Goal: Task Accomplishment & Management: Use online tool/utility

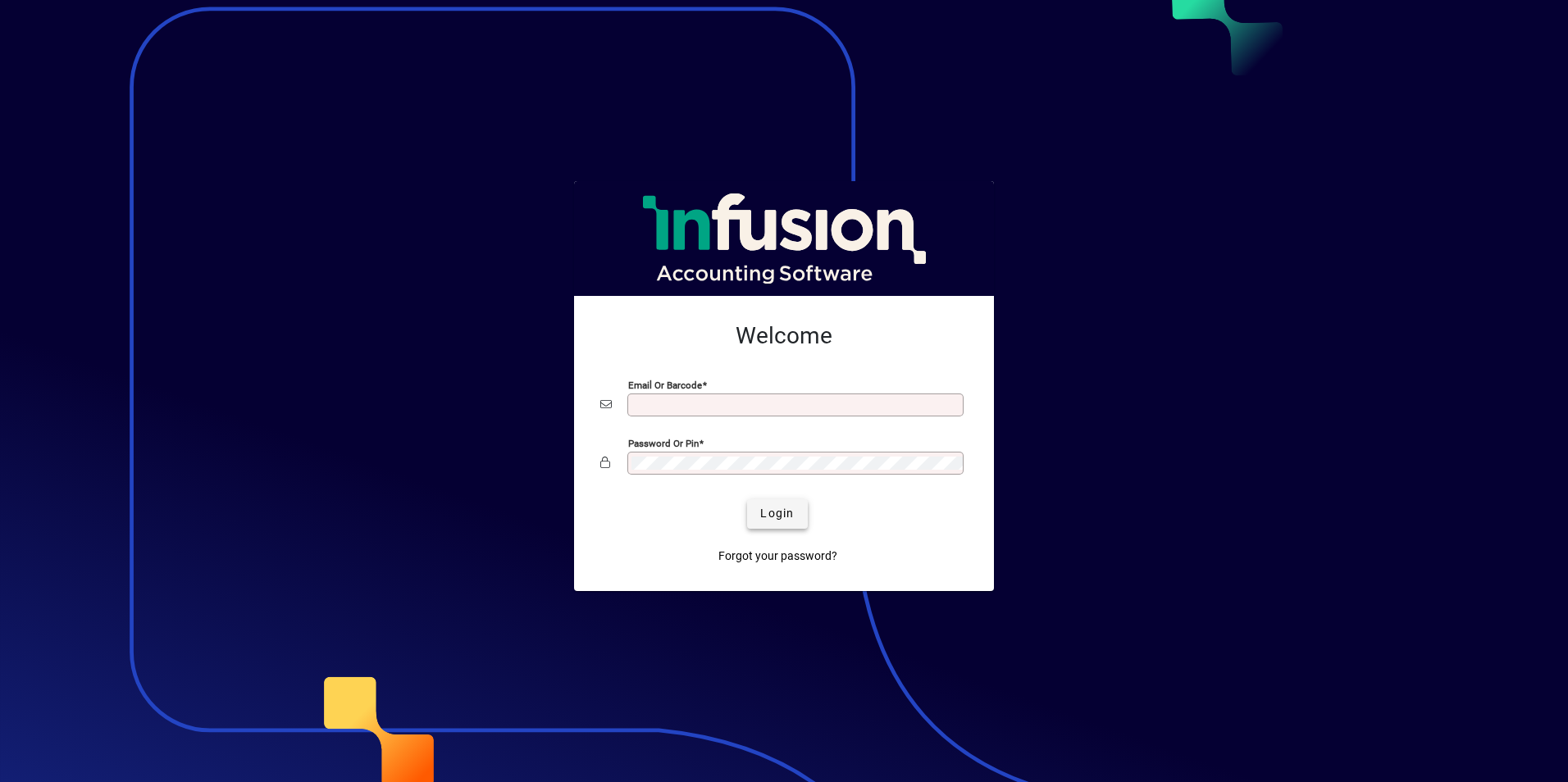
type input "**********"
click at [787, 519] on span "Login" at bounding box center [777, 513] width 34 height 17
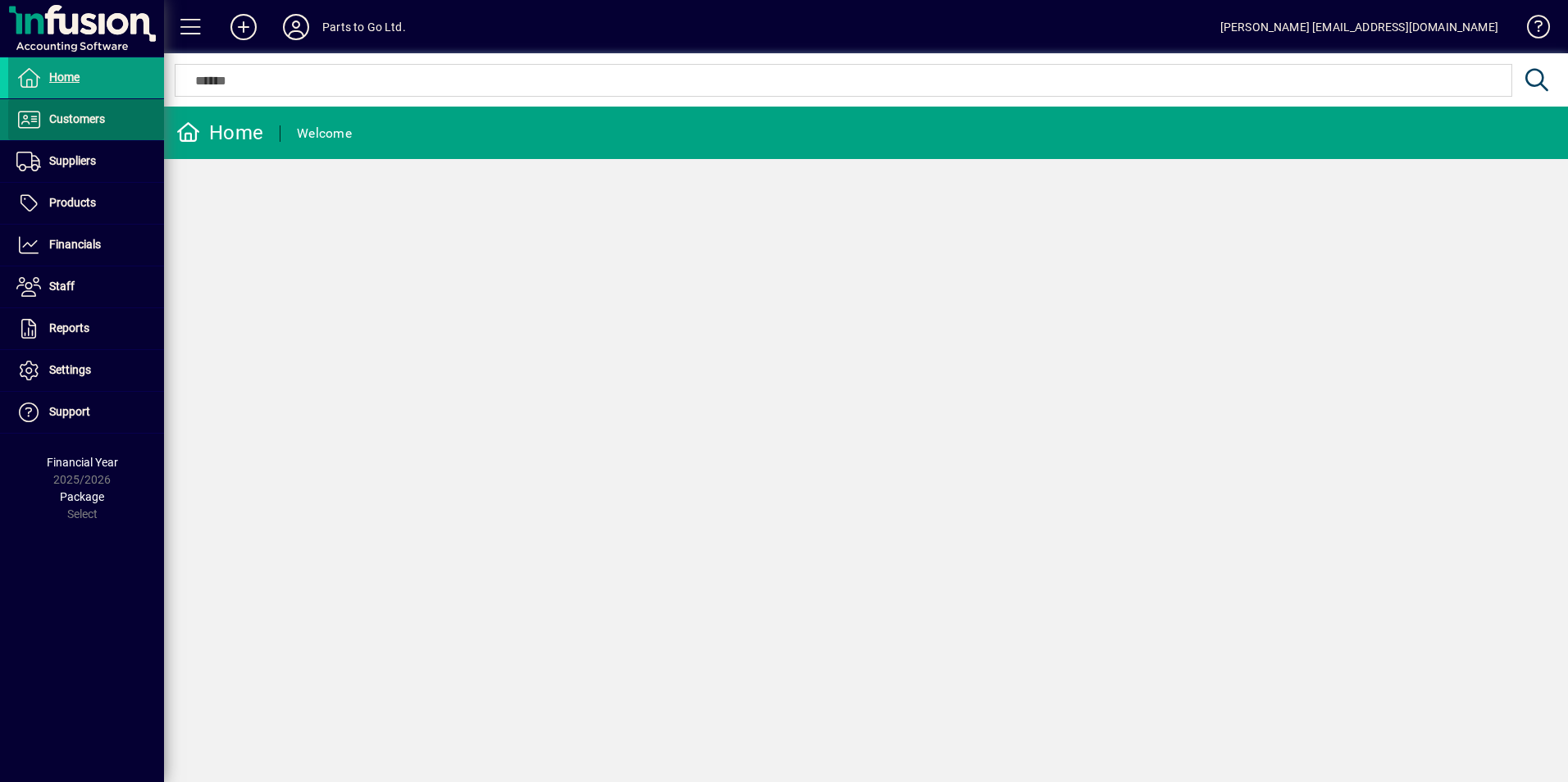
click at [85, 114] on span "Customers" at bounding box center [77, 119] width 56 height 13
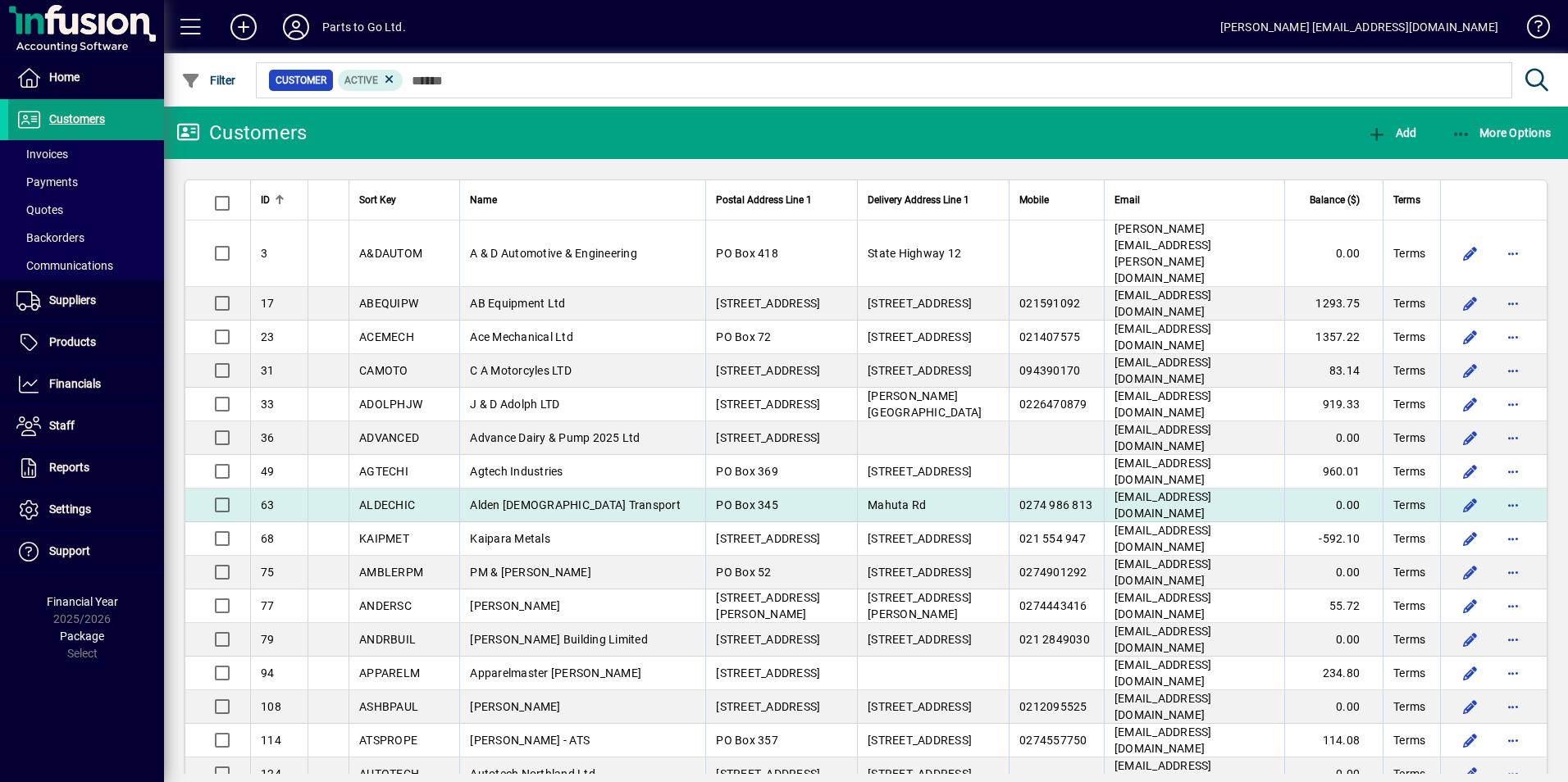
drag, startPoint x: 1501, startPoint y: 449, endPoint x: 1384, endPoint y: 472, distance: 119.2
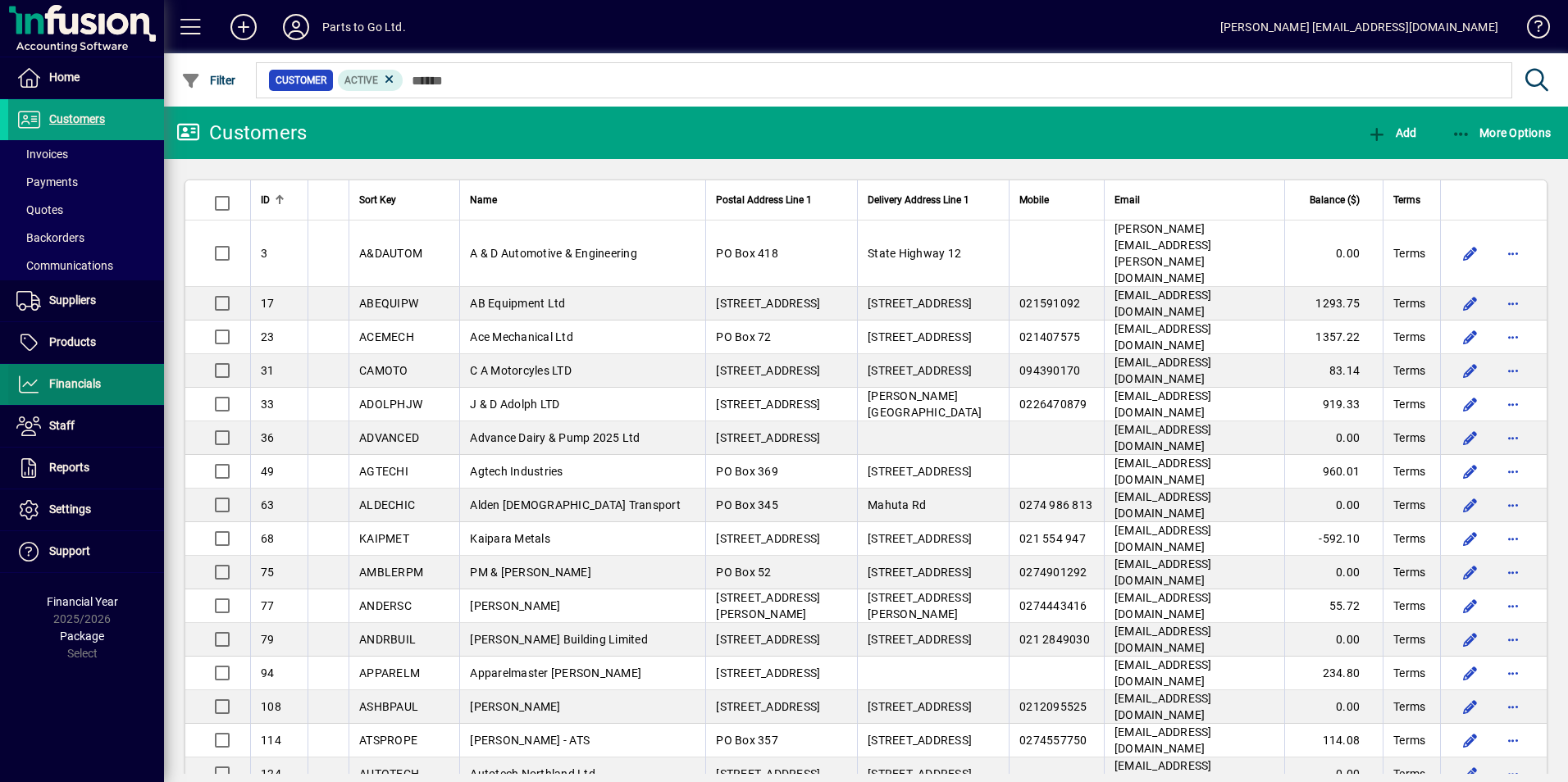
click at [59, 376] on span "Financials" at bounding box center [55, 383] width 93 height 19
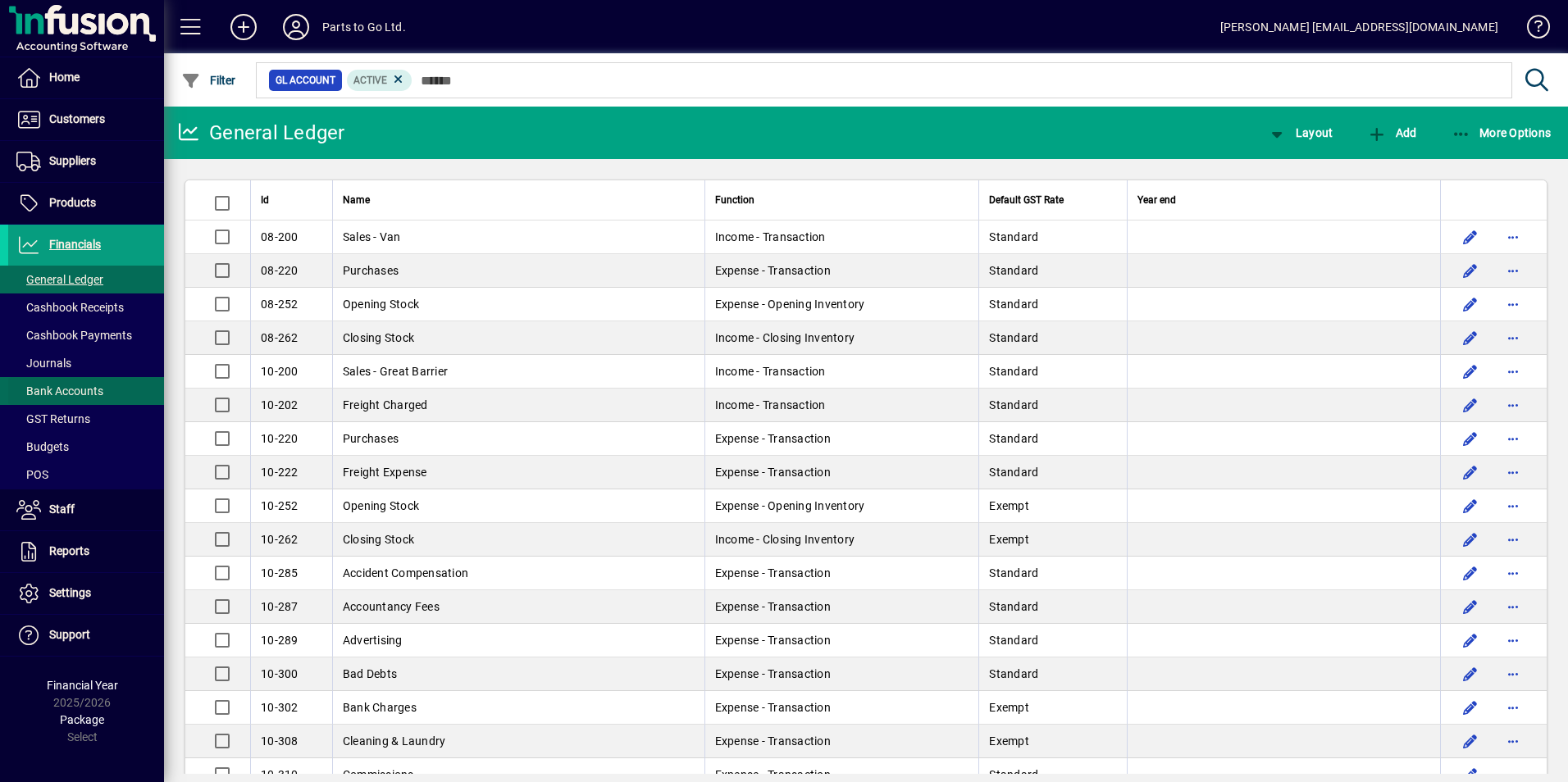
click at [93, 391] on span "Bank Accounts" at bounding box center [59, 391] width 87 height 13
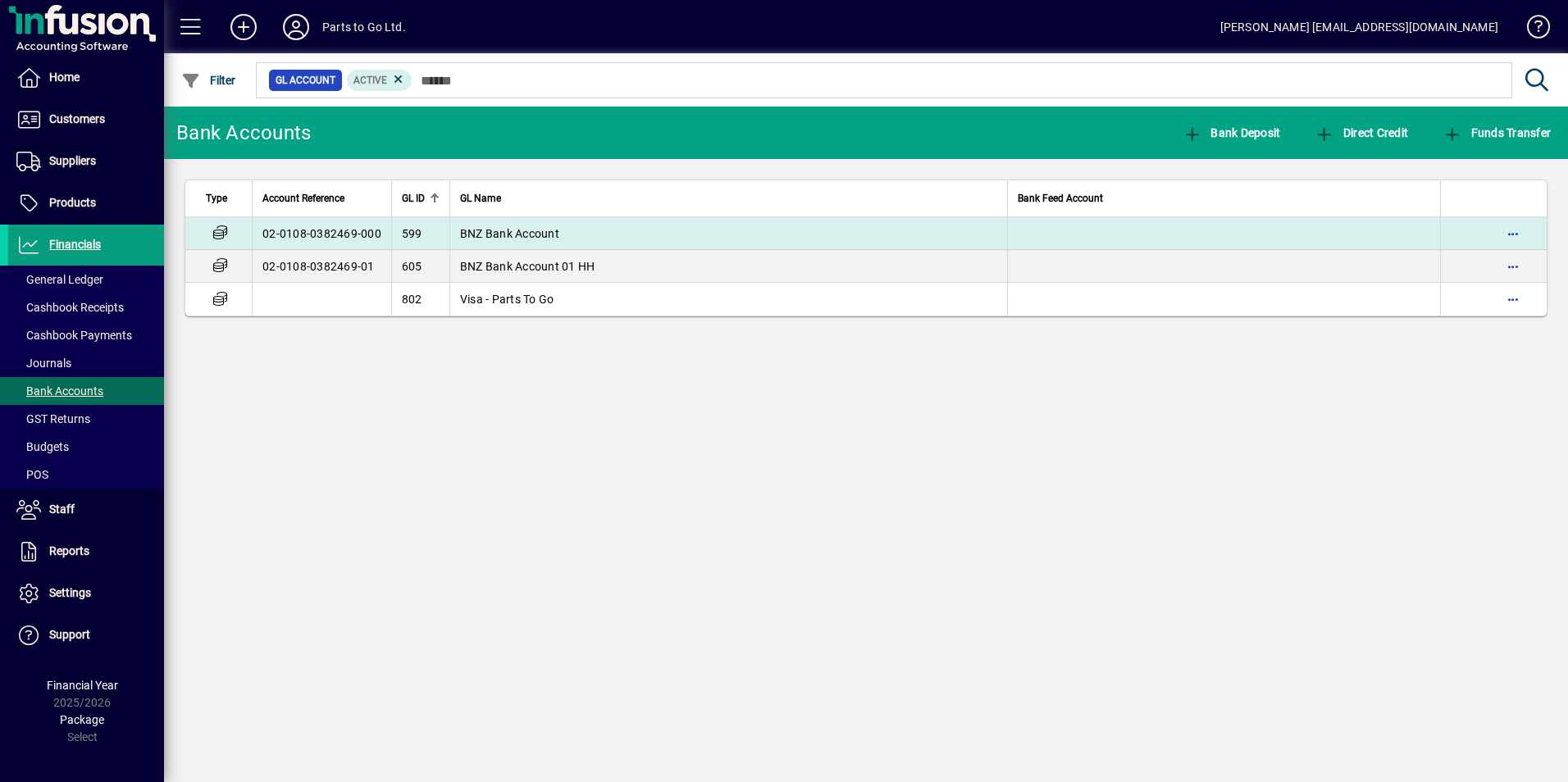
click at [493, 233] on span "BNZ Bank Account" at bounding box center [510, 234] width 99 height 13
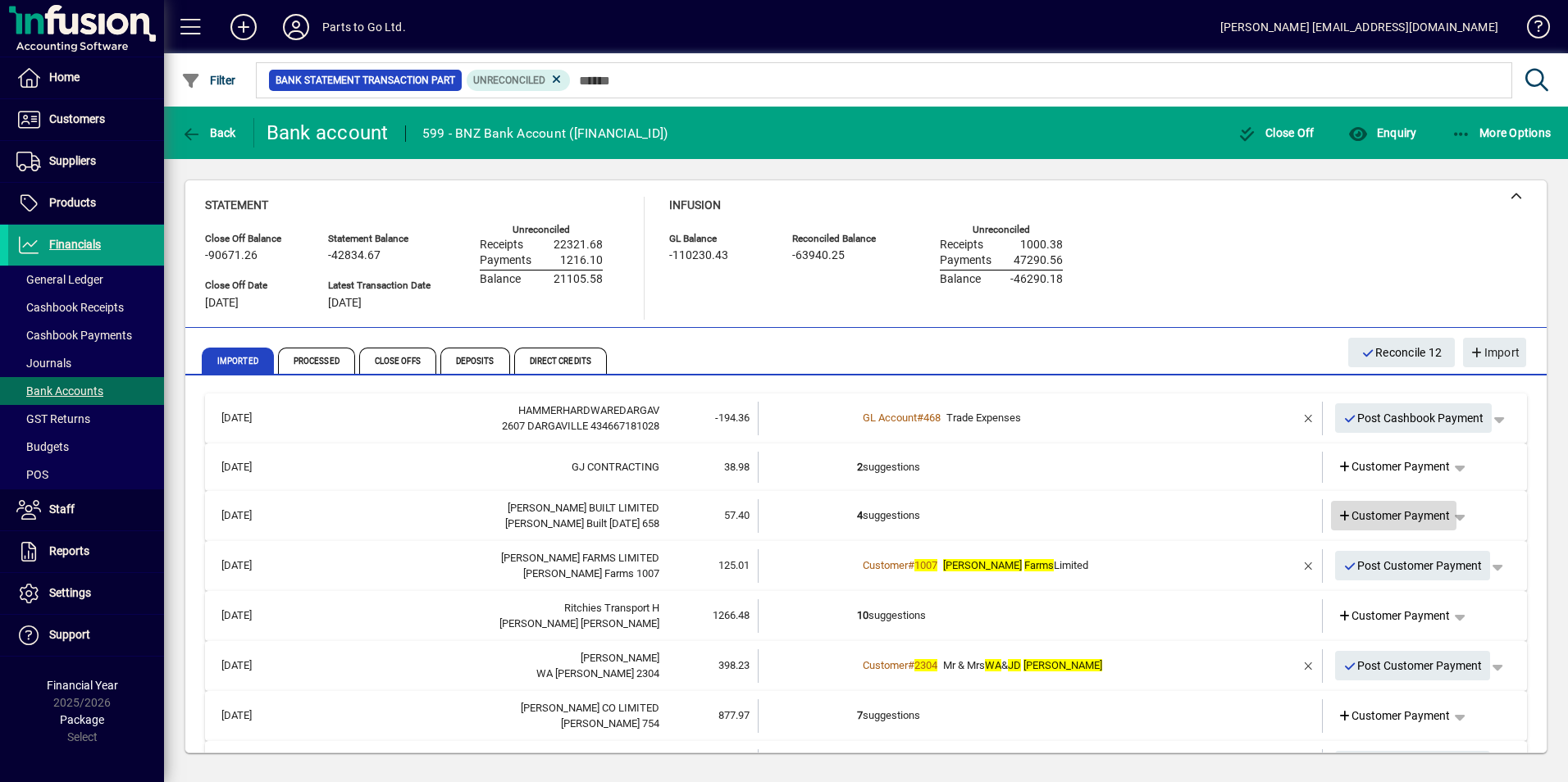
click at [1394, 512] on span "Customer Payment" at bounding box center [1394, 515] width 114 height 17
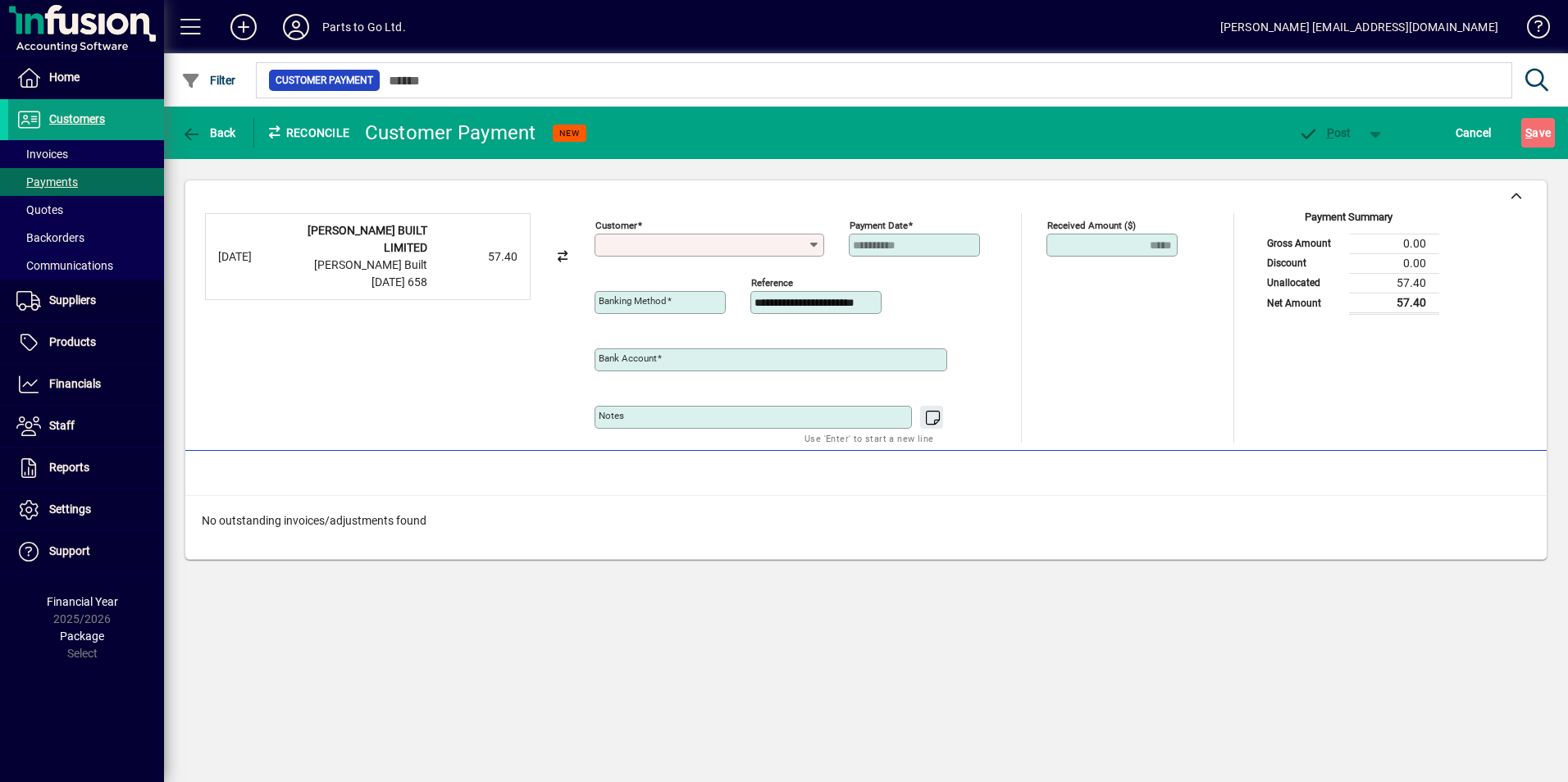
type input "**********"
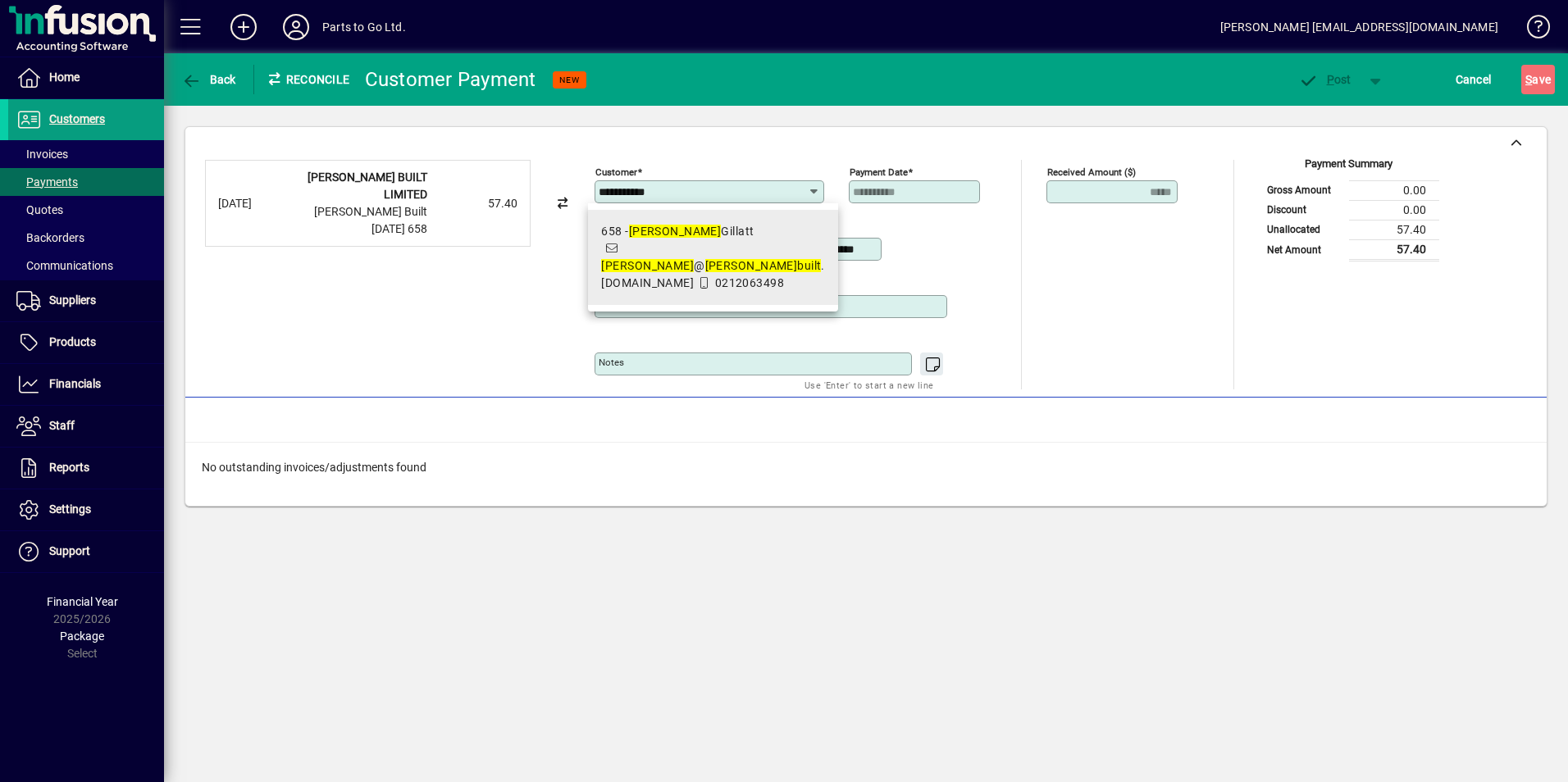
click at [665, 235] on div "658 - [PERSON_NAME]" at bounding box center [712, 231] width 223 height 17
type input "**********"
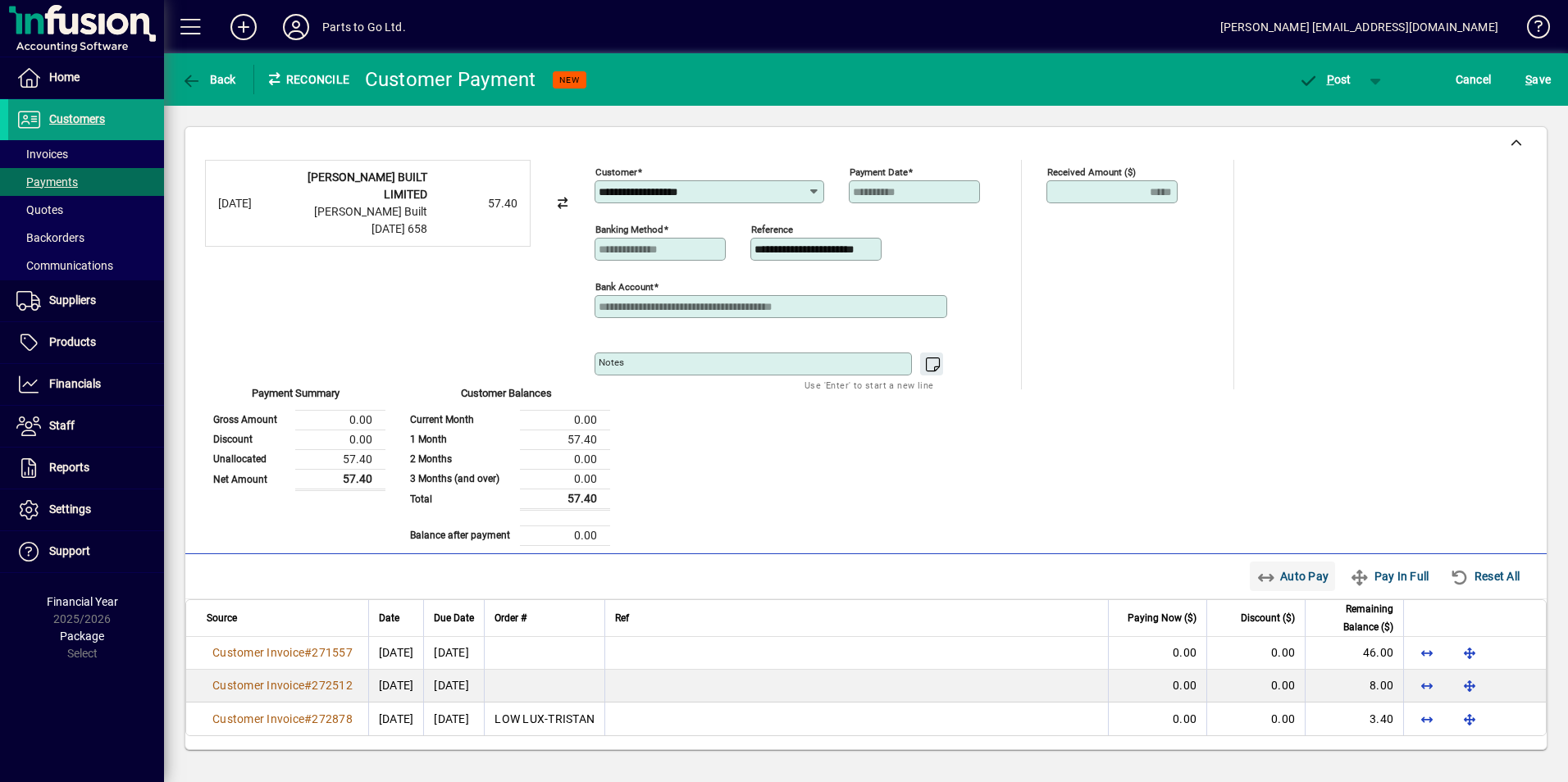
click at [1286, 574] on span "Auto Pay" at bounding box center [1292, 576] width 73 height 26
click at [1314, 77] on icon "button" at bounding box center [1308, 81] width 20 height 16
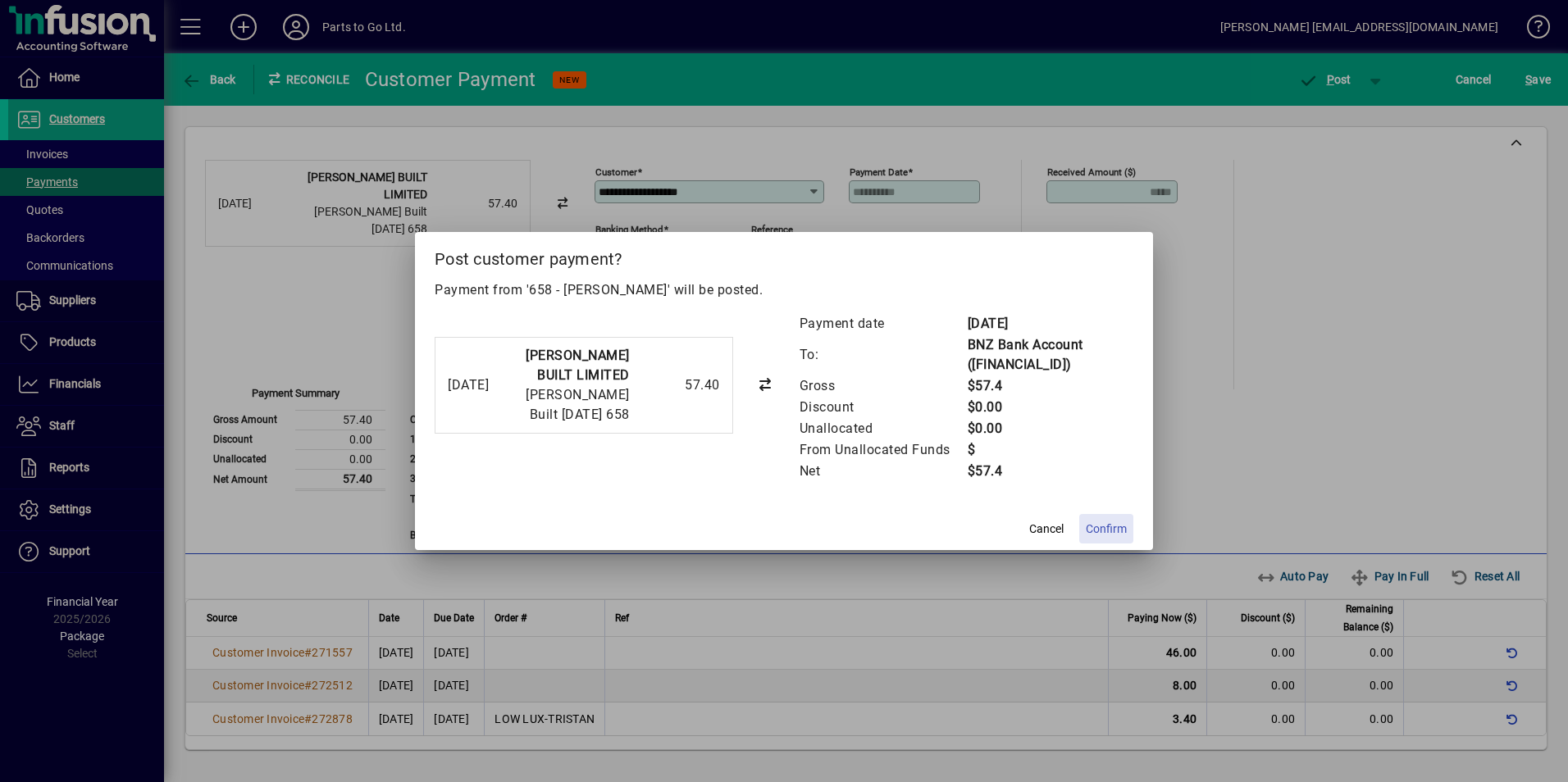
click at [1126, 527] on span "Confirm" at bounding box center [1106, 529] width 41 height 17
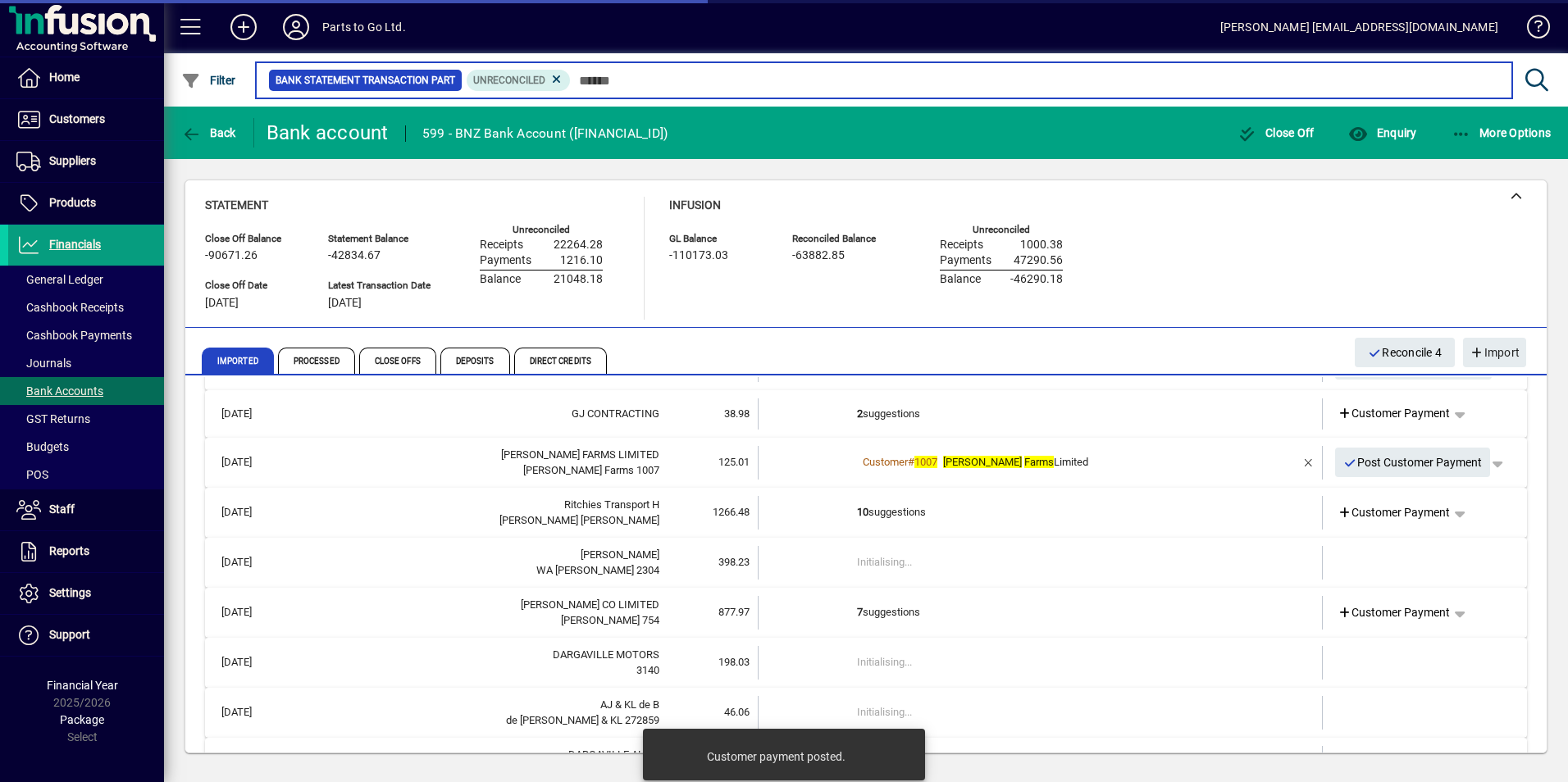
scroll to position [82, 0]
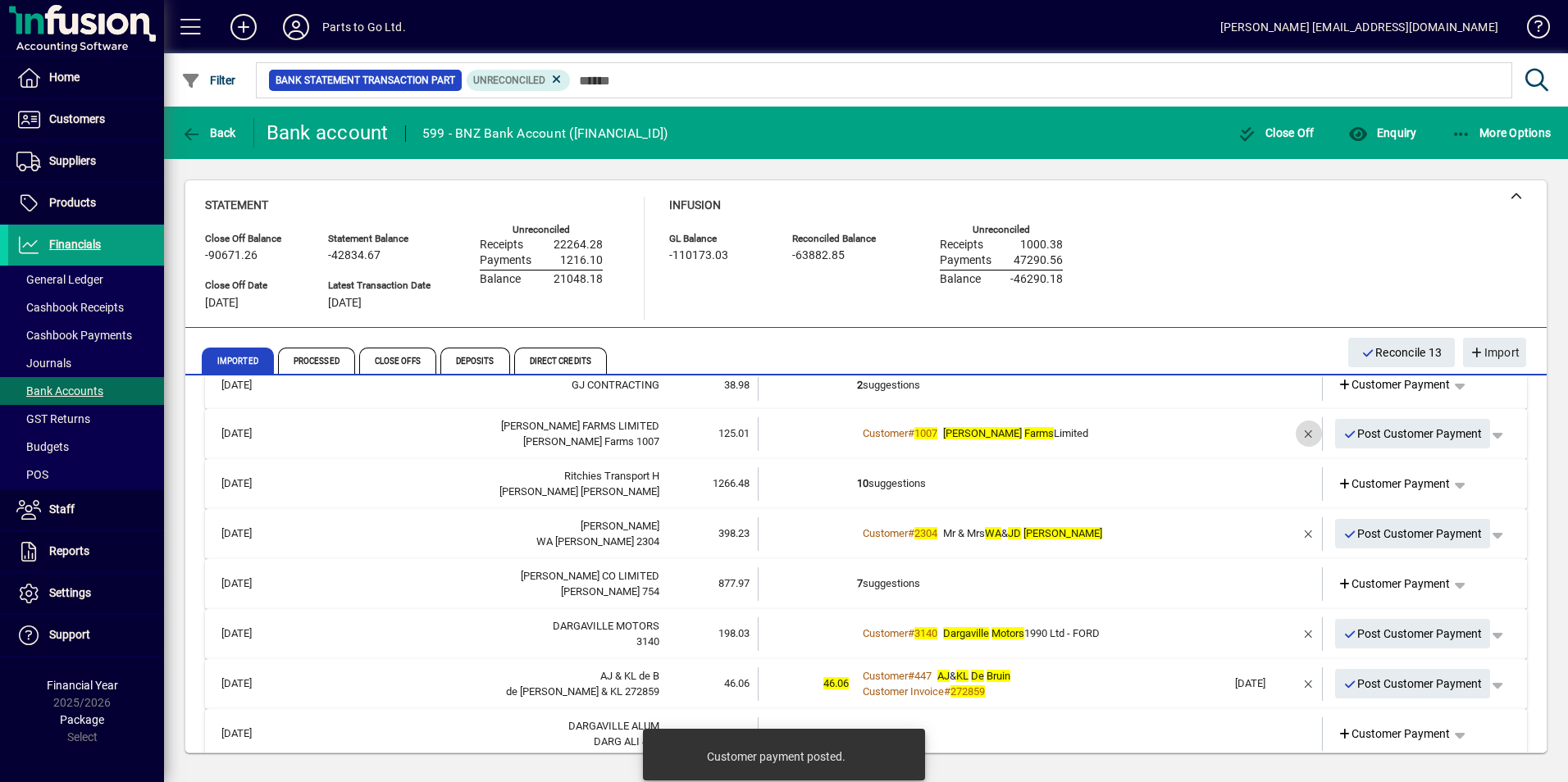
click at [1299, 431] on span "button" at bounding box center [1308, 433] width 40 height 40
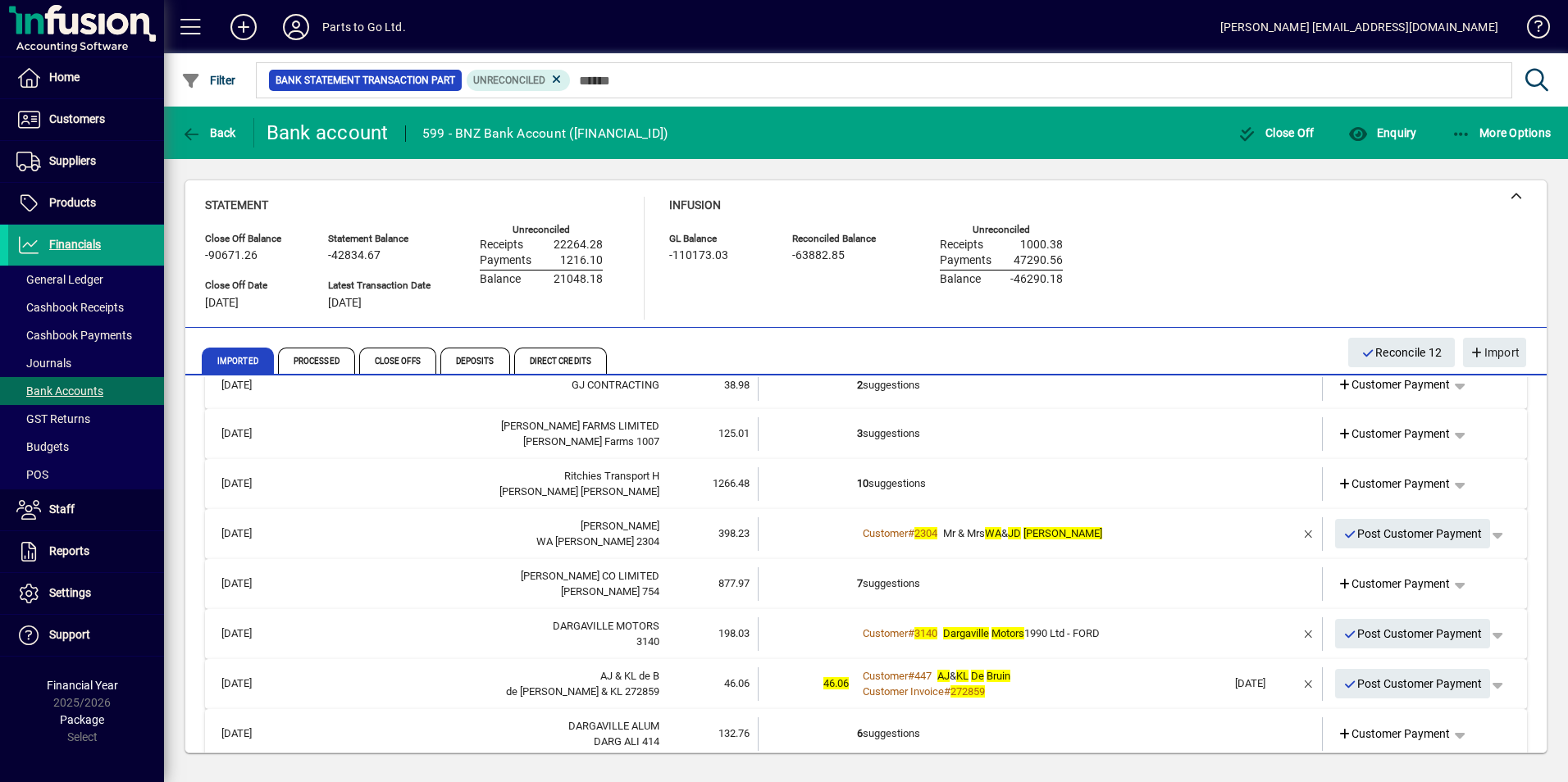
click at [896, 437] on td "3 suggestions" at bounding box center [1042, 434] width 370 height 34
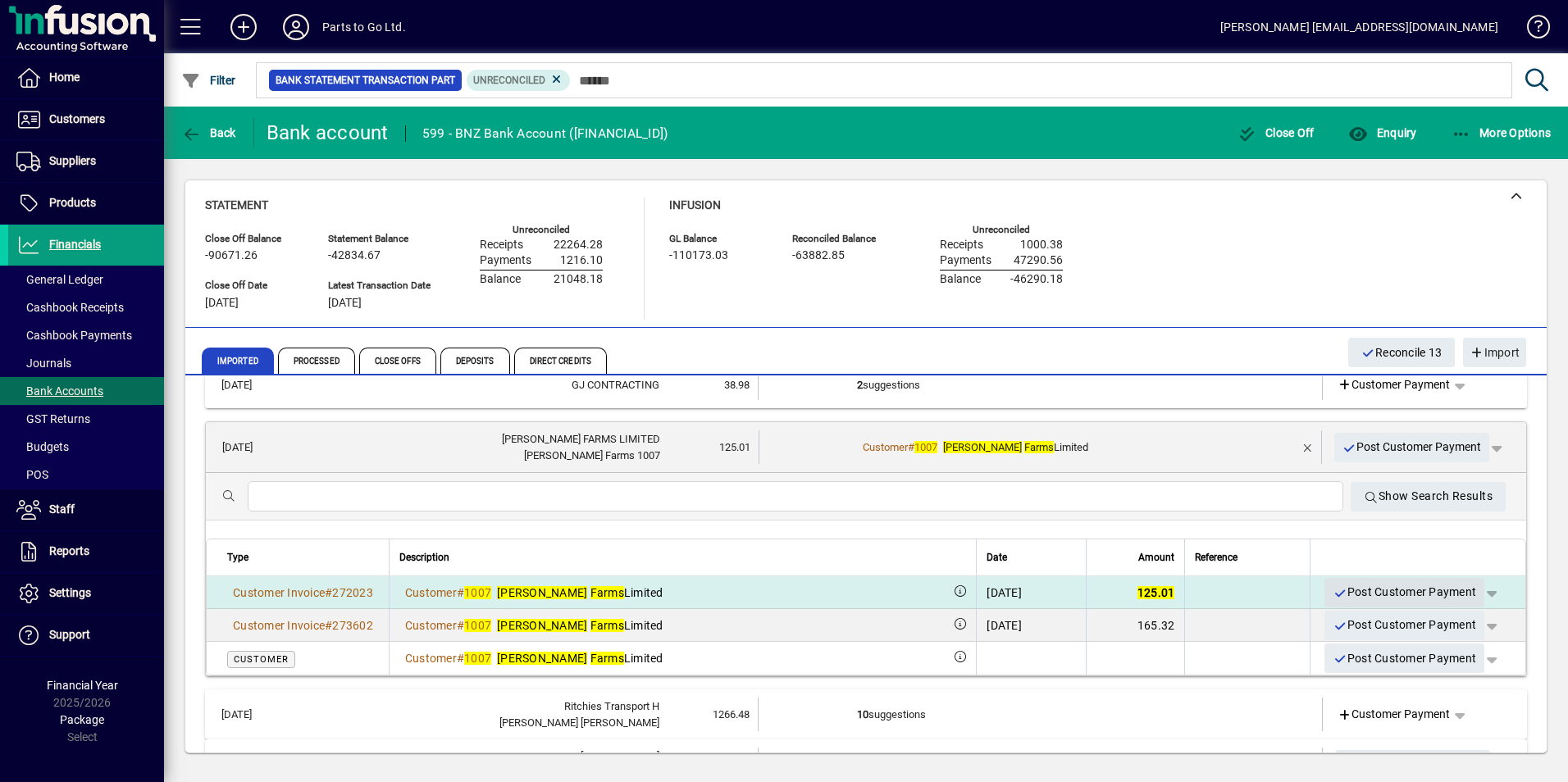
click at [1367, 590] on span "Post Customer Payment" at bounding box center [1404, 592] width 144 height 27
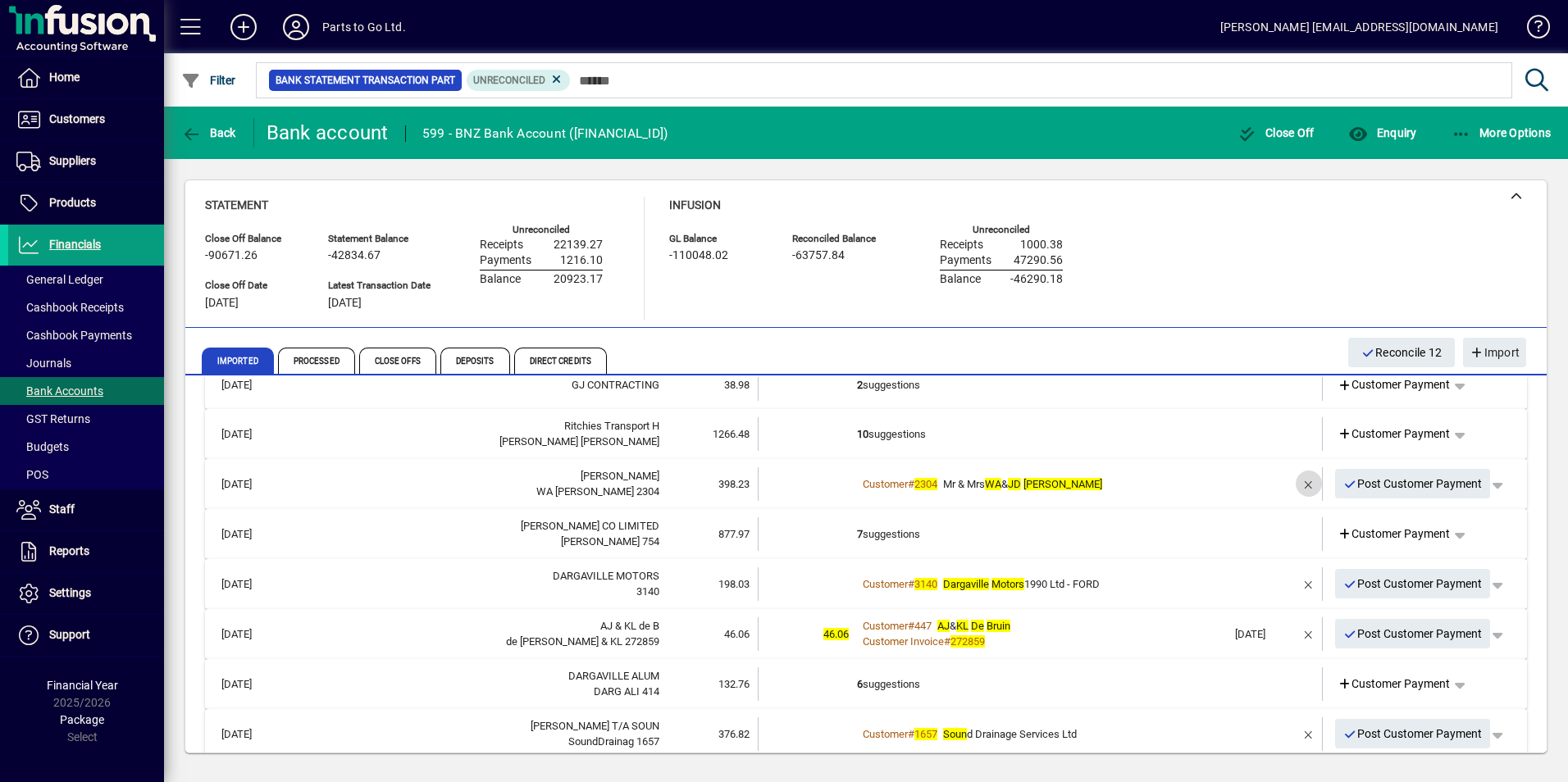
click at [1294, 486] on span "button" at bounding box center [1308, 483] width 40 height 40
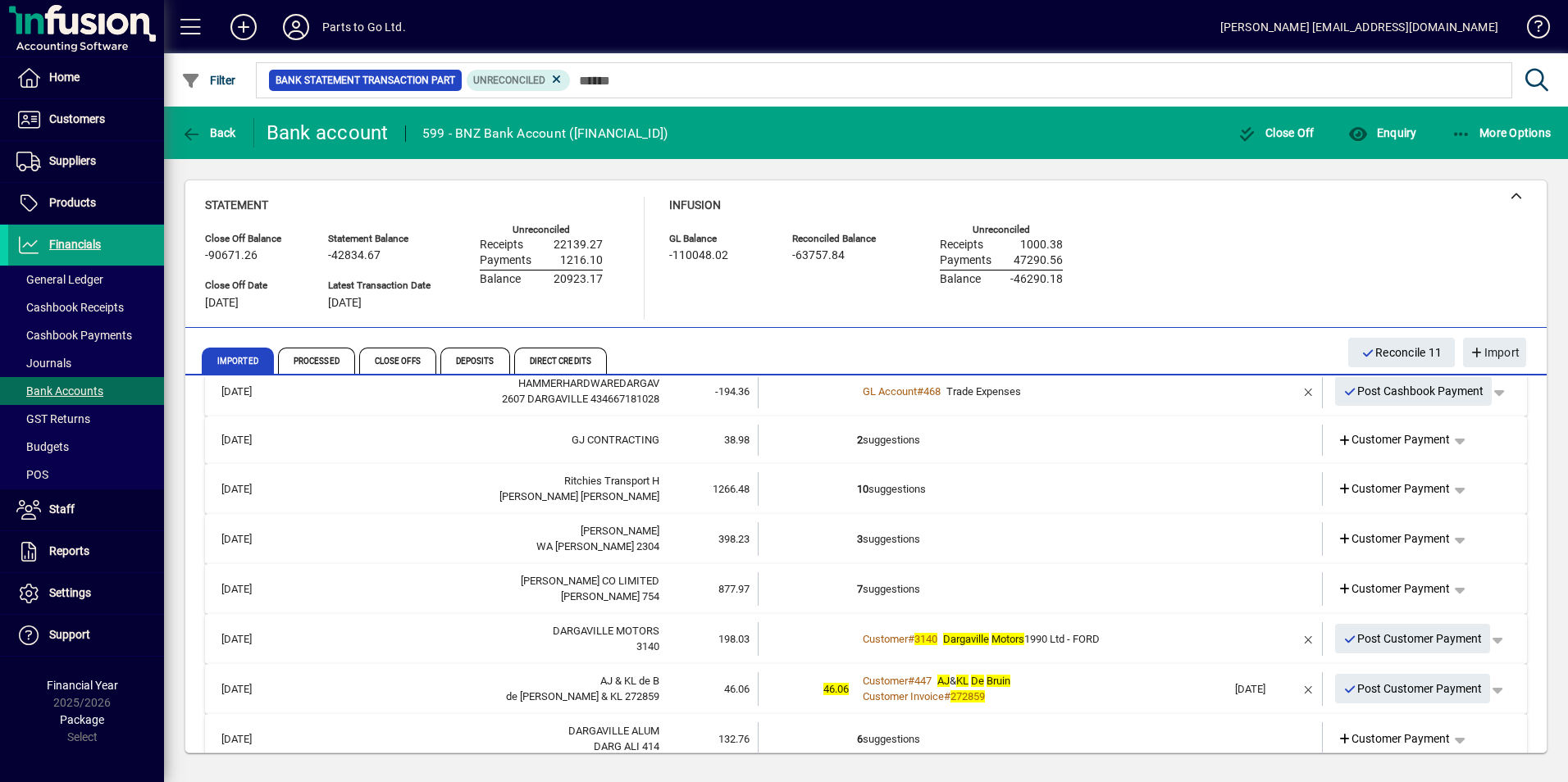
scroll to position [0, 0]
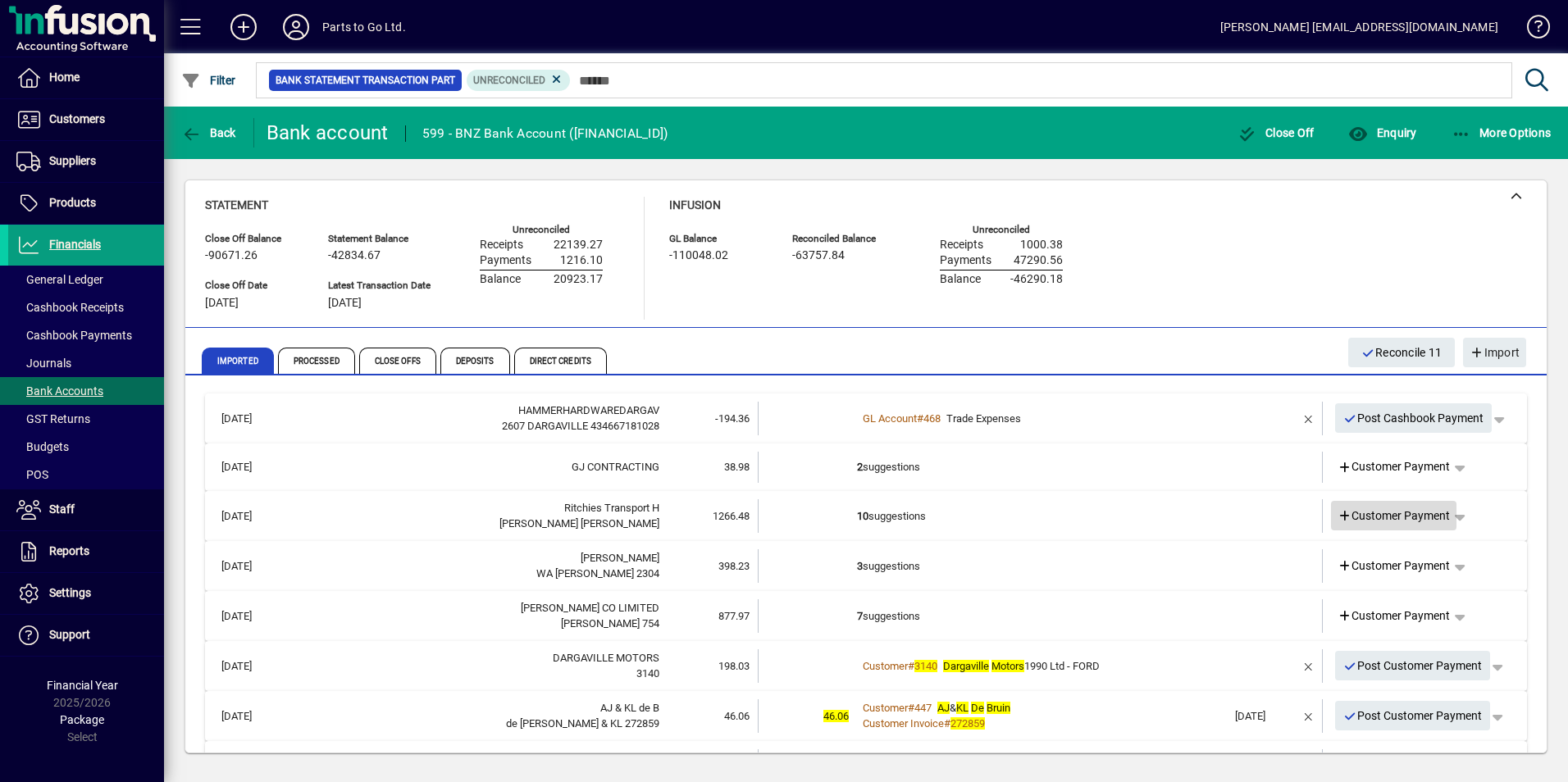
click at [1371, 517] on span "Customer Payment" at bounding box center [1394, 515] width 114 height 17
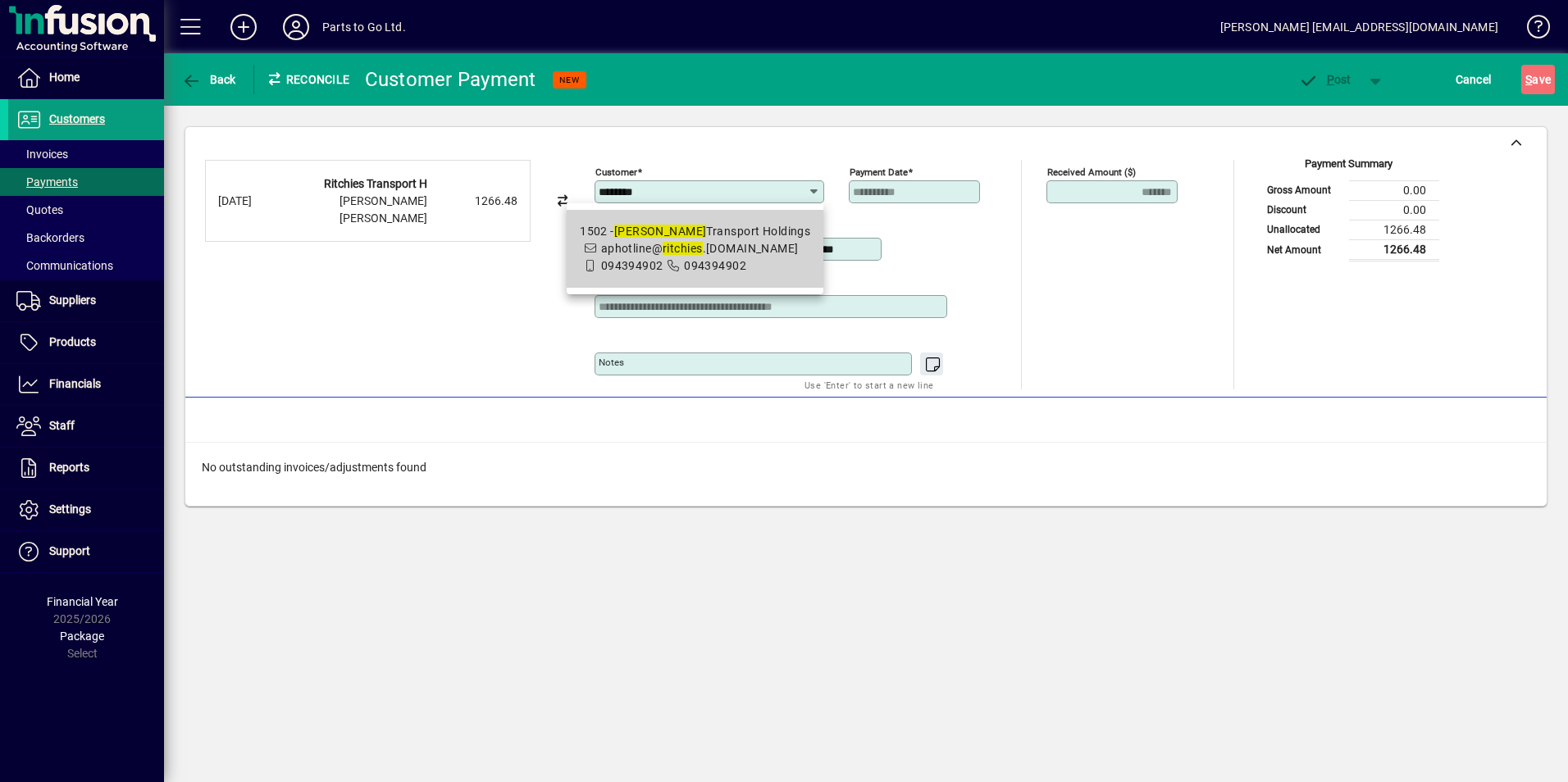
click at [707, 256] on span "1502 - Ritchies Transport Holdings aphotline@ ritchies .[DOMAIN_NAME] 094394902…" at bounding box center [695, 248] width 230 height 51
type input "**********"
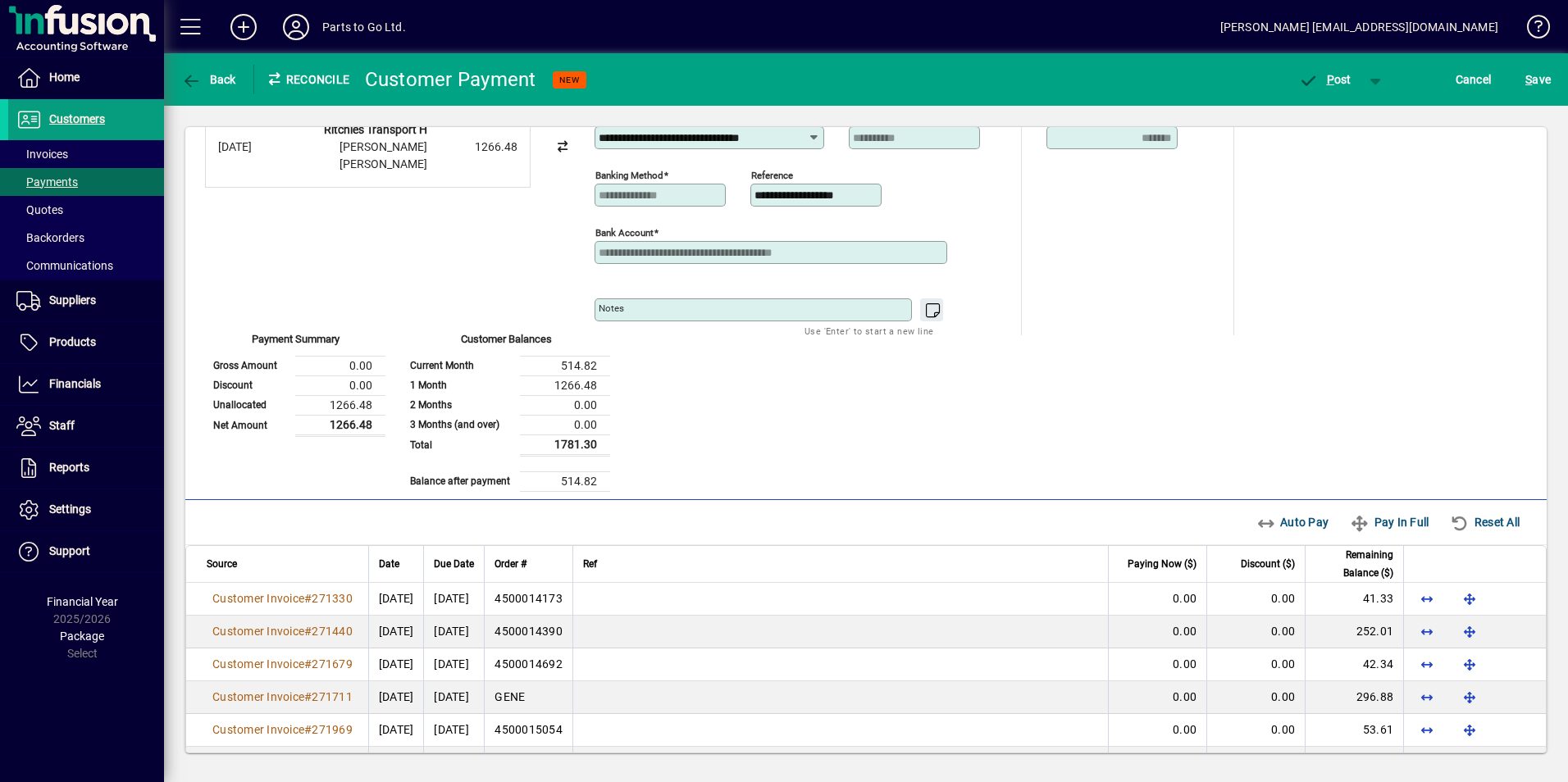
scroll to position [82, 0]
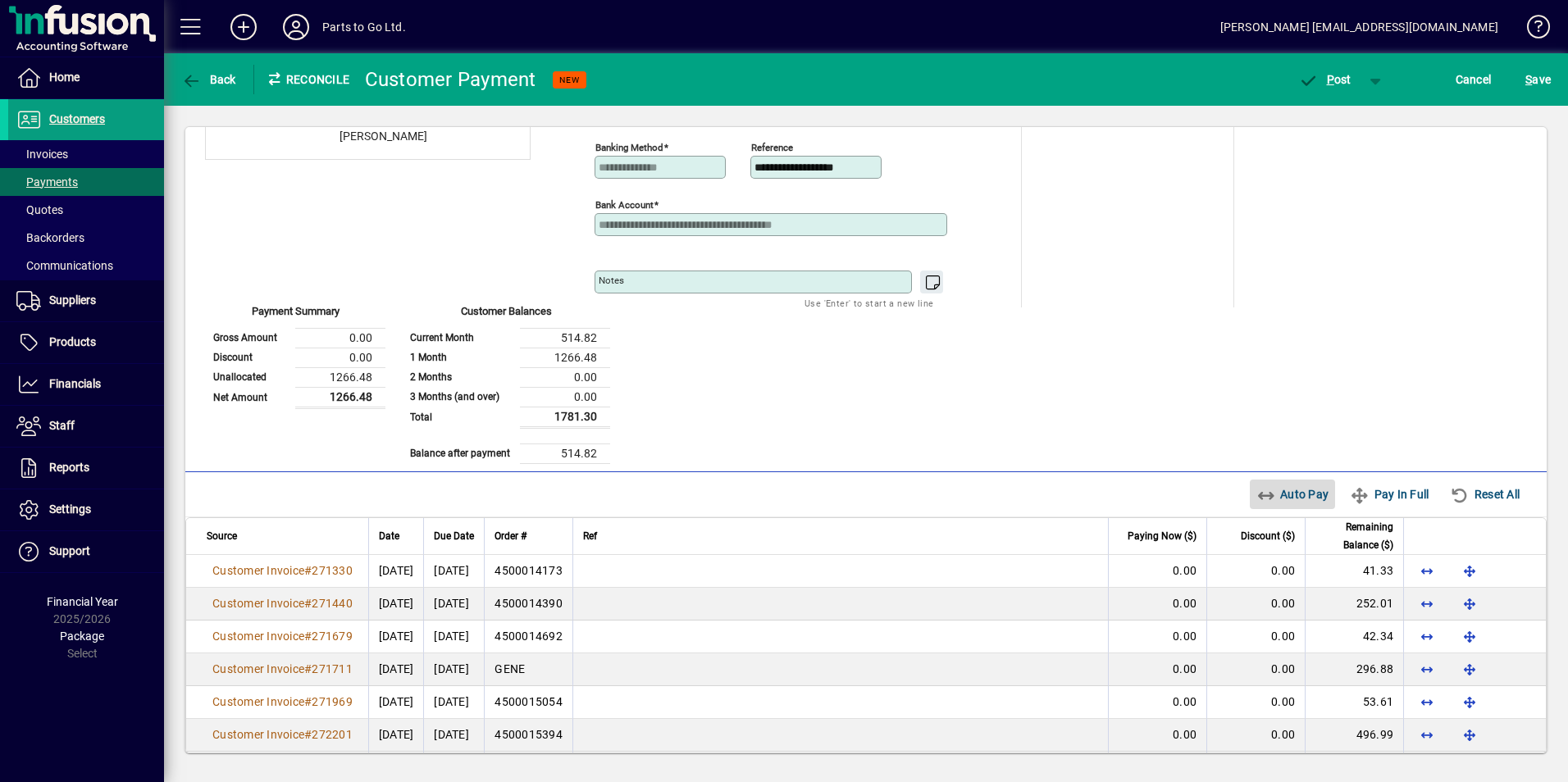
click at [1256, 489] on icon "button" at bounding box center [1266, 495] width 20 height 16
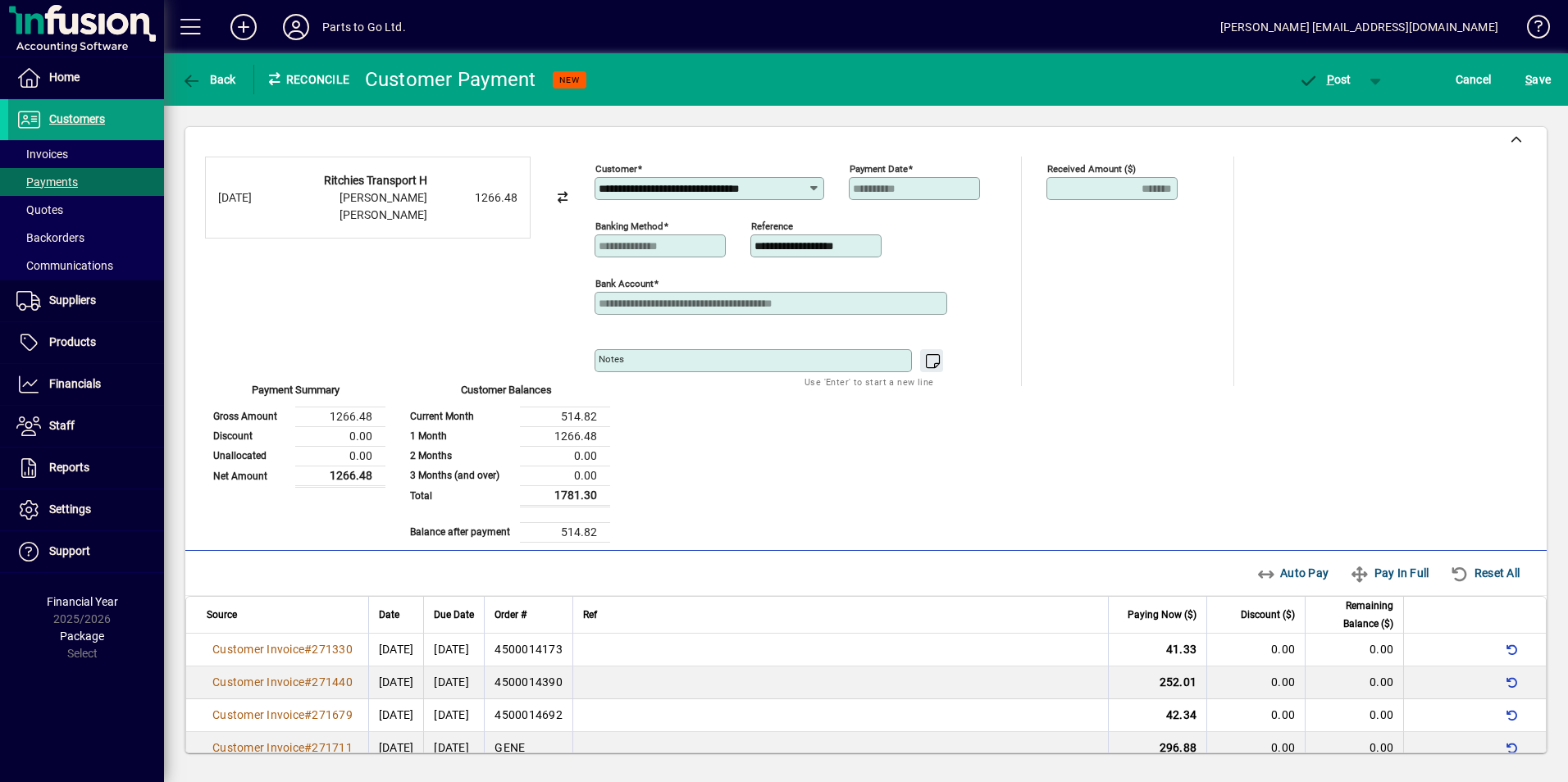
scroll to position [0, 0]
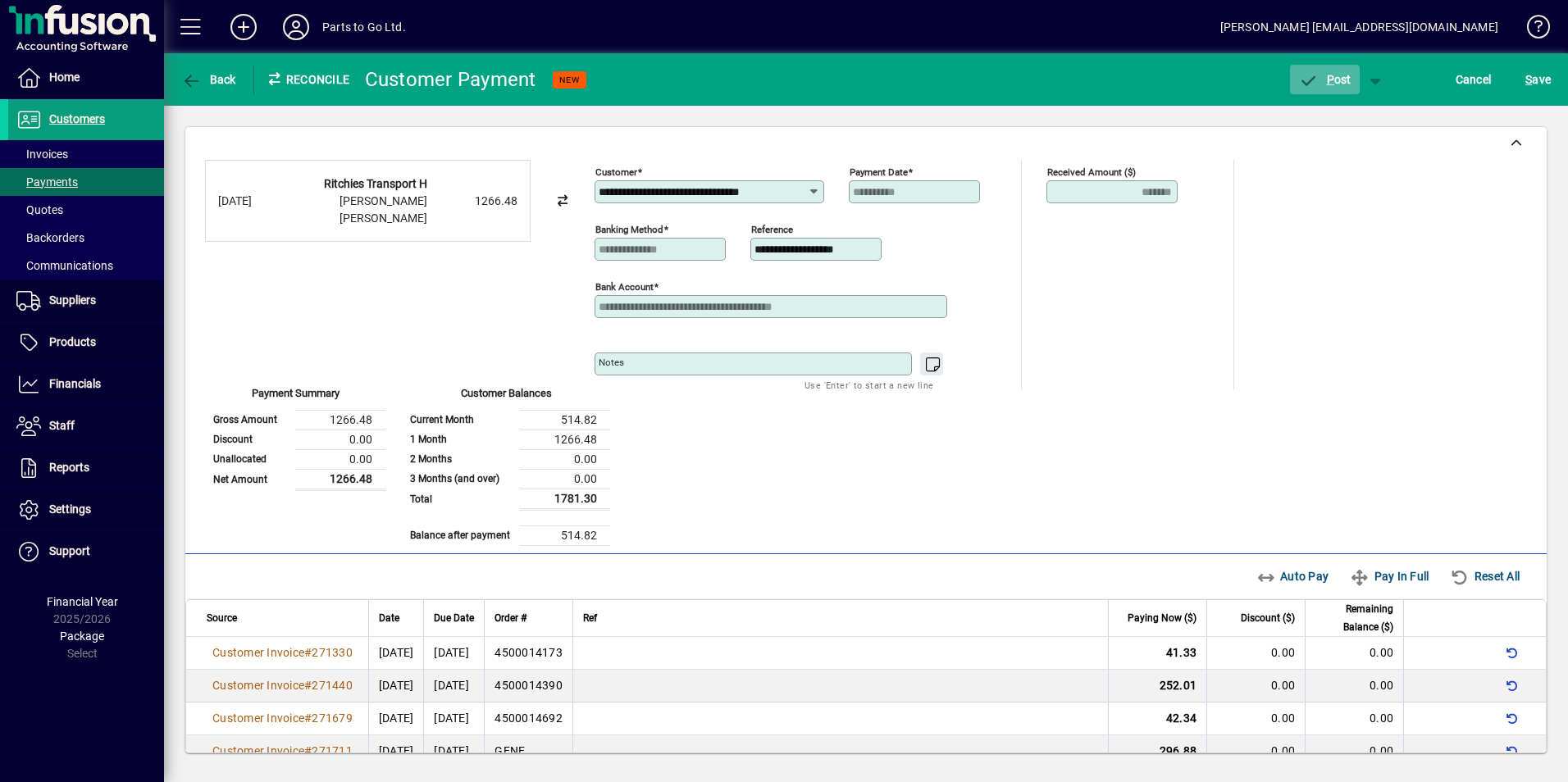
click at [1315, 76] on icon "button" at bounding box center [1308, 81] width 20 height 16
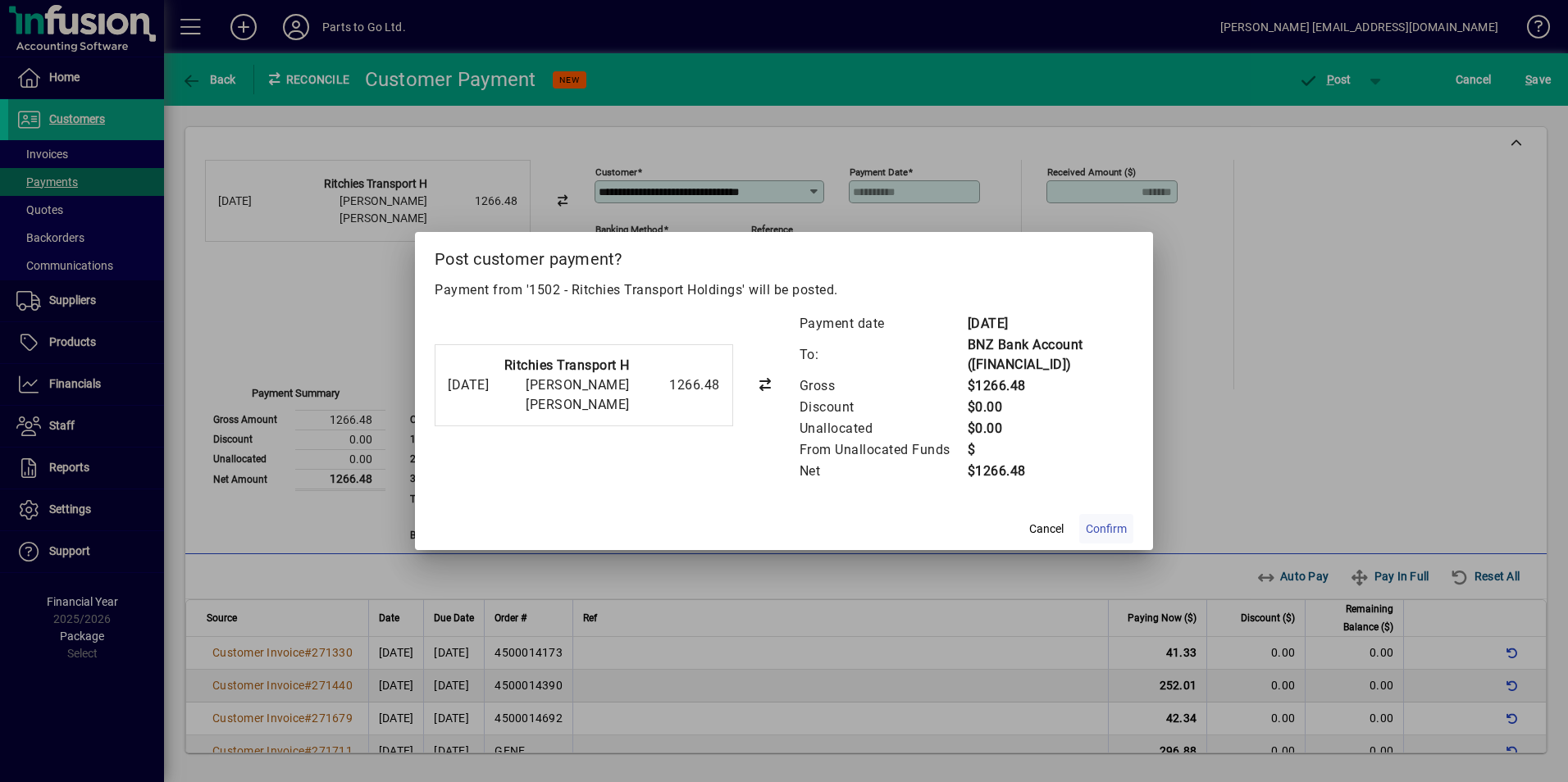
click at [1111, 526] on span "Confirm" at bounding box center [1106, 529] width 41 height 17
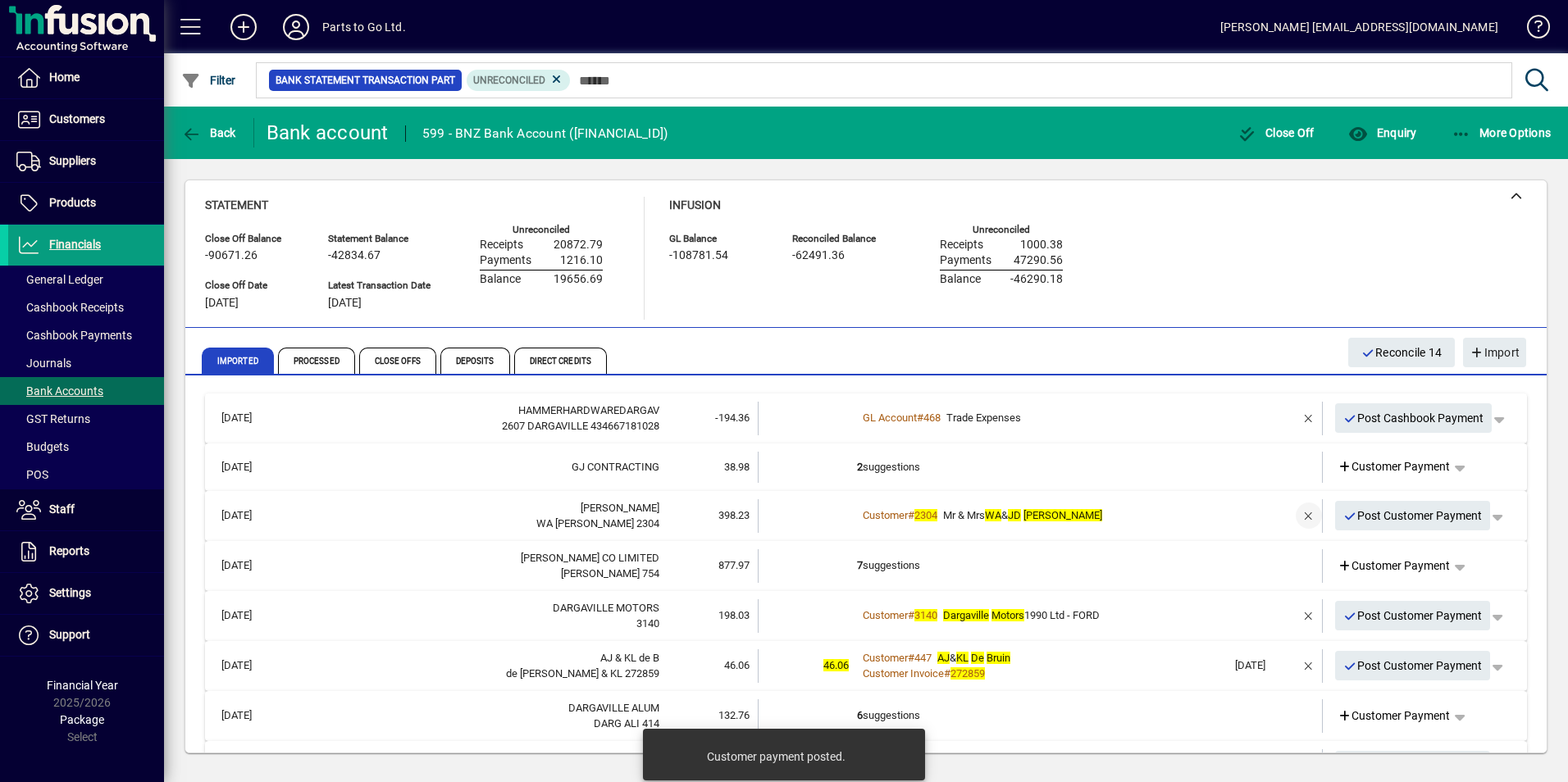
click at [1291, 518] on span "button" at bounding box center [1308, 515] width 40 height 40
click at [1357, 516] on span "Customer Payment" at bounding box center [1394, 515] width 114 height 17
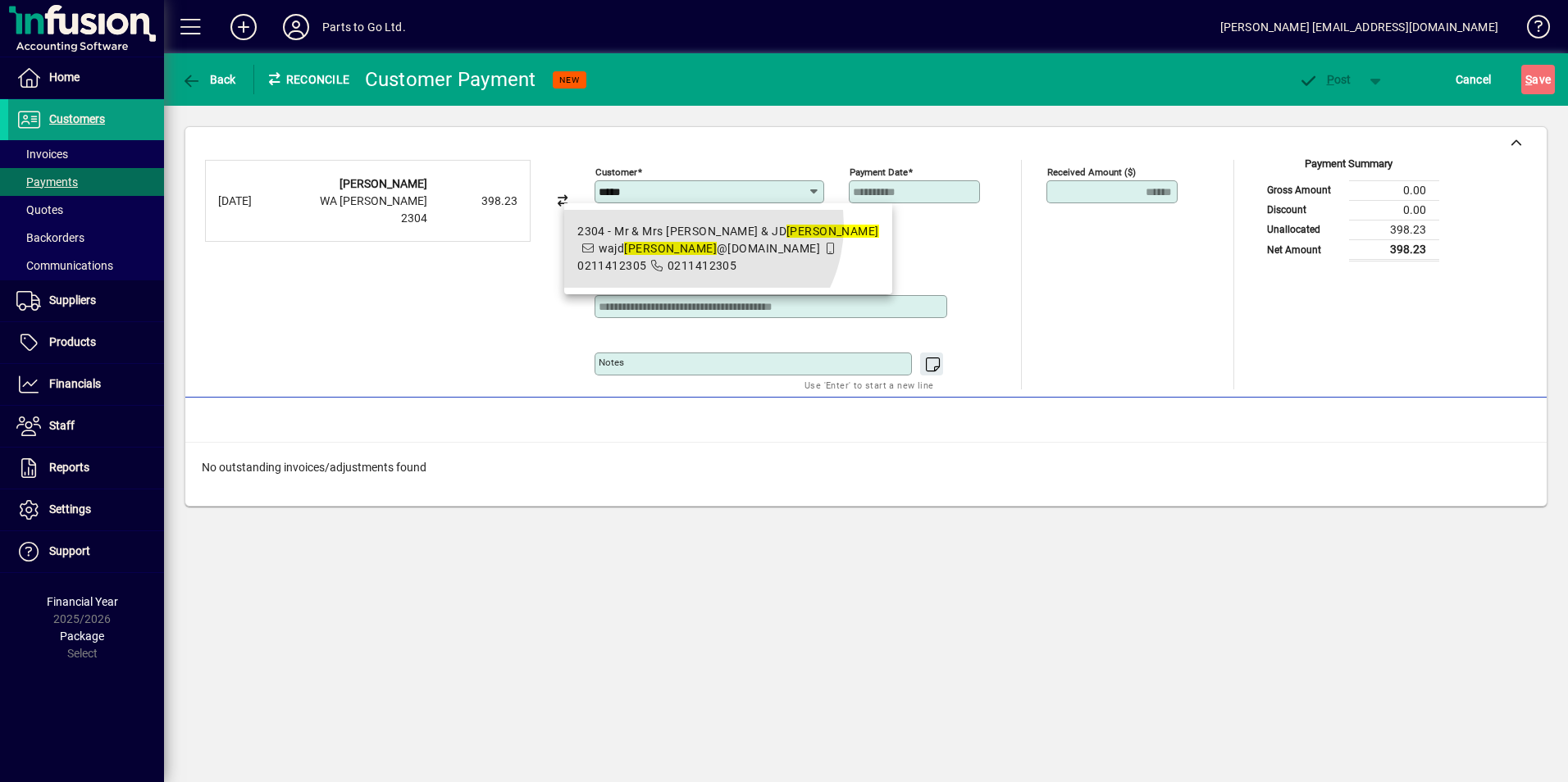
click at [697, 226] on div "2304 - Mr & Mrs [PERSON_NAME] & [PERSON_NAME]" at bounding box center [728, 231] width 302 height 17
type input "**********"
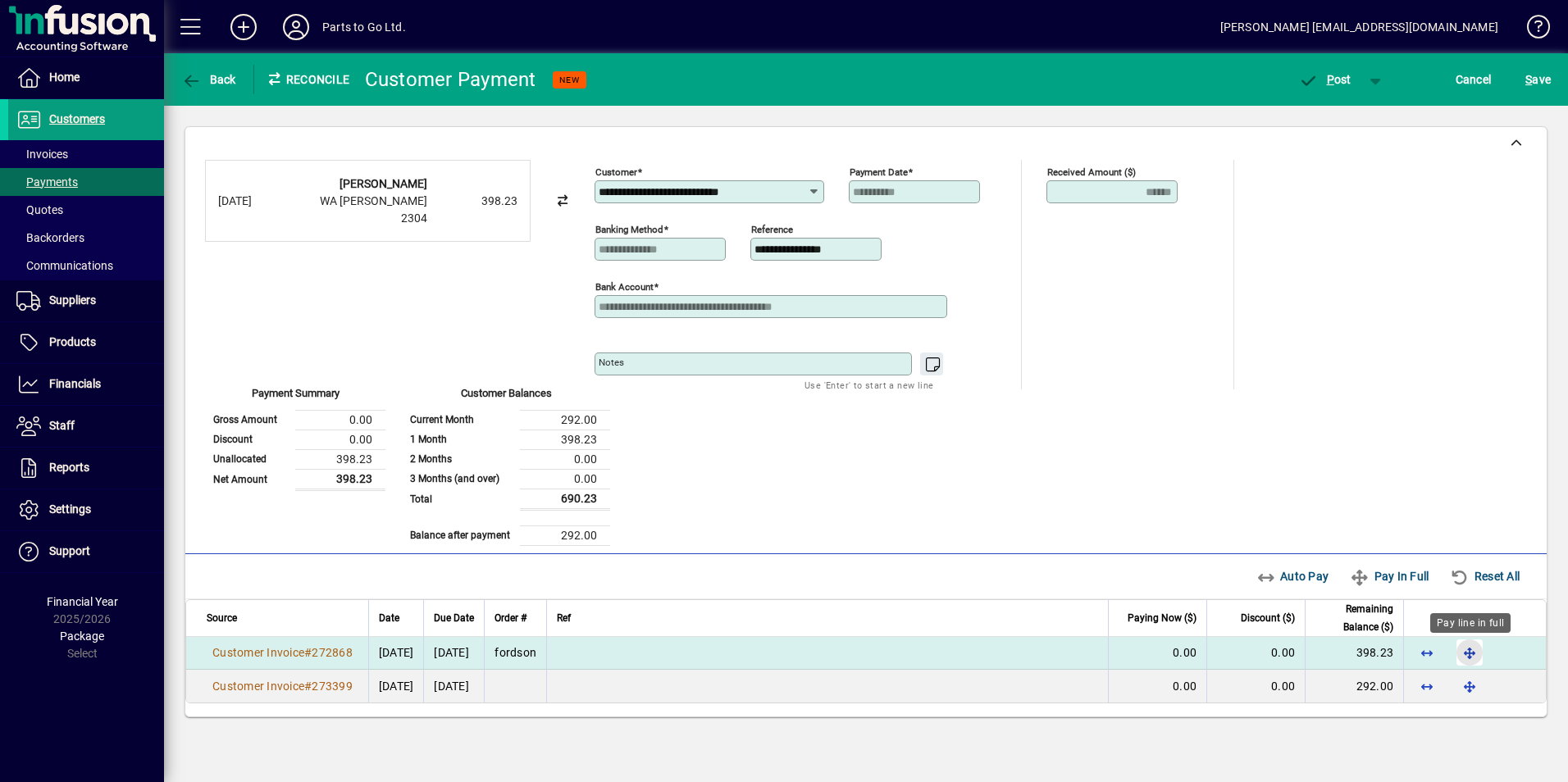
click at [1470, 647] on span "button" at bounding box center [1469, 653] width 40 height 40
click at [1342, 75] on span "P ost" at bounding box center [1324, 80] width 53 height 13
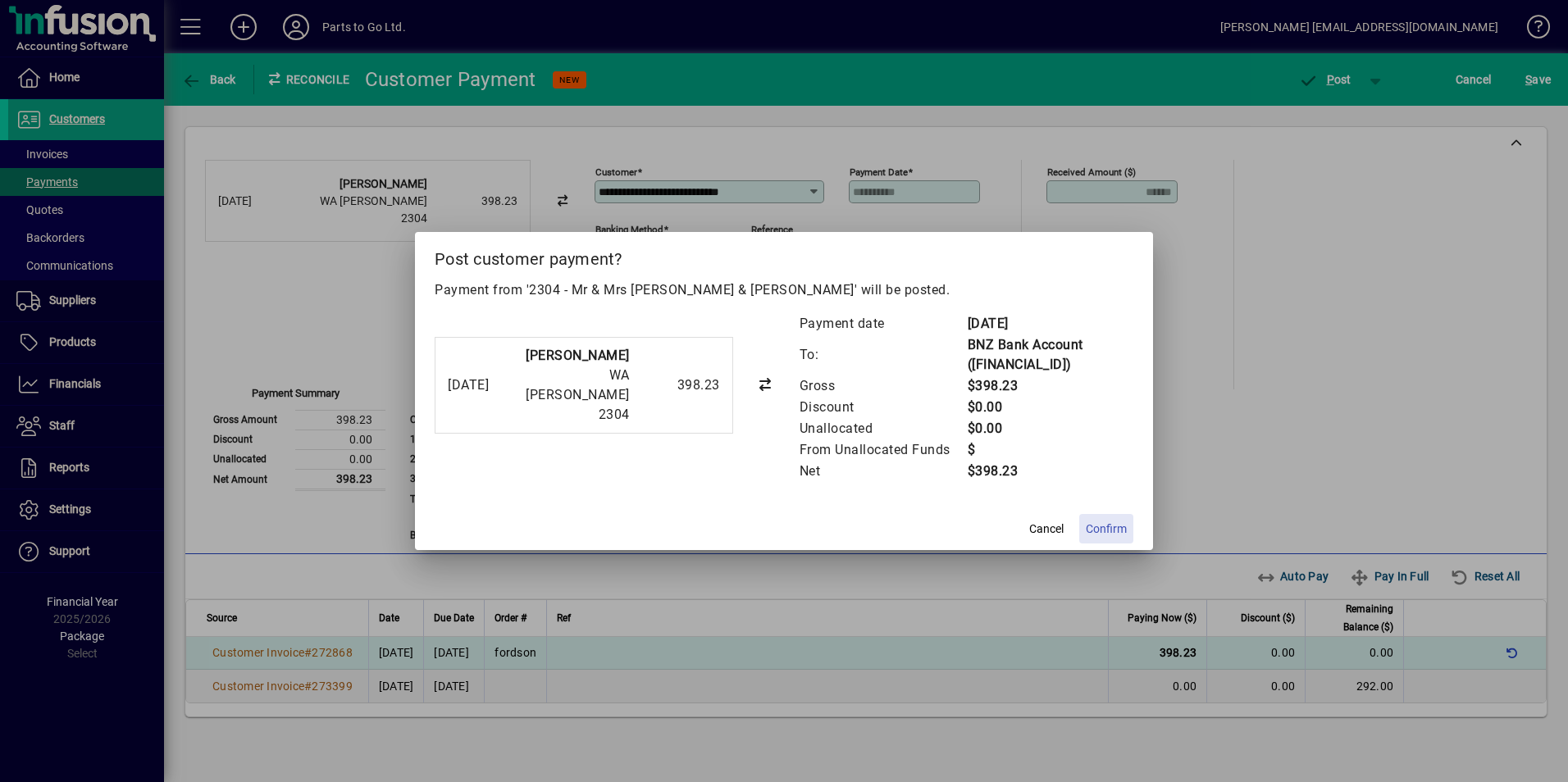
click at [1096, 533] on span "Confirm" at bounding box center [1106, 529] width 41 height 17
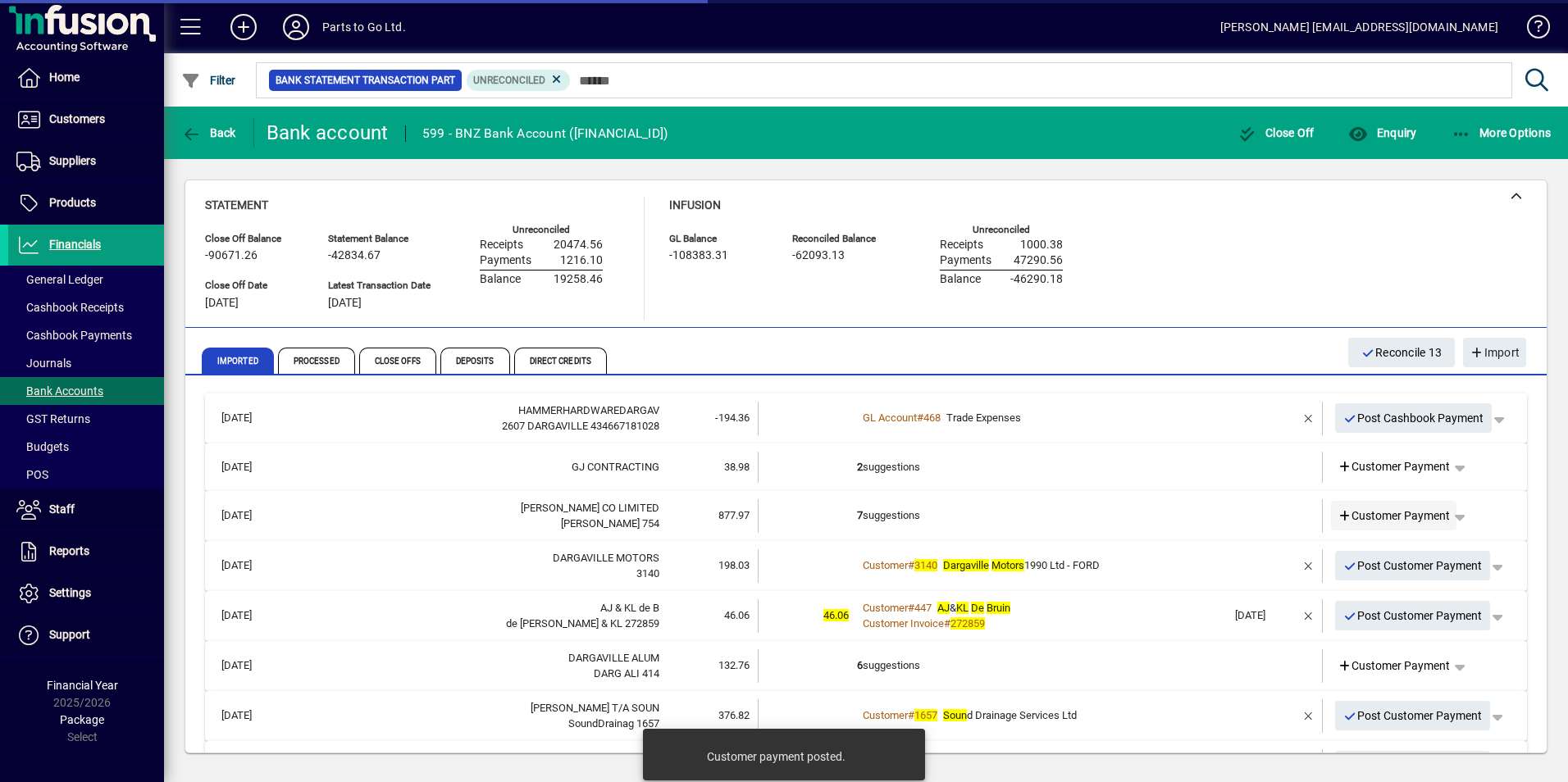
click at [1401, 514] on span "Customer Payment" at bounding box center [1394, 515] width 114 height 17
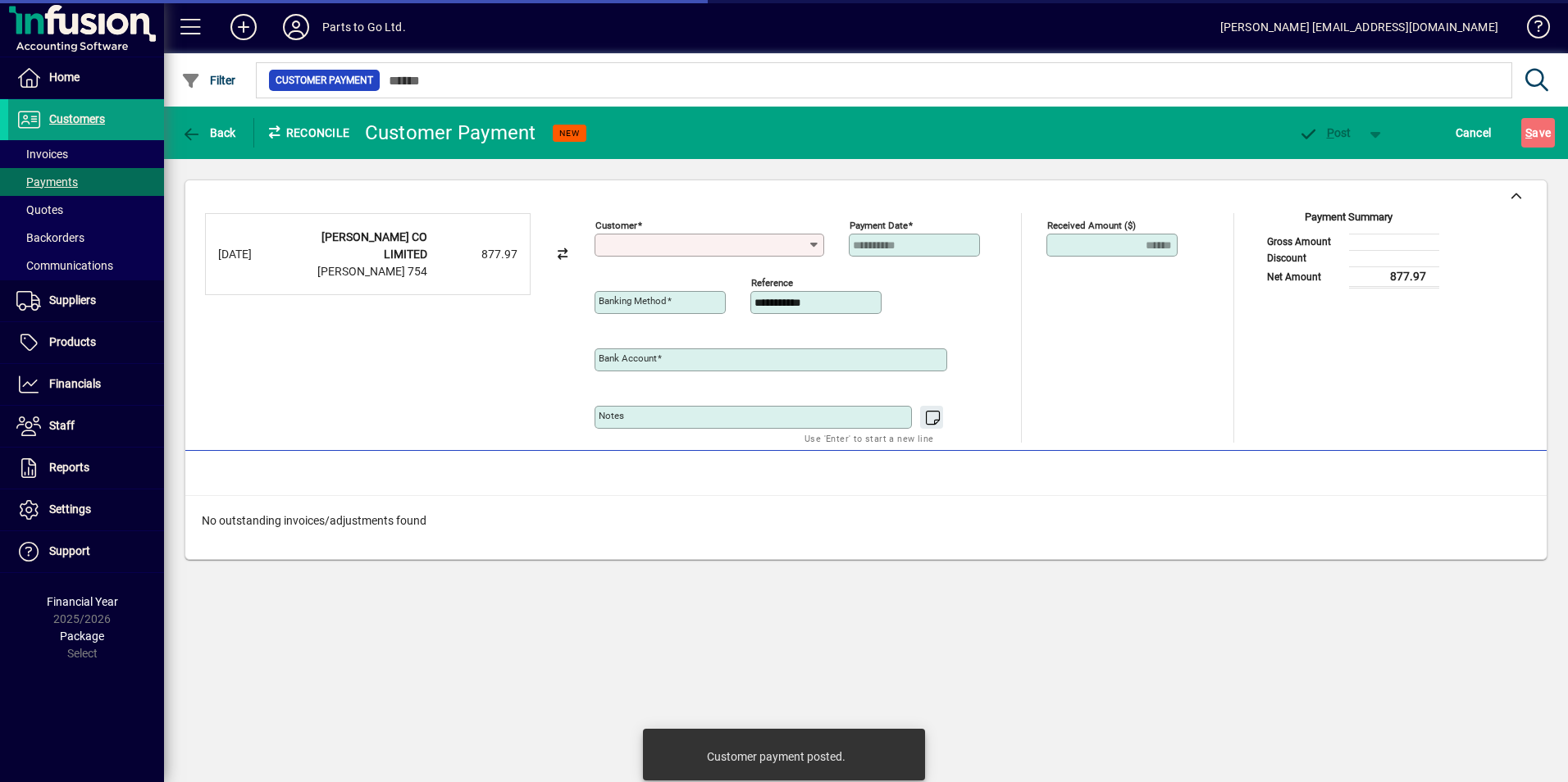
type input "**********"
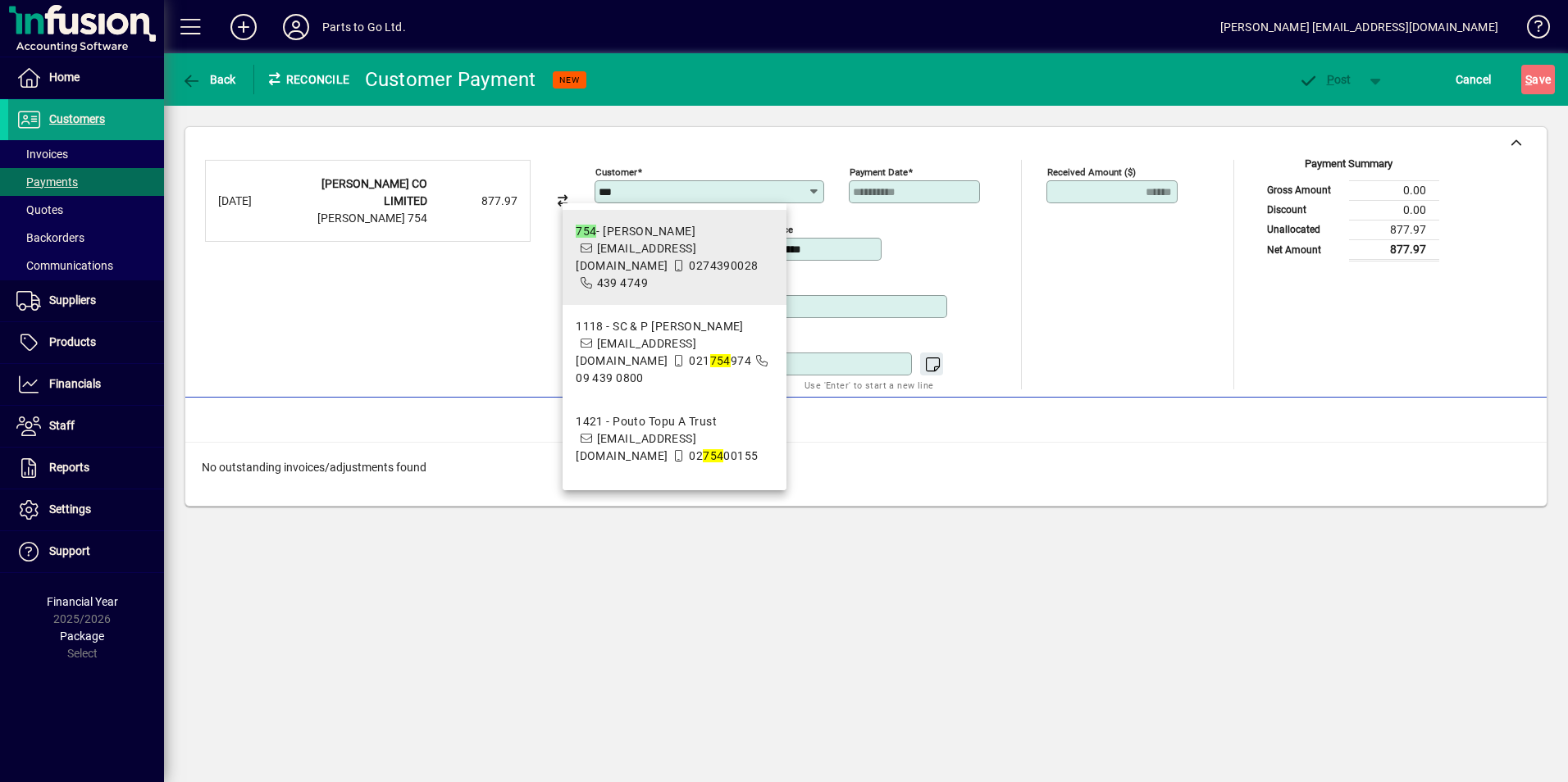
click at [647, 246] on span "754 - [PERSON_NAME] [EMAIL_ADDRESS][DOMAIN_NAME] 0274390028 439 4749" at bounding box center [674, 257] width 198 height 69
type input "**********"
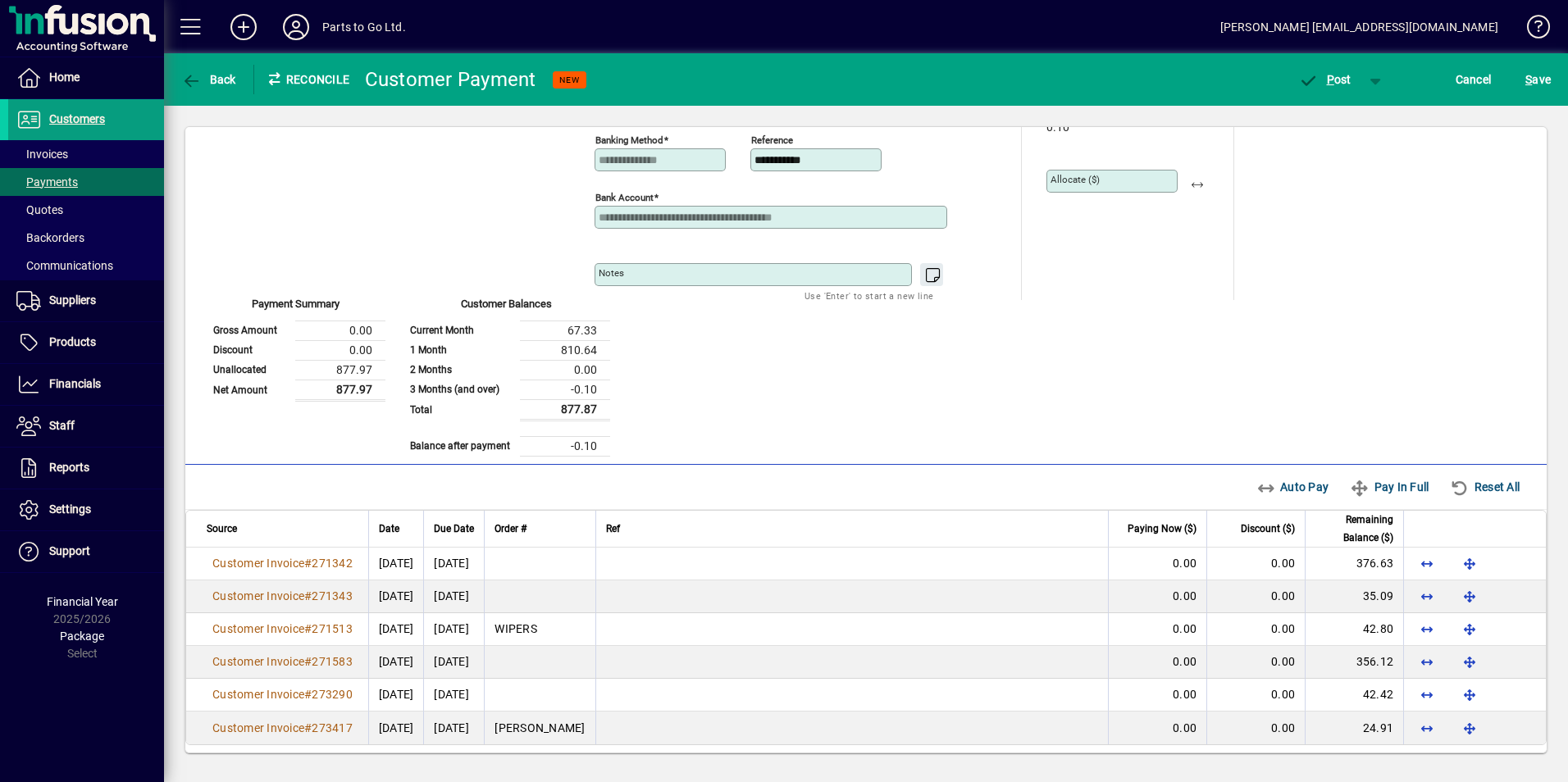
scroll to position [137, 0]
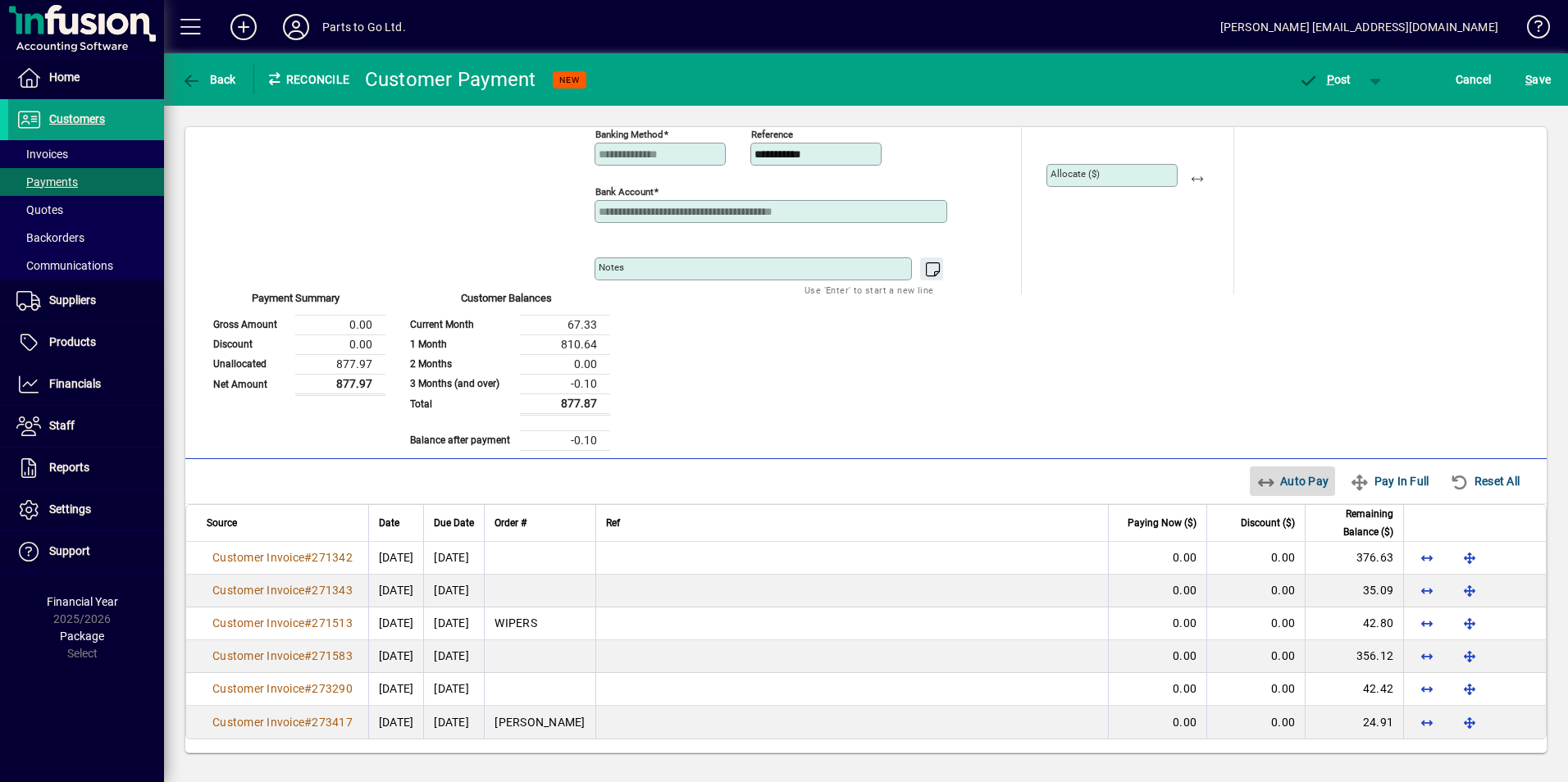
click at [1256, 471] on span "Auto Pay" at bounding box center [1292, 481] width 73 height 26
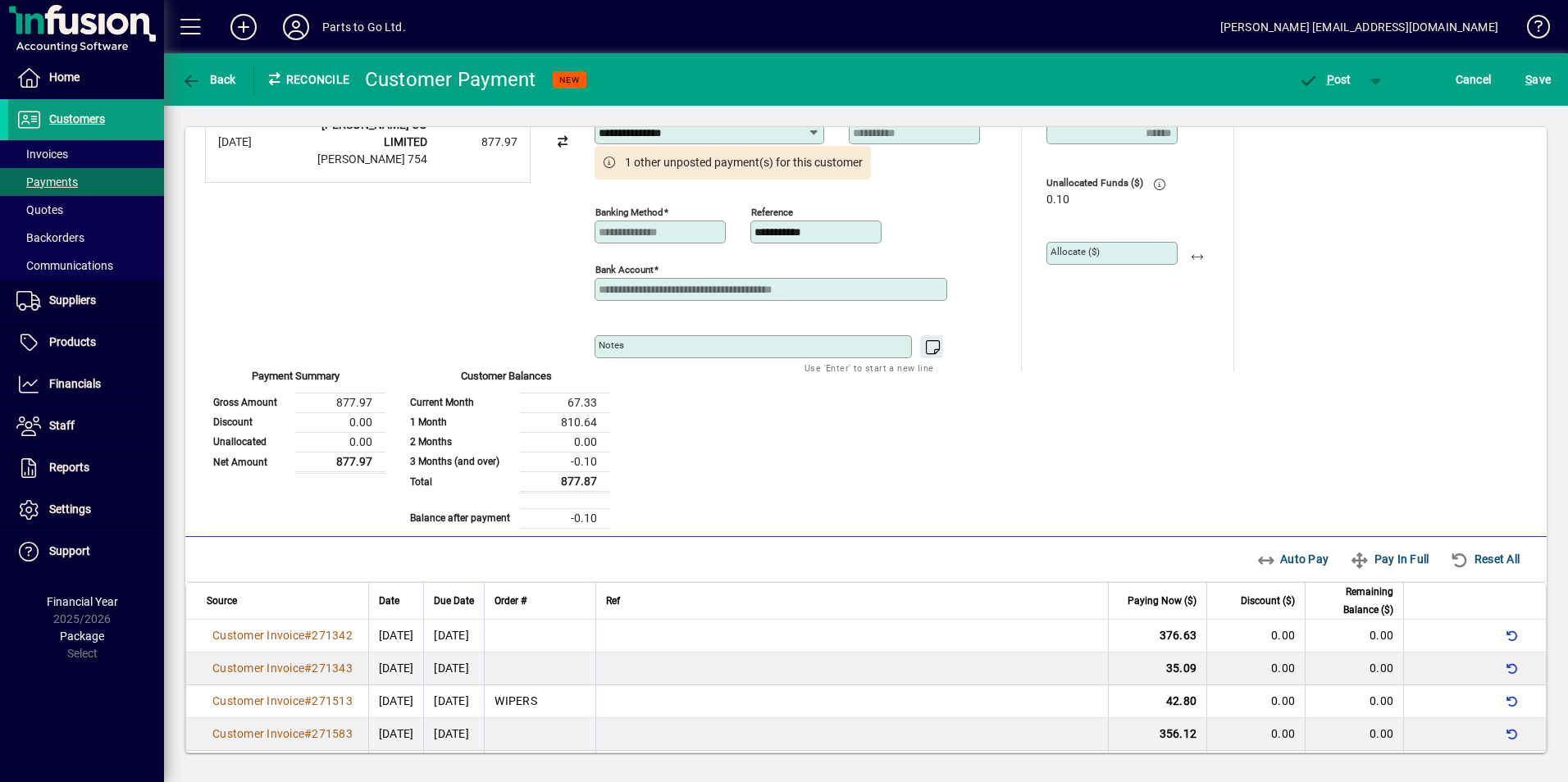
scroll to position [0, 0]
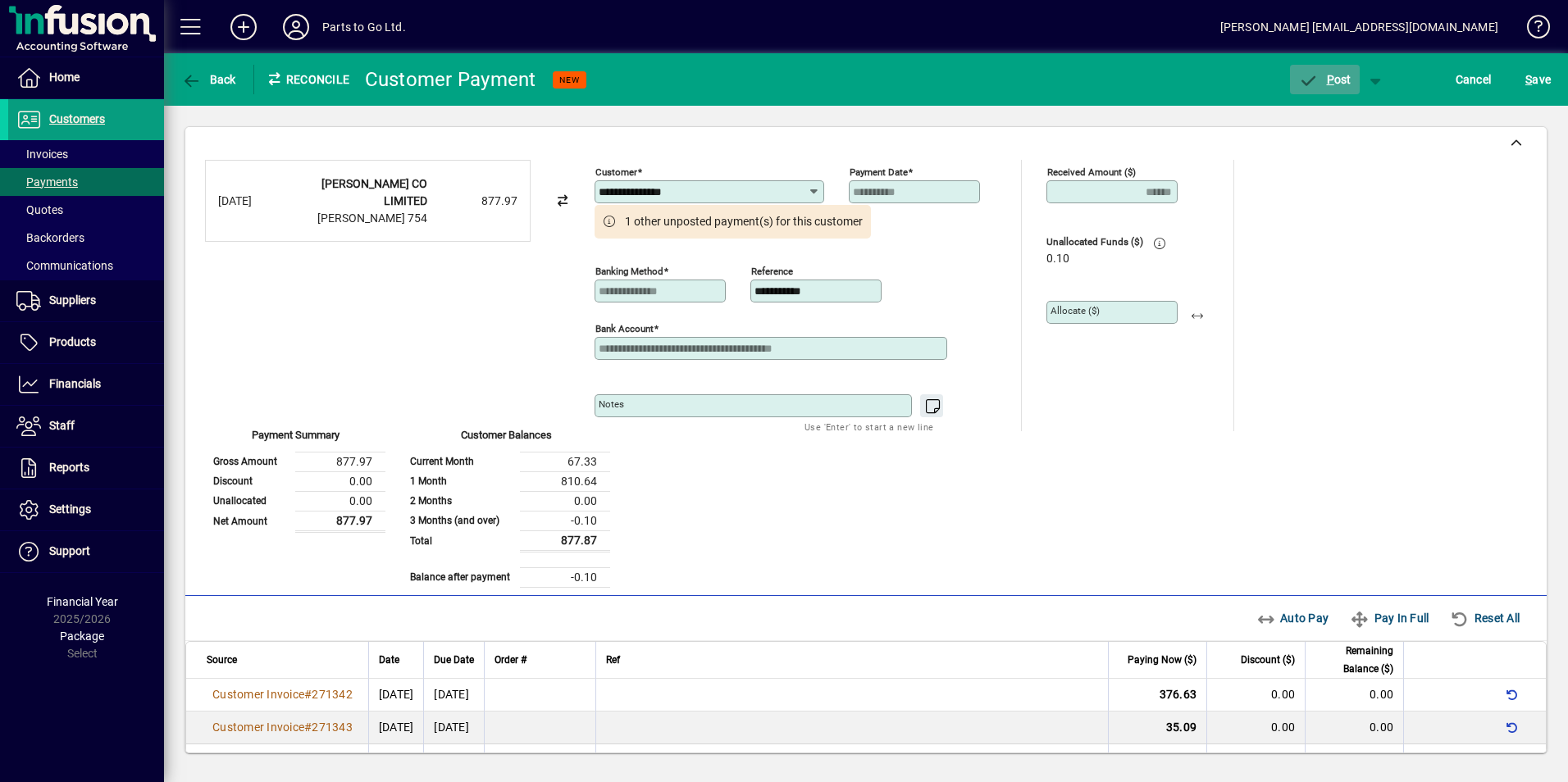
click at [1338, 82] on span "P ost" at bounding box center [1324, 80] width 53 height 13
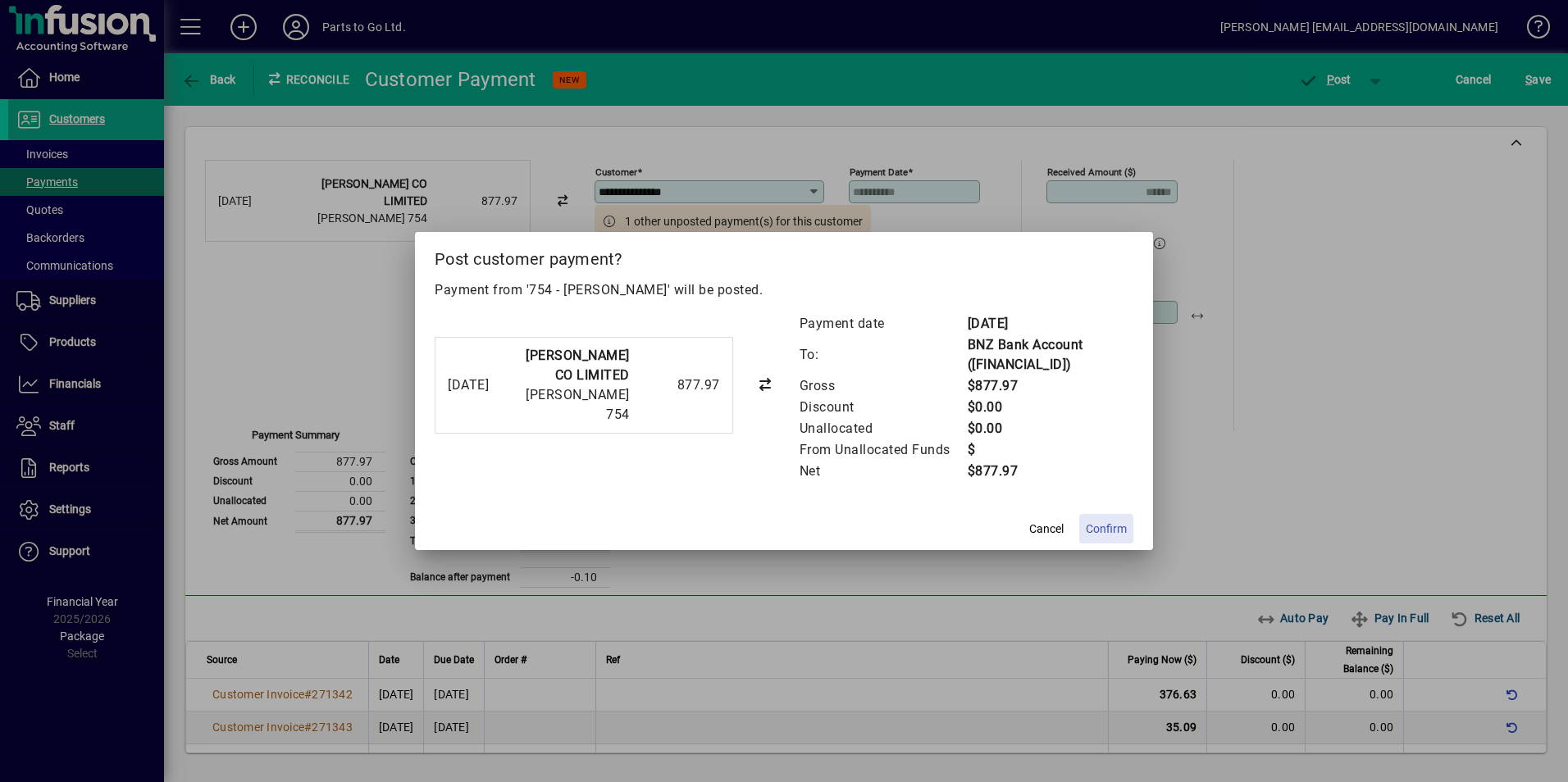
click at [1115, 527] on span "Confirm" at bounding box center [1106, 529] width 41 height 17
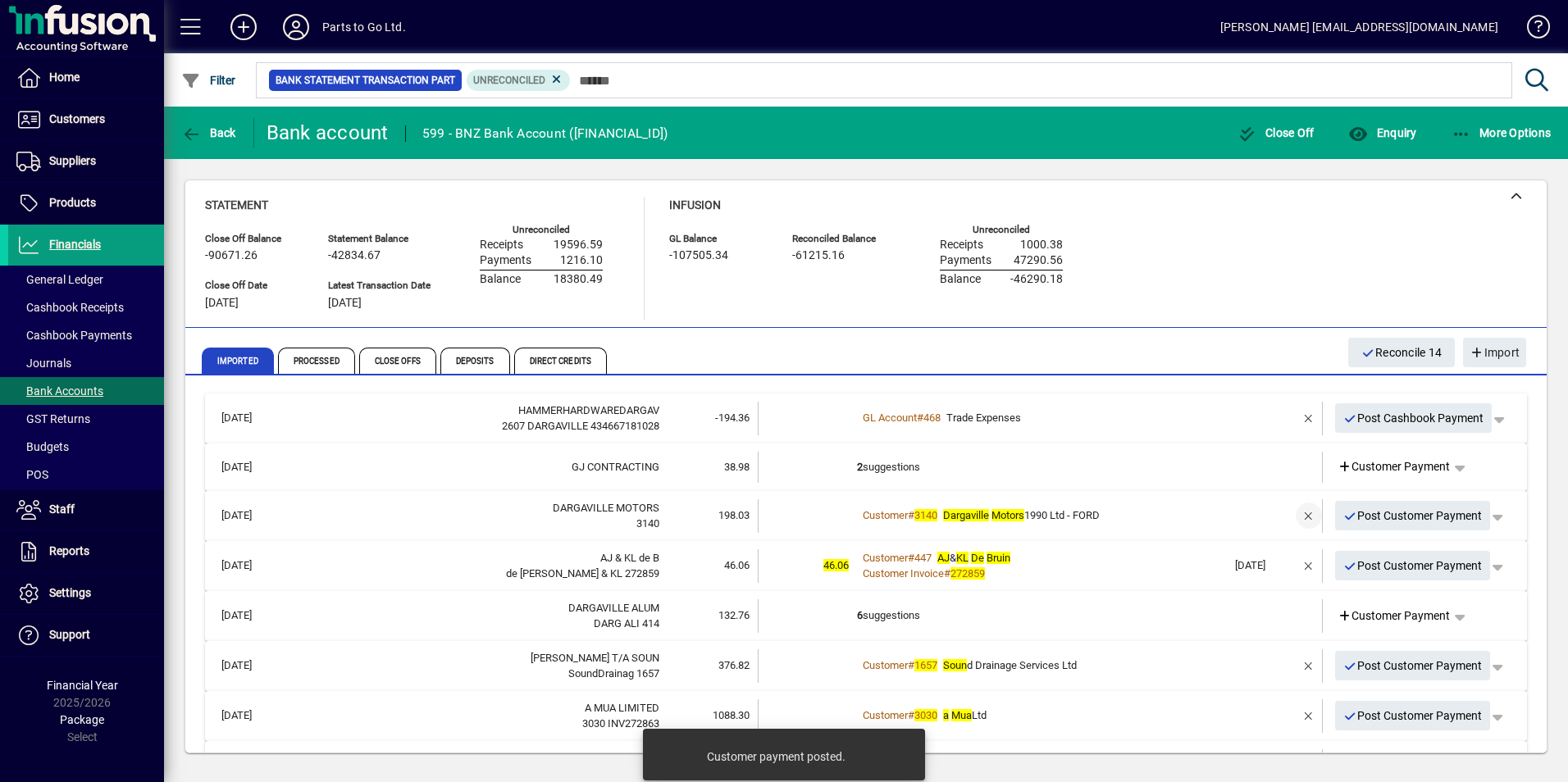
click at [1295, 510] on span "button" at bounding box center [1308, 515] width 40 height 40
click at [1356, 515] on span "Customer Payment" at bounding box center [1394, 515] width 114 height 17
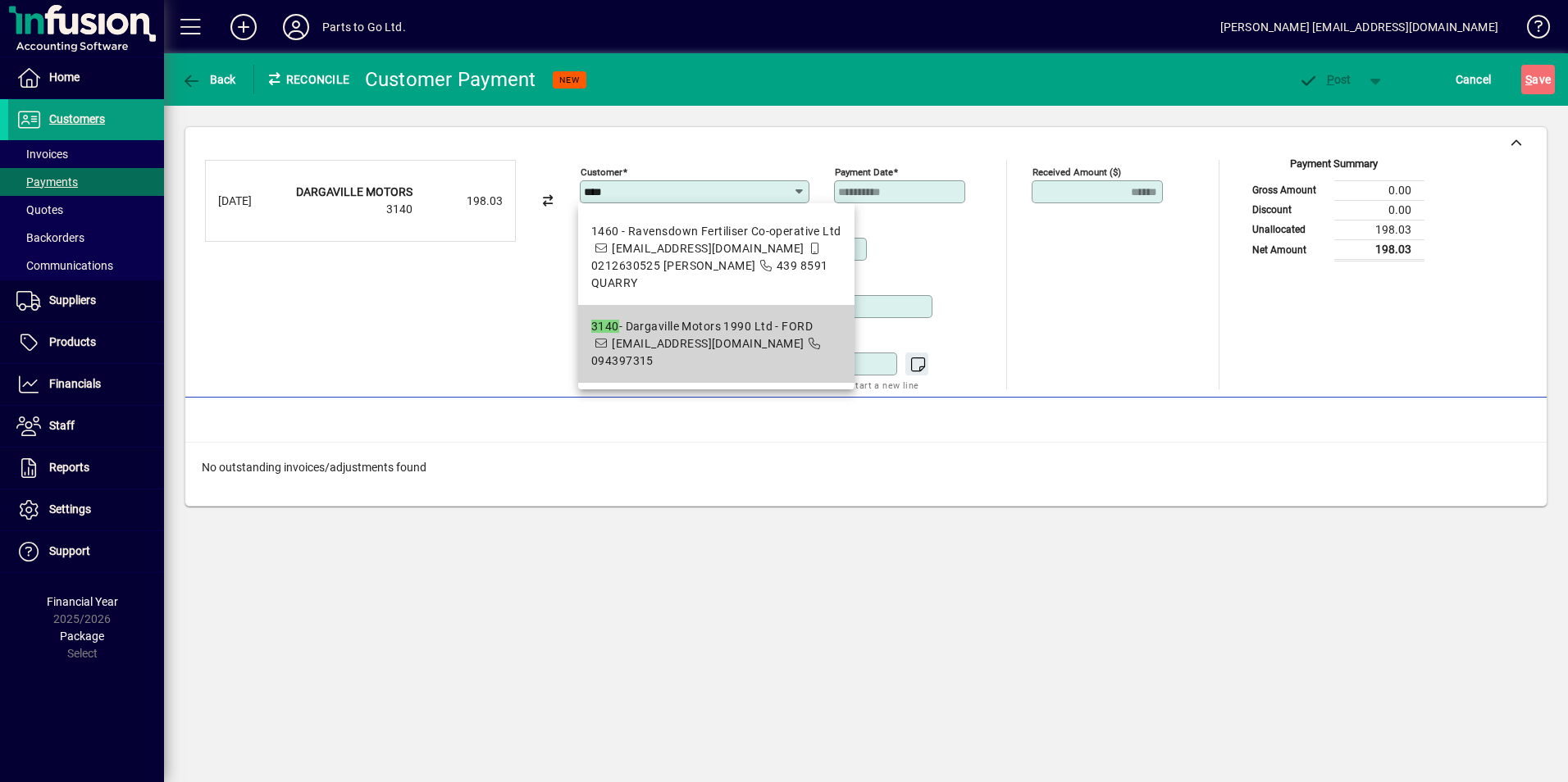
click at [721, 319] on span "3140 - Dargaville Motors 1990 Ltd - FORD [EMAIL_ADDRESS][DOMAIN_NAME] 094397315" at bounding box center [716, 343] width 250 height 51
type input "**********"
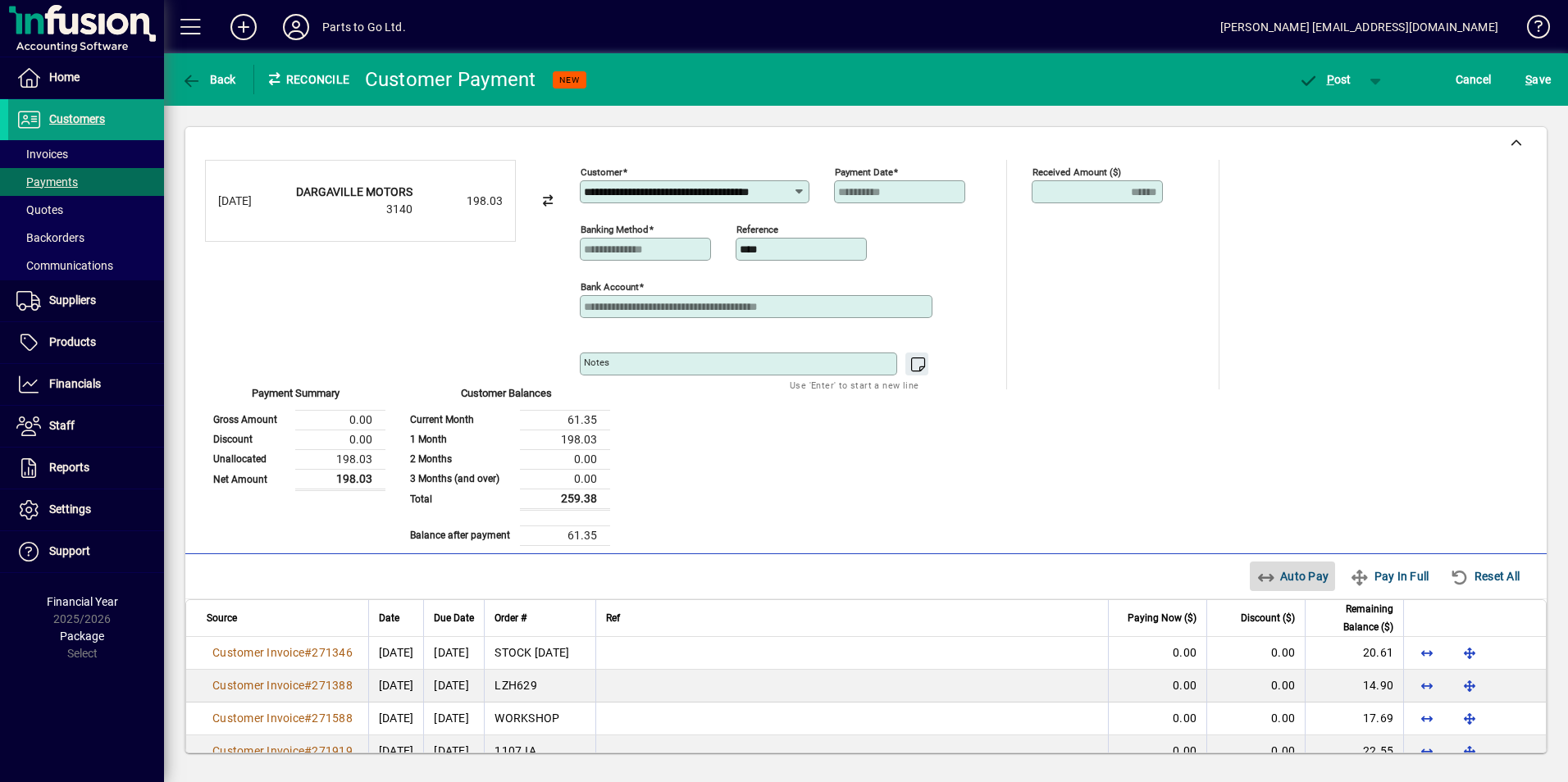
click at [1267, 574] on span "Auto Pay" at bounding box center [1292, 576] width 73 height 26
click at [1327, 80] on span "P" at bounding box center [1330, 80] width 8 height 13
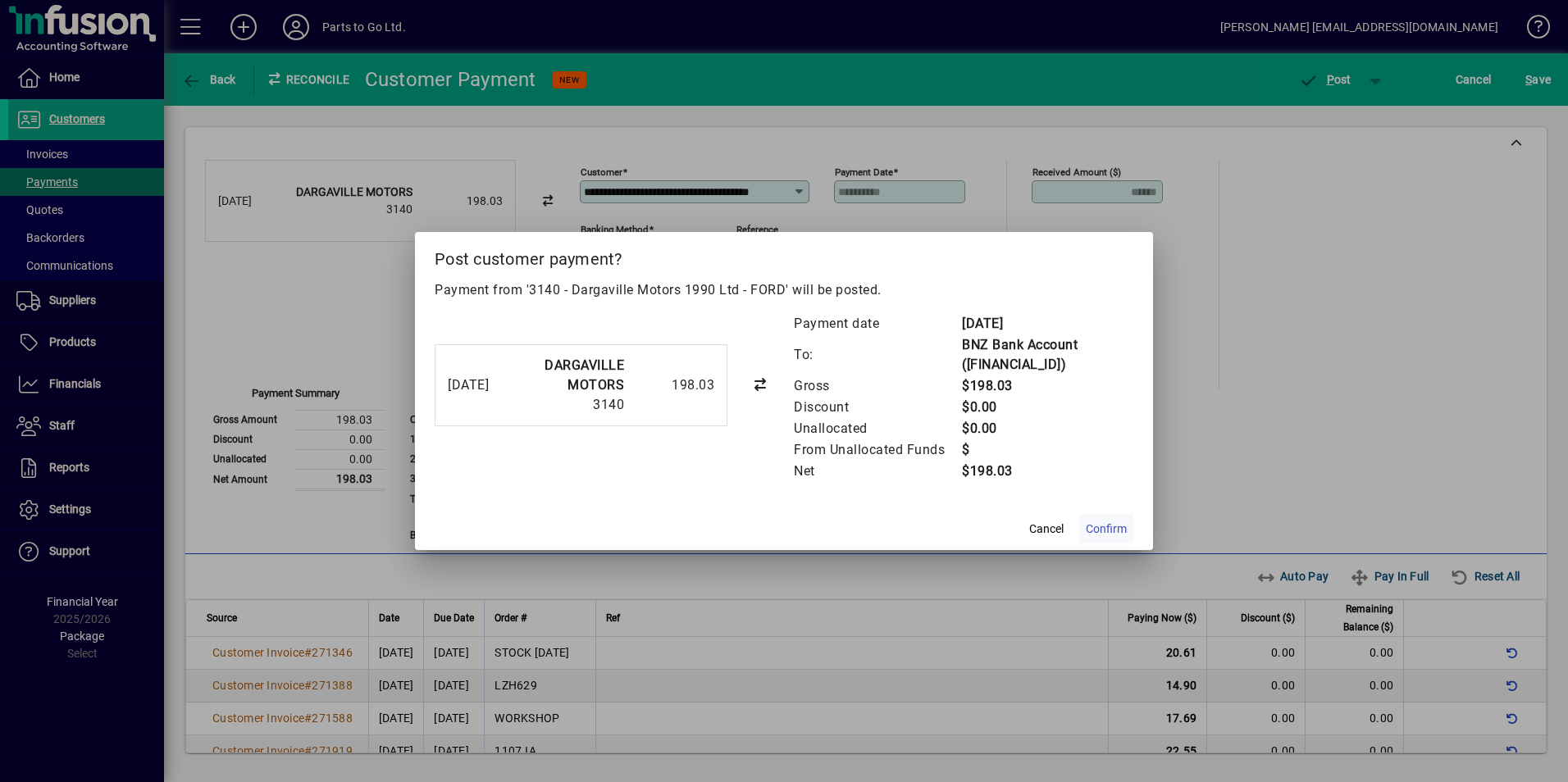
click at [1106, 525] on span "Confirm" at bounding box center [1106, 529] width 41 height 17
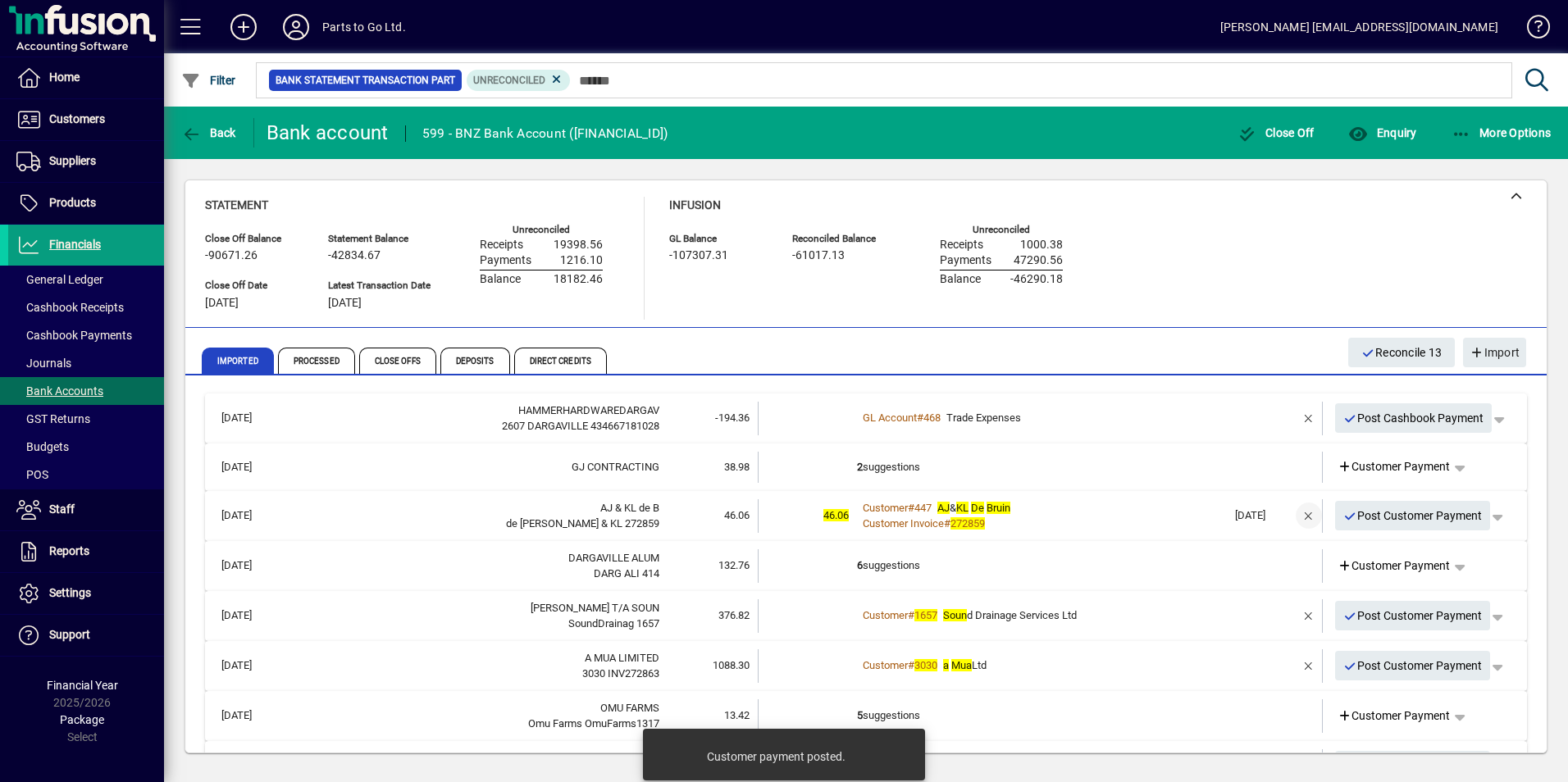
click at [1296, 514] on span "button" at bounding box center [1308, 515] width 40 height 40
click at [1385, 515] on span "Customer Payment" at bounding box center [1394, 515] width 114 height 17
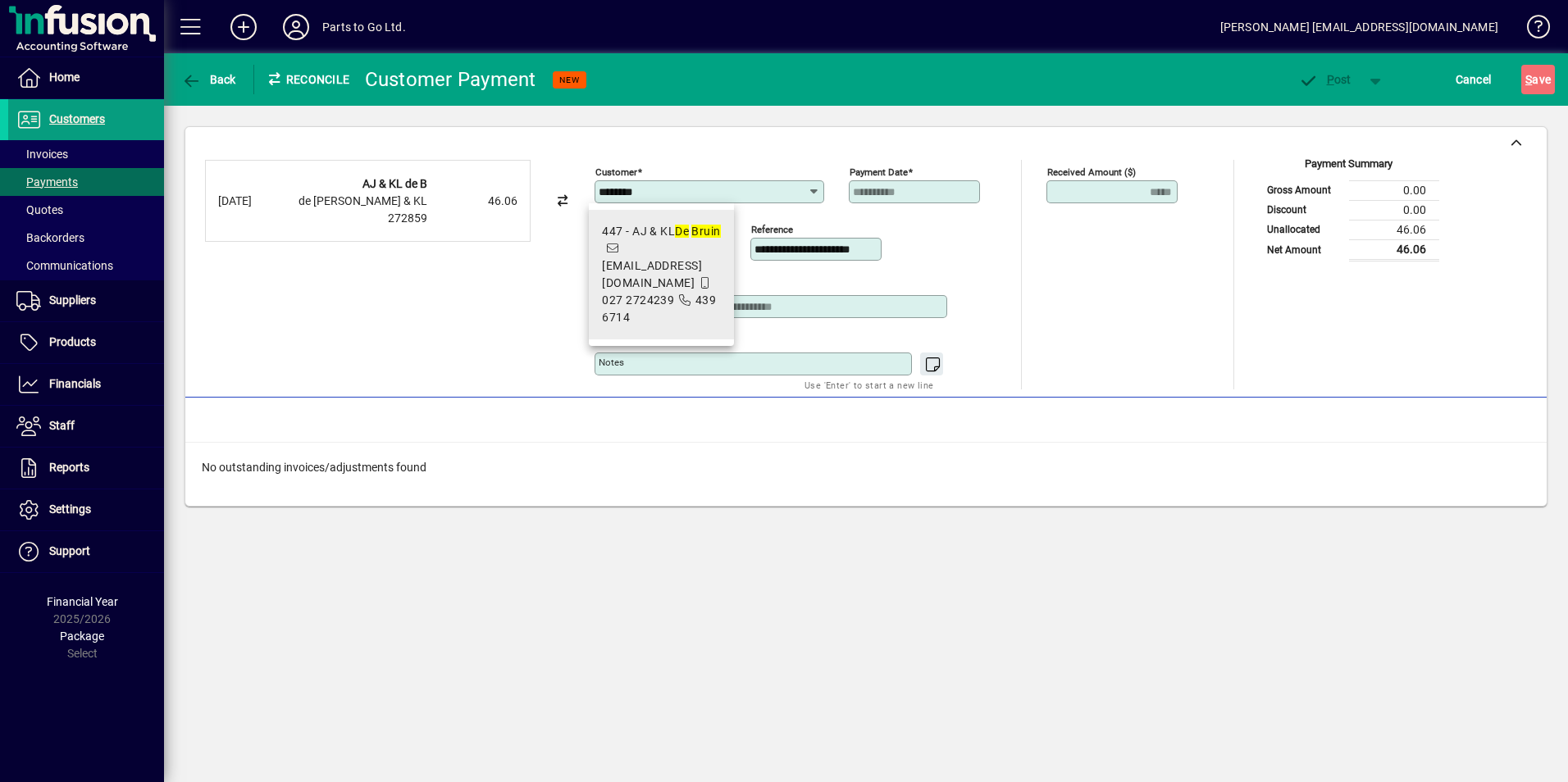
click at [680, 230] on em "De" at bounding box center [681, 231] width 14 height 13
type input "**********"
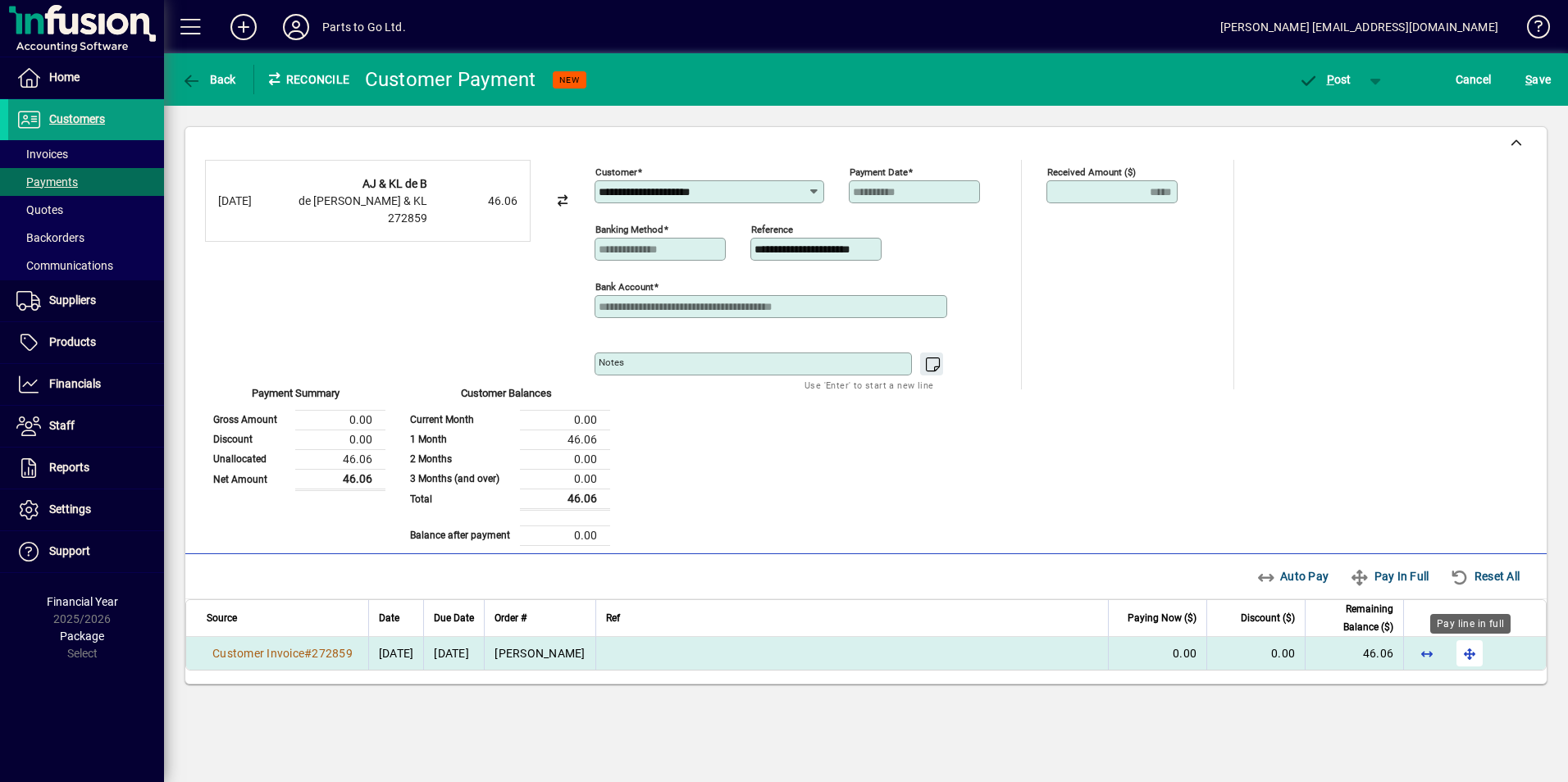
click at [1470, 652] on span "button" at bounding box center [1469, 653] width 40 height 40
click at [1322, 78] on span "P ost" at bounding box center [1324, 80] width 53 height 13
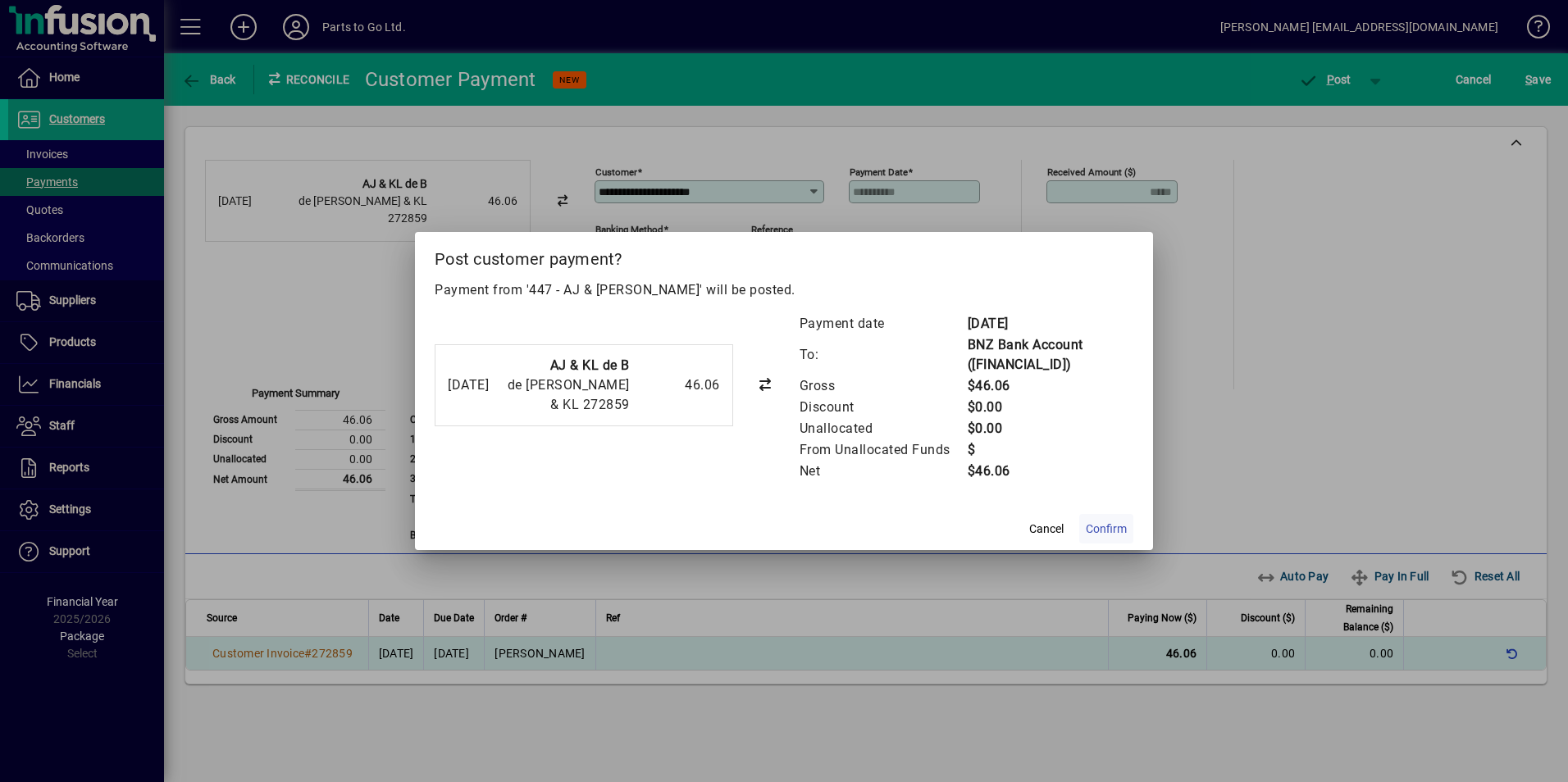
click at [1111, 527] on span "Confirm" at bounding box center [1106, 529] width 41 height 17
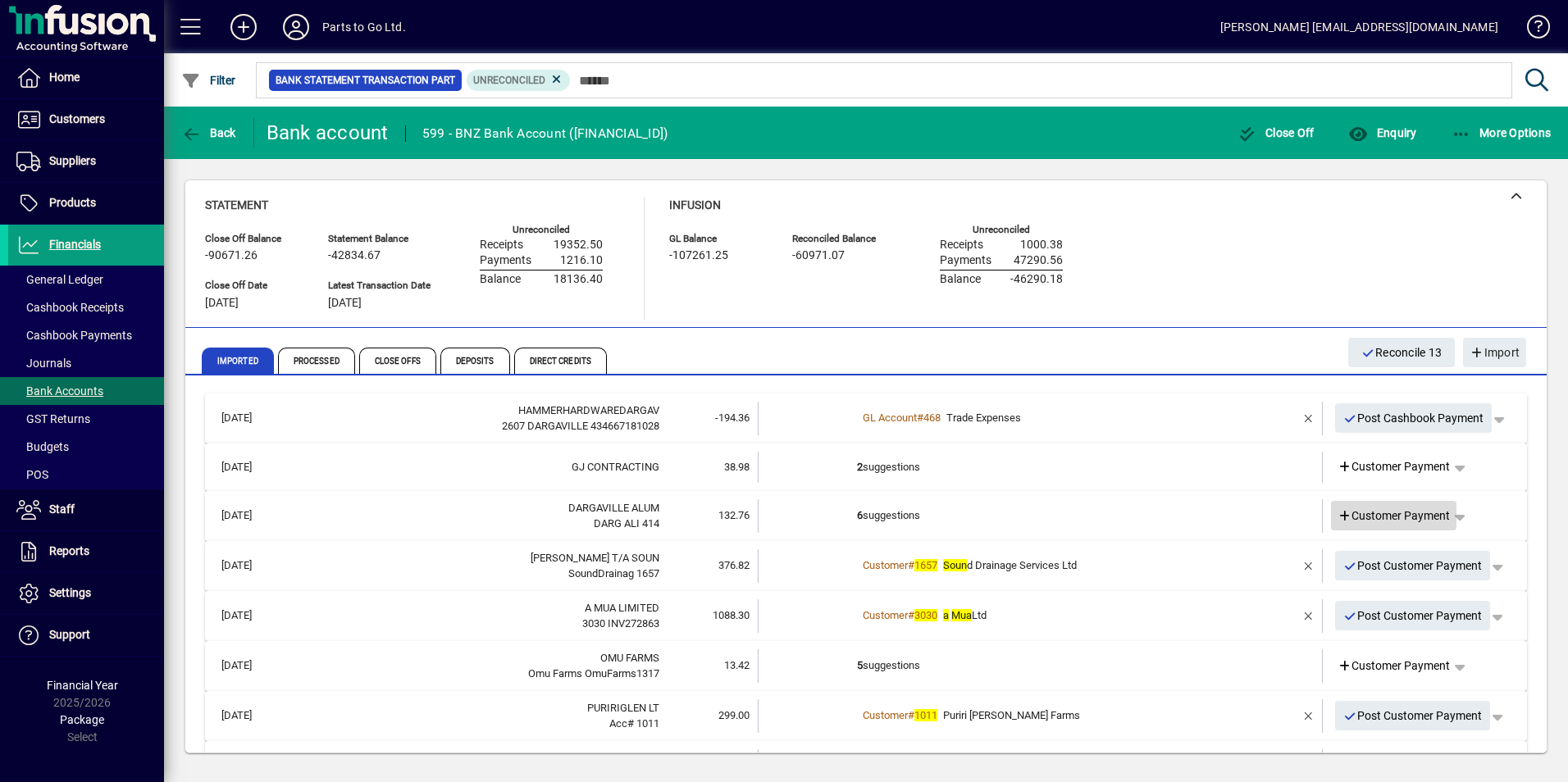
click at [1354, 514] on span "Customer Payment" at bounding box center [1394, 515] width 114 height 17
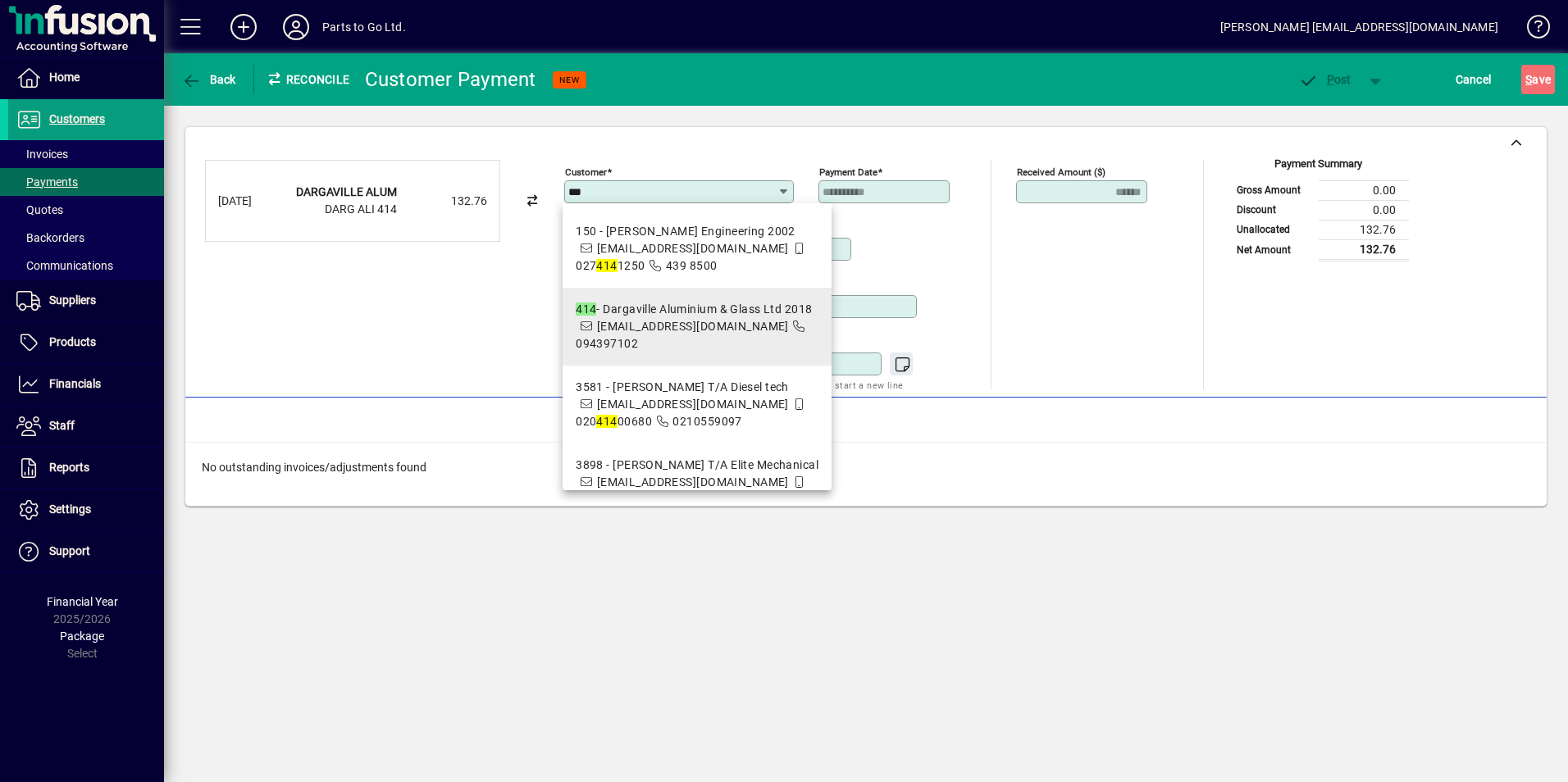
click at [644, 314] on div "414 - Dargaville Aluminium & Glass Ltd 2018" at bounding box center [697, 309] width 243 height 17
type input "**********"
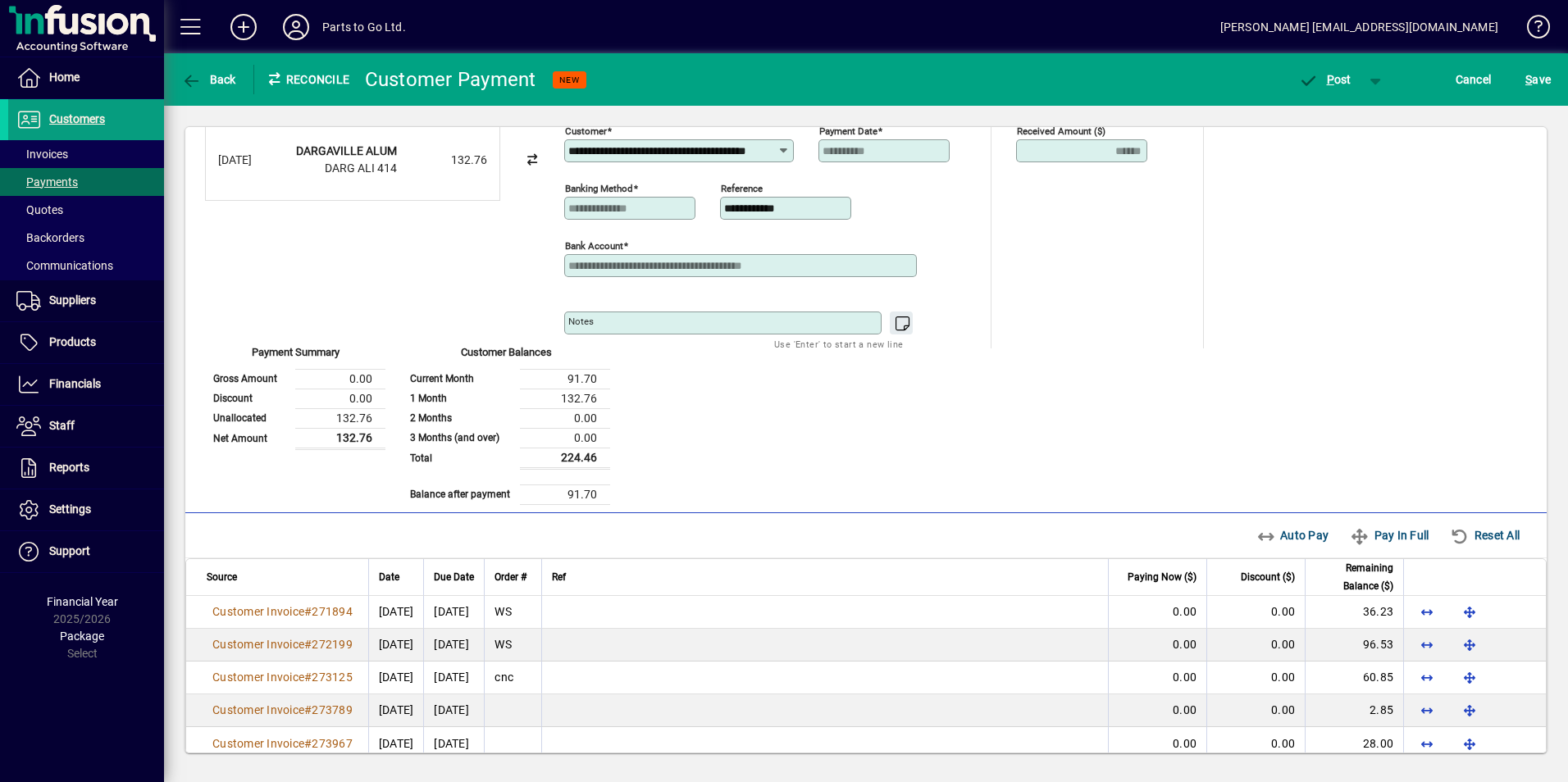
scroll to position [62, 0]
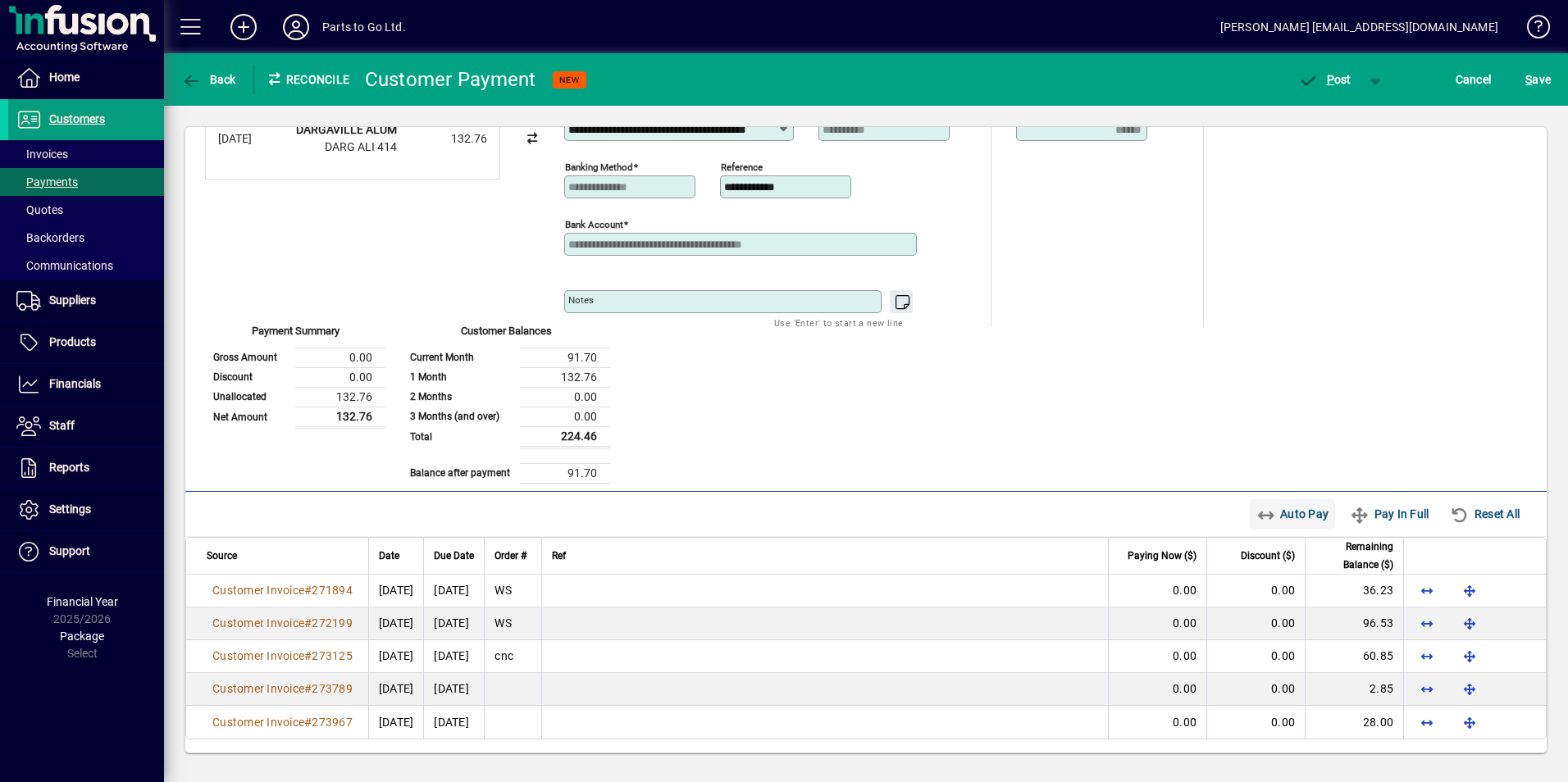
click at [1256, 507] on icon "button" at bounding box center [1266, 515] width 20 height 16
click at [1327, 82] on span "P" at bounding box center [1330, 80] width 8 height 13
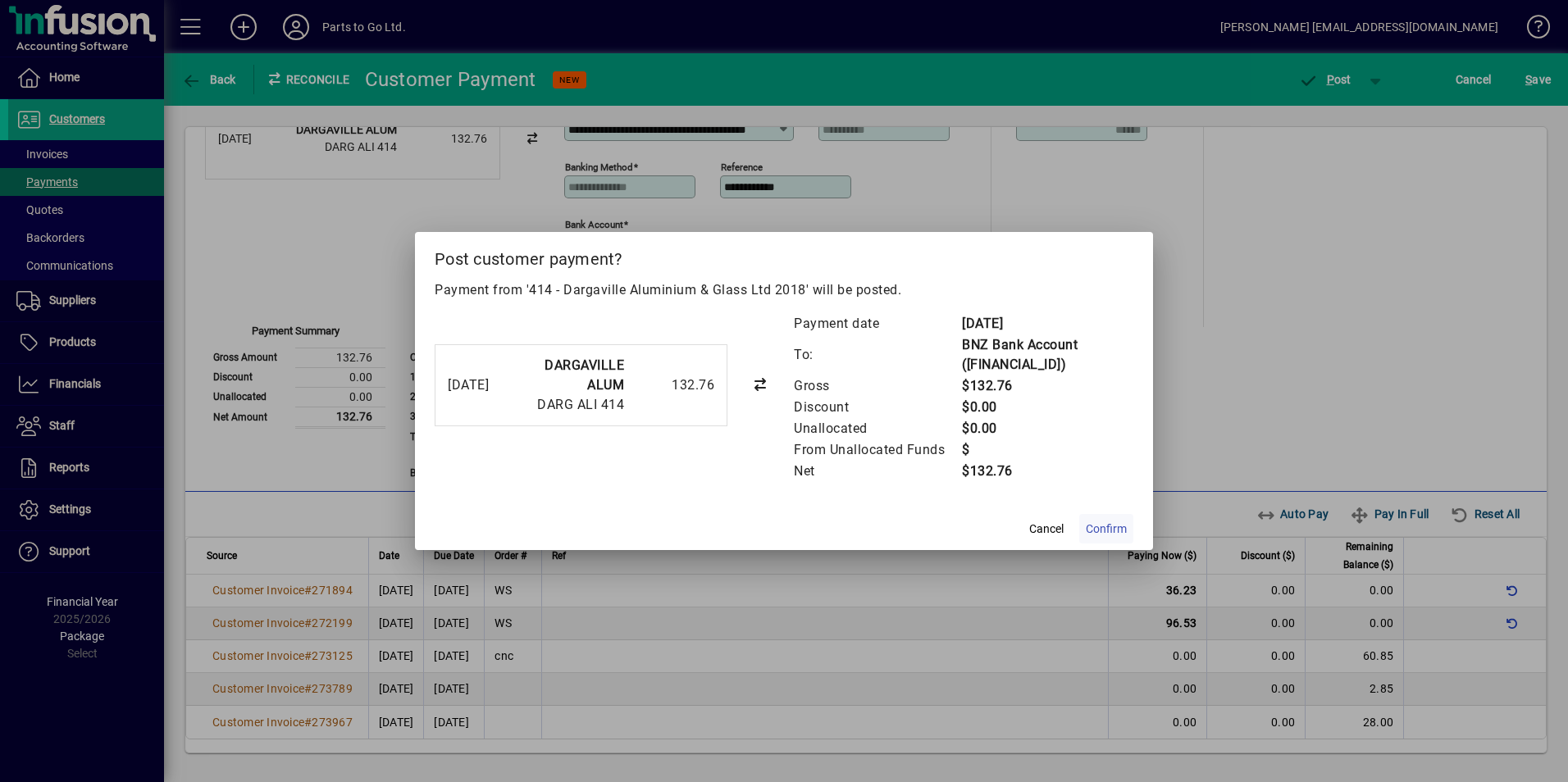
click at [1103, 525] on span "Confirm" at bounding box center [1106, 529] width 41 height 17
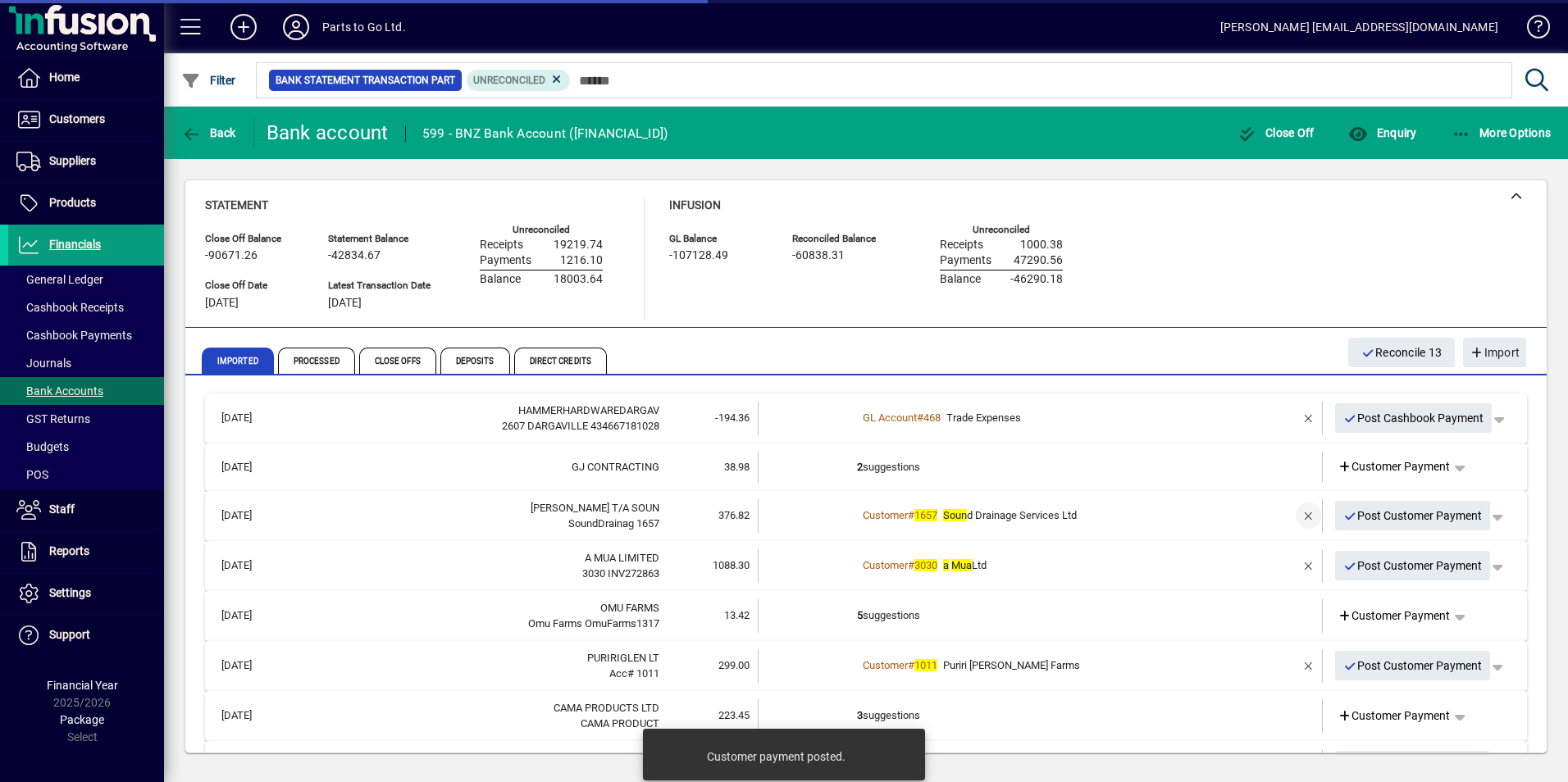
click at [1295, 512] on span "button" at bounding box center [1308, 515] width 40 height 40
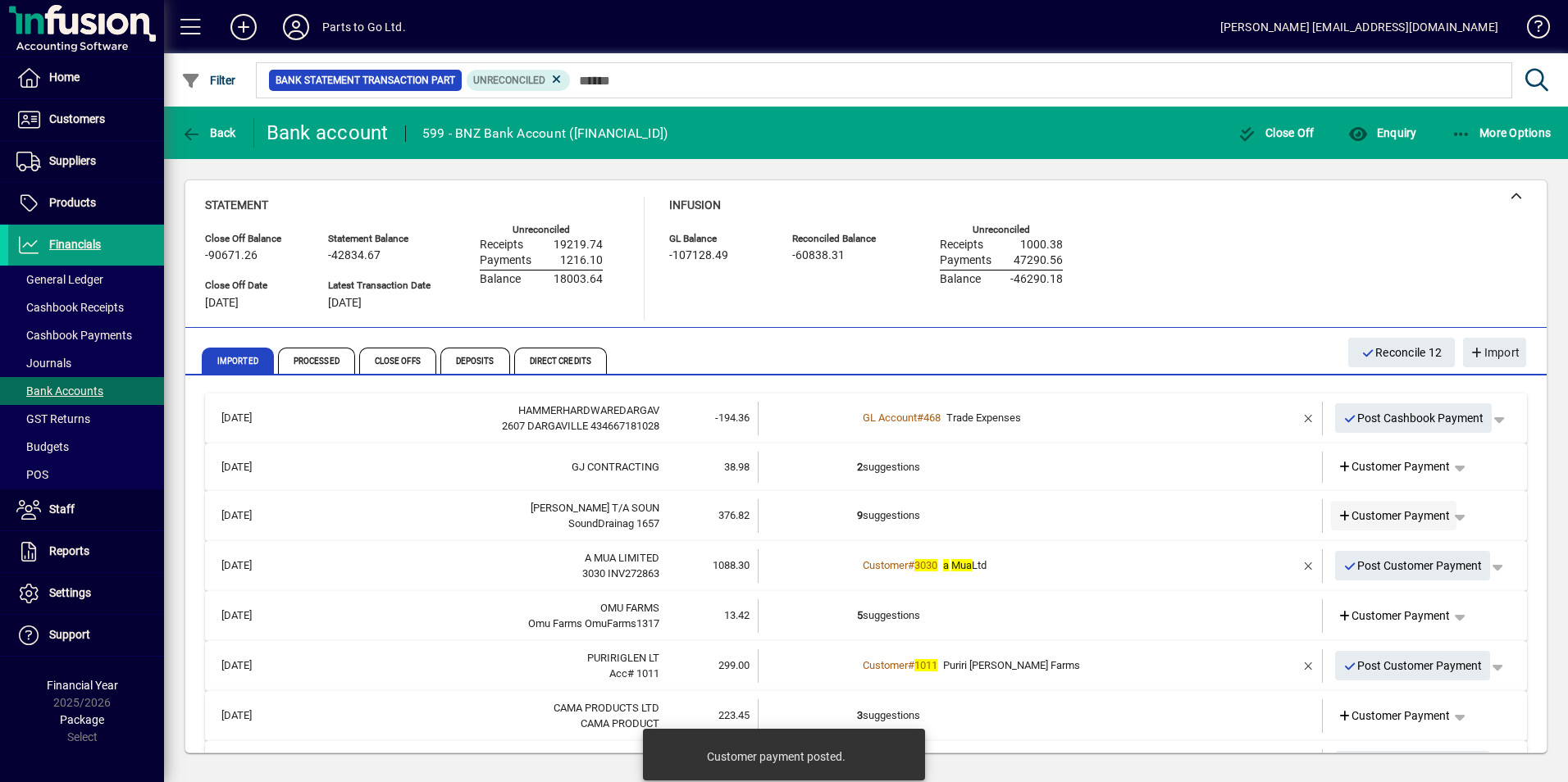
click at [1368, 512] on span "Customer Payment" at bounding box center [1394, 515] width 114 height 17
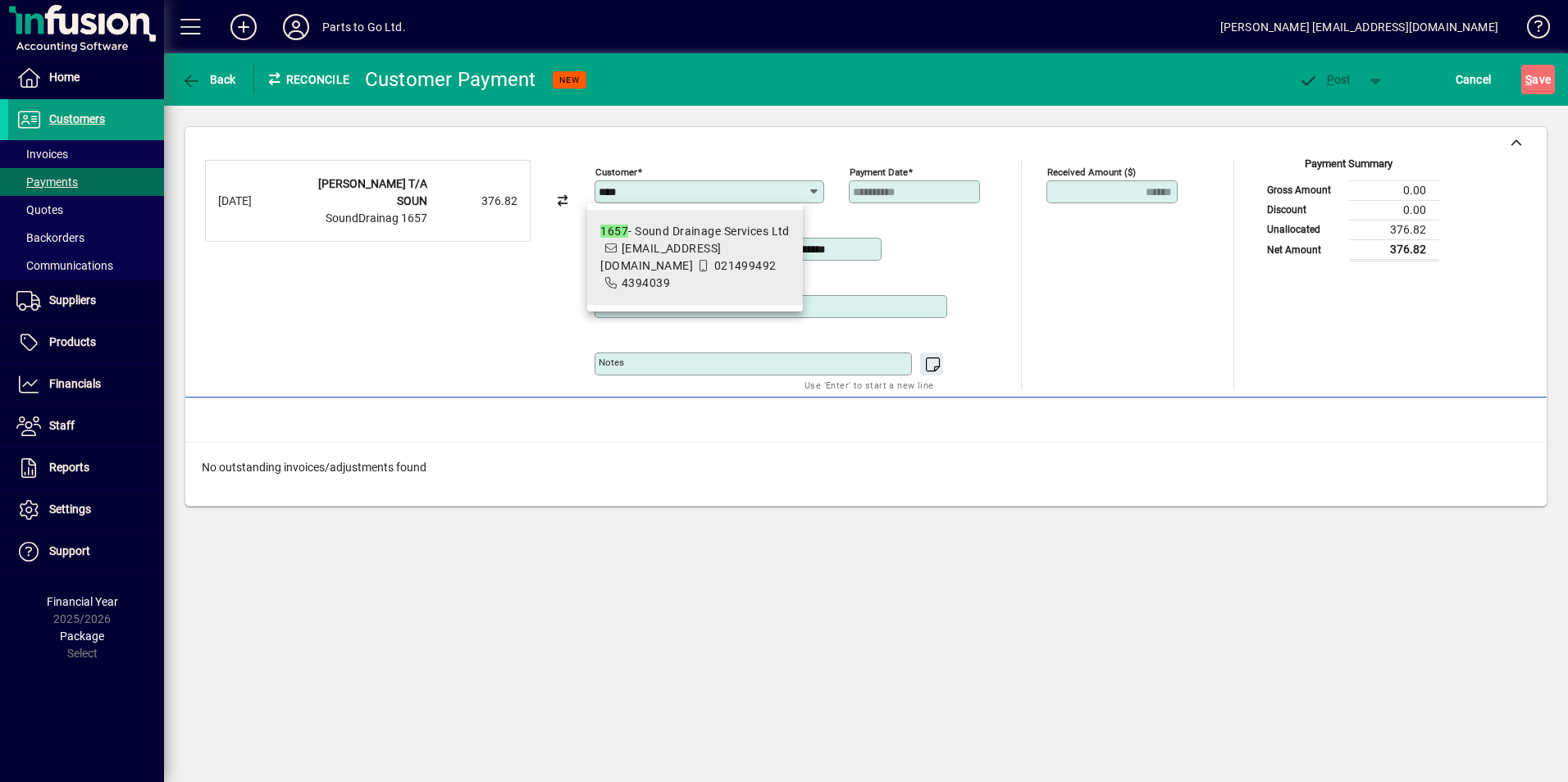
click at [649, 256] on span "1657 - Sound Drainage Services Ltd [EMAIL_ADDRESS][DOMAIN_NAME] 021499492 43940…" at bounding box center [695, 257] width 188 height 69
type input "**********"
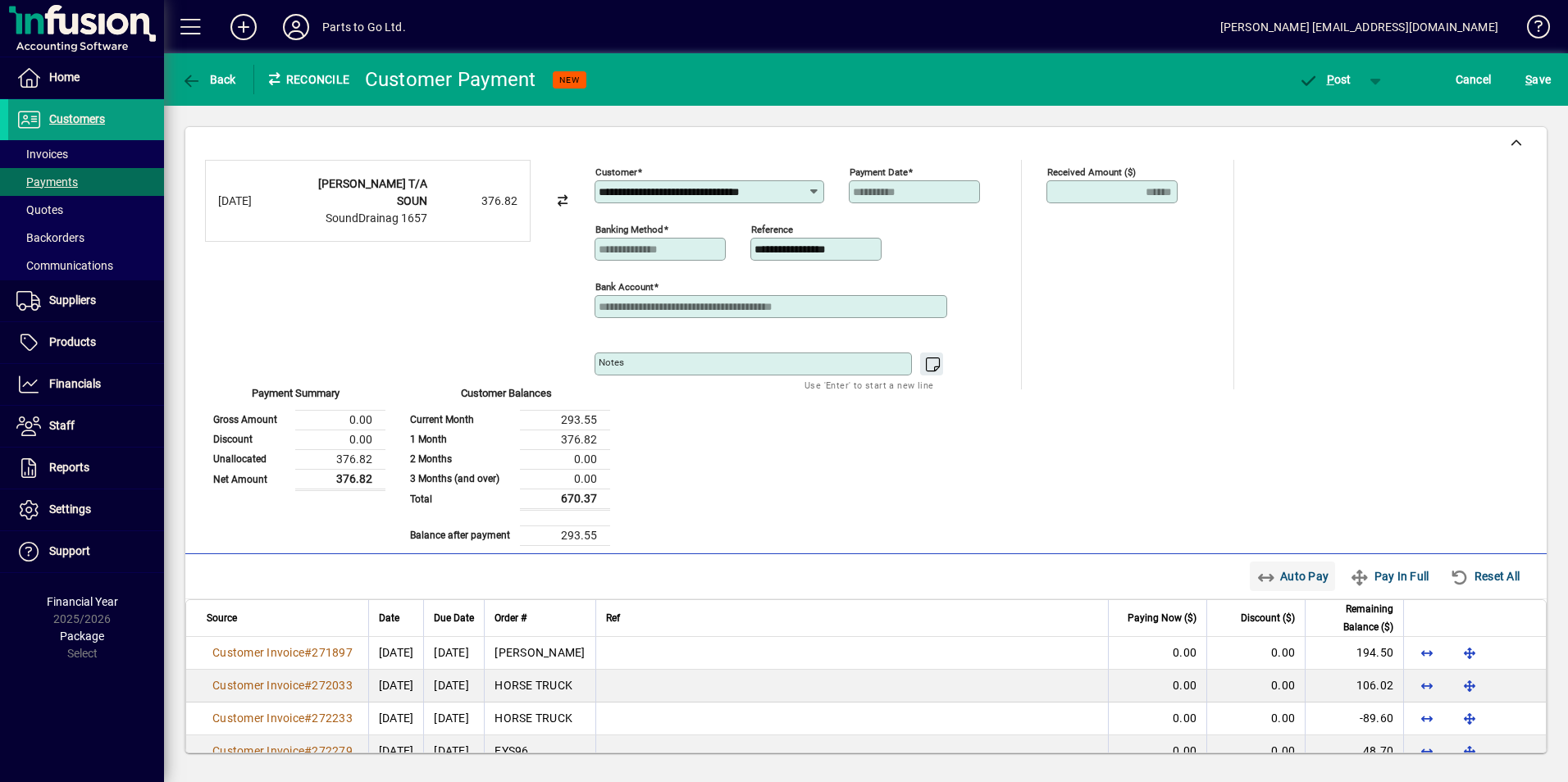
click at [1259, 569] on span "Auto Pay" at bounding box center [1292, 576] width 73 height 26
click at [1332, 86] on span "button" at bounding box center [1324, 79] width 70 height 40
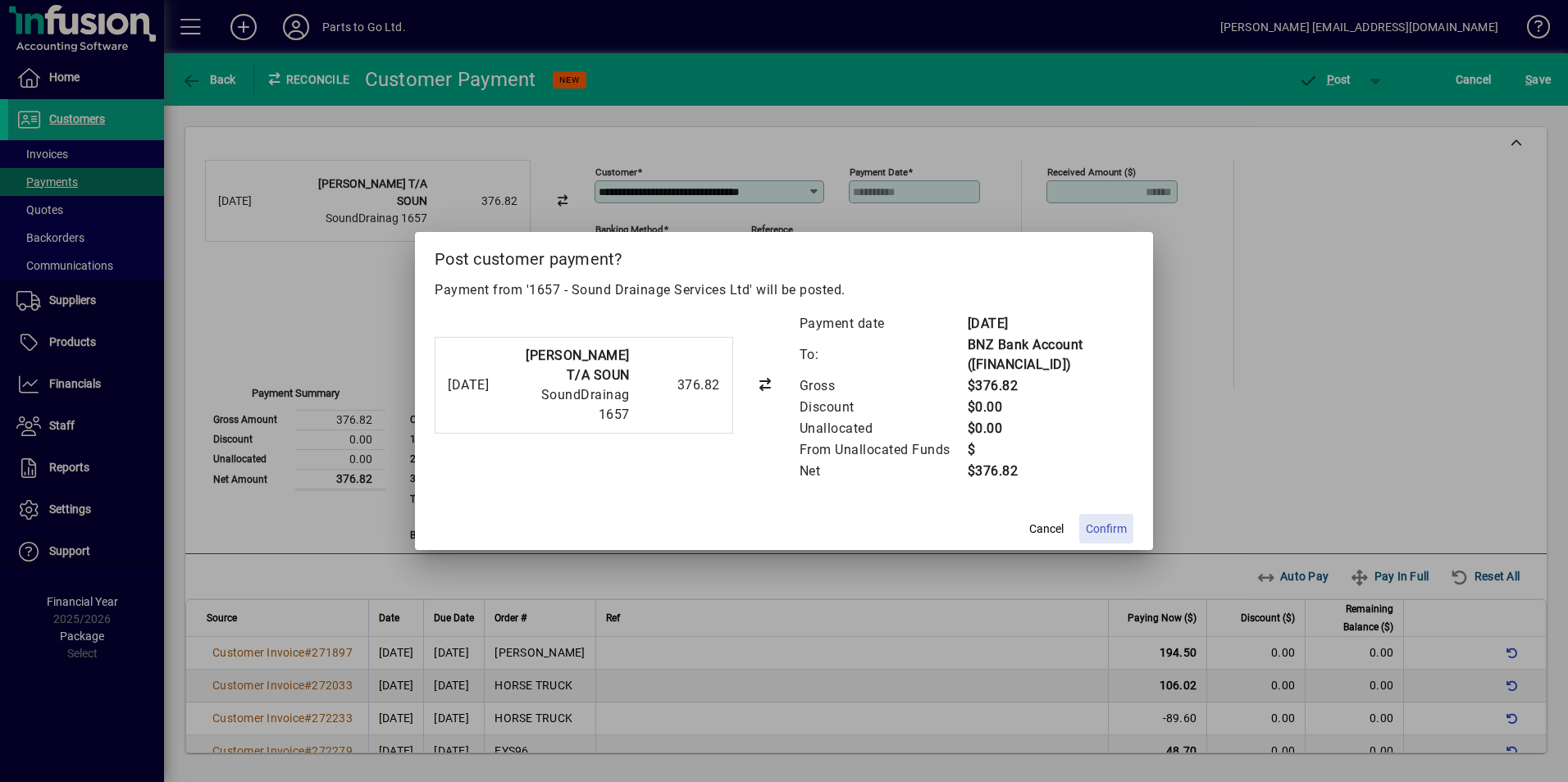
click at [1107, 527] on span "Confirm" at bounding box center [1106, 529] width 41 height 17
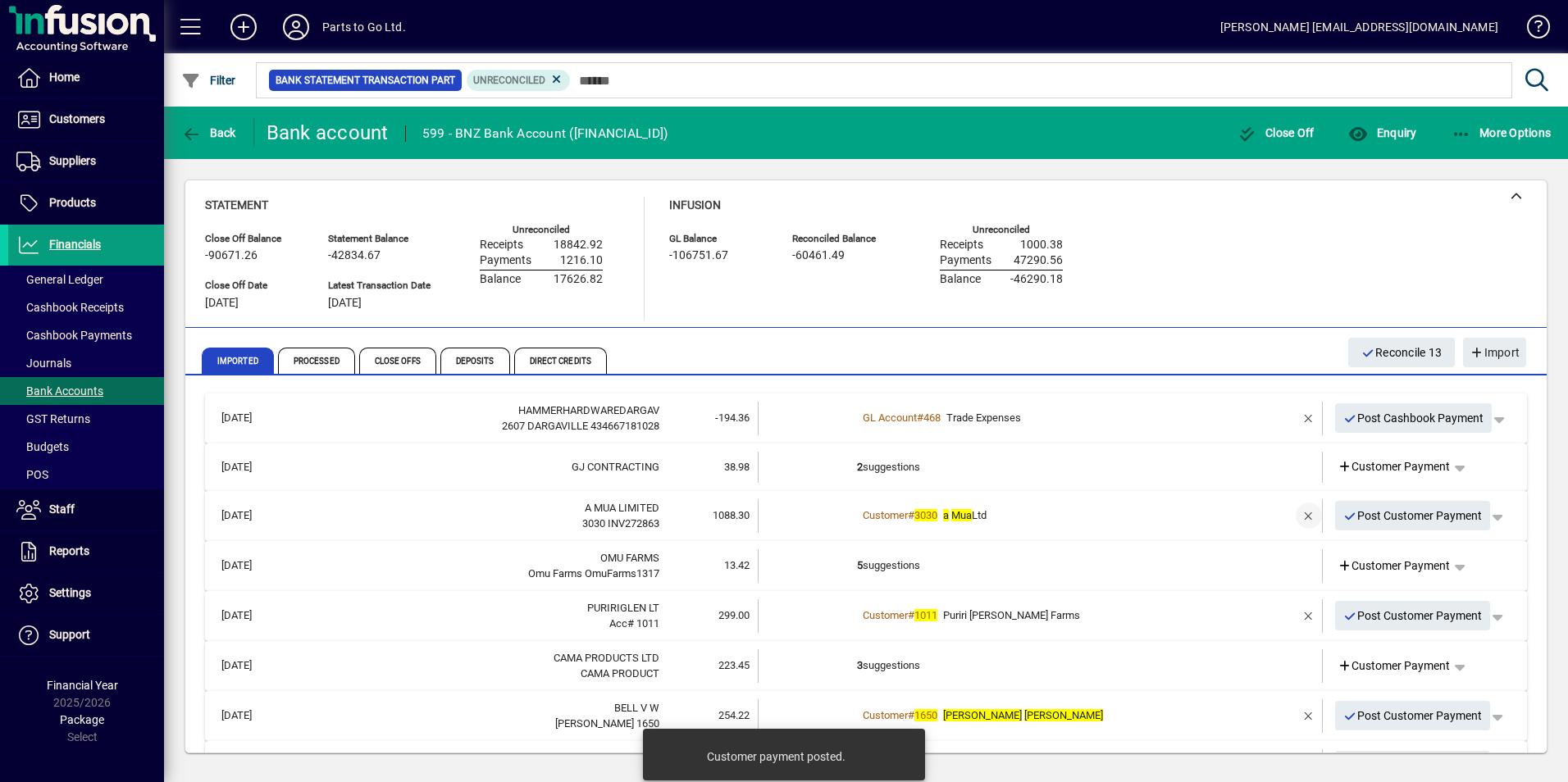
click at [1297, 513] on span "button" at bounding box center [1308, 515] width 40 height 40
click at [1368, 509] on span "Customer Payment" at bounding box center [1394, 515] width 114 height 17
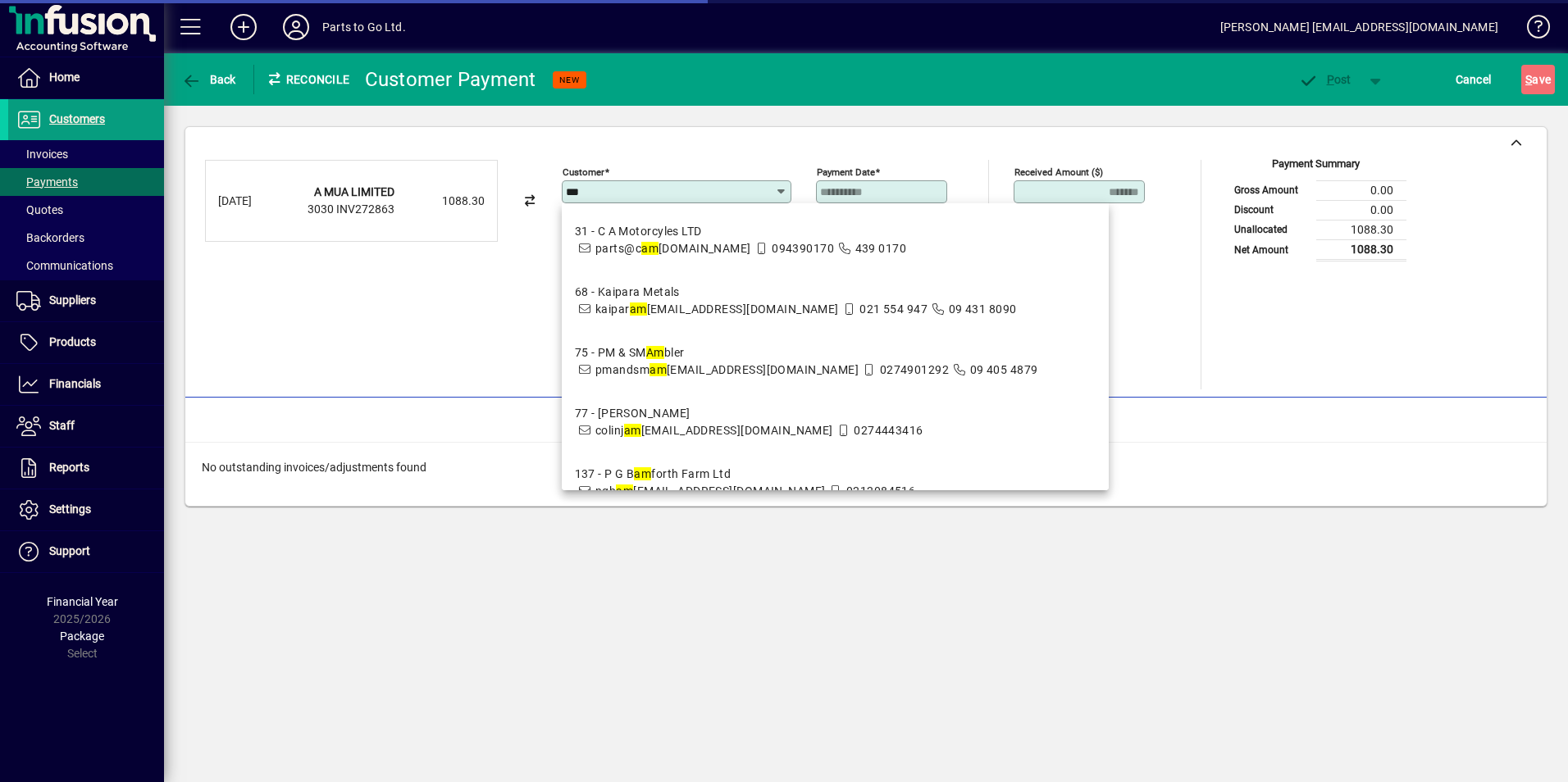
type input "****"
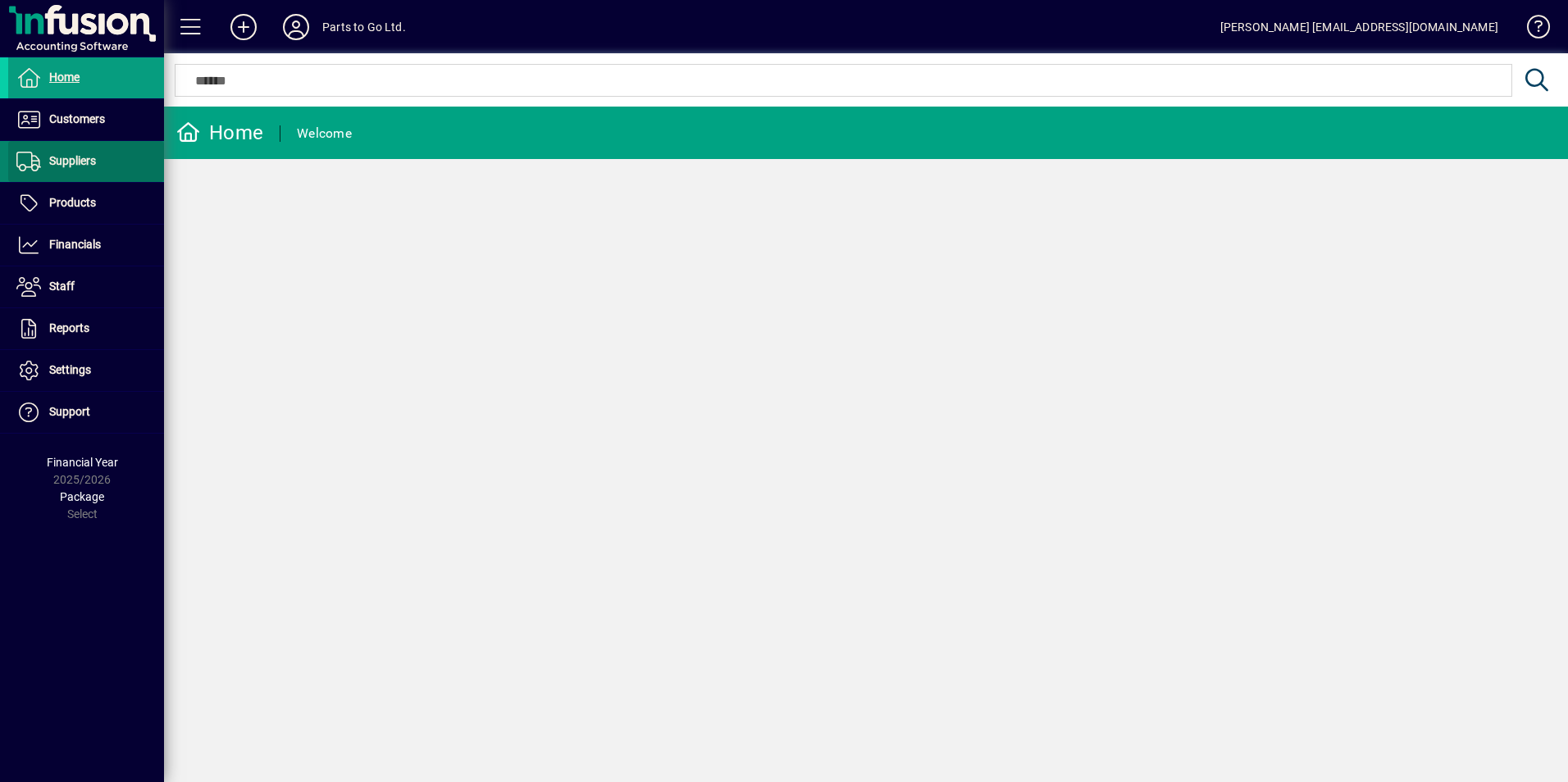
click at [75, 167] on span "Suppliers" at bounding box center [72, 161] width 47 height 13
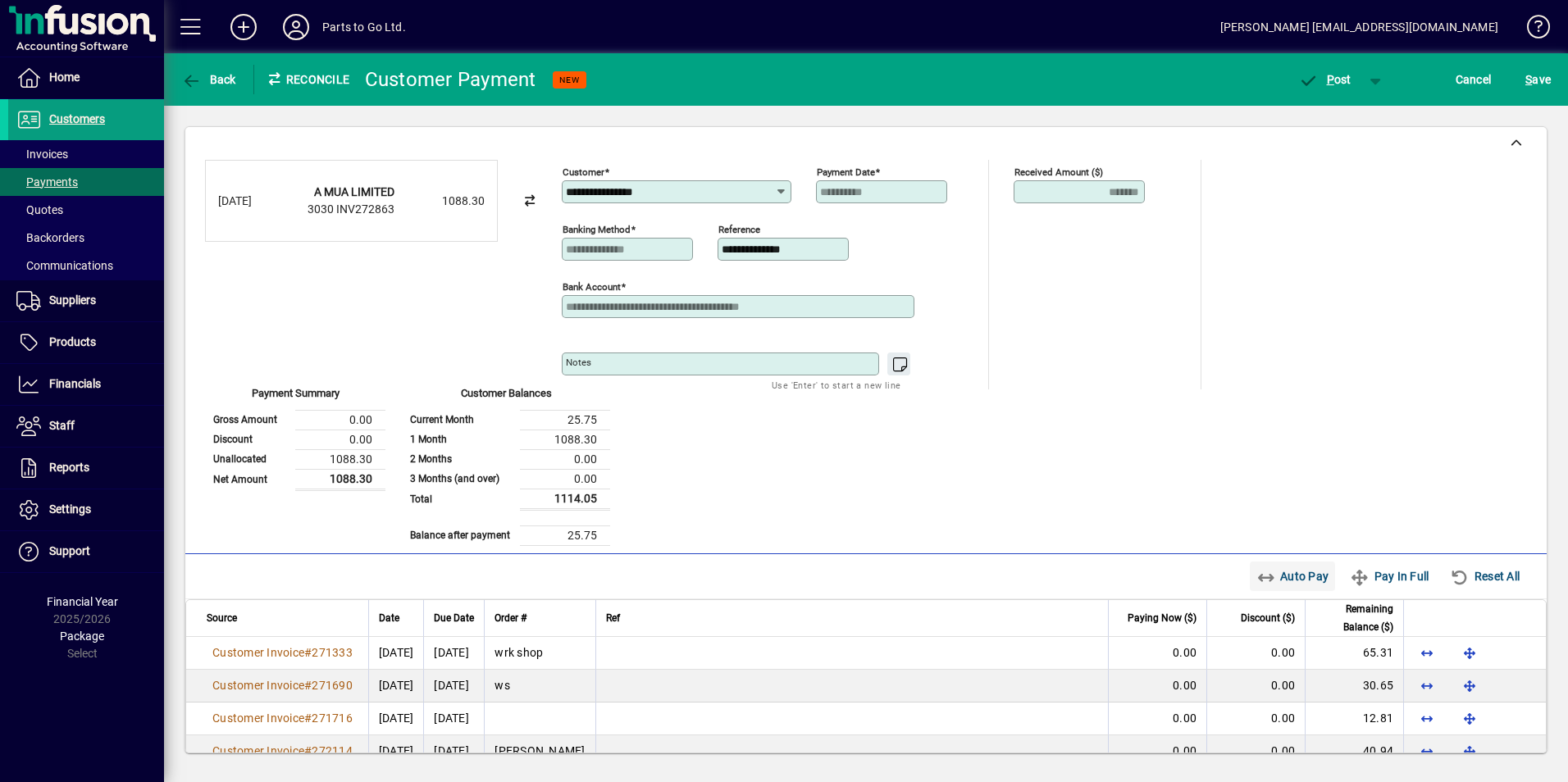
click at [1284, 568] on span "Auto Pay" at bounding box center [1292, 576] width 73 height 26
click at [1321, 83] on span "P ost" at bounding box center [1324, 80] width 53 height 13
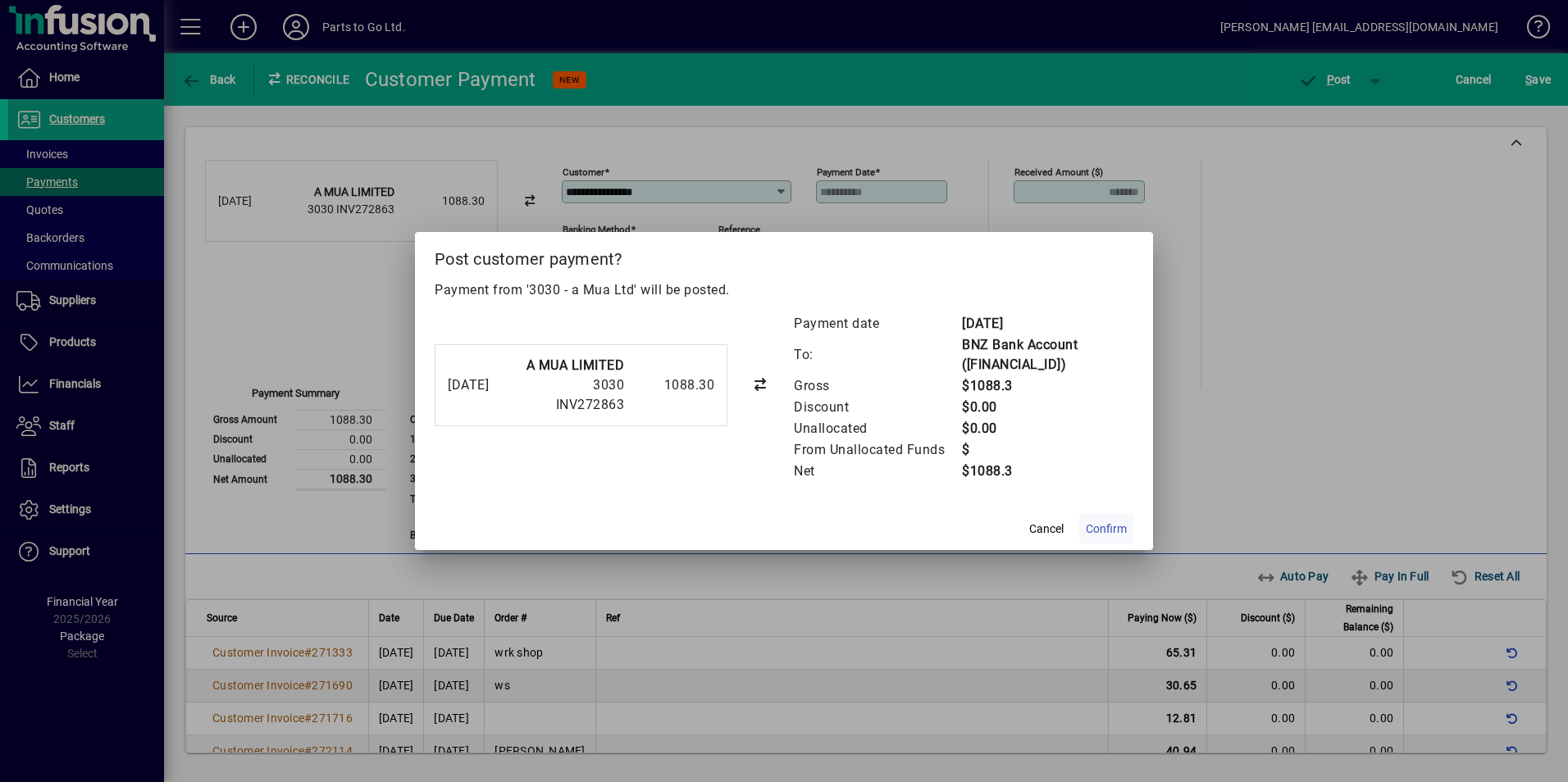
click at [1118, 515] on span at bounding box center [1106, 528] width 54 height 40
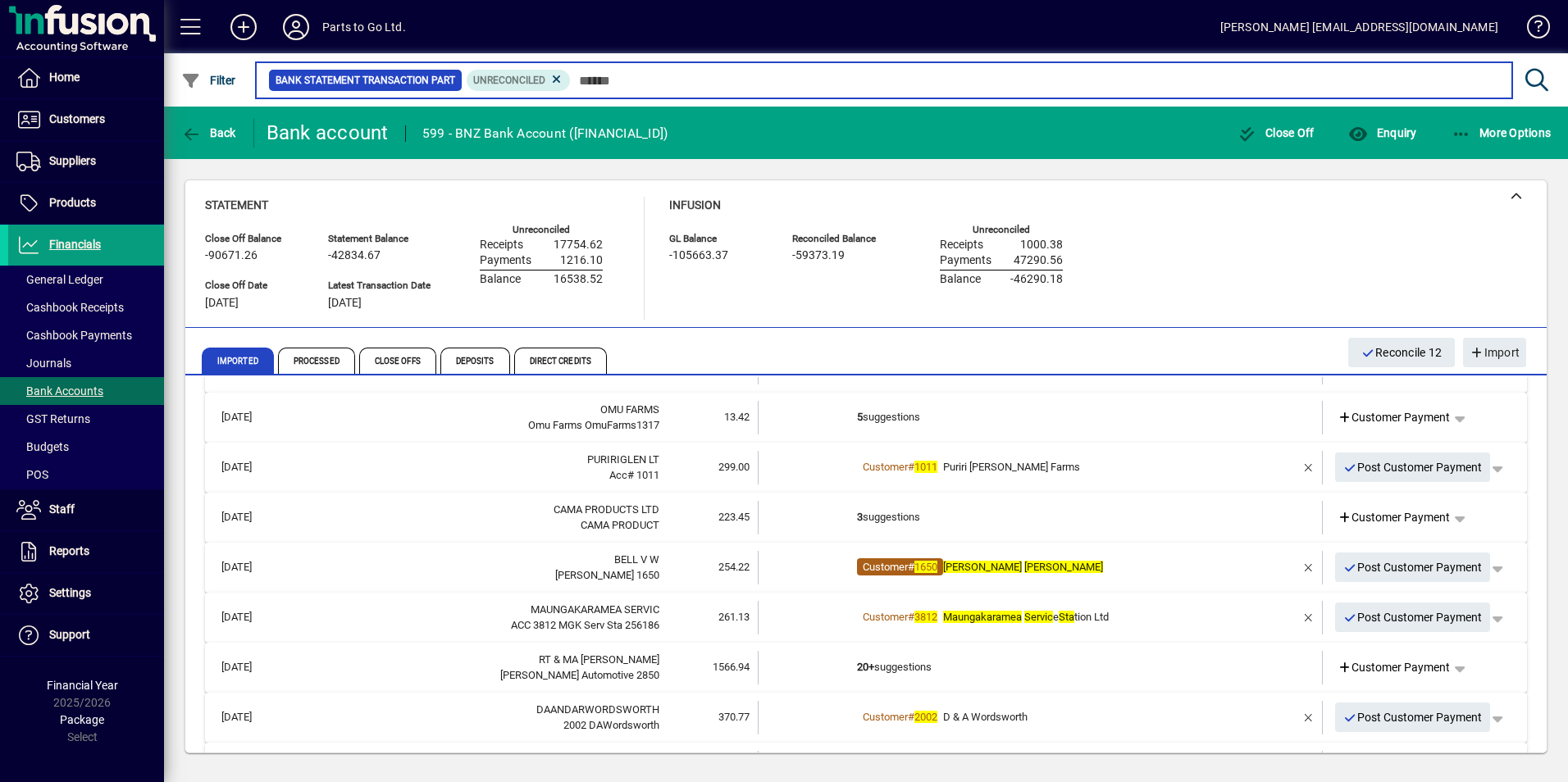
scroll to position [82, 0]
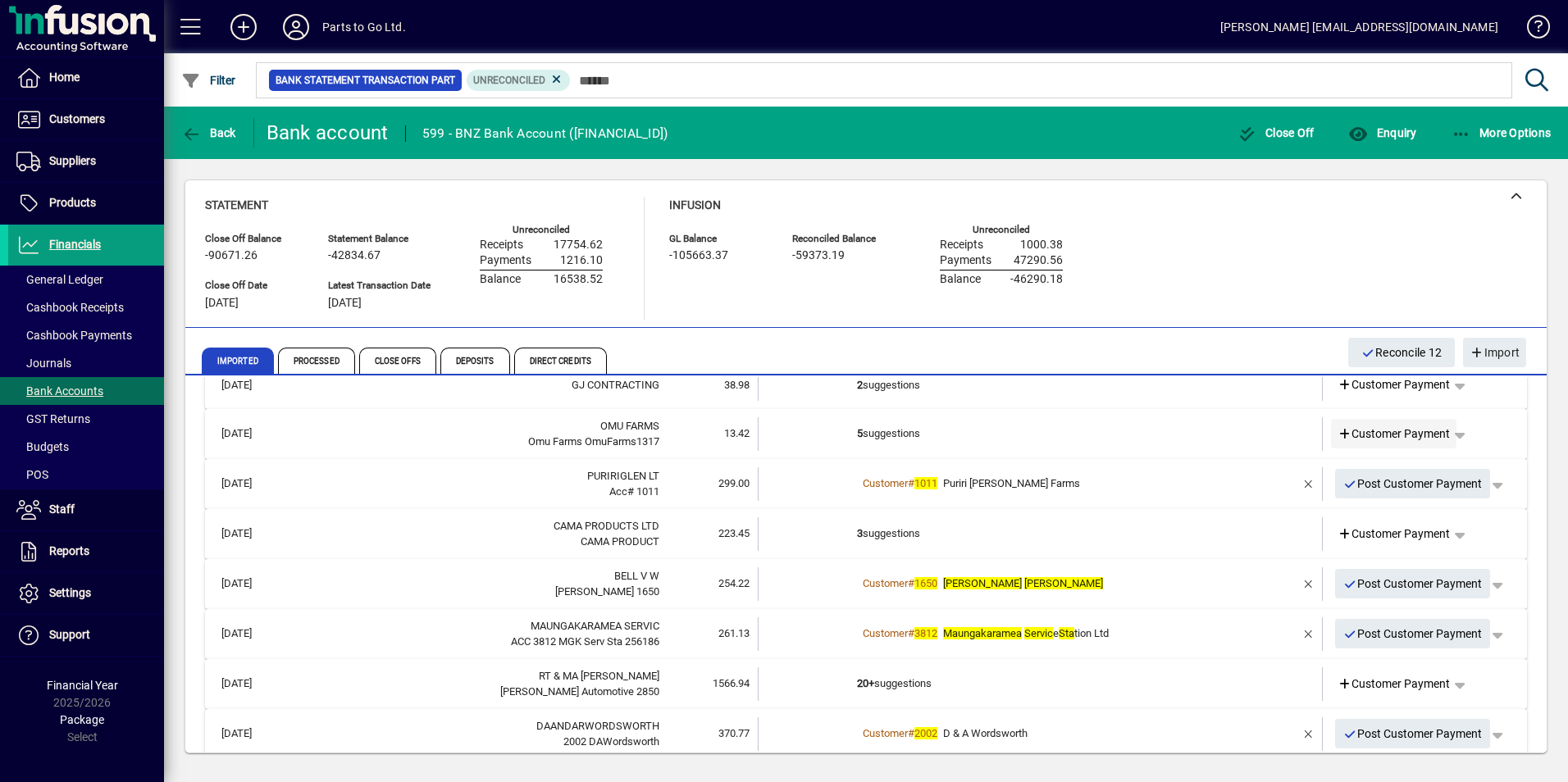
click at [1385, 423] on span at bounding box center [1394, 433] width 126 height 40
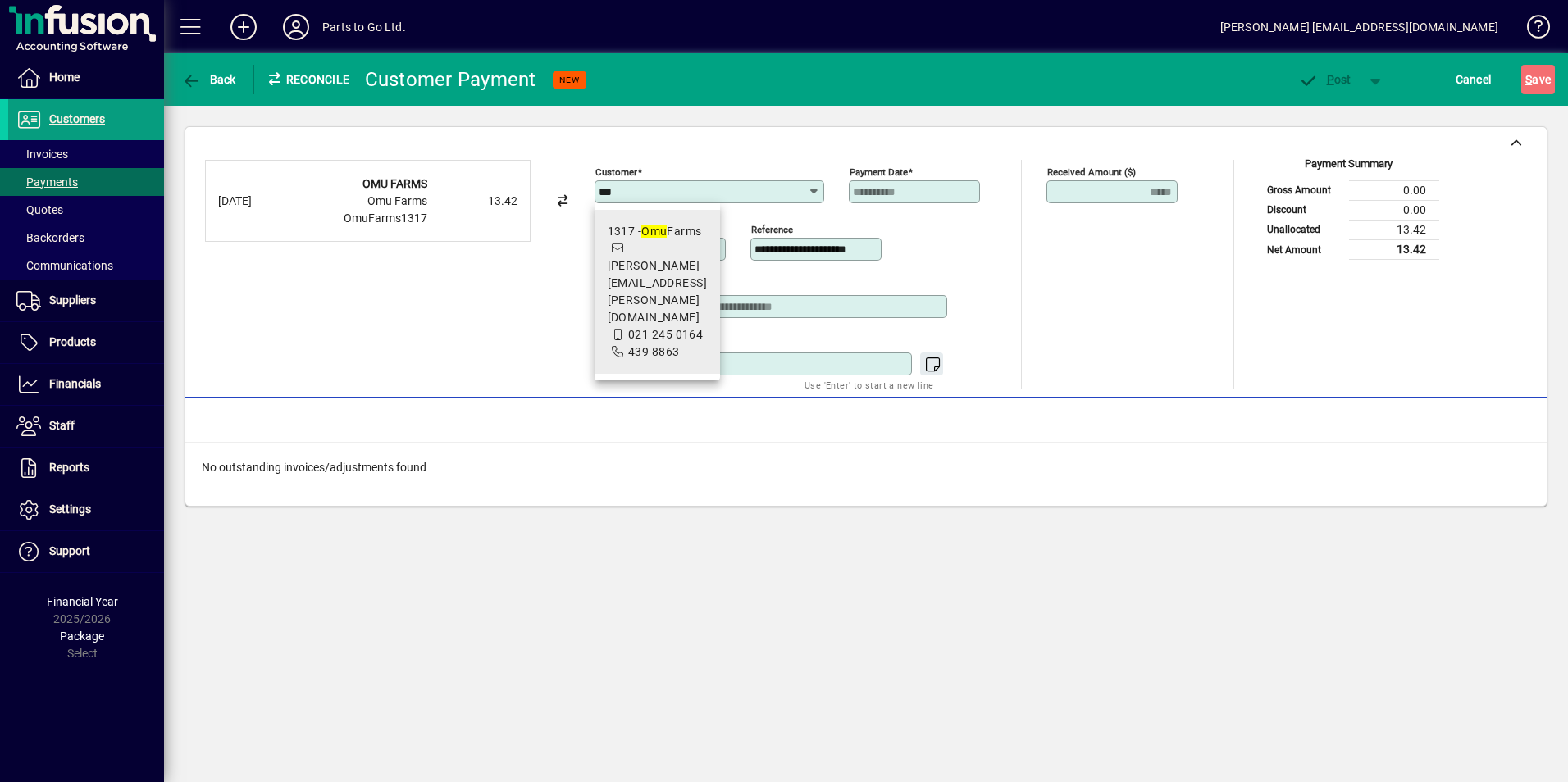
click at [658, 262] on span "[PERSON_NAME][EMAIL_ADDRESS][PERSON_NAME][DOMAIN_NAME]" at bounding box center [657, 291] width 100 height 65
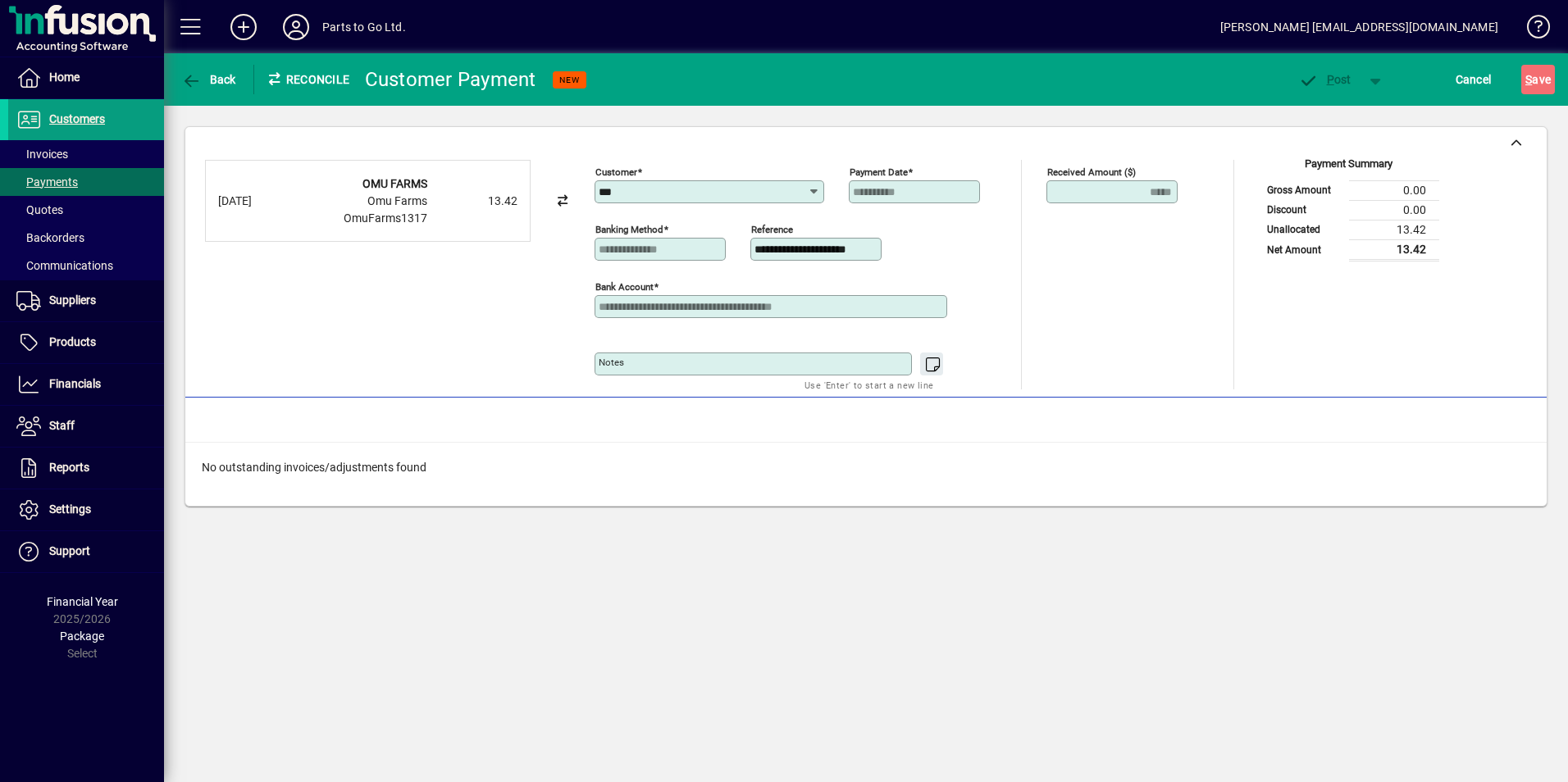
type input "**********"
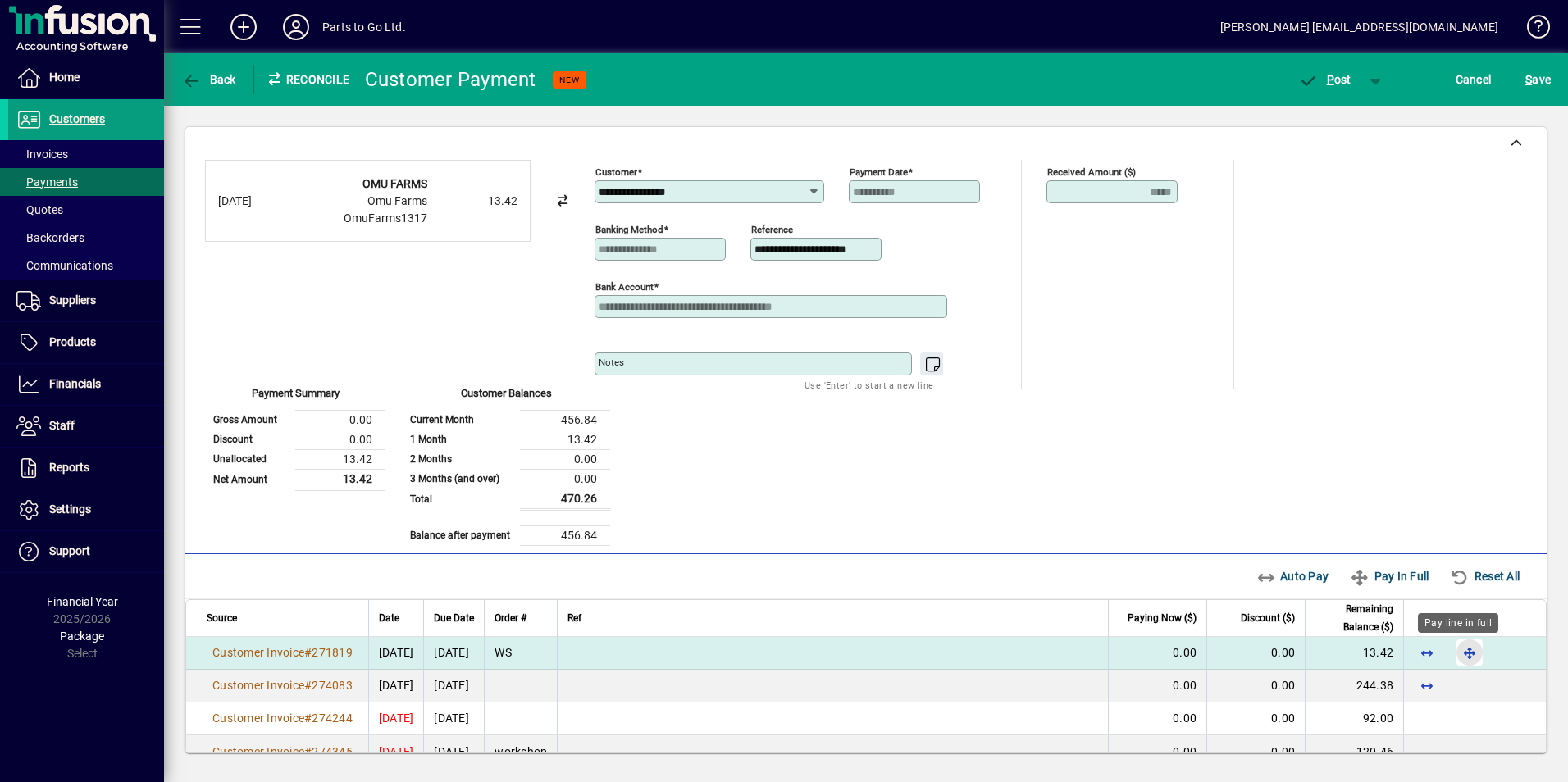
click at [1460, 651] on span "button" at bounding box center [1469, 653] width 40 height 40
click at [1322, 77] on span "P ost" at bounding box center [1324, 80] width 53 height 13
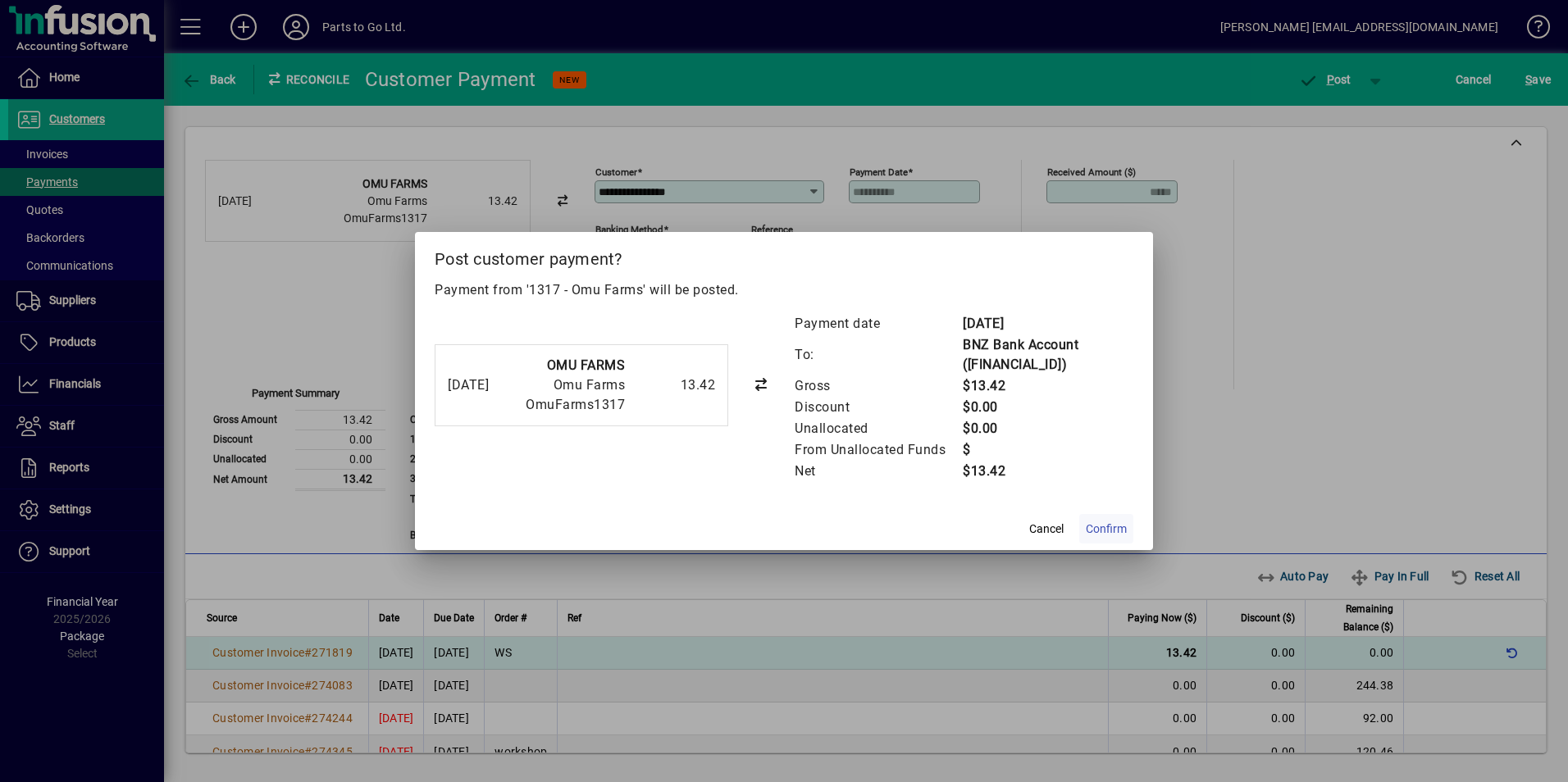
click at [1103, 526] on span "Confirm" at bounding box center [1106, 529] width 41 height 17
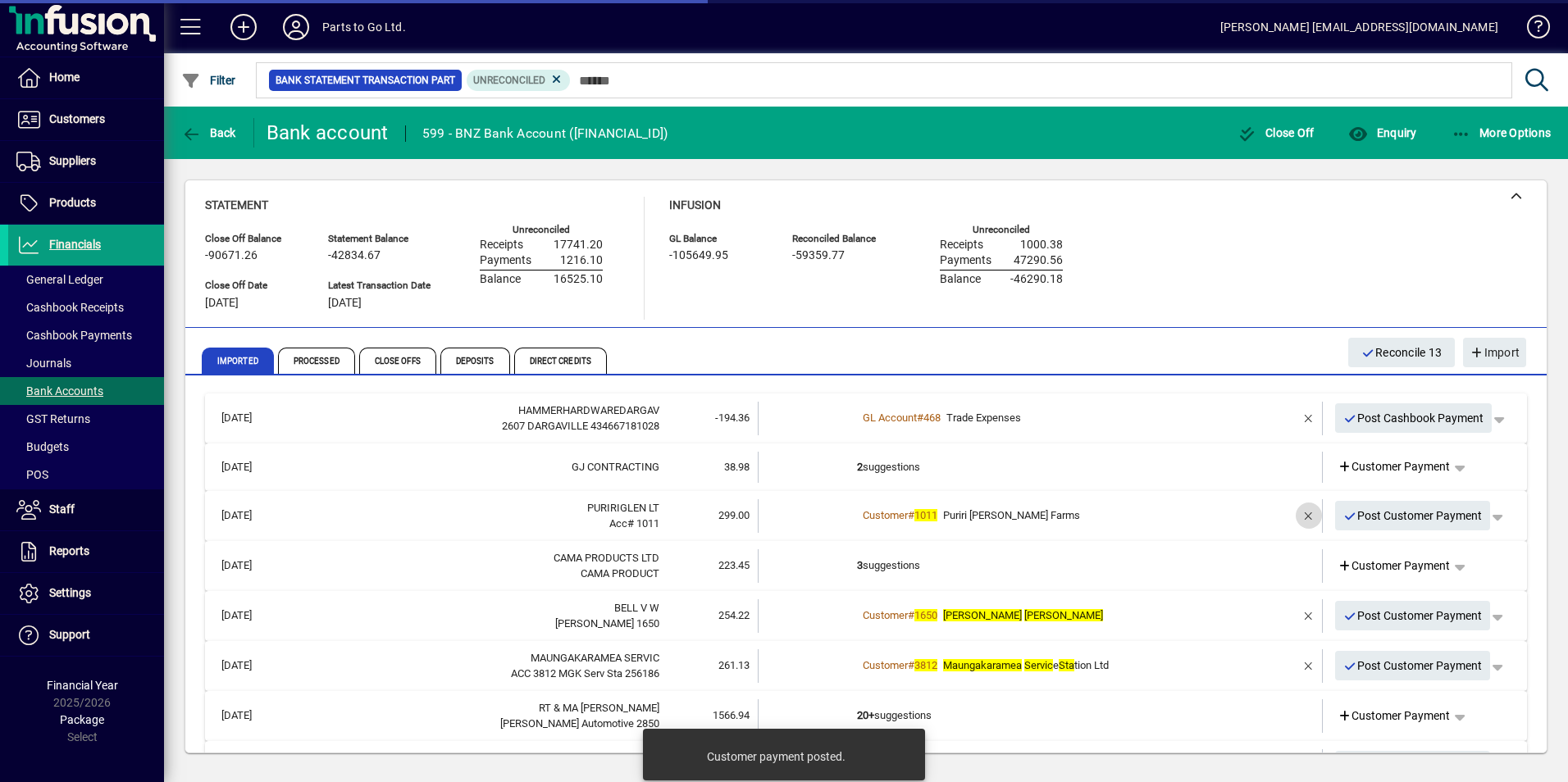
click at [1295, 517] on span "button" at bounding box center [1308, 515] width 40 height 40
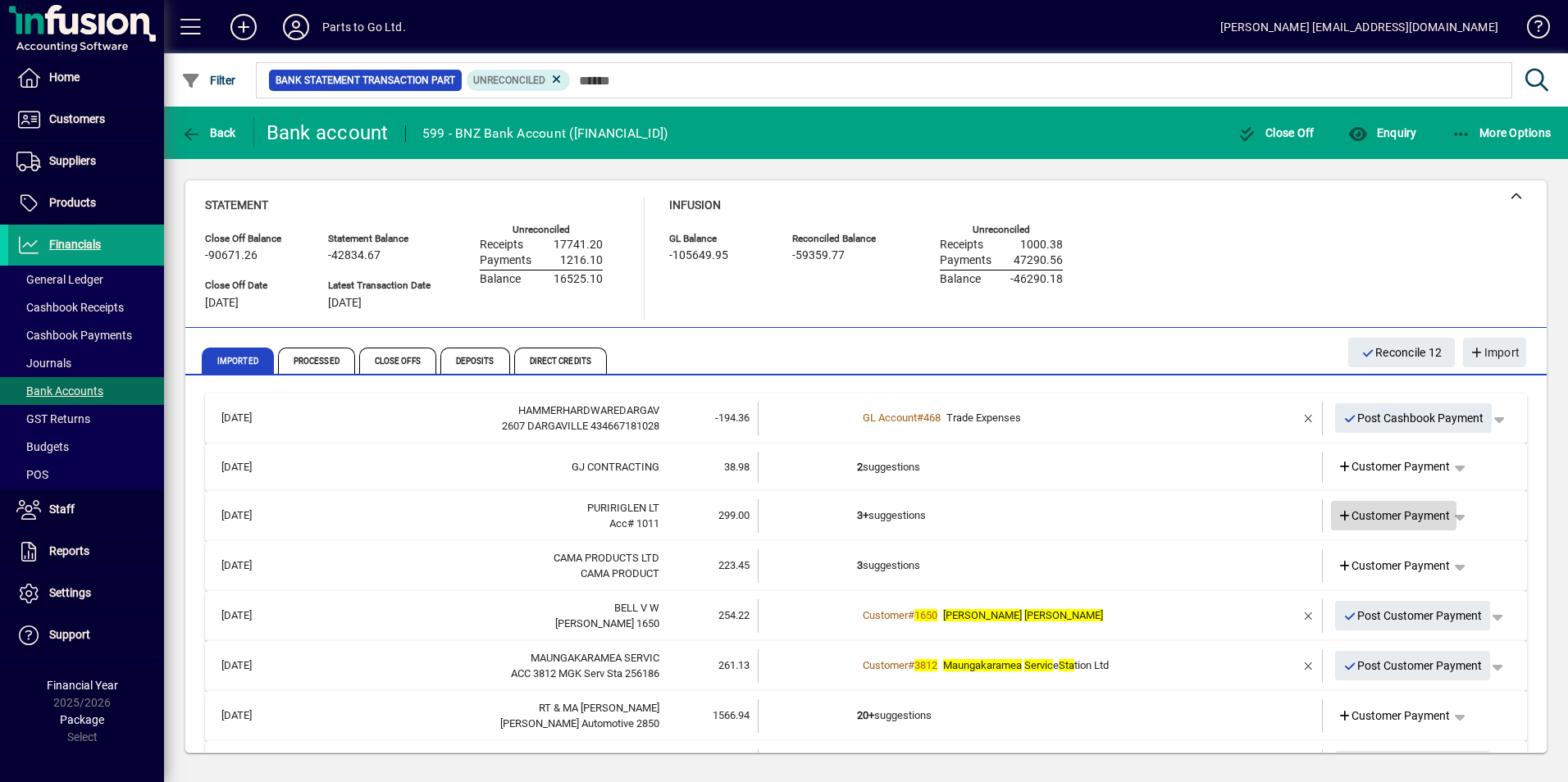
click at [1373, 517] on span "Customer Payment" at bounding box center [1394, 515] width 114 height 17
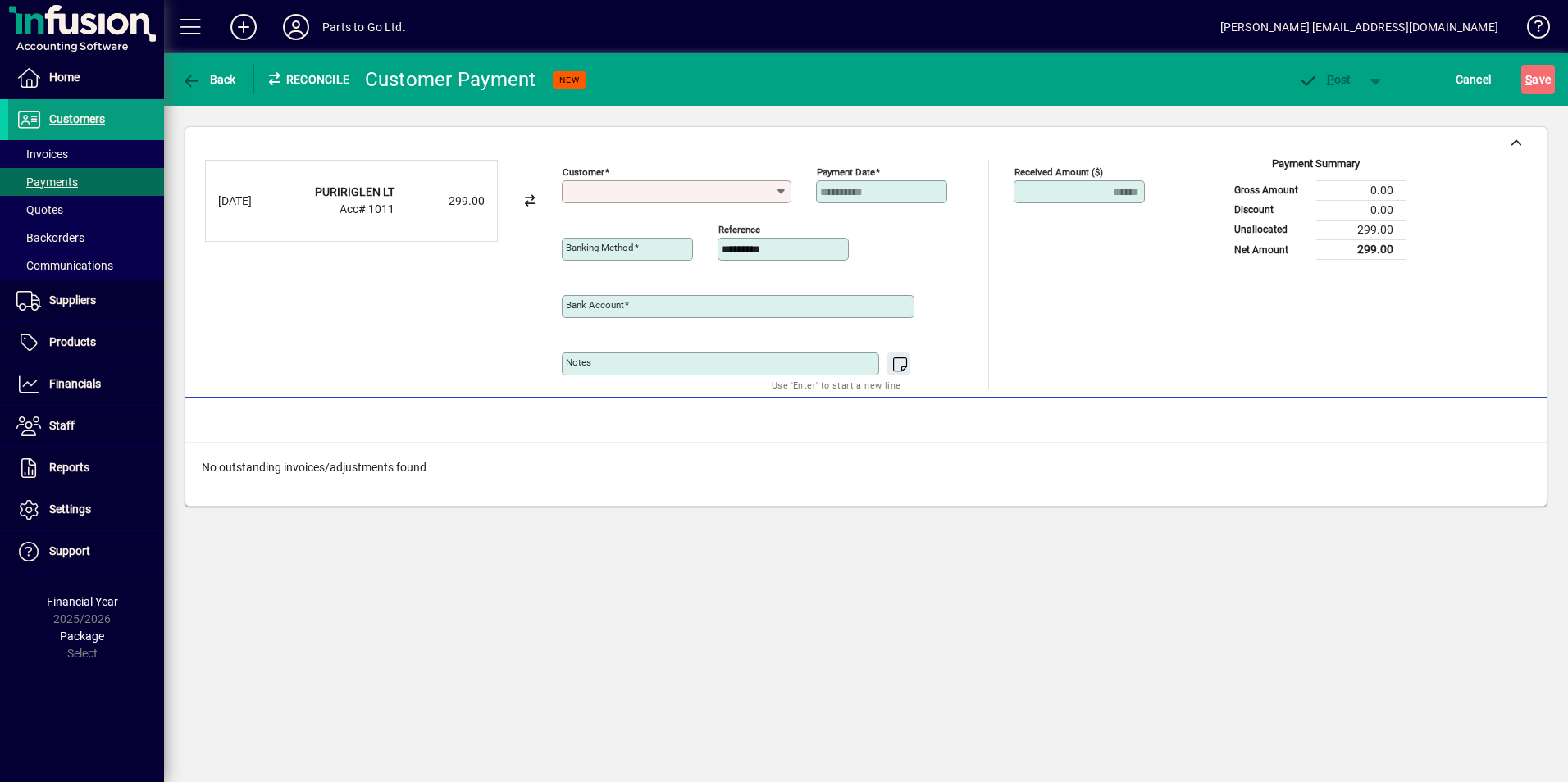
type input "**********"
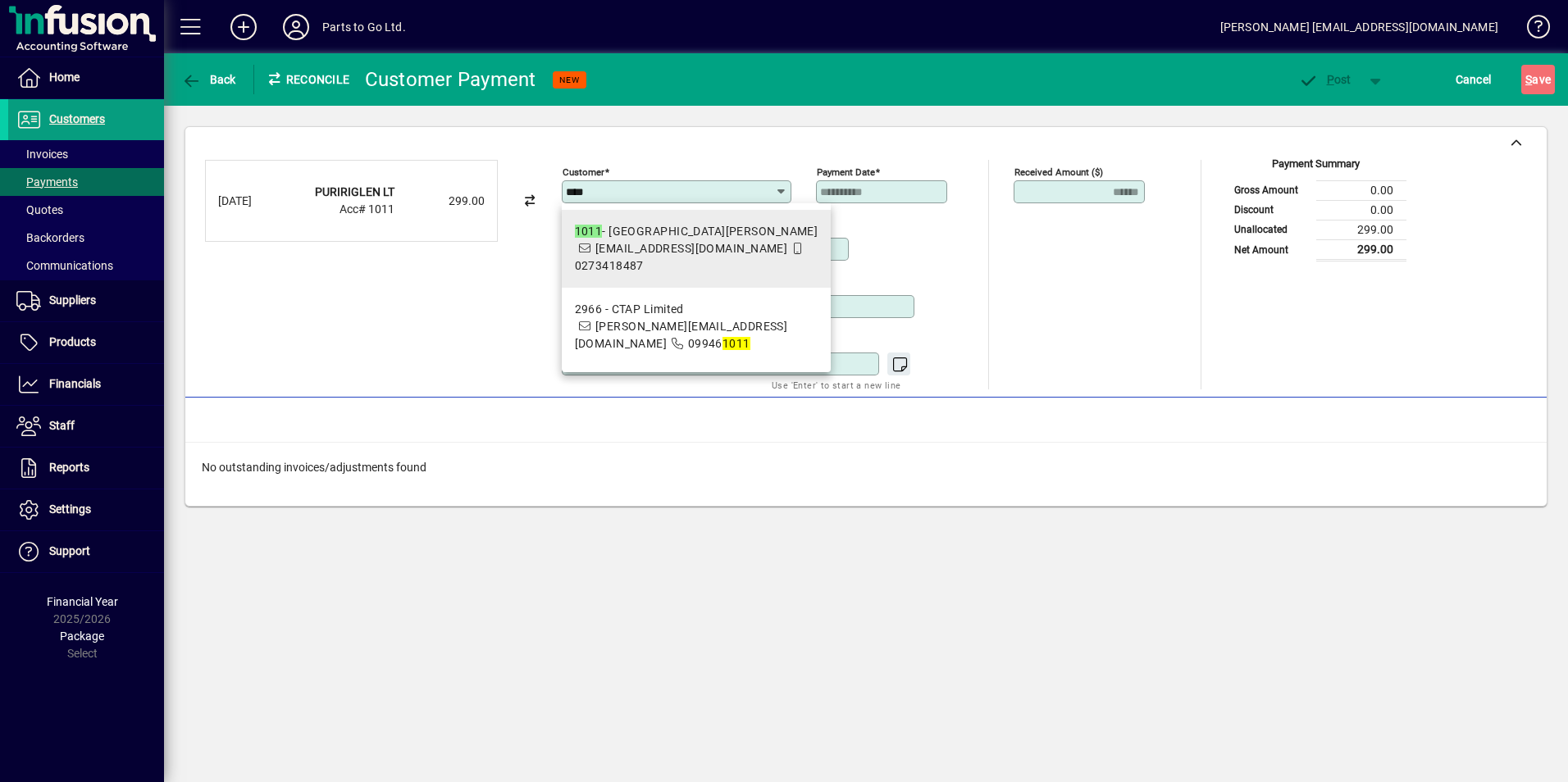
click at [615, 247] on span "1011 - Puriri Glen Farms puririglenfarms@gmail.com 0273418487" at bounding box center [697, 248] width 244 height 51
type input "**********"
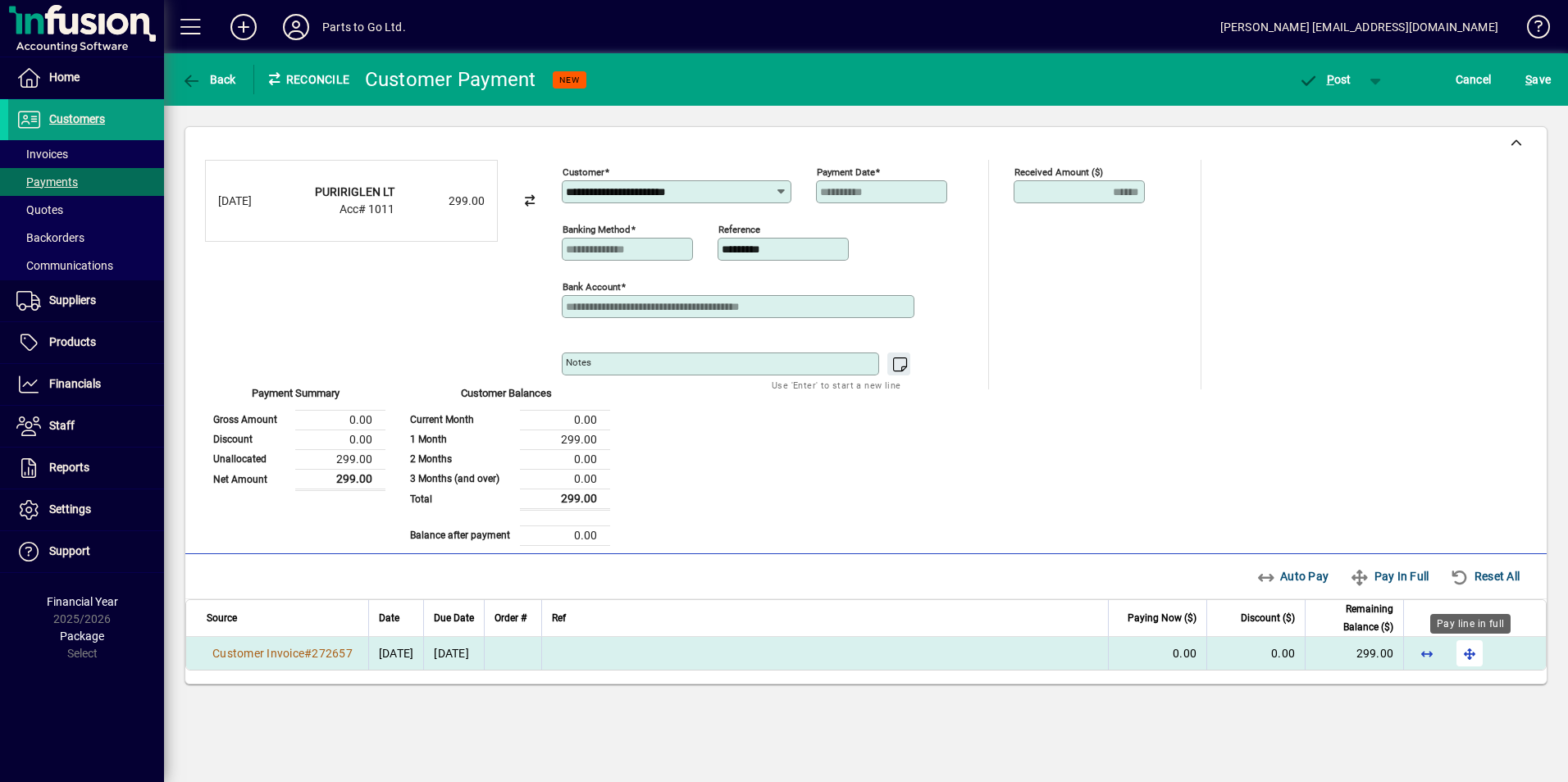
click at [1466, 653] on span "button" at bounding box center [1469, 653] width 40 height 40
click at [1313, 73] on icon "button" at bounding box center [1308, 81] width 20 height 16
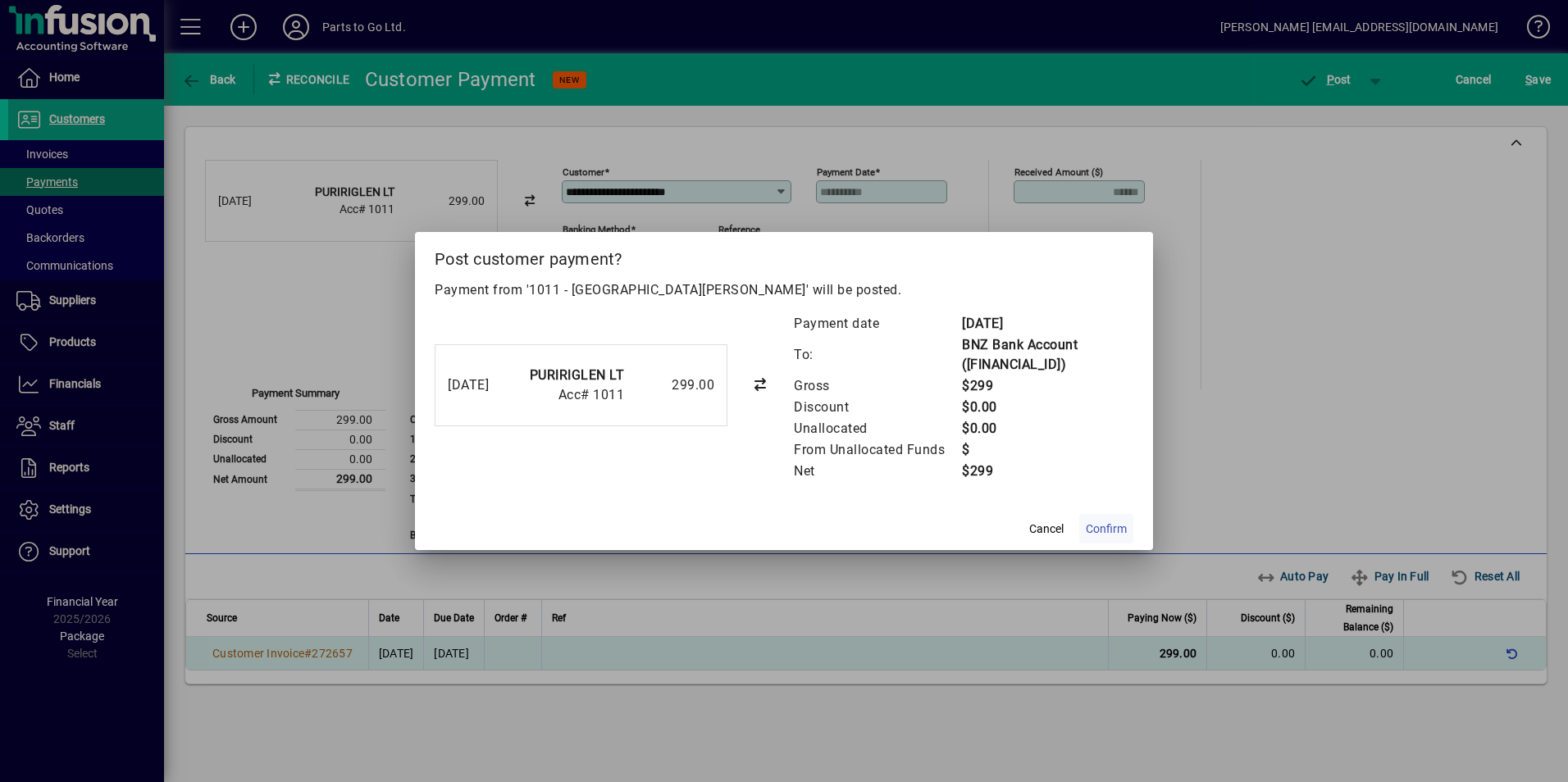
click at [1119, 527] on span "Confirm" at bounding box center [1106, 529] width 41 height 17
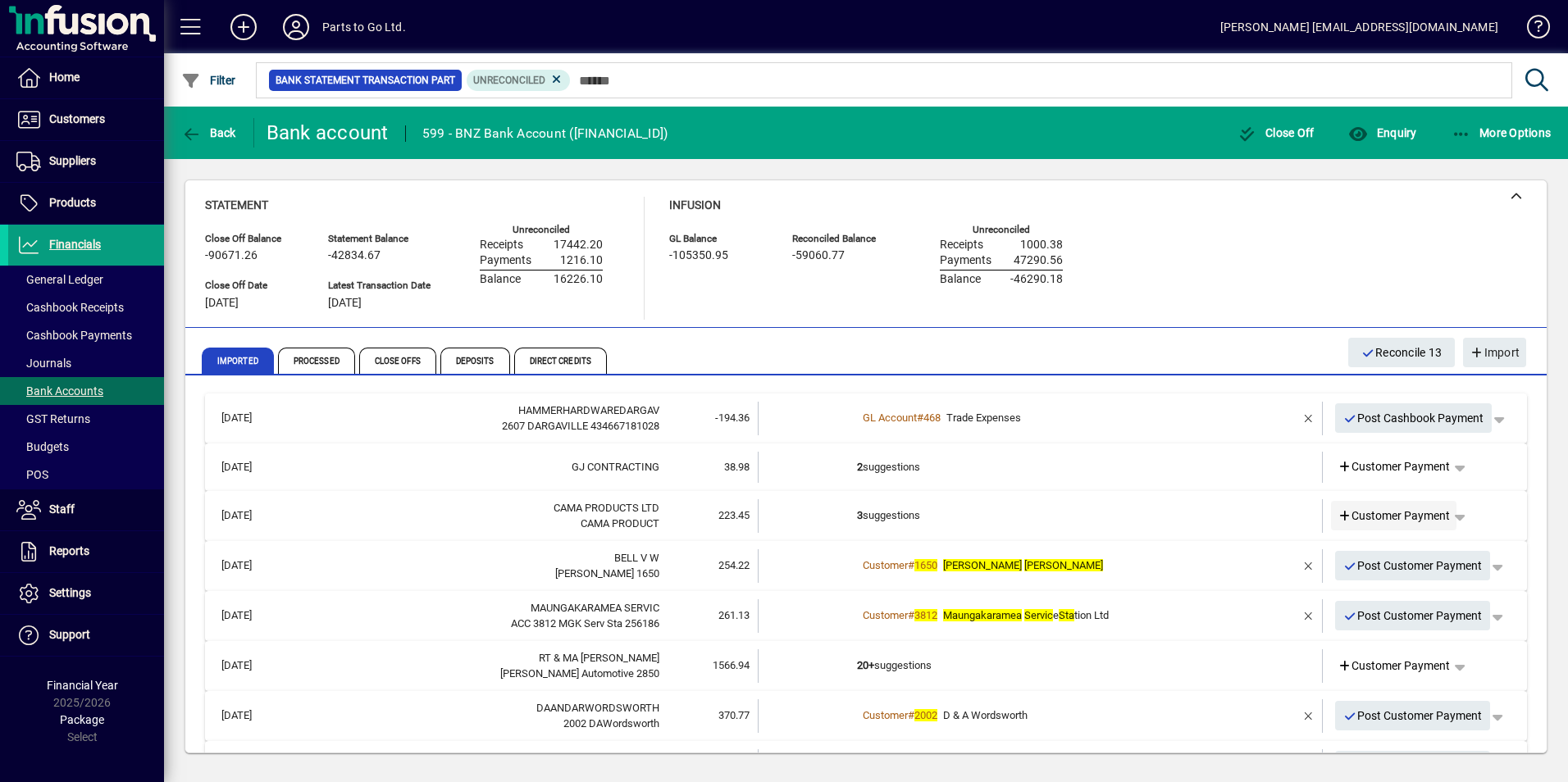
click at [1374, 518] on span "Customer Payment" at bounding box center [1394, 515] width 114 height 17
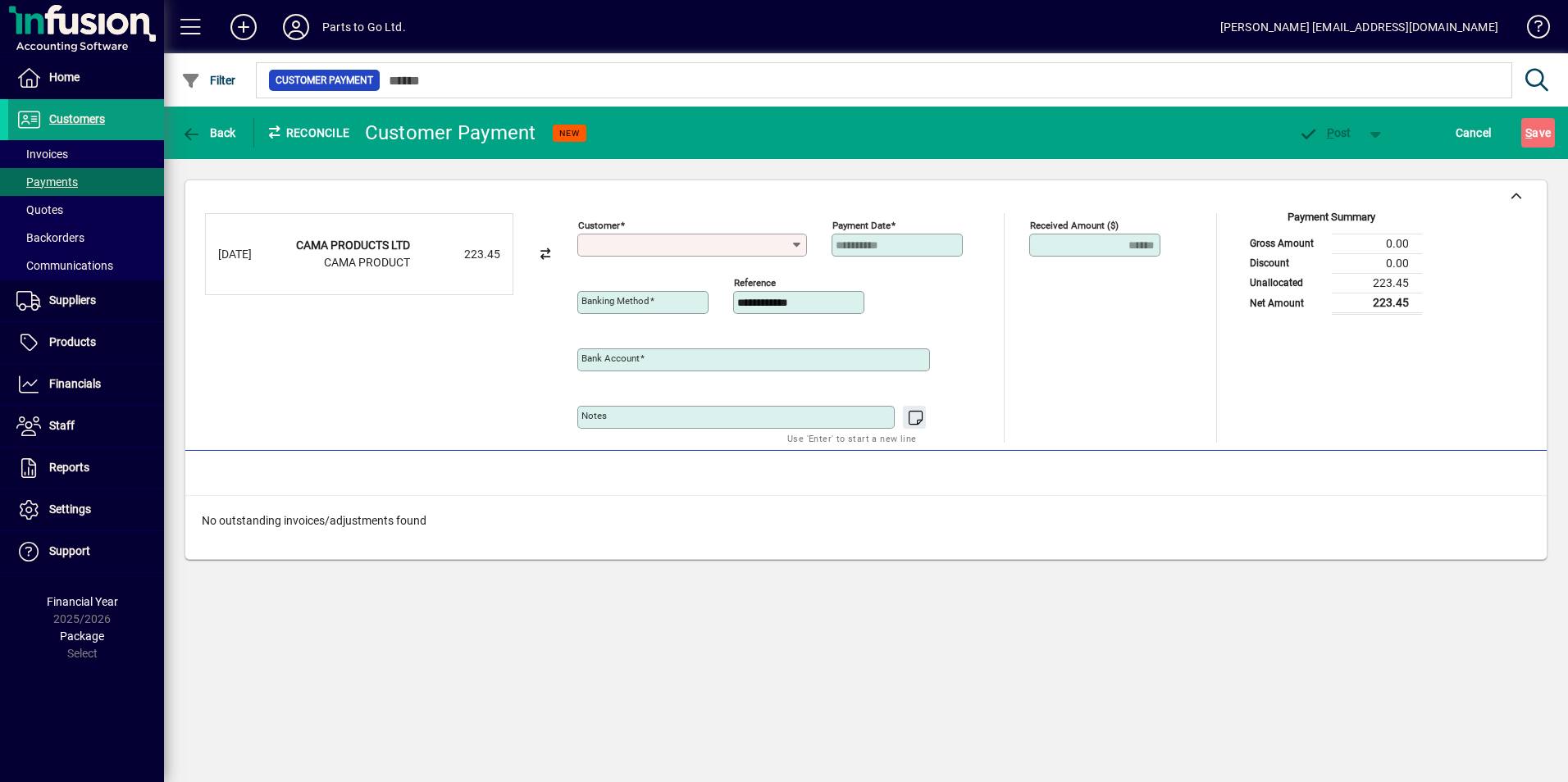
type input "**********"
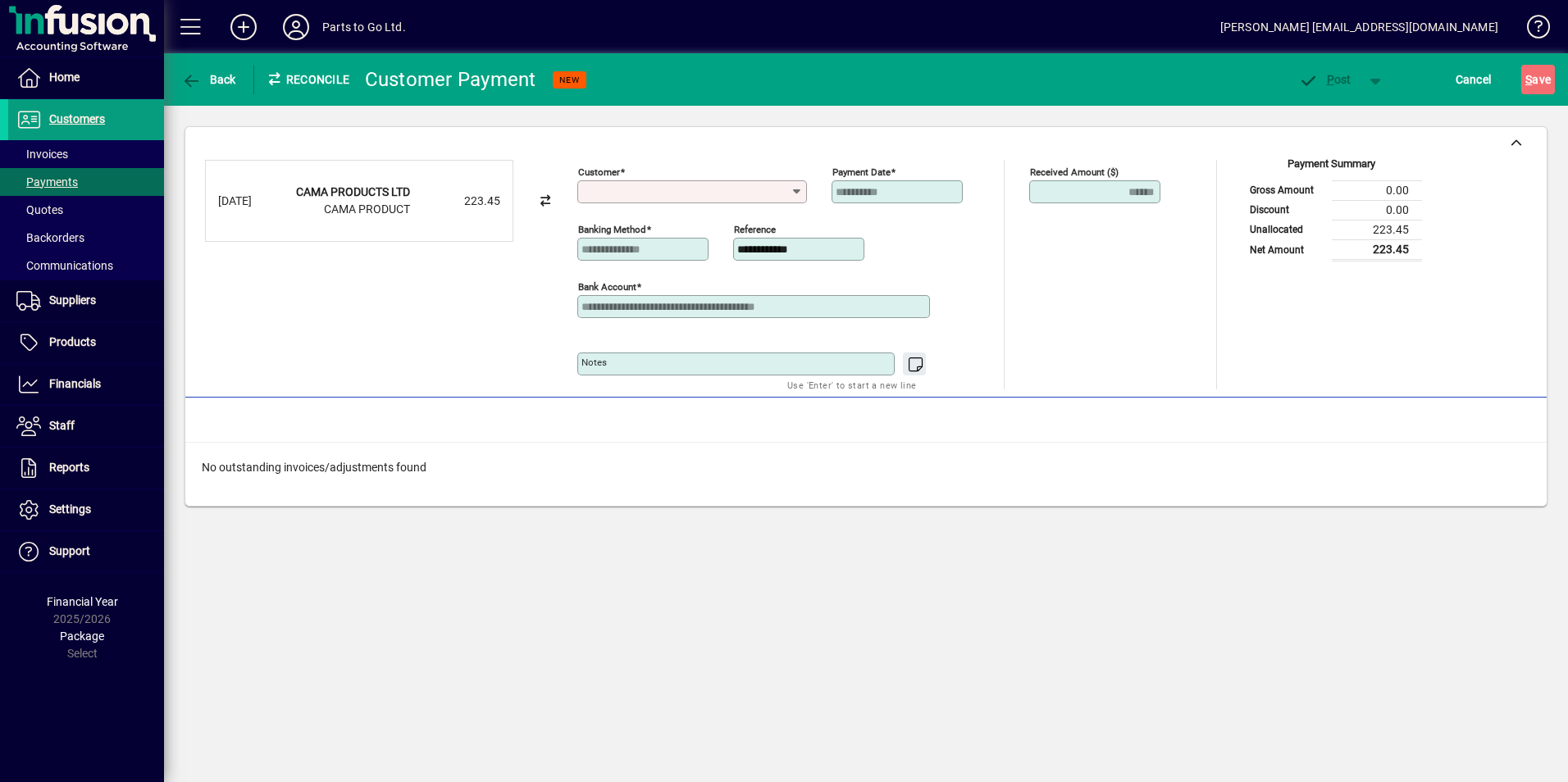
click at [633, 179] on div "Customer" at bounding box center [691, 183] width 230 height 40
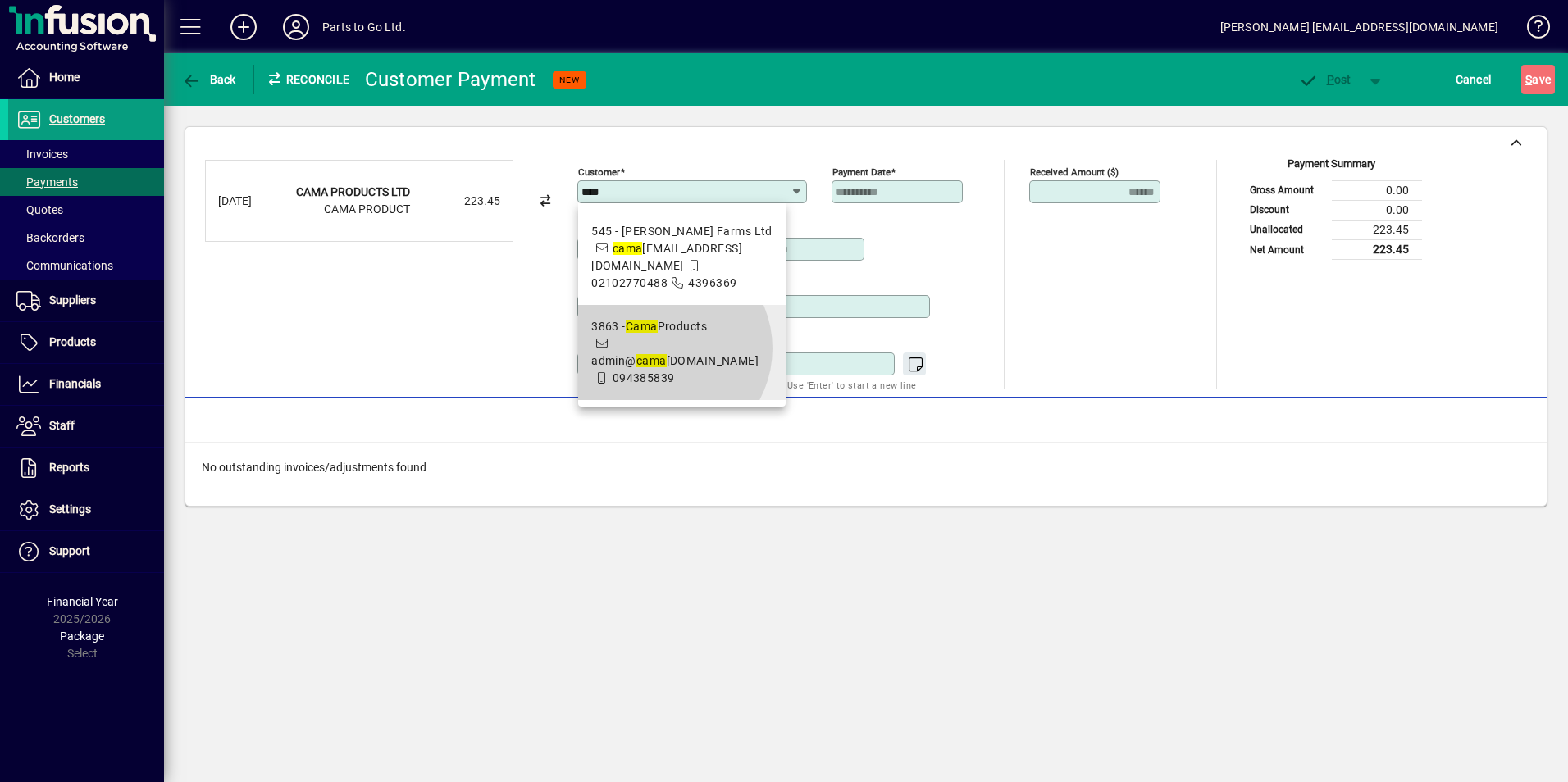
click at [664, 366] on span "3863 - Cama Products admin@ cama products.co.nz 094385839" at bounding box center [681, 352] width 181 height 69
type input "**********"
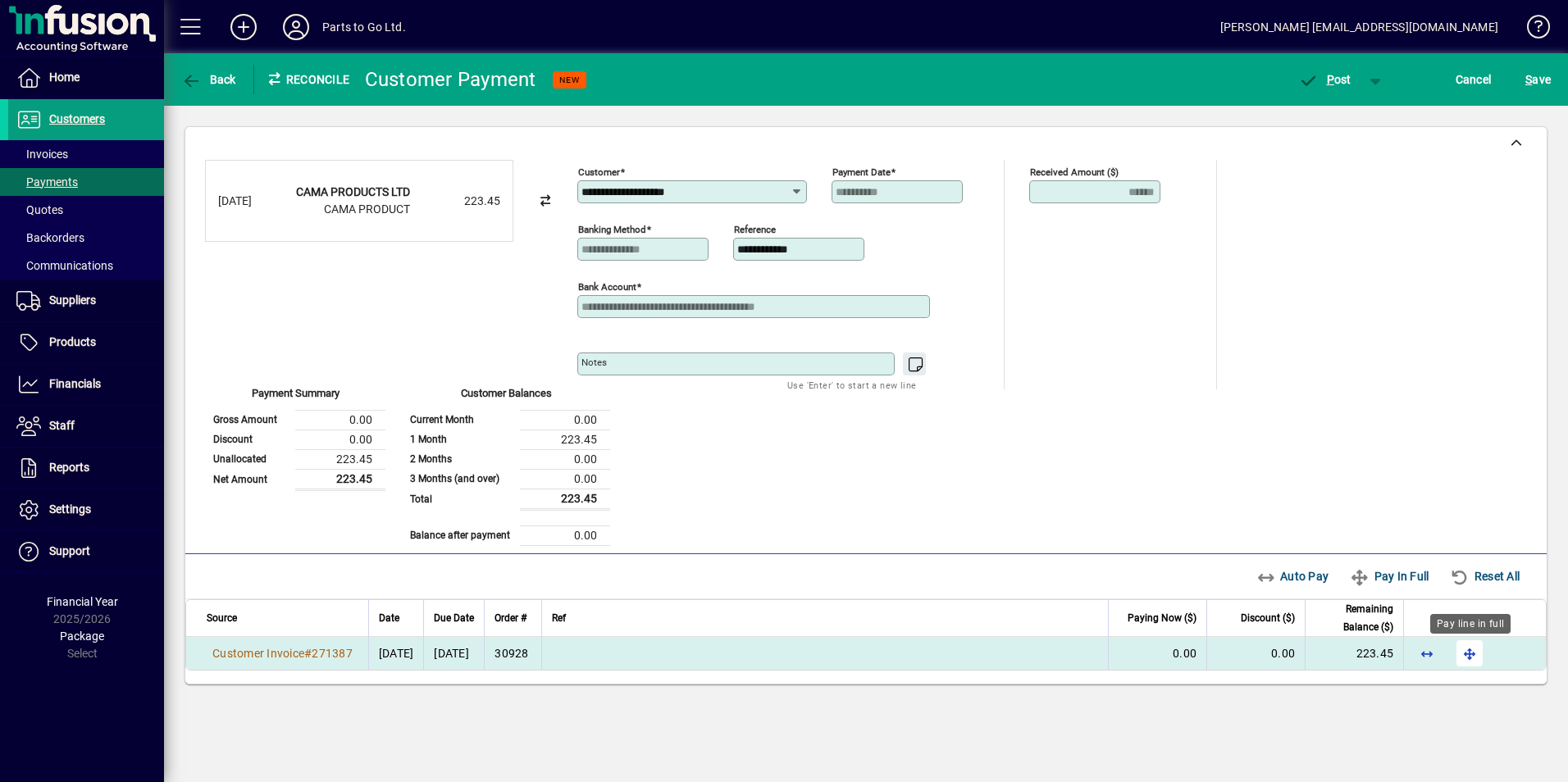
click at [1475, 658] on span "button" at bounding box center [1469, 653] width 40 height 40
click at [1327, 77] on span "P" at bounding box center [1330, 80] width 8 height 13
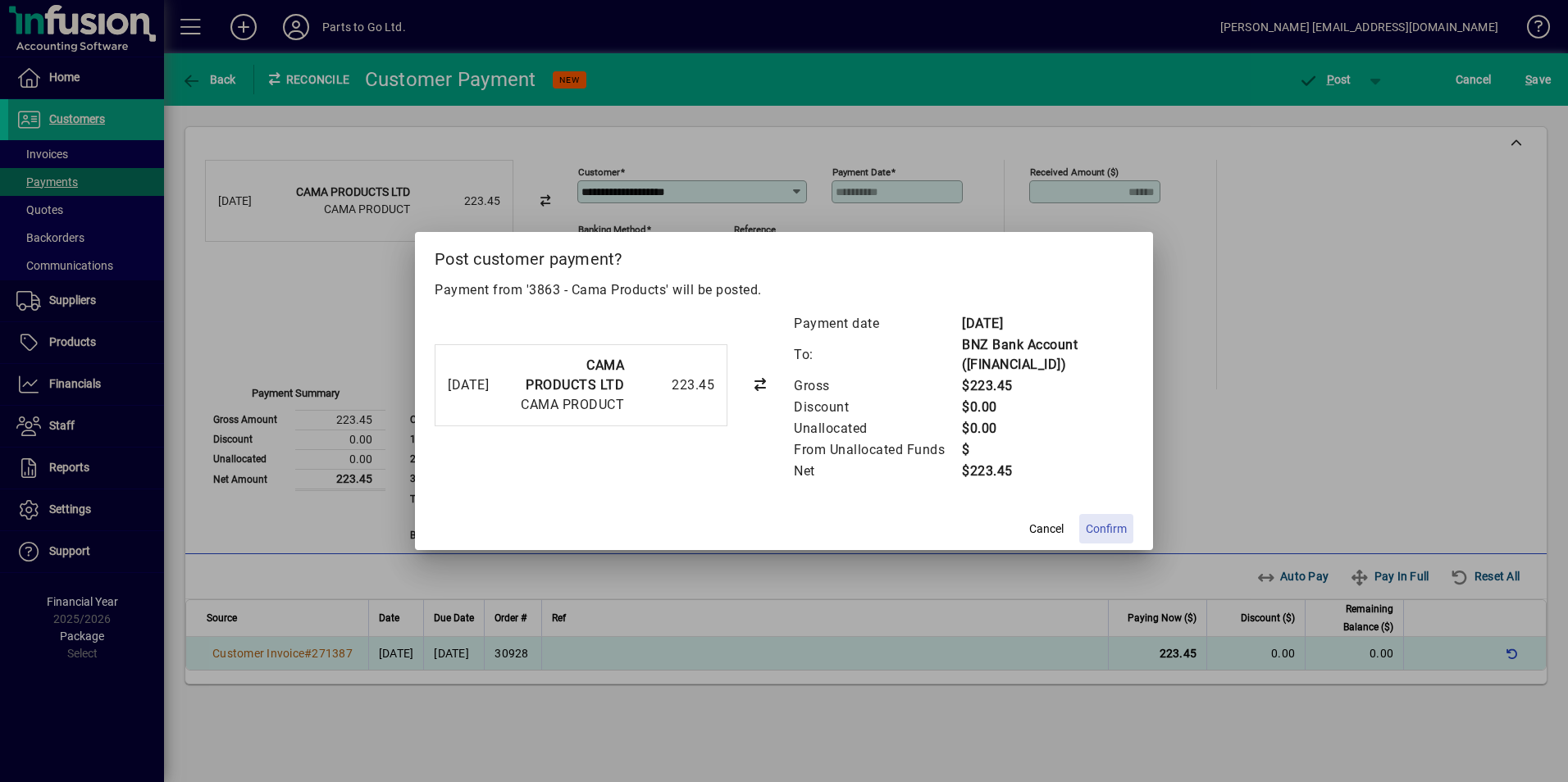
click at [1107, 526] on span "Confirm" at bounding box center [1106, 529] width 41 height 17
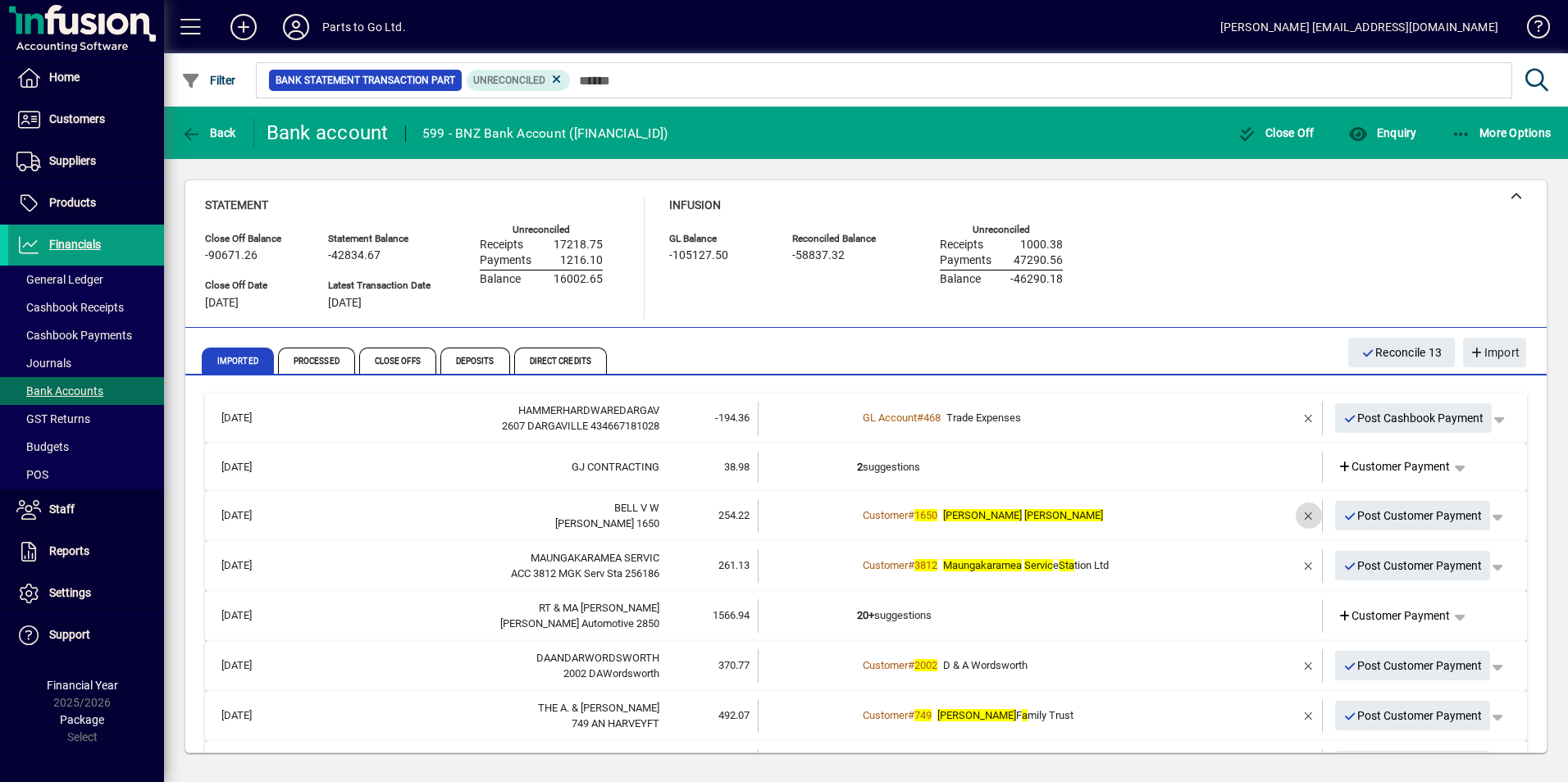
click at [1296, 510] on span "button" at bounding box center [1308, 515] width 40 height 40
click at [1359, 515] on span "Customer Payment" at bounding box center [1394, 515] width 114 height 17
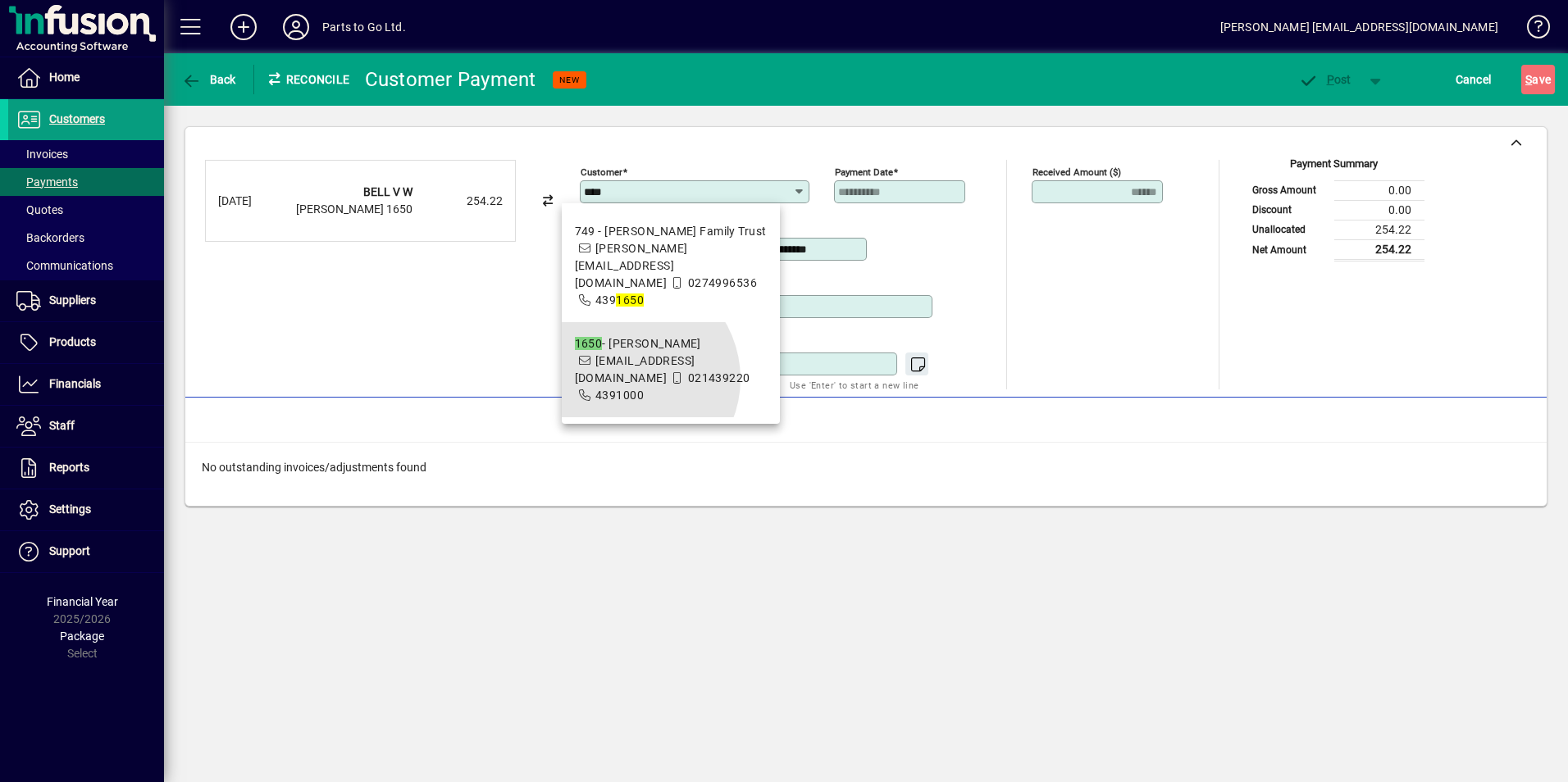
click at [627, 378] on span "bigbazbar@gmail.com" at bounding box center [634, 369] width 120 height 30
type input "**********"
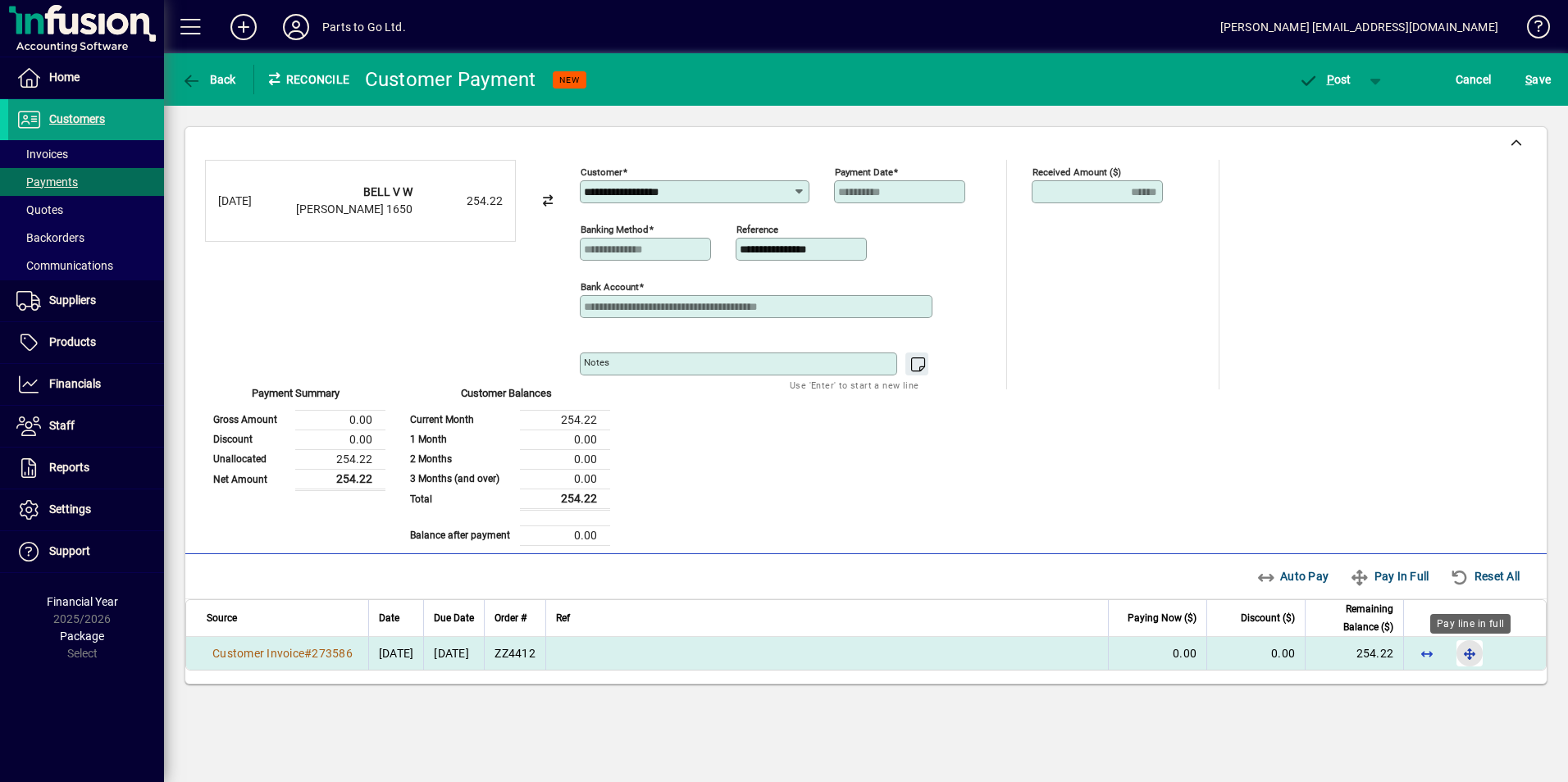
click at [1467, 653] on span "button" at bounding box center [1469, 653] width 40 height 40
click at [1321, 87] on span "button" at bounding box center [1324, 79] width 70 height 40
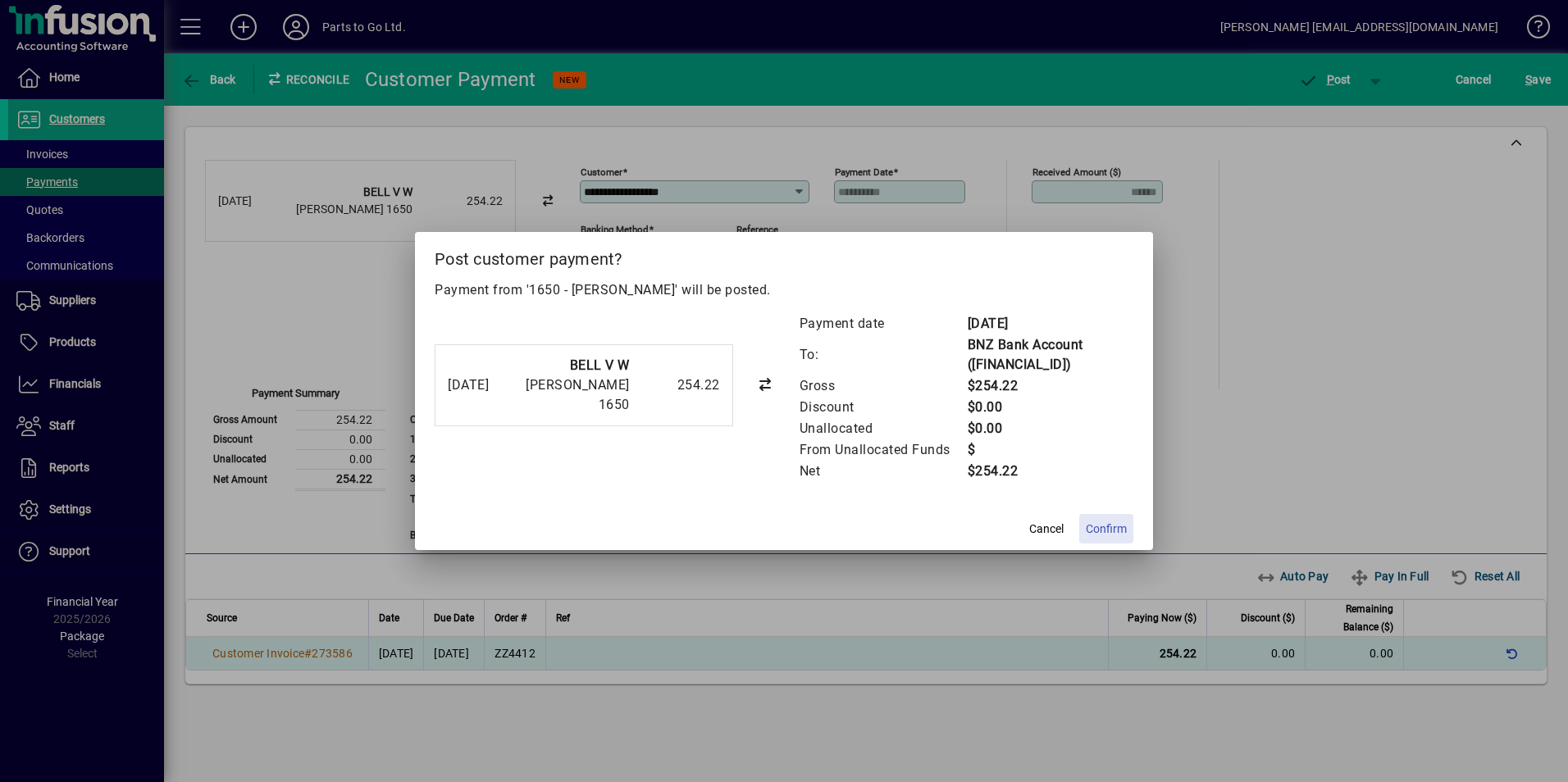
click at [1107, 525] on span "Confirm" at bounding box center [1106, 529] width 41 height 17
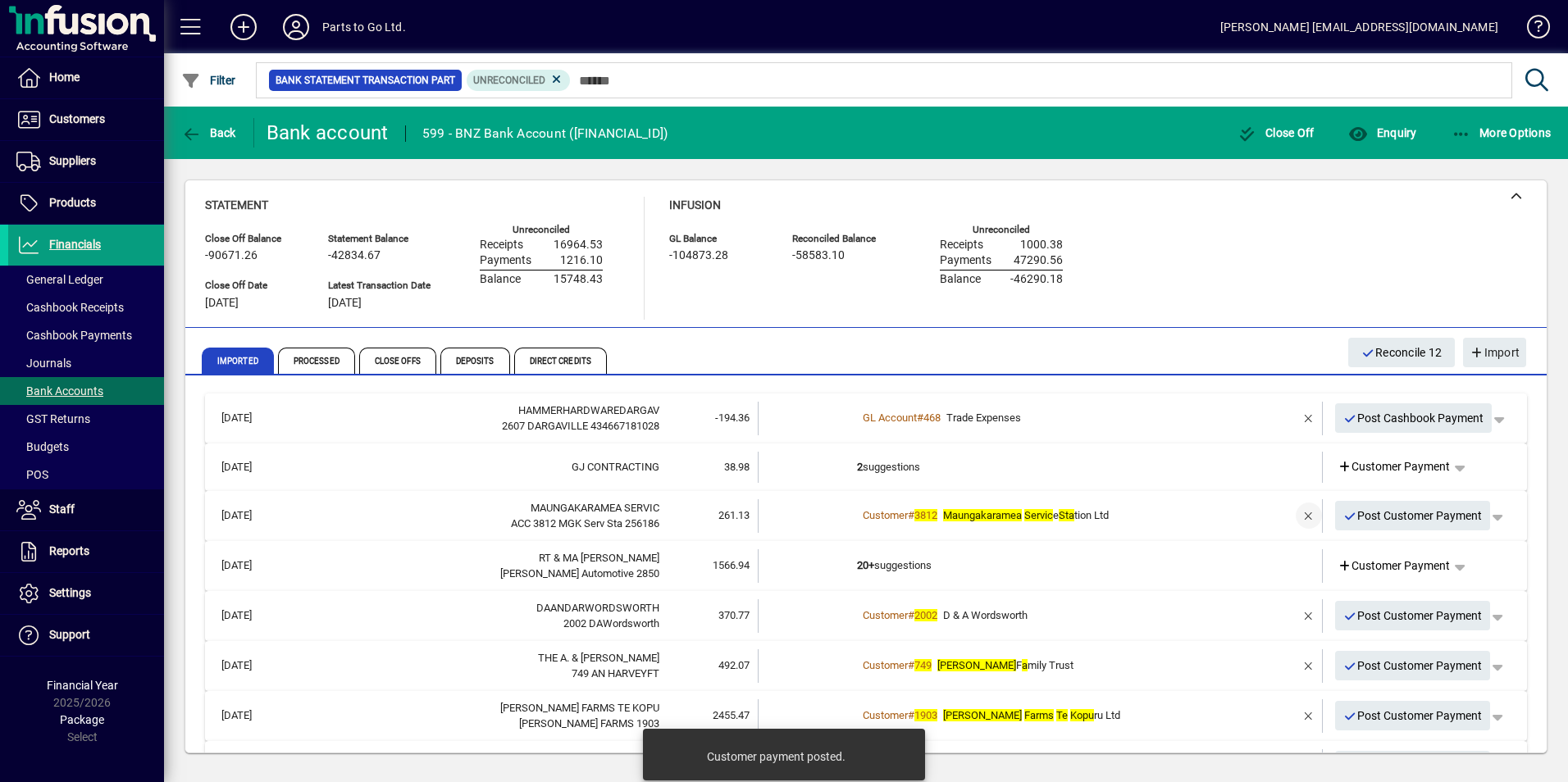
click at [1291, 515] on span "button" at bounding box center [1308, 515] width 40 height 40
click at [1376, 521] on span "Customer Payment" at bounding box center [1394, 515] width 114 height 17
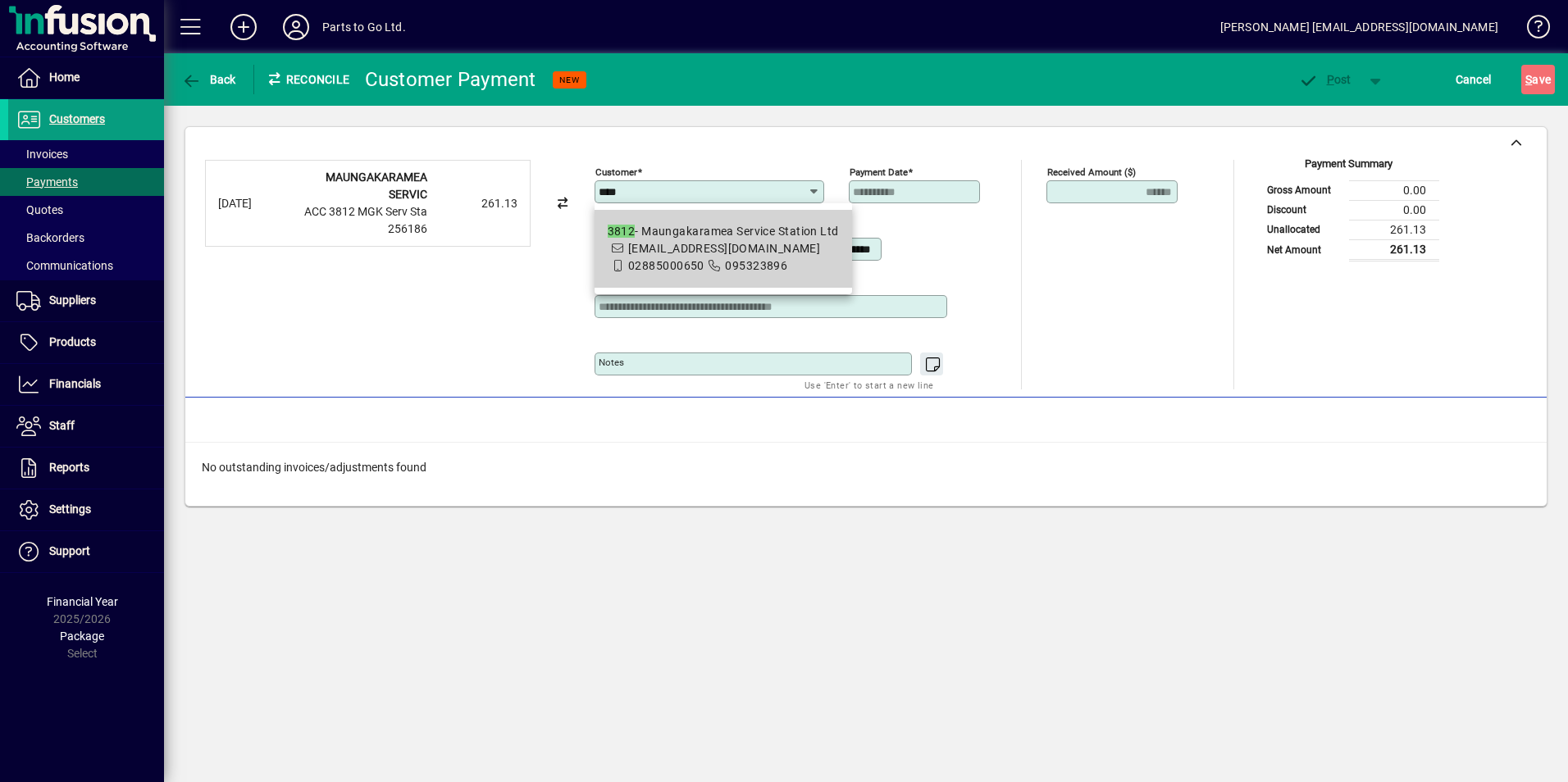
click at [699, 246] on span "workshop@gasmgk.co.nz" at bounding box center [724, 249] width 192 height 13
type input "**********"
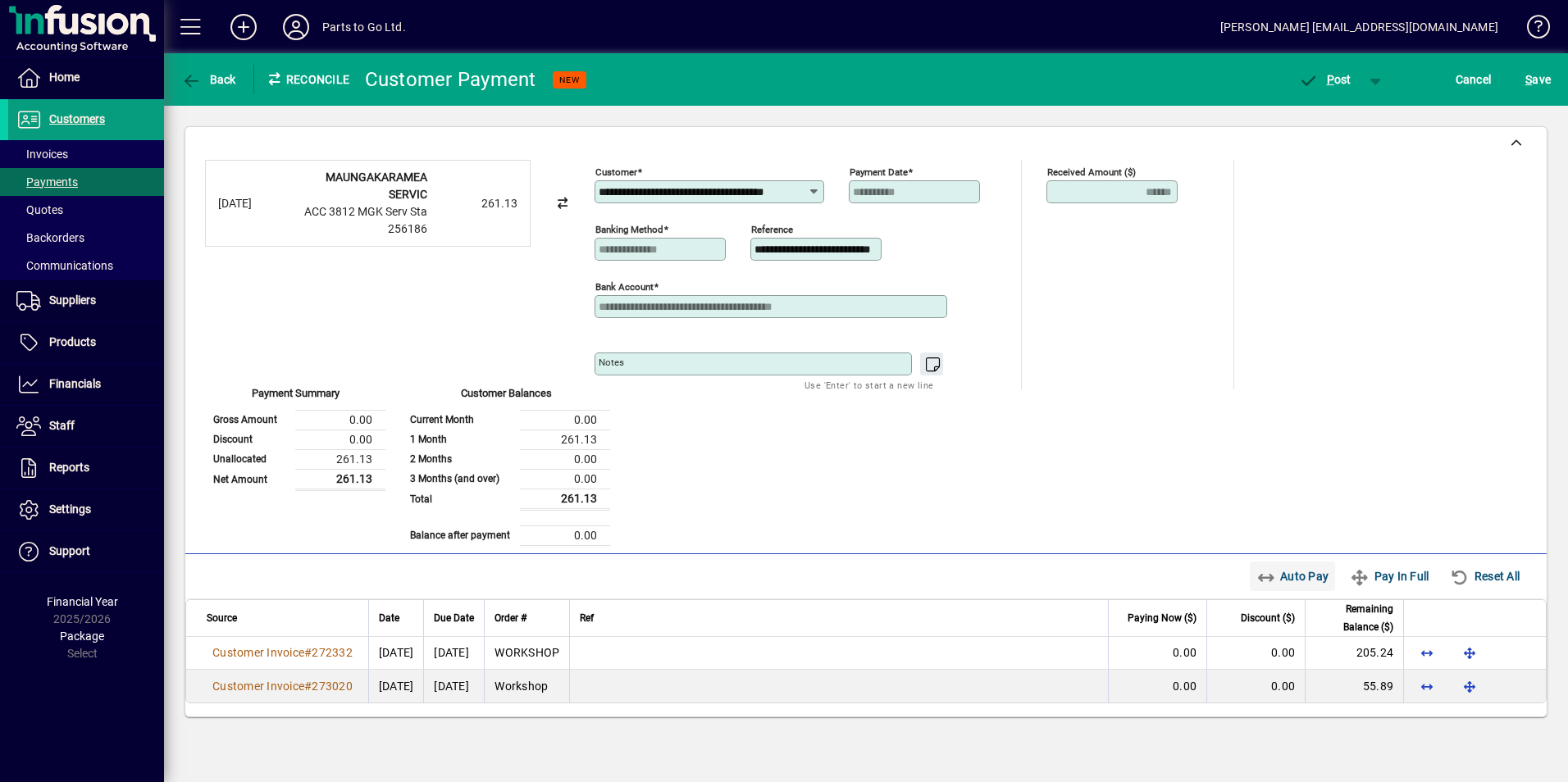
click at [1274, 574] on span "Auto Pay" at bounding box center [1292, 576] width 73 height 26
click at [1333, 77] on span "P ost" at bounding box center [1324, 80] width 53 height 13
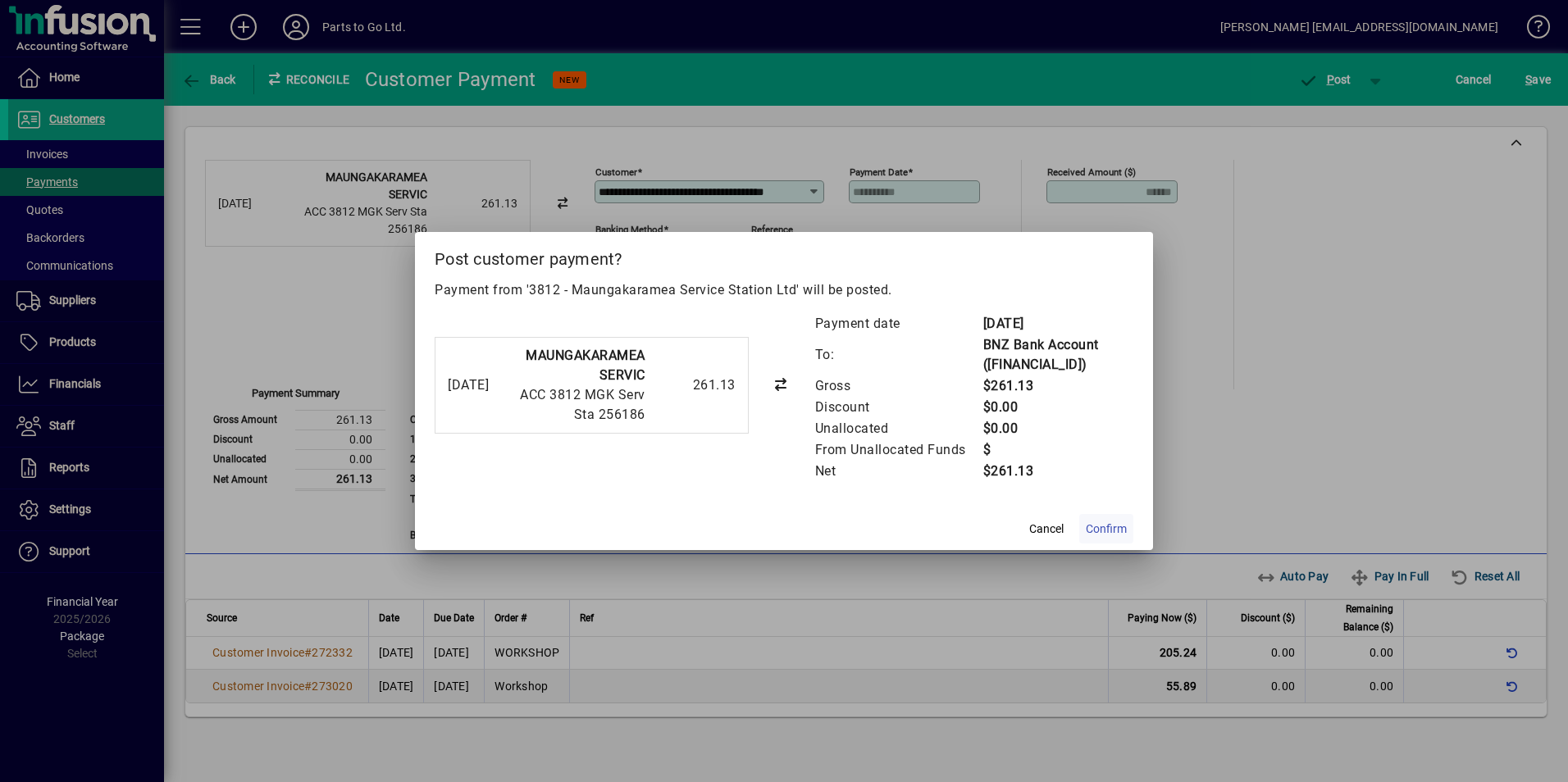
click at [1108, 520] on span "Confirm" at bounding box center [1106, 529] width 41 height 17
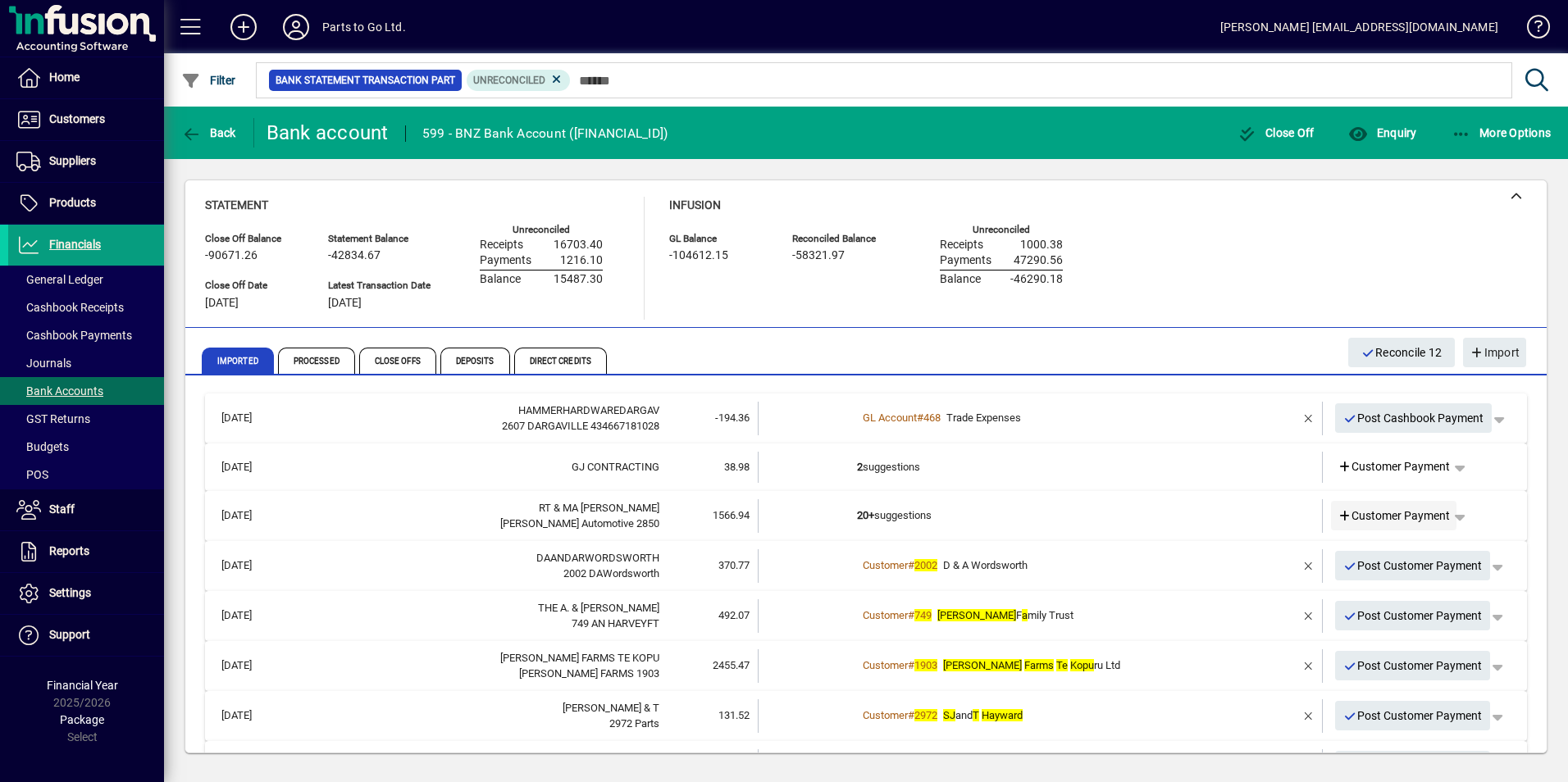
click at [1383, 515] on span "Customer Payment" at bounding box center [1394, 515] width 114 height 17
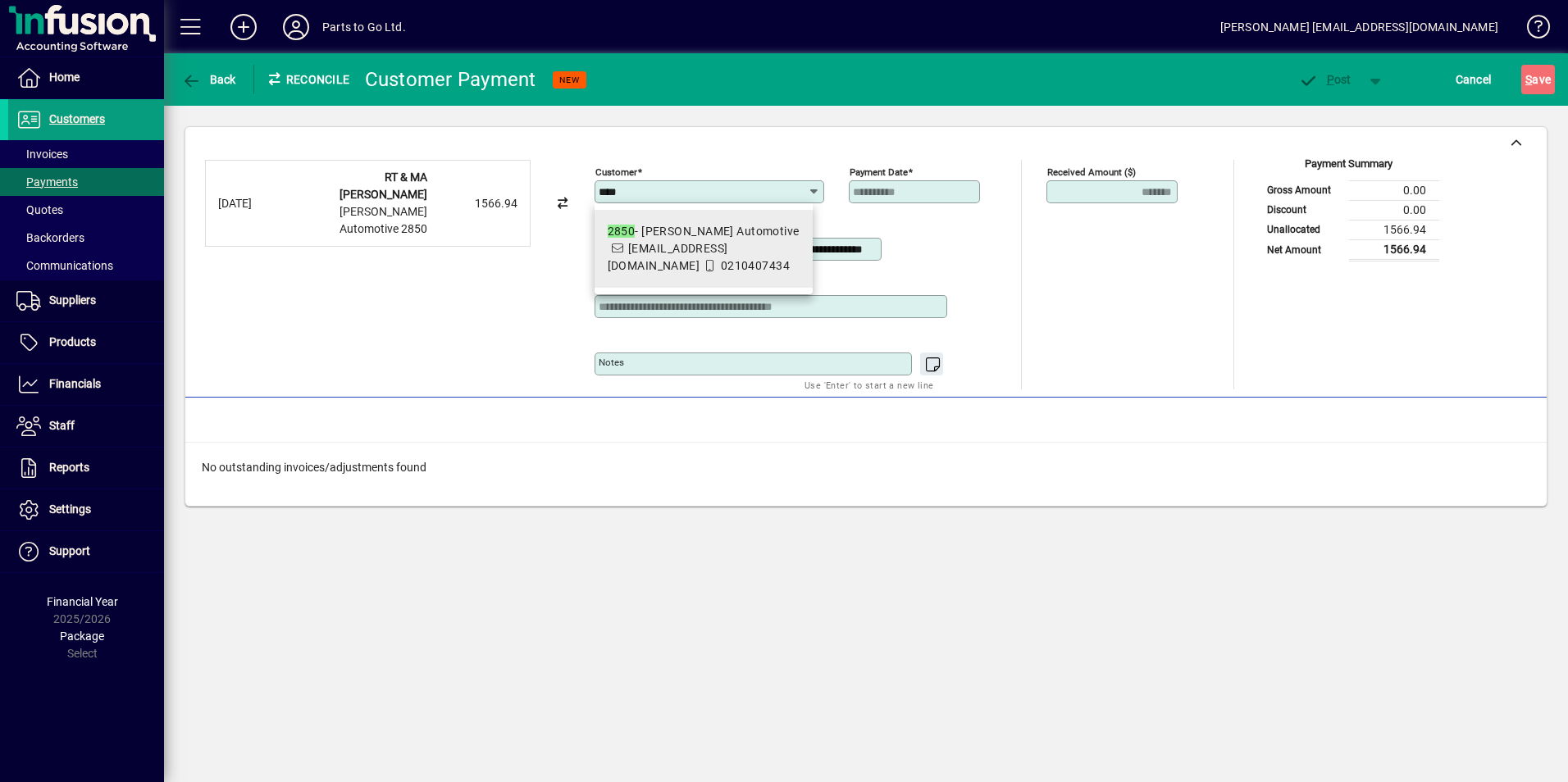
click at [633, 238] on em "2850" at bounding box center [621, 231] width 28 height 13
type input "**********"
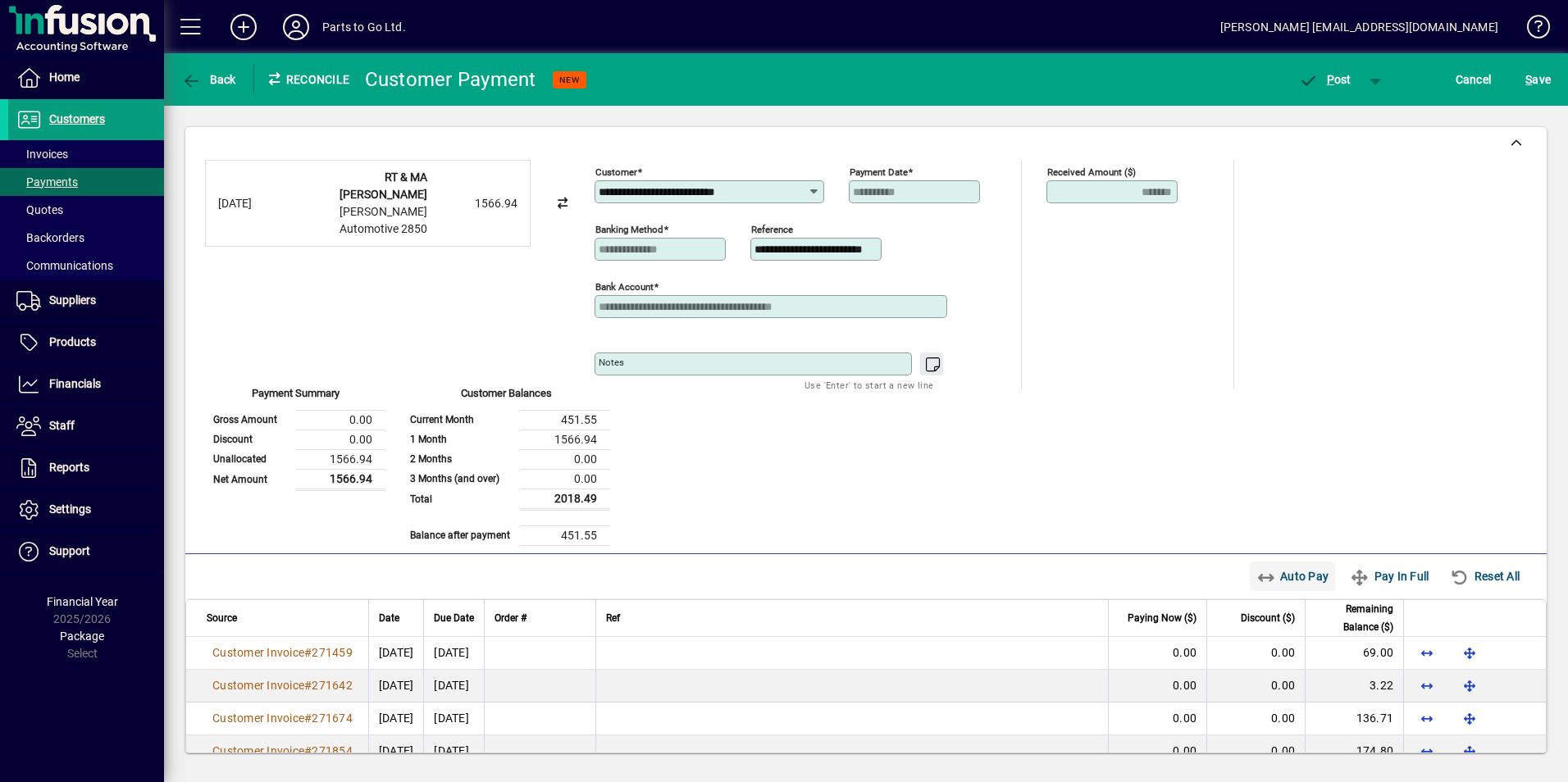
click at [1256, 575] on icon "button" at bounding box center [1266, 577] width 20 height 16
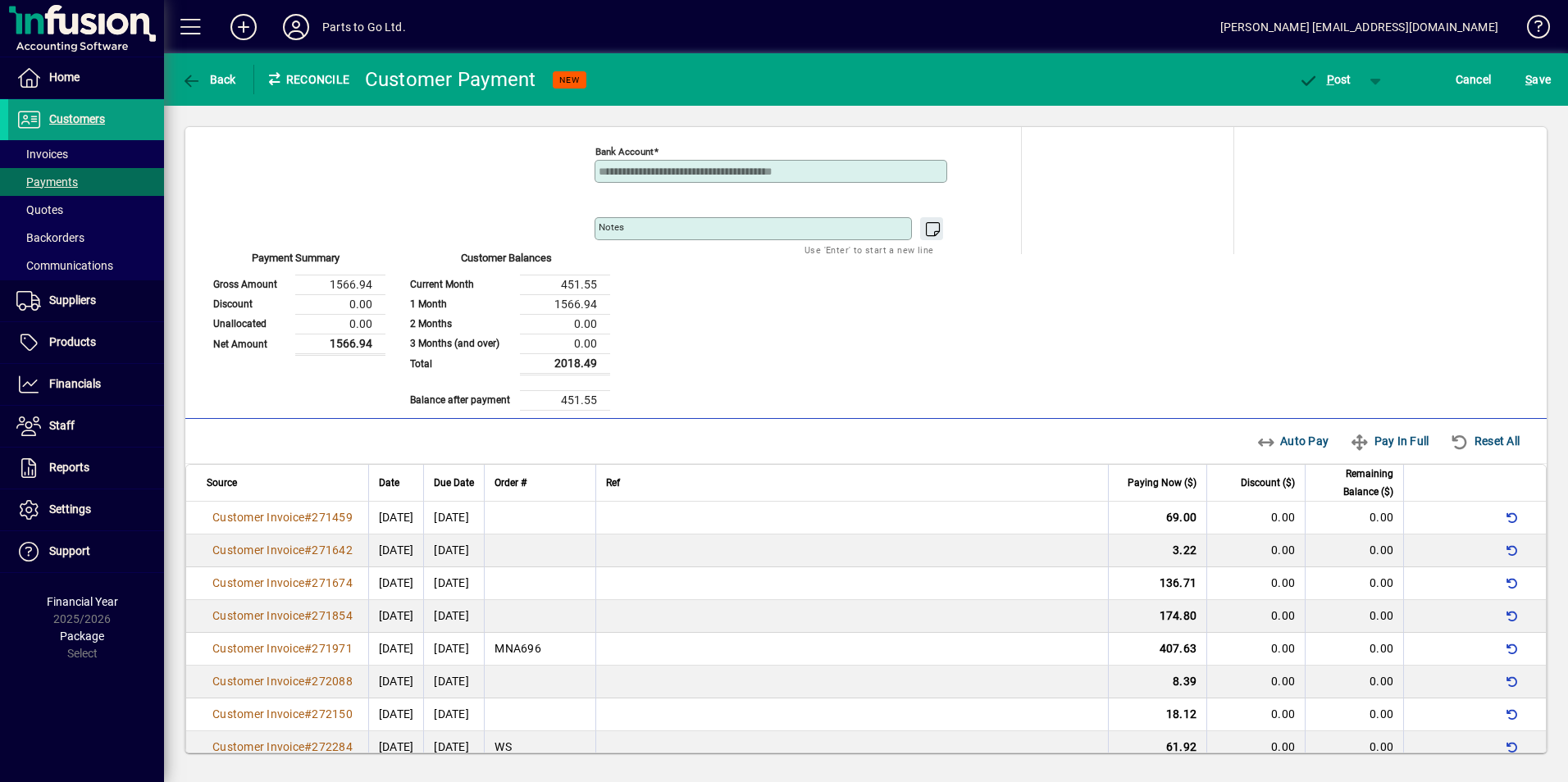
scroll to position [164, 0]
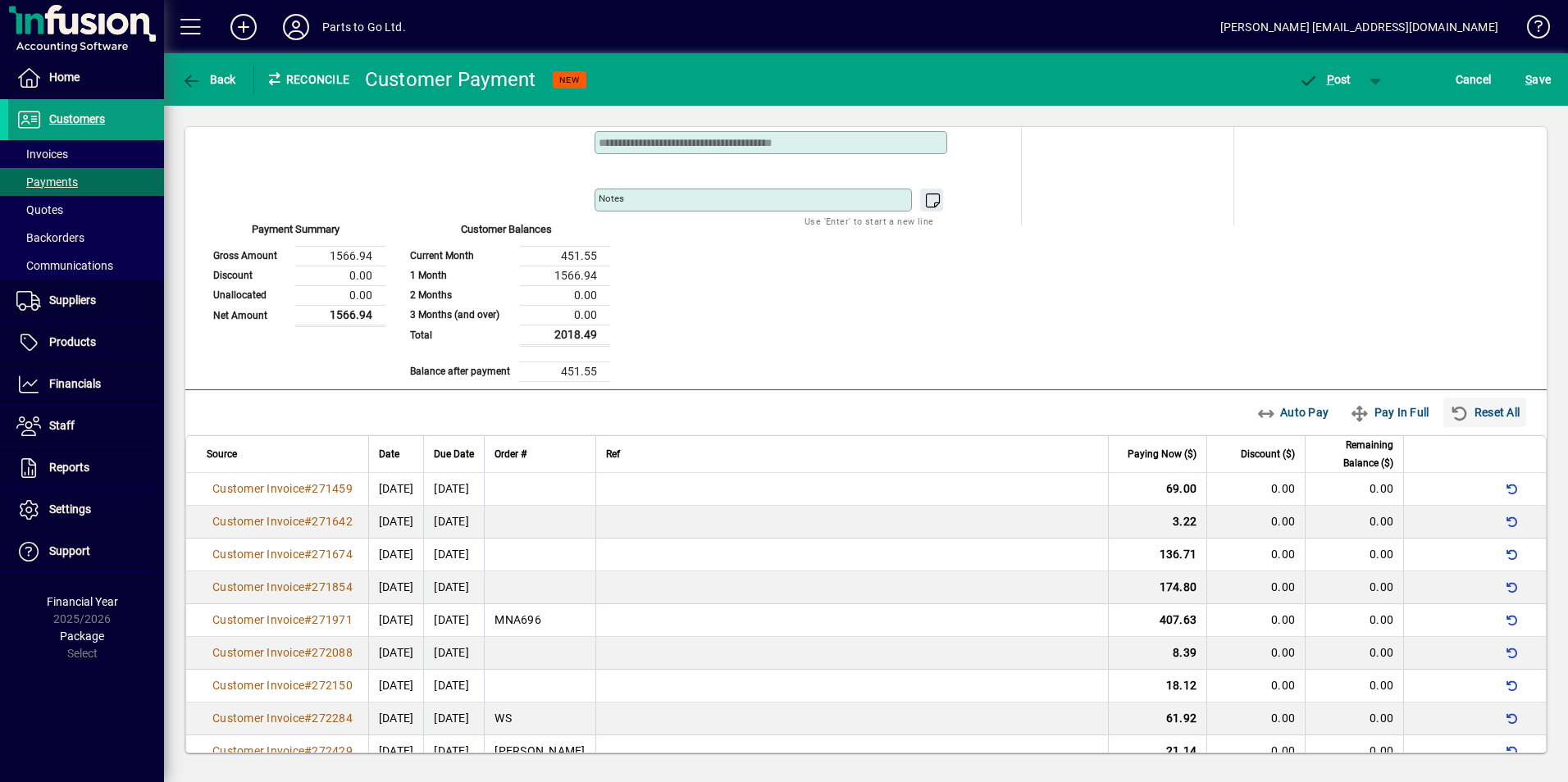
click at [1454, 407] on span "Reset All" at bounding box center [1484, 412] width 70 height 26
type input "****"
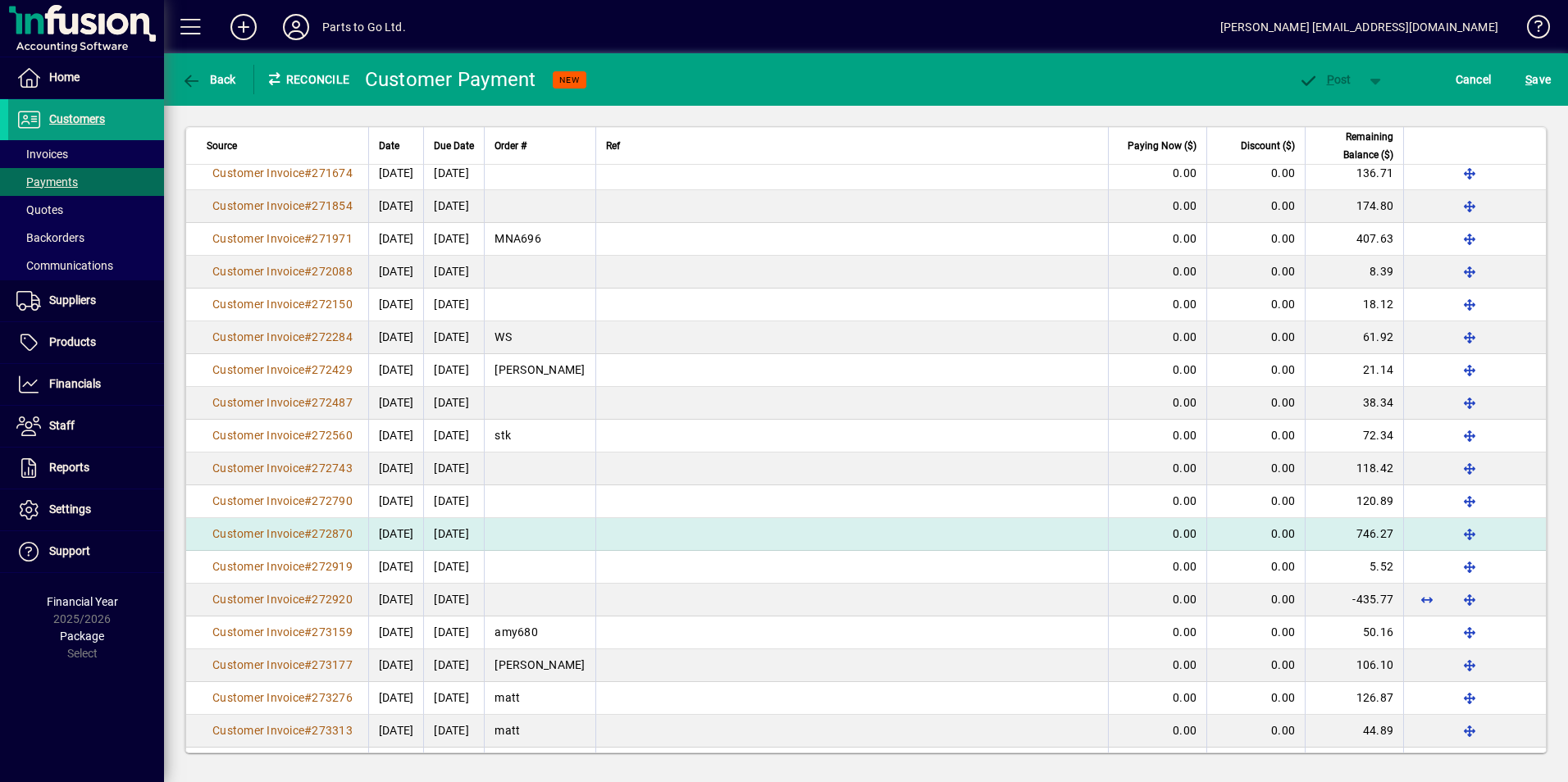
scroll to position [573, 0]
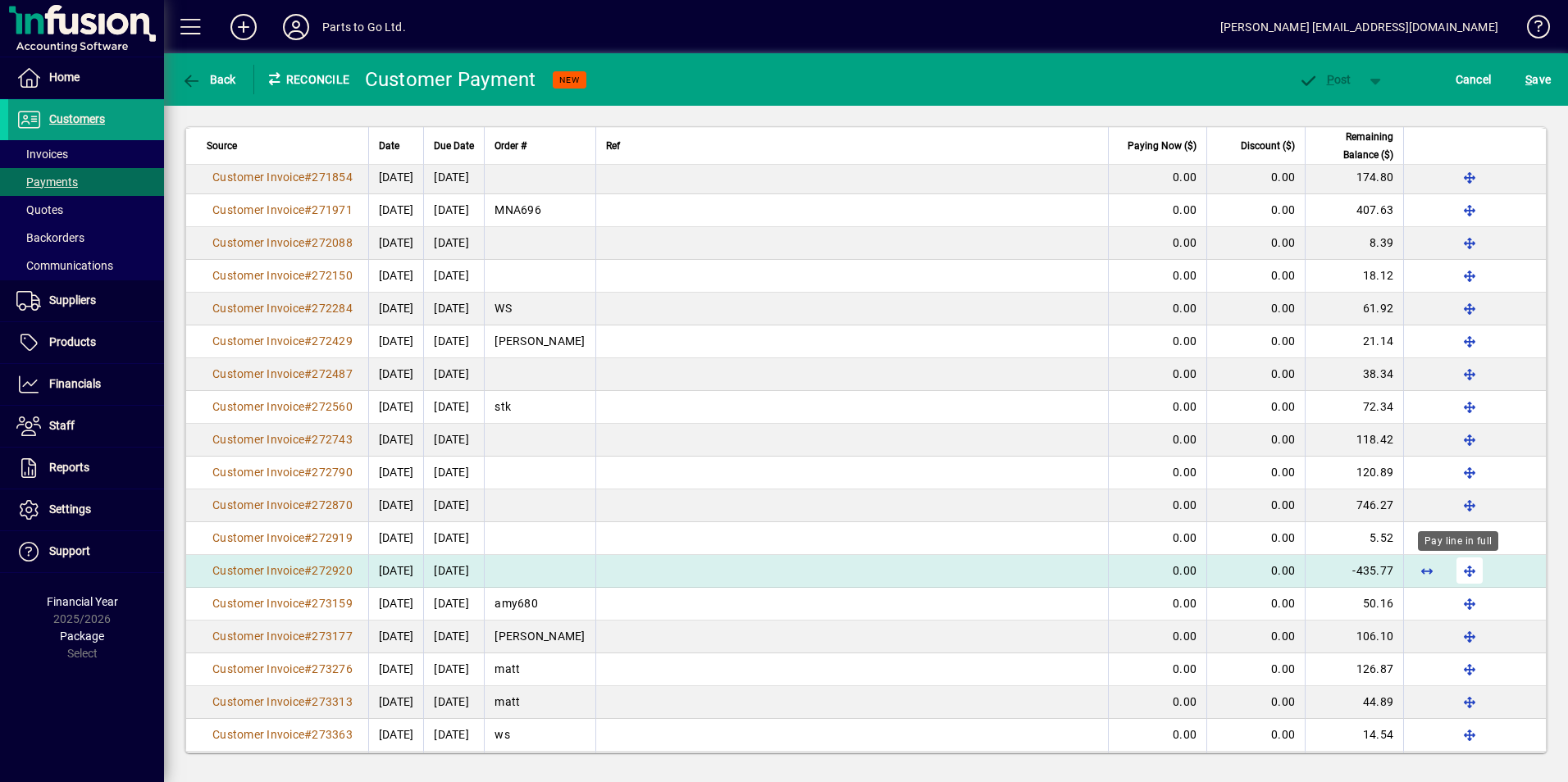
click at [1455, 565] on span "button" at bounding box center [1469, 570] width 40 height 40
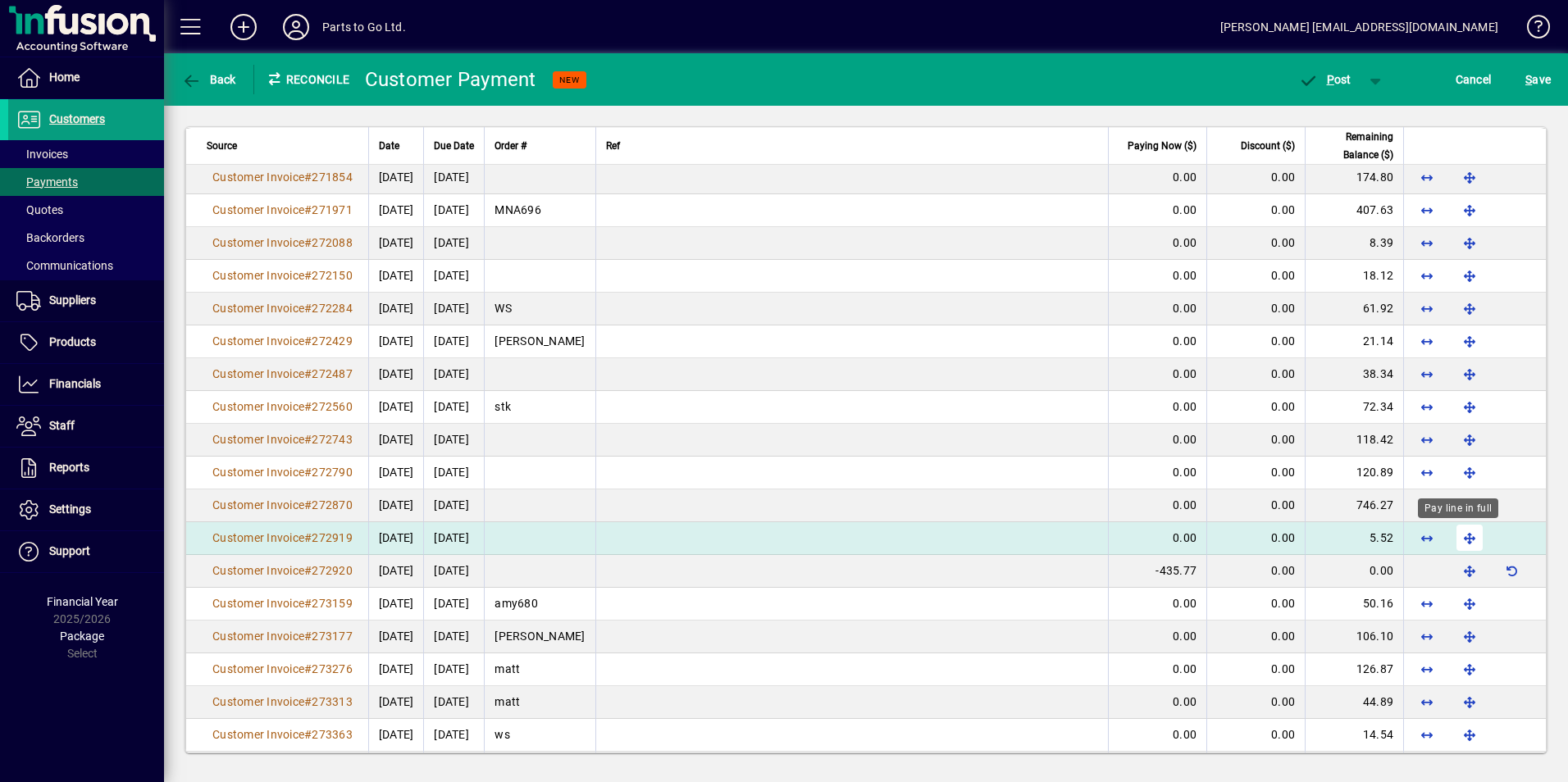
click at [1450, 528] on span "button" at bounding box center [1469, 537] width 40 height 40
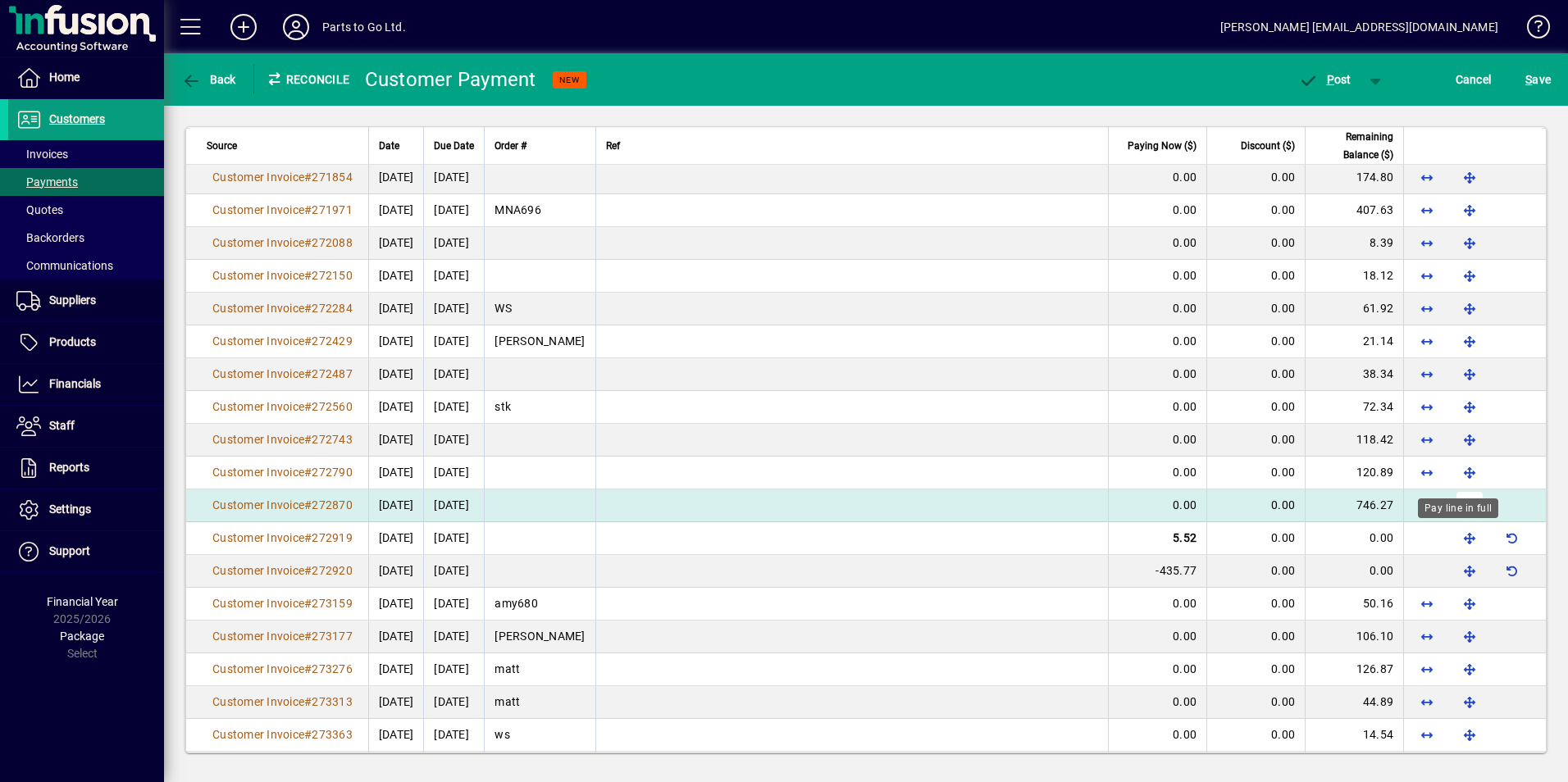
click at [1454, 498] on span "button" at bounding box center [1469, 505] width 40 height 40
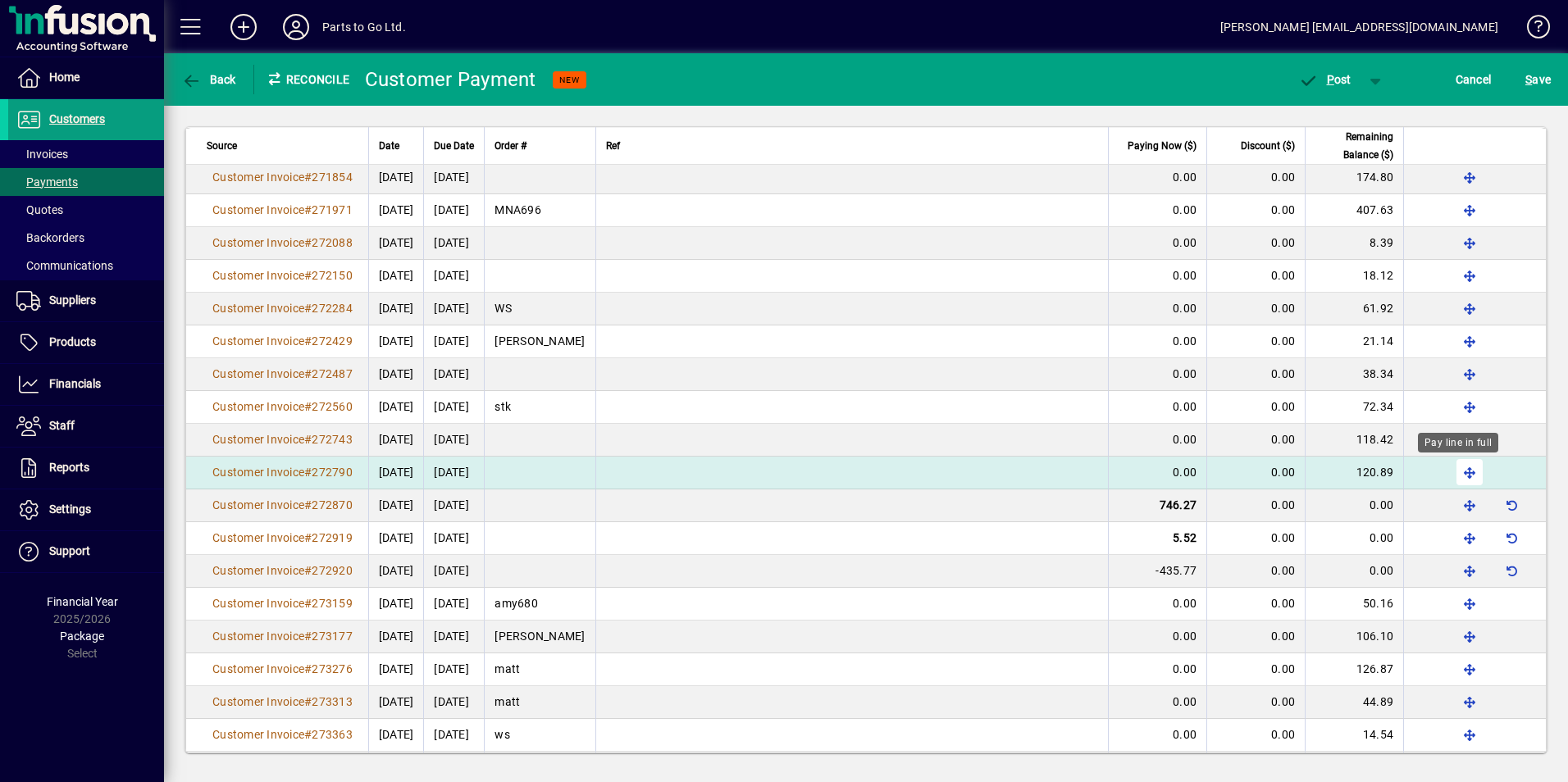
click at [1459, 464] on span "button" at bounding box center [1469, 472] width 40 height 40
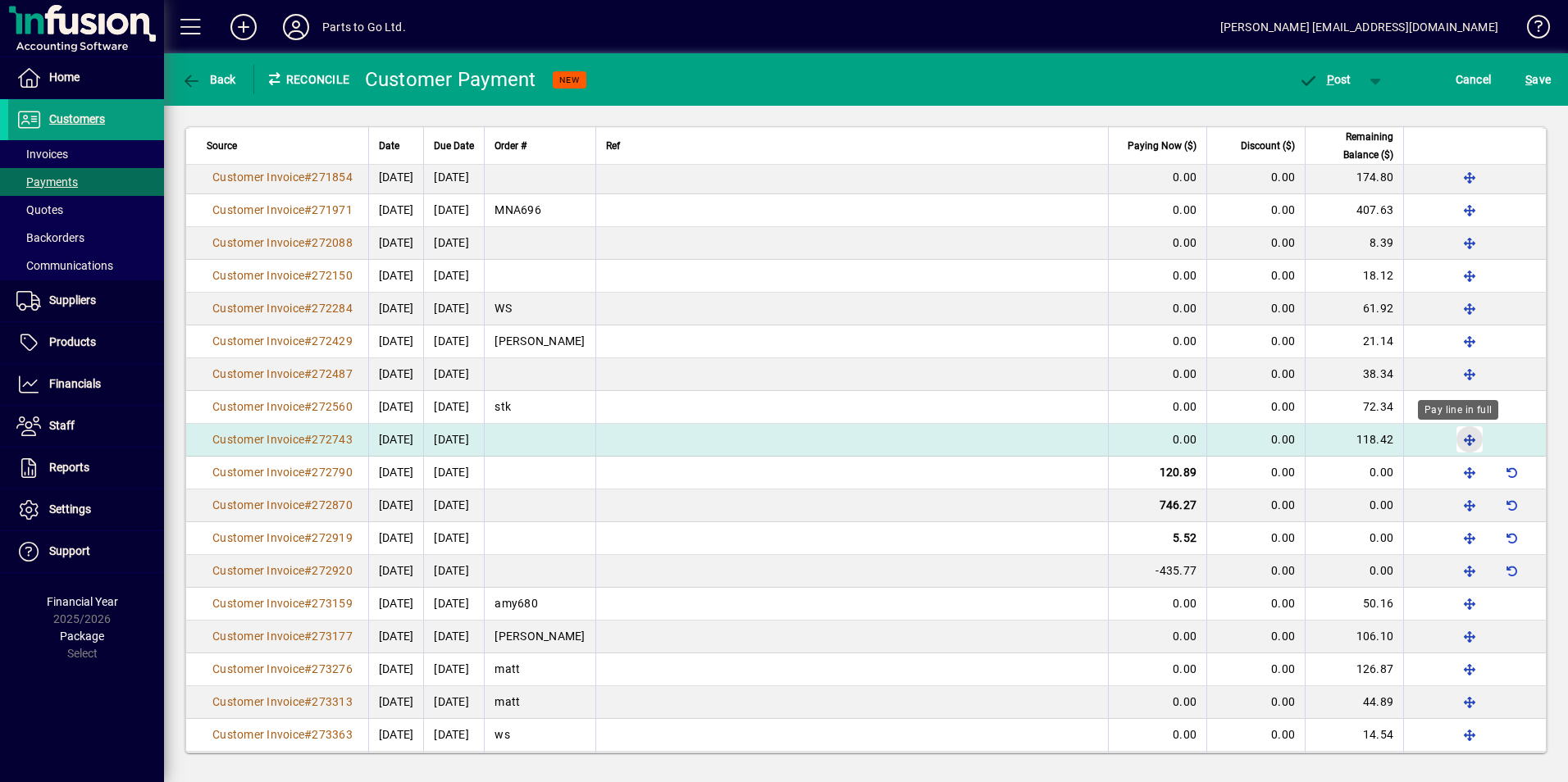
click at [1461, 431] on span "button" at bounding box center [1469, 439] width 40 height 40
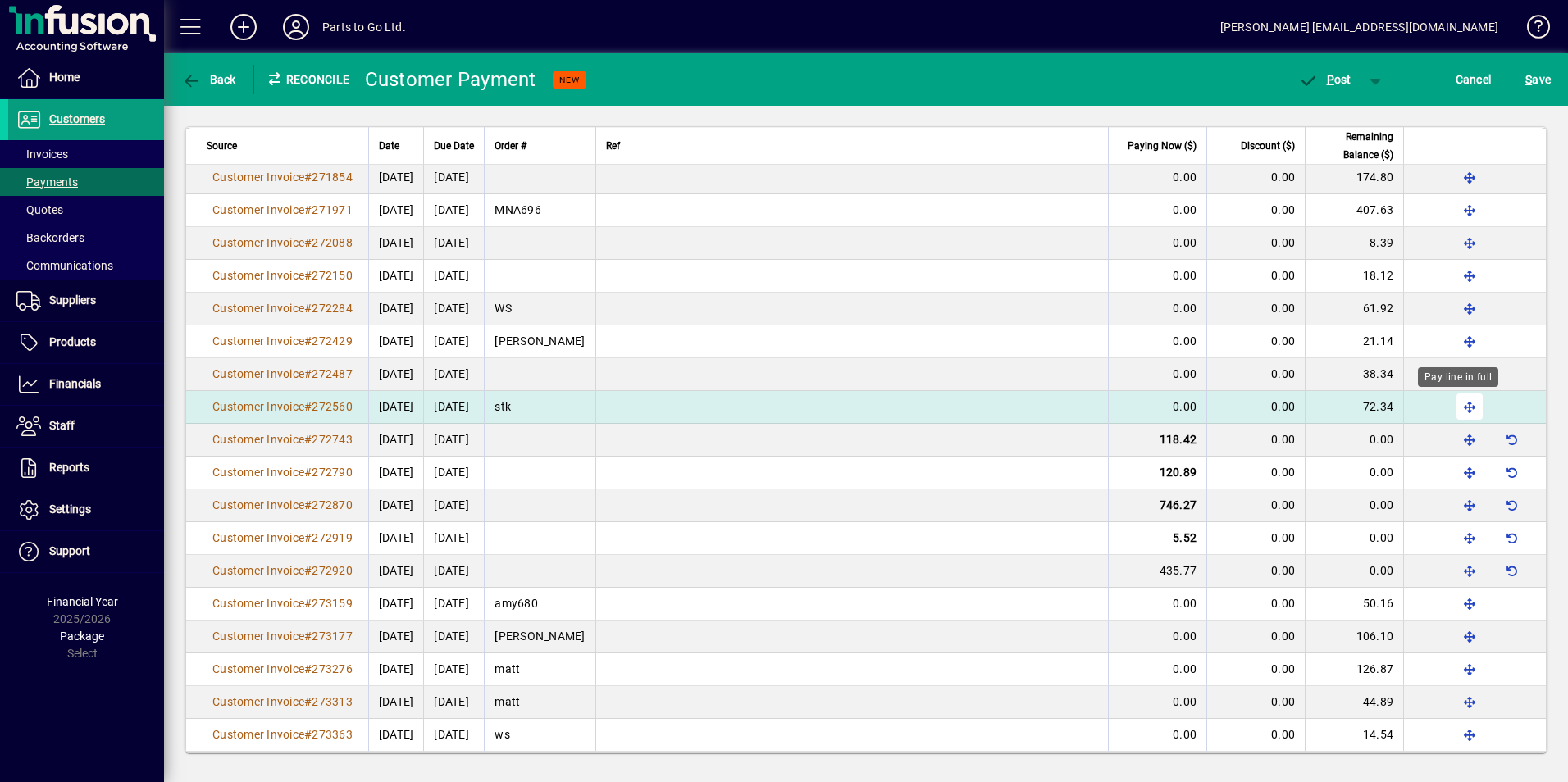
click at [1458, 401] on span "button" at bounding box center [1469, 406] width 40 height 40
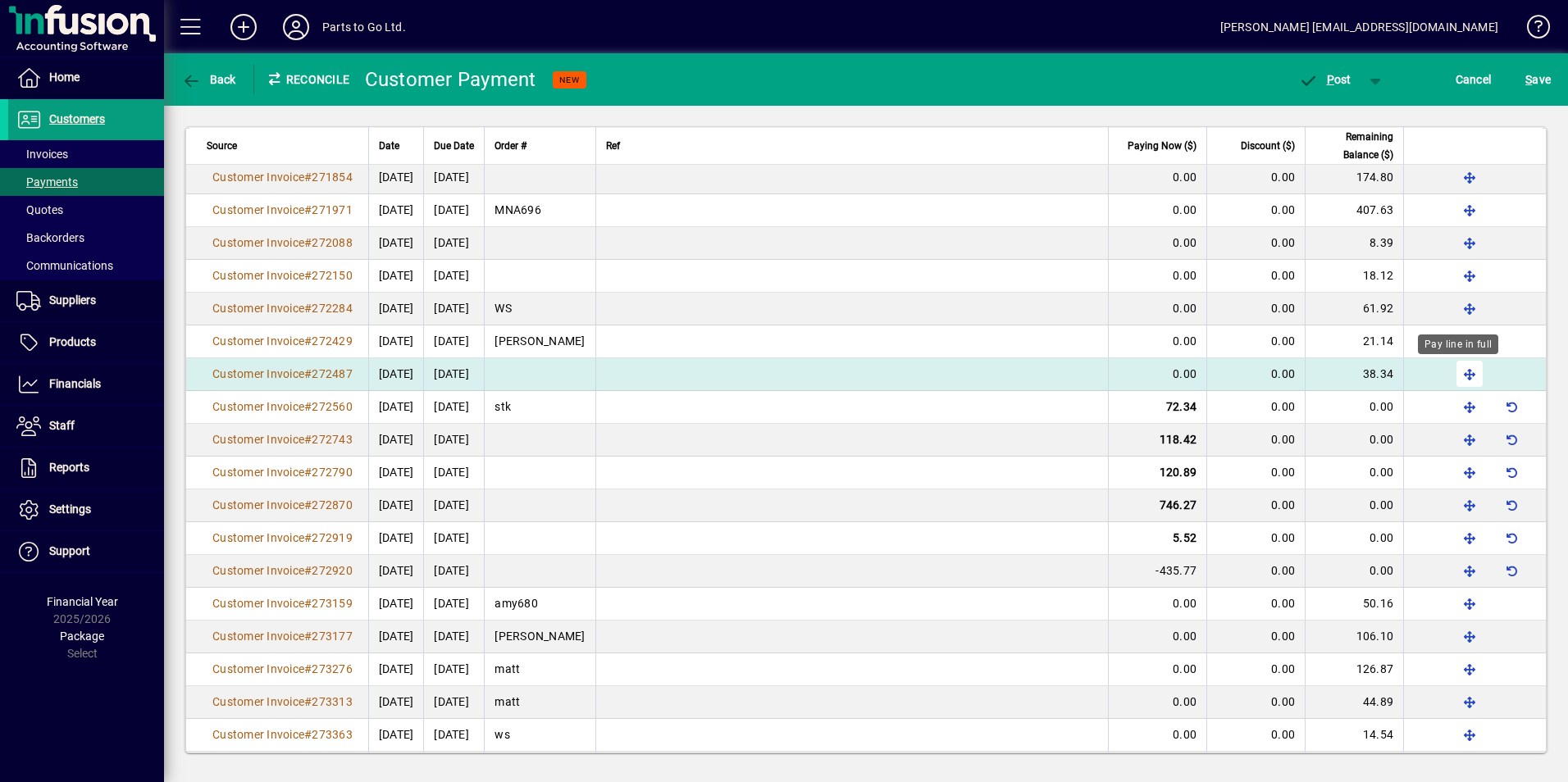
click at [1459, 354] on div "Pay line in full" at bounding box center [1458, 344] width 81 height 19
click at [1460, 367] on span "button" at bounding box center [1469, 373] width 40 height 40
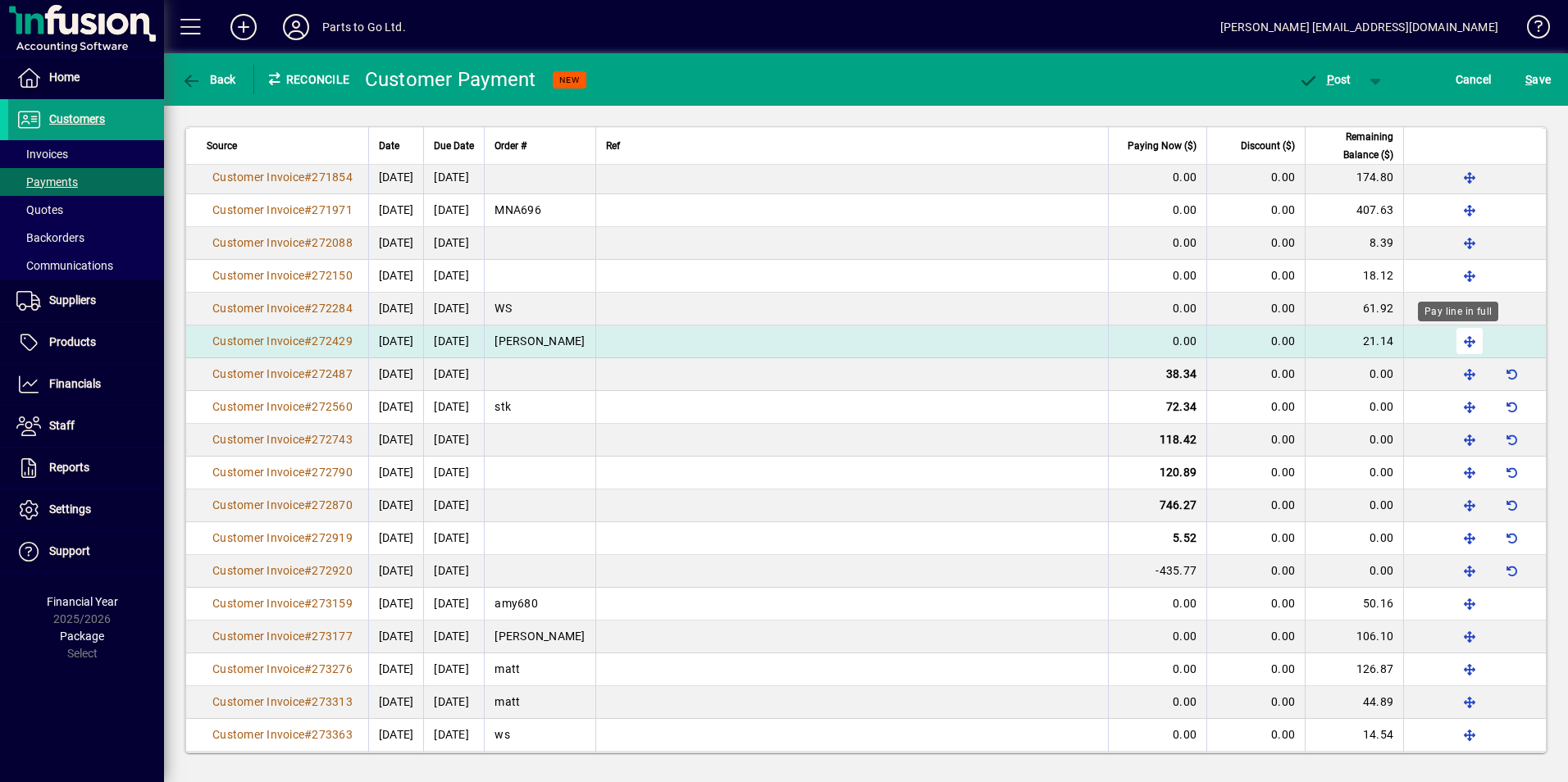
click at [1453, 339] on span "button" at bounding box center [1469, 341] width 40 height 40
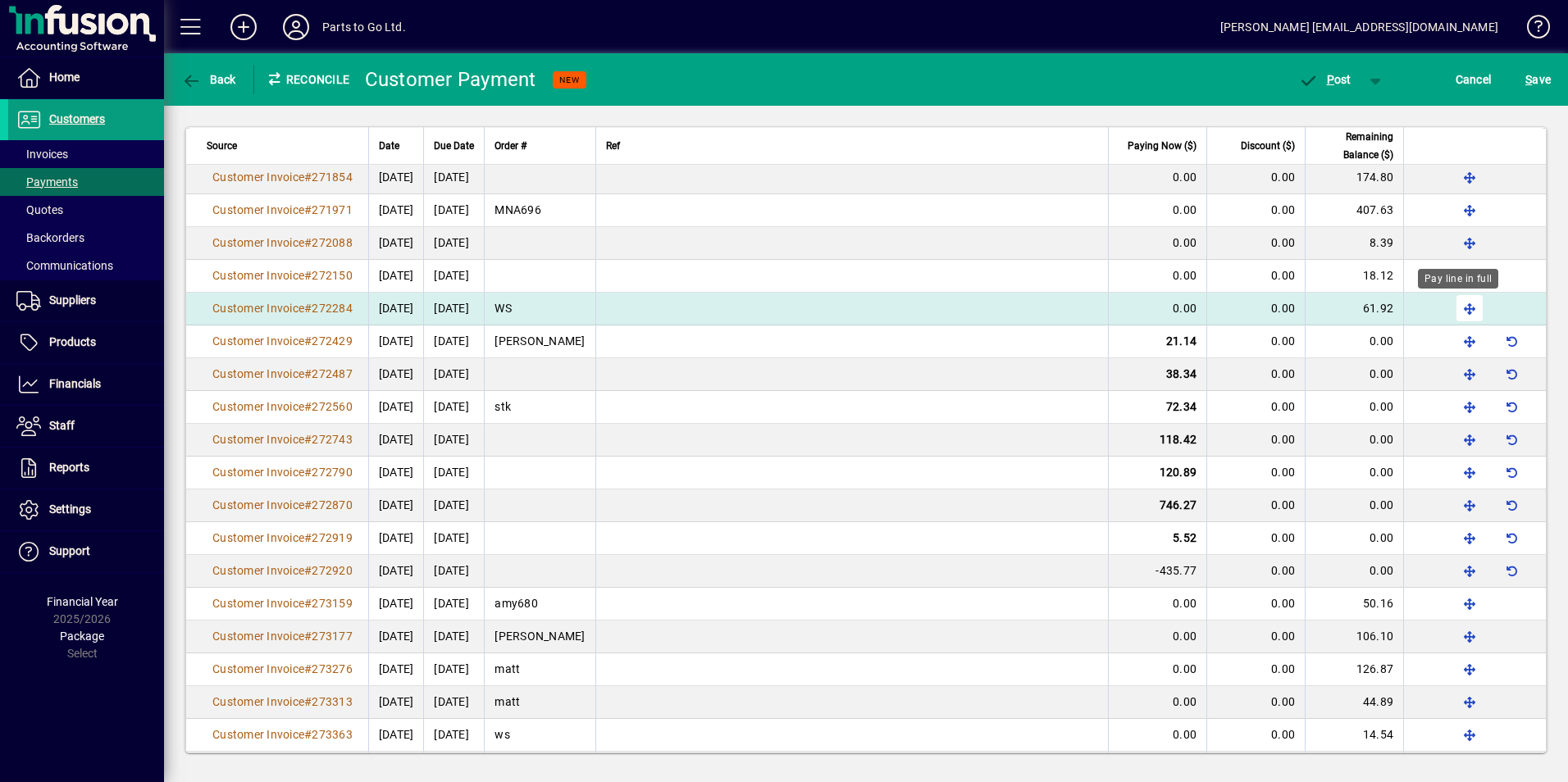
click at [1452, 309] on span "button" at bounding box center [1469, 308] width 40 height 40
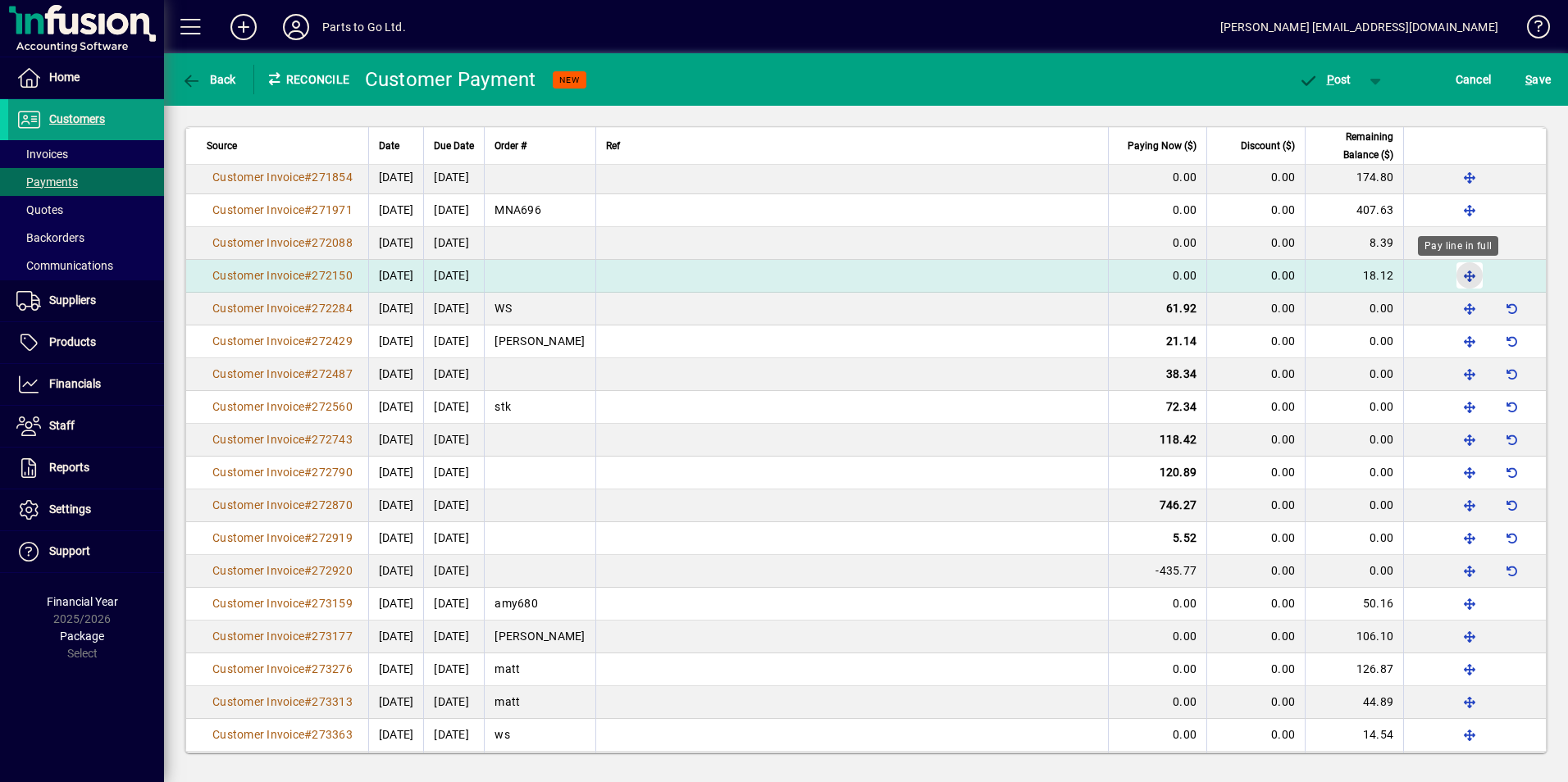
click at [1455, 277] on span "button" at bounding box center [1469, 275] width 40 height 40
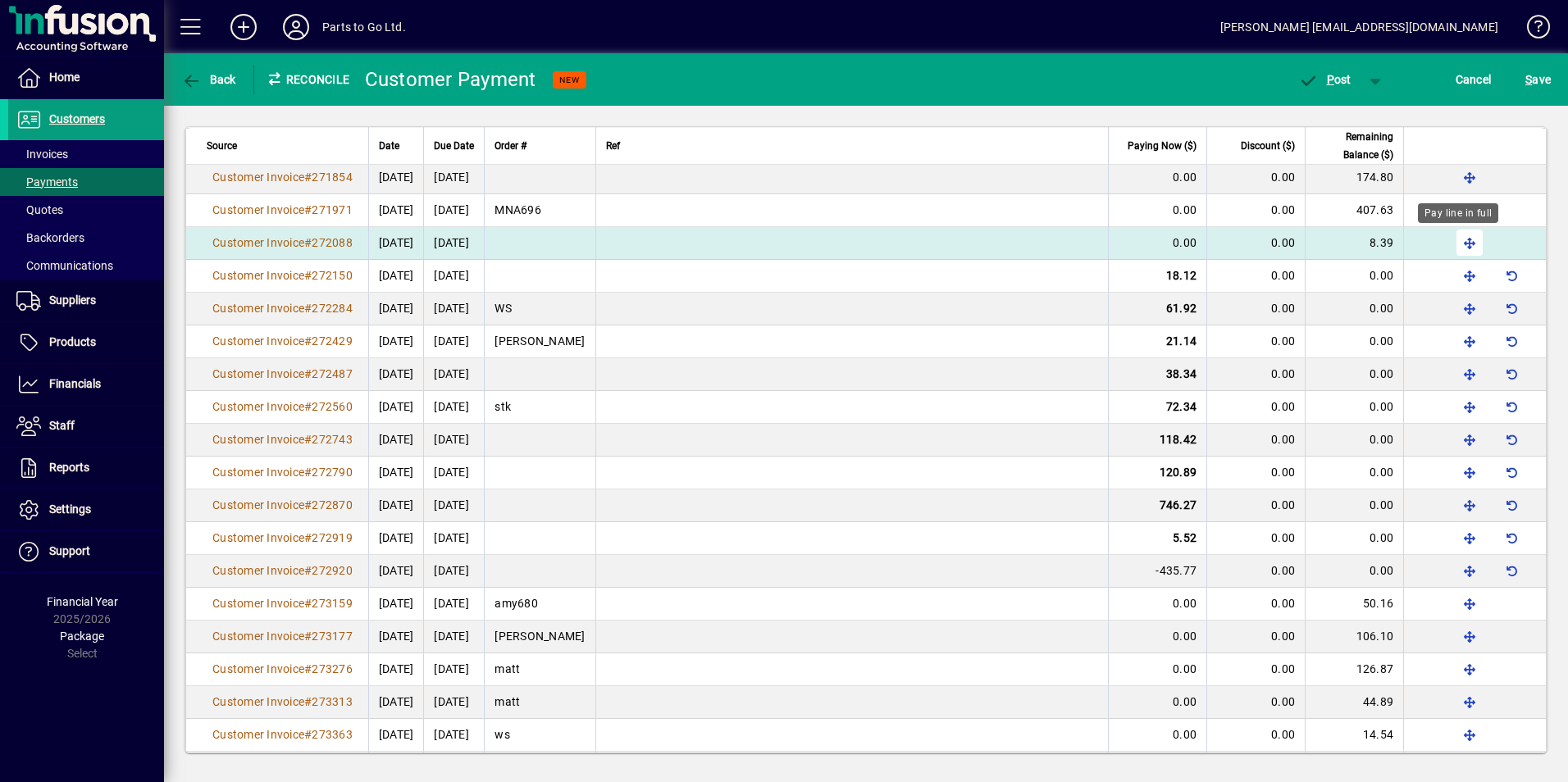
click at [1454, 242] on span "button" at bounding box center [1469, 242] width 40 height 40
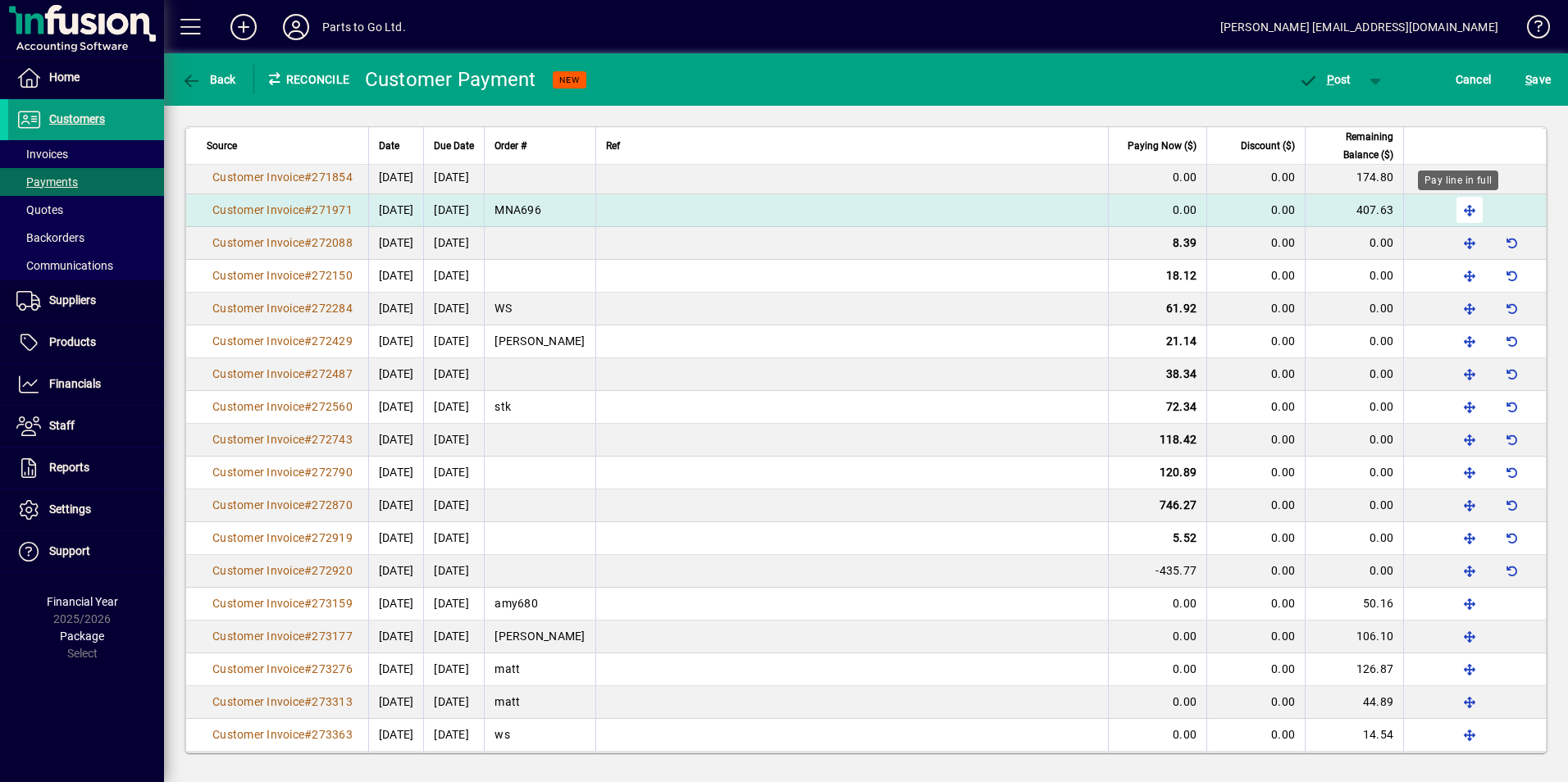
click at [1458, 211] on span "button" at bounding box center [1469, 209] width 40 height 40
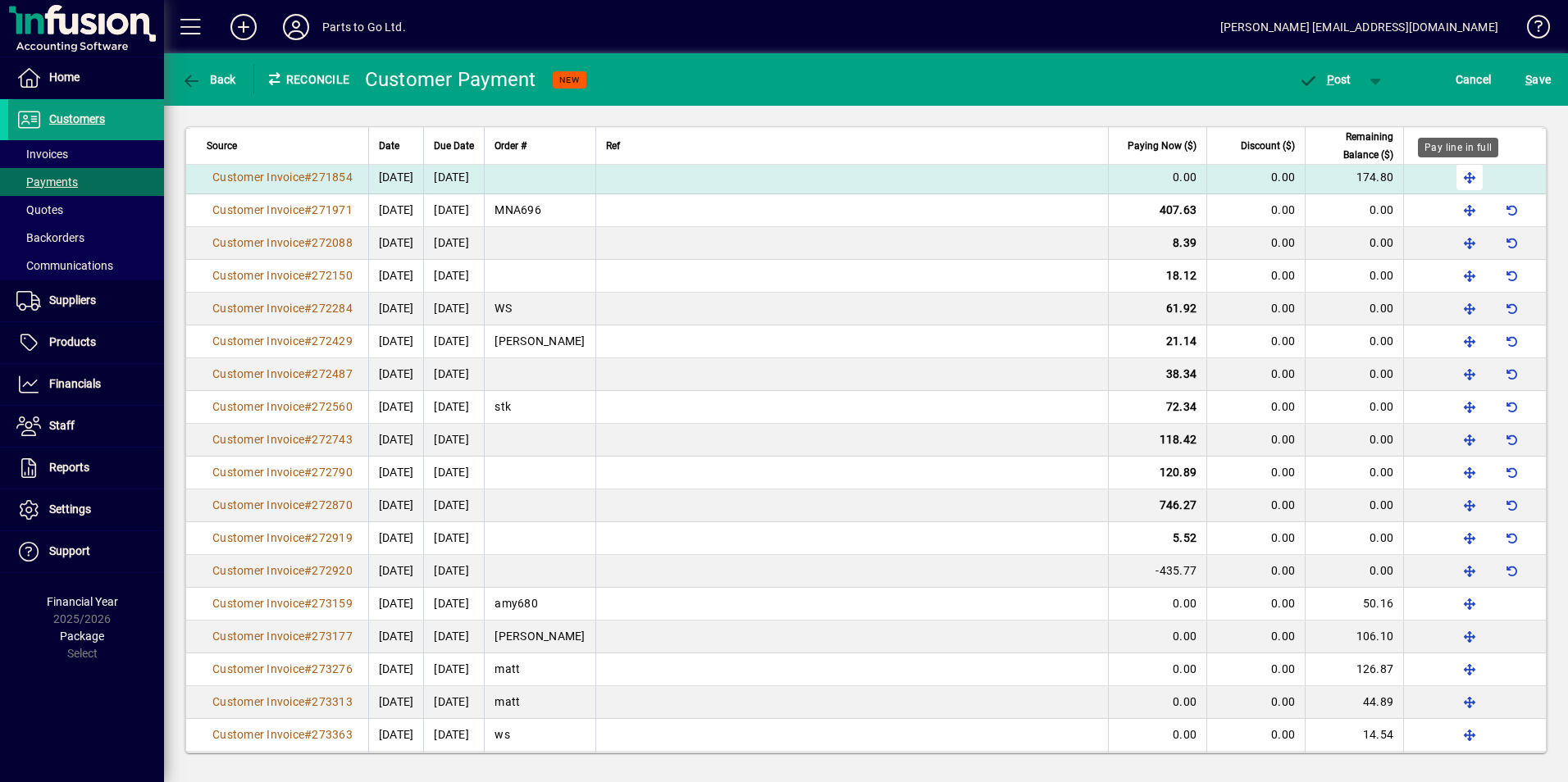
click at [1455, 178] on span "button" at bounding box center [1469, 177] width 40 height 40
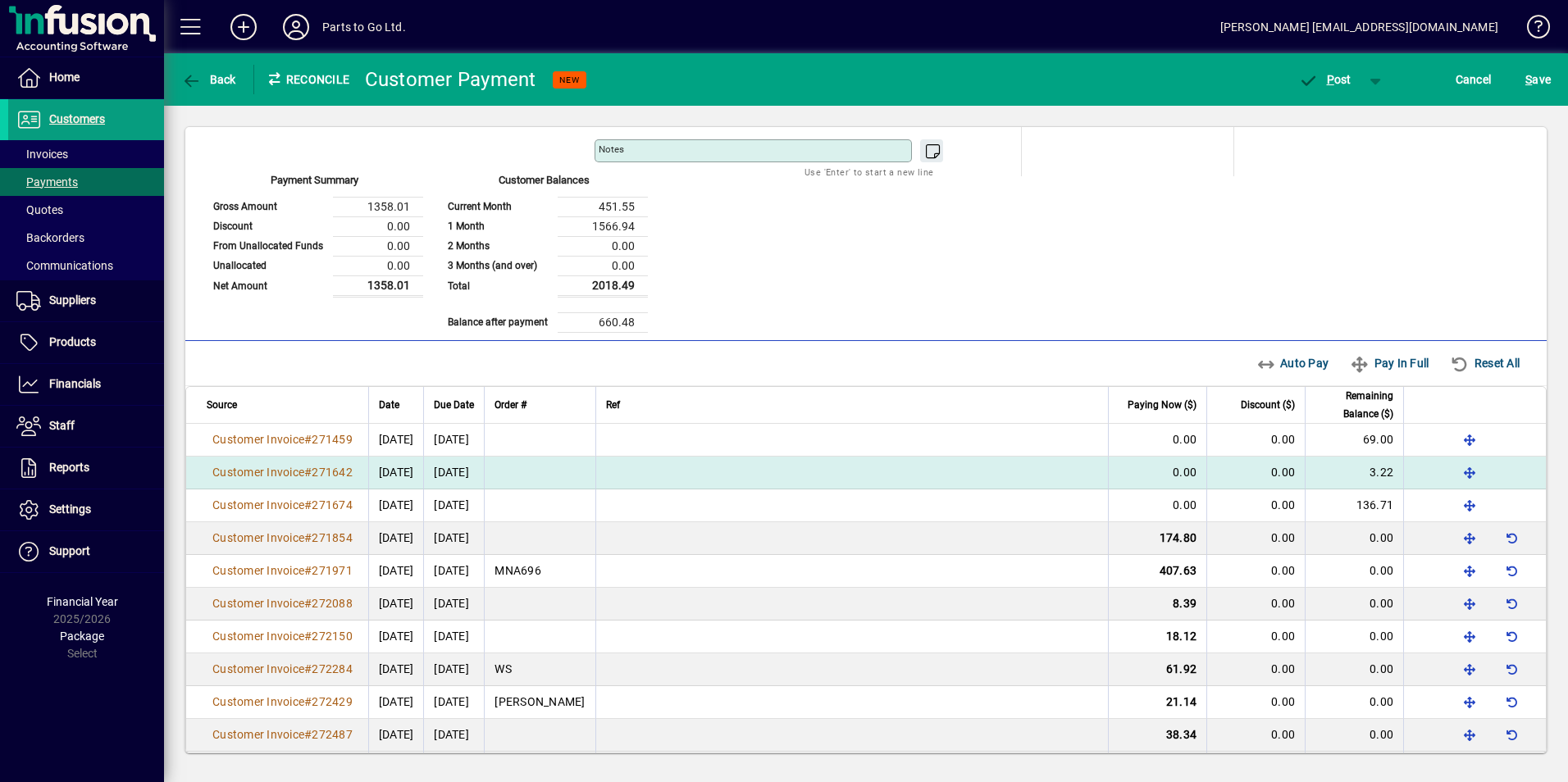
scroll to position [328, 0]
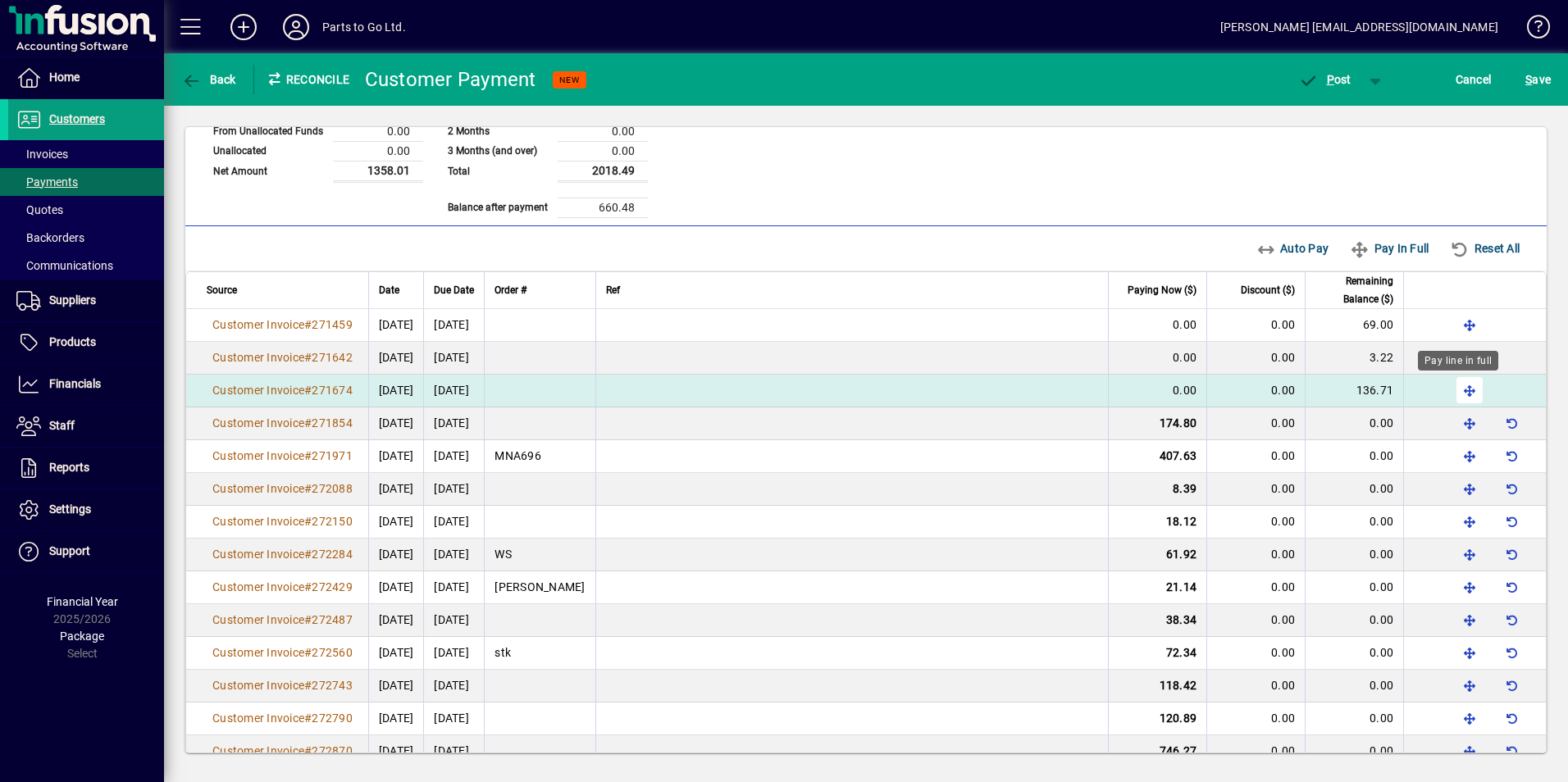
click at [1456, 392] on span "button" at bounding box center [1469, 390] width 40 height 40
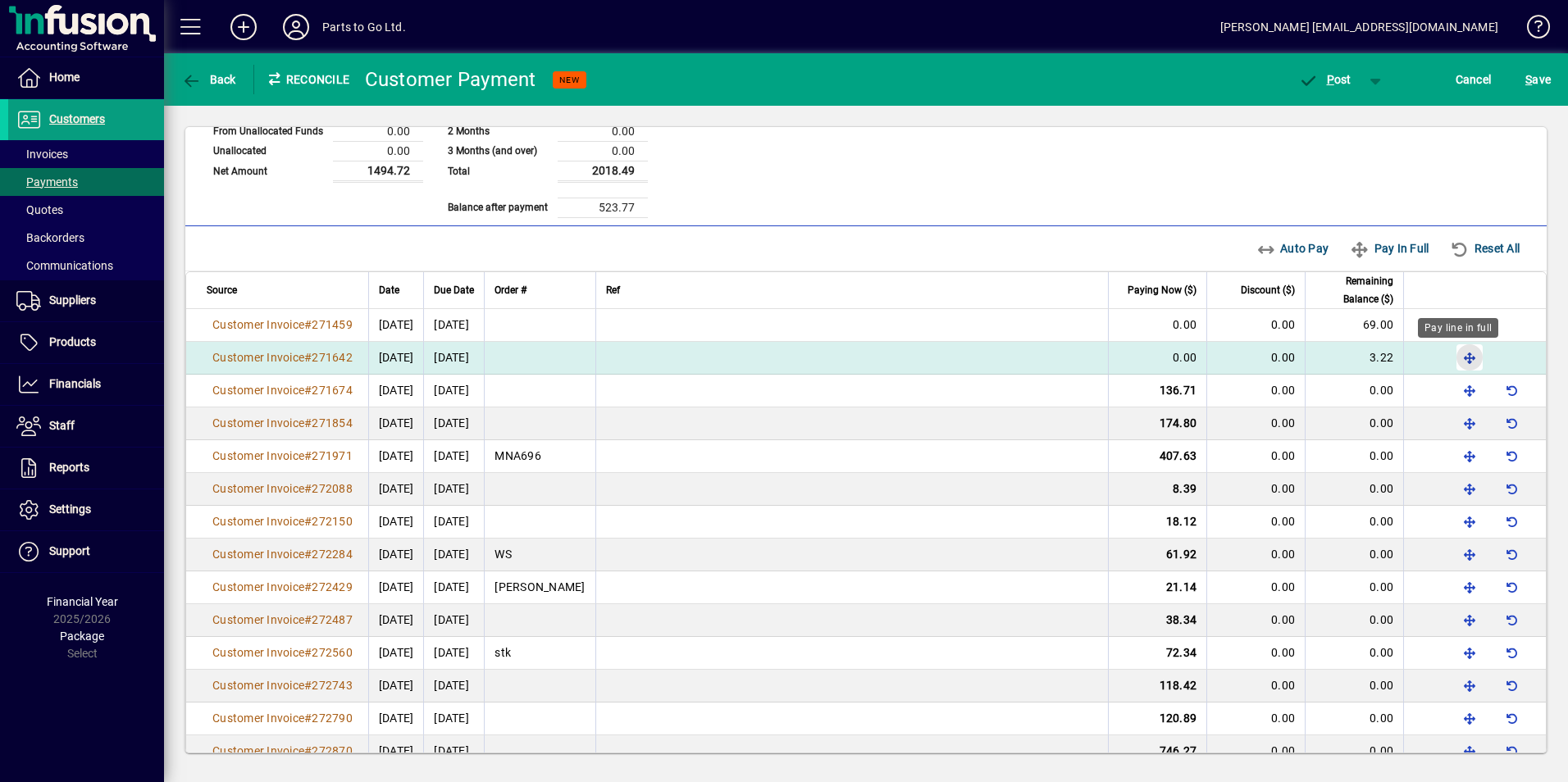
click at [1462, 353] on span "button" at bounding box center [1469, 357] width 40 height 40
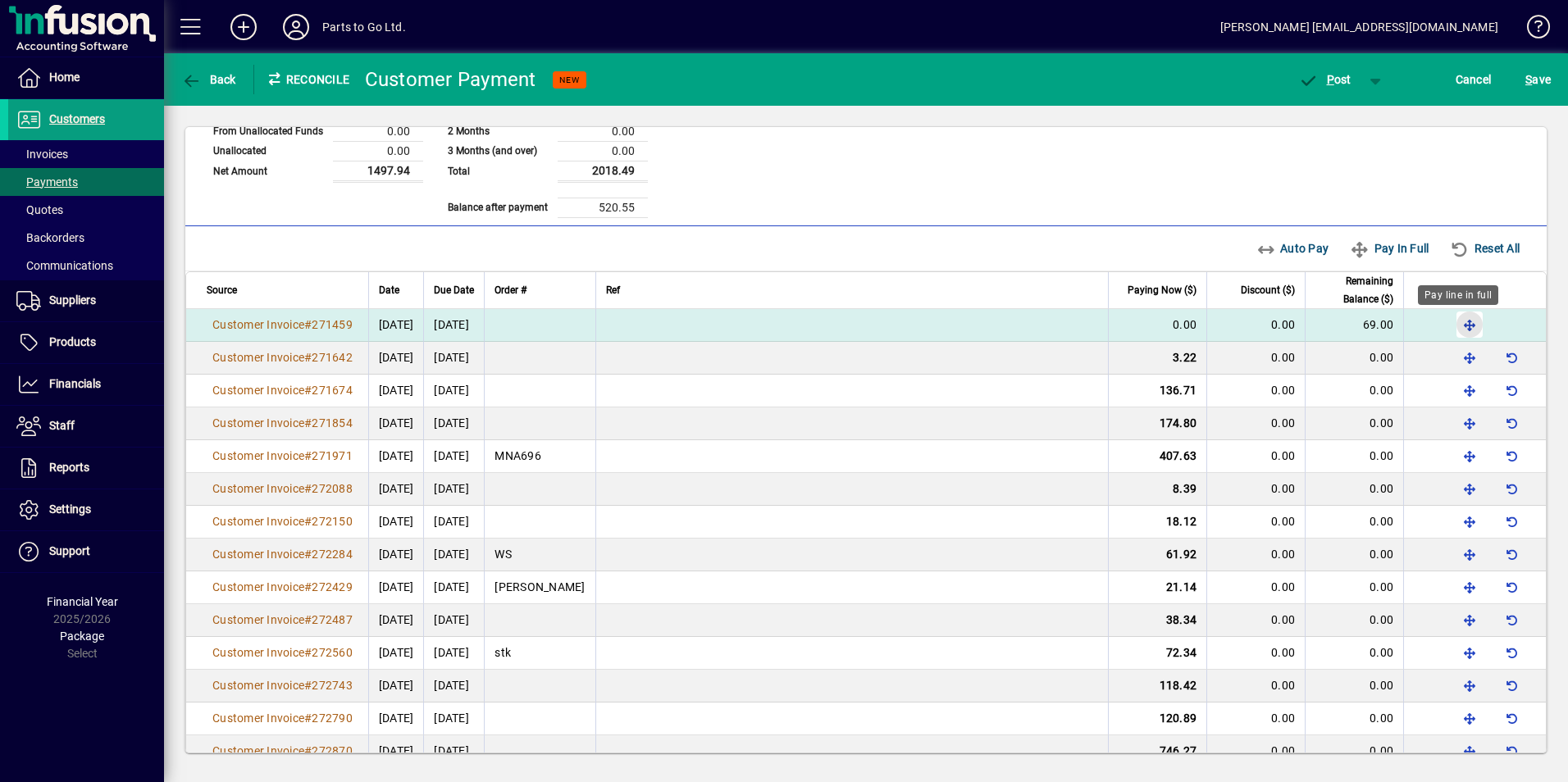
click at [1456, 327] on span "button" at bounding box center [1469, 325] width 40 height 40
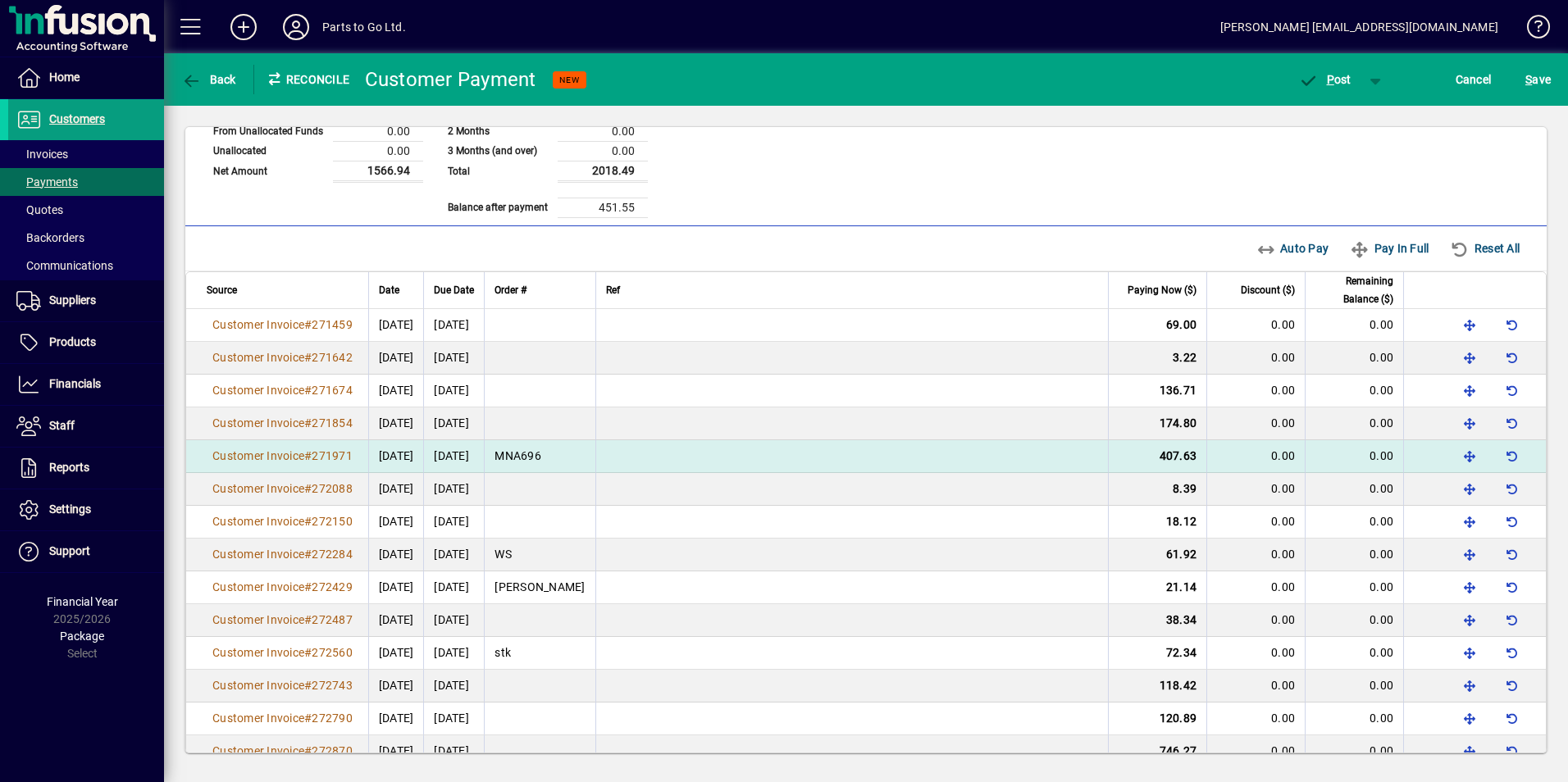
scroll to position [0, 0]
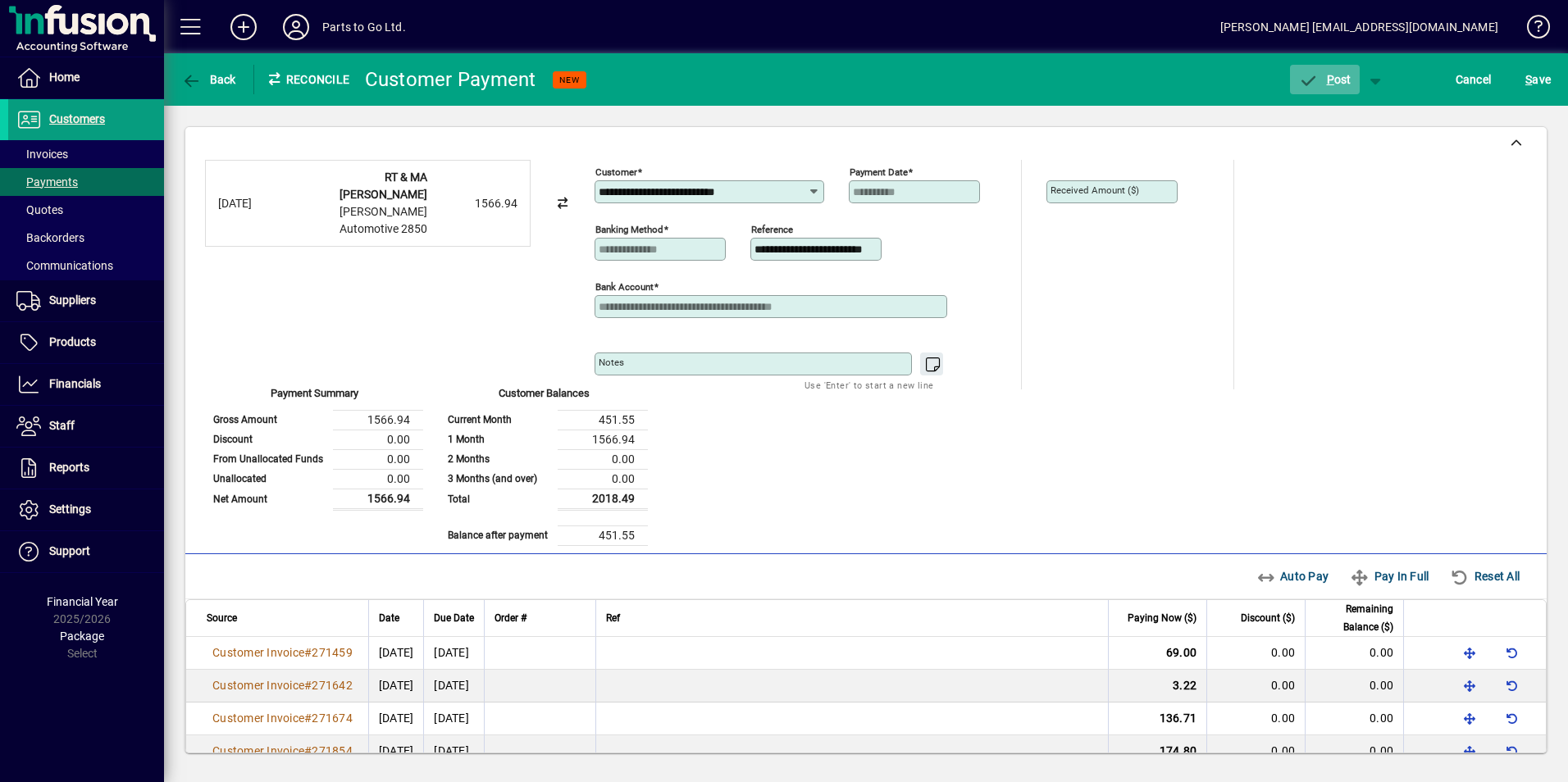
click at [1322, 82] on span "P ost" at bounding box center [1324, 80] width 53 height 13
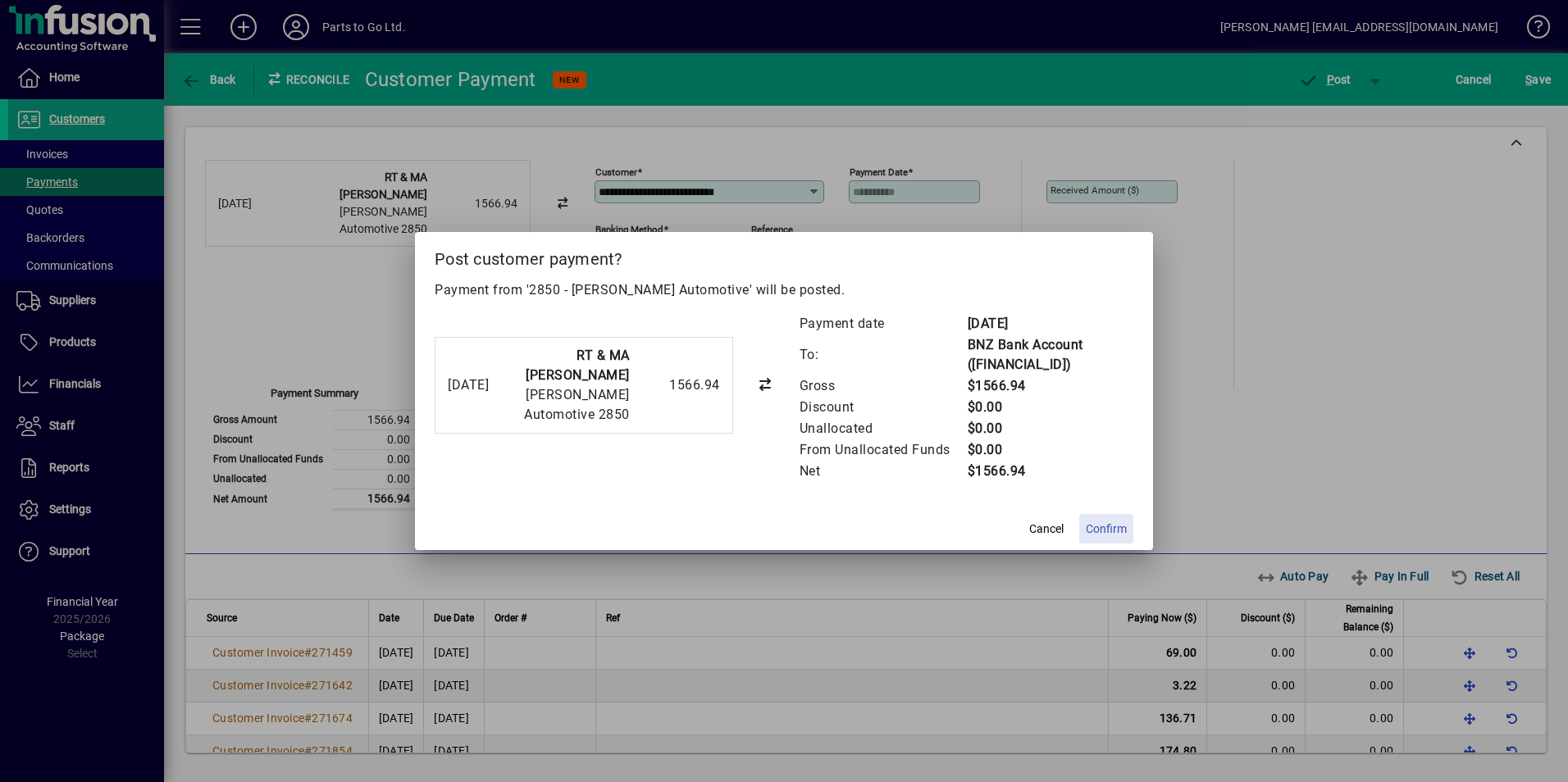
click at [1099, 522] on span "Confirm" at bounding box center [1106, 529] width 41 height 17
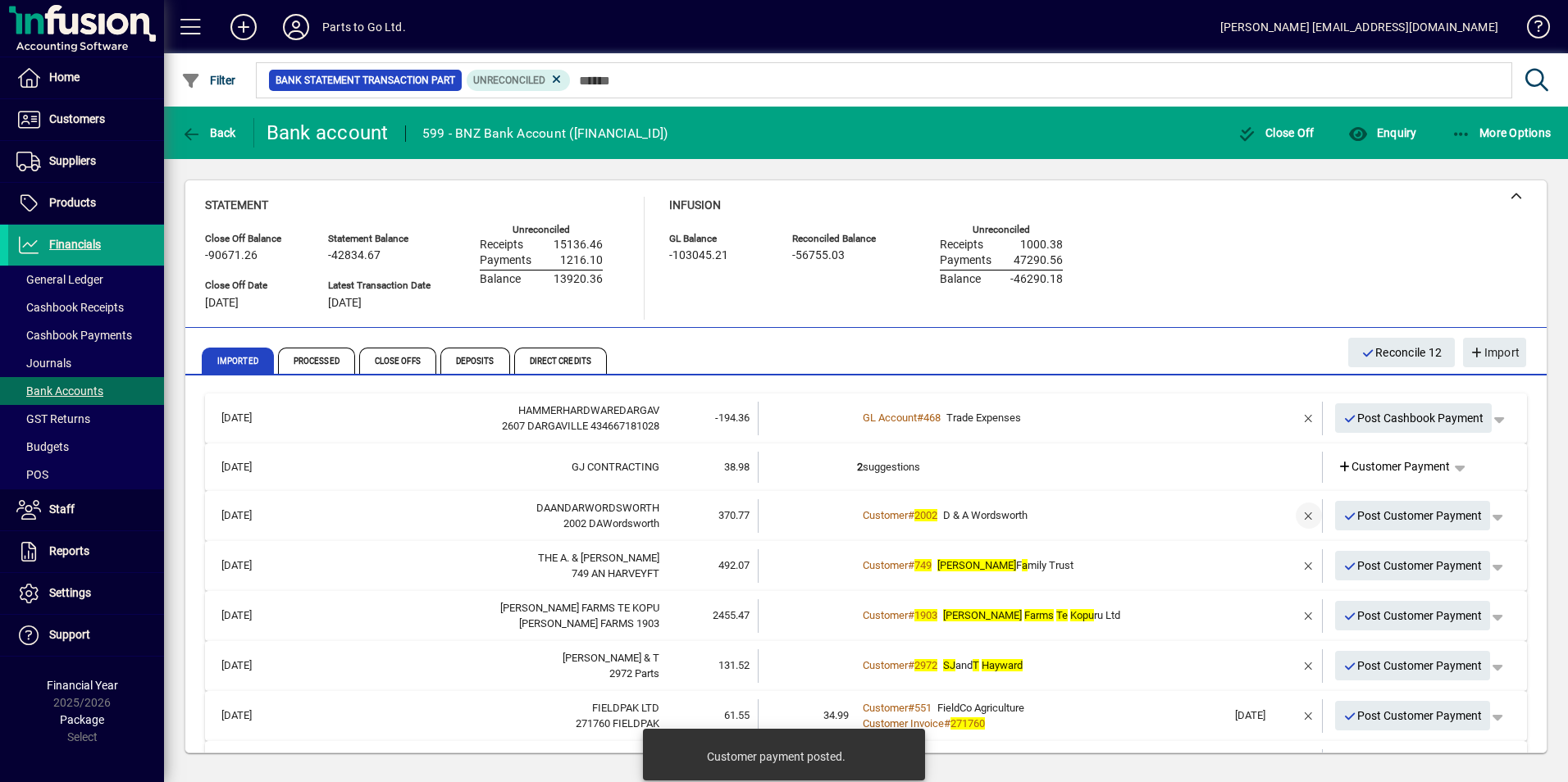
click at [1297, 511] on span "button" at bounding box center [1308, 515] width 40 height 40
click at [1372, 509] on span "Customer Payment" at bounding box center [1394, 515] width 114 height 17
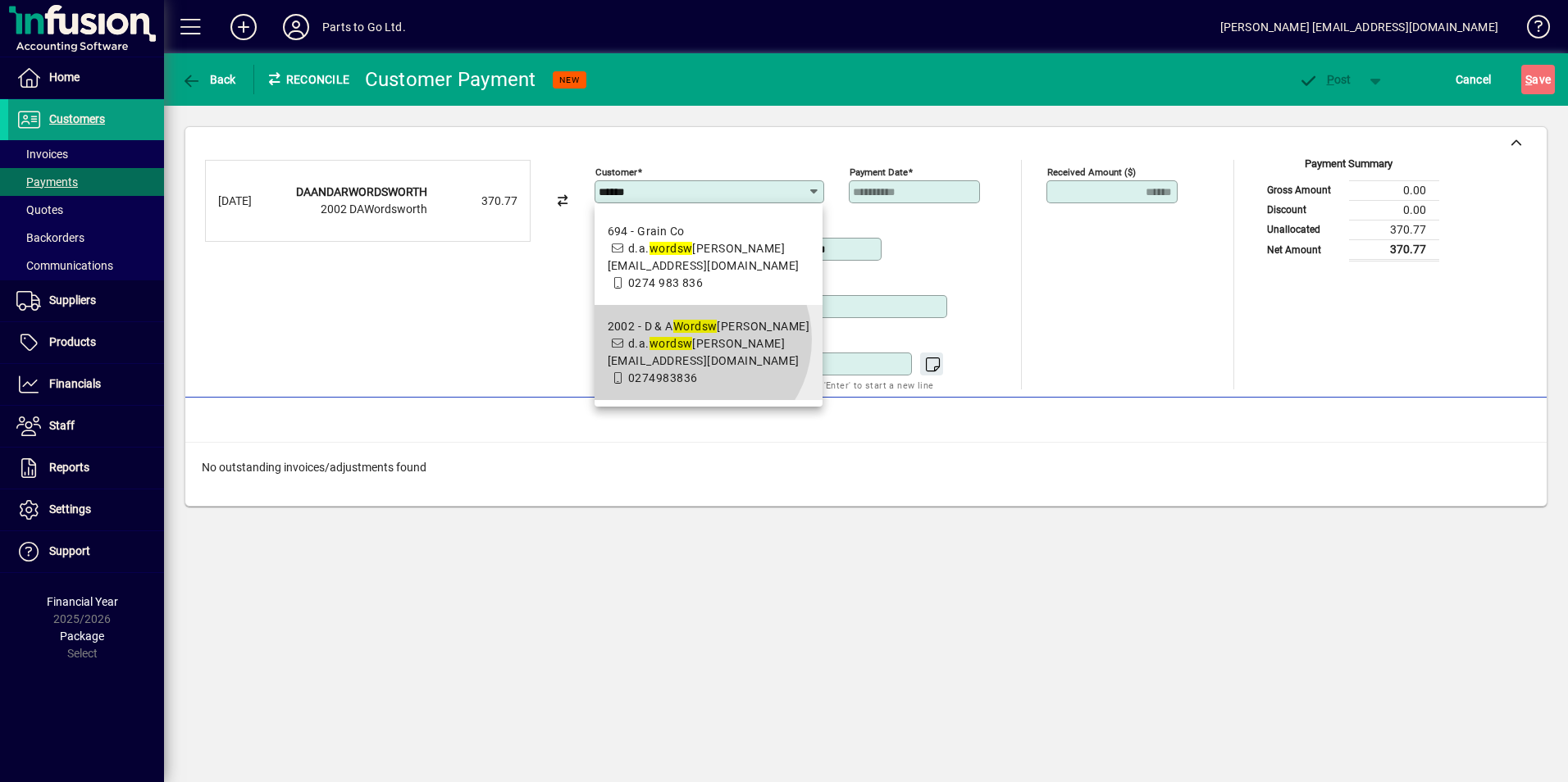
click at [695, 340] on span "2002 - D & A Wordsw orth d.a. wordsw orth@xtra.co.nz 0274983836" at bounding box center [708, 352] width 203 height 69
type input "**********"
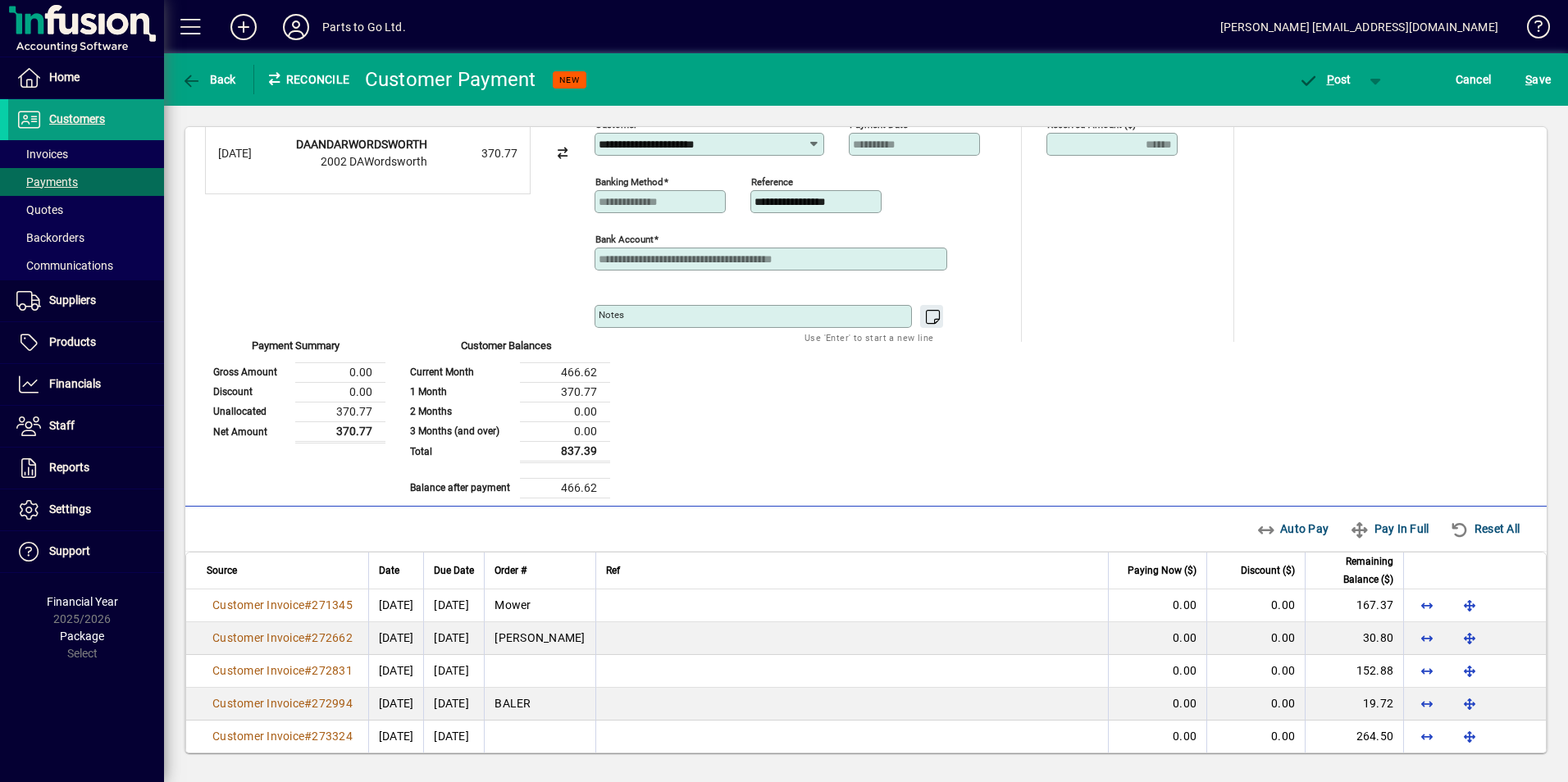
scroll to position [82, 0]
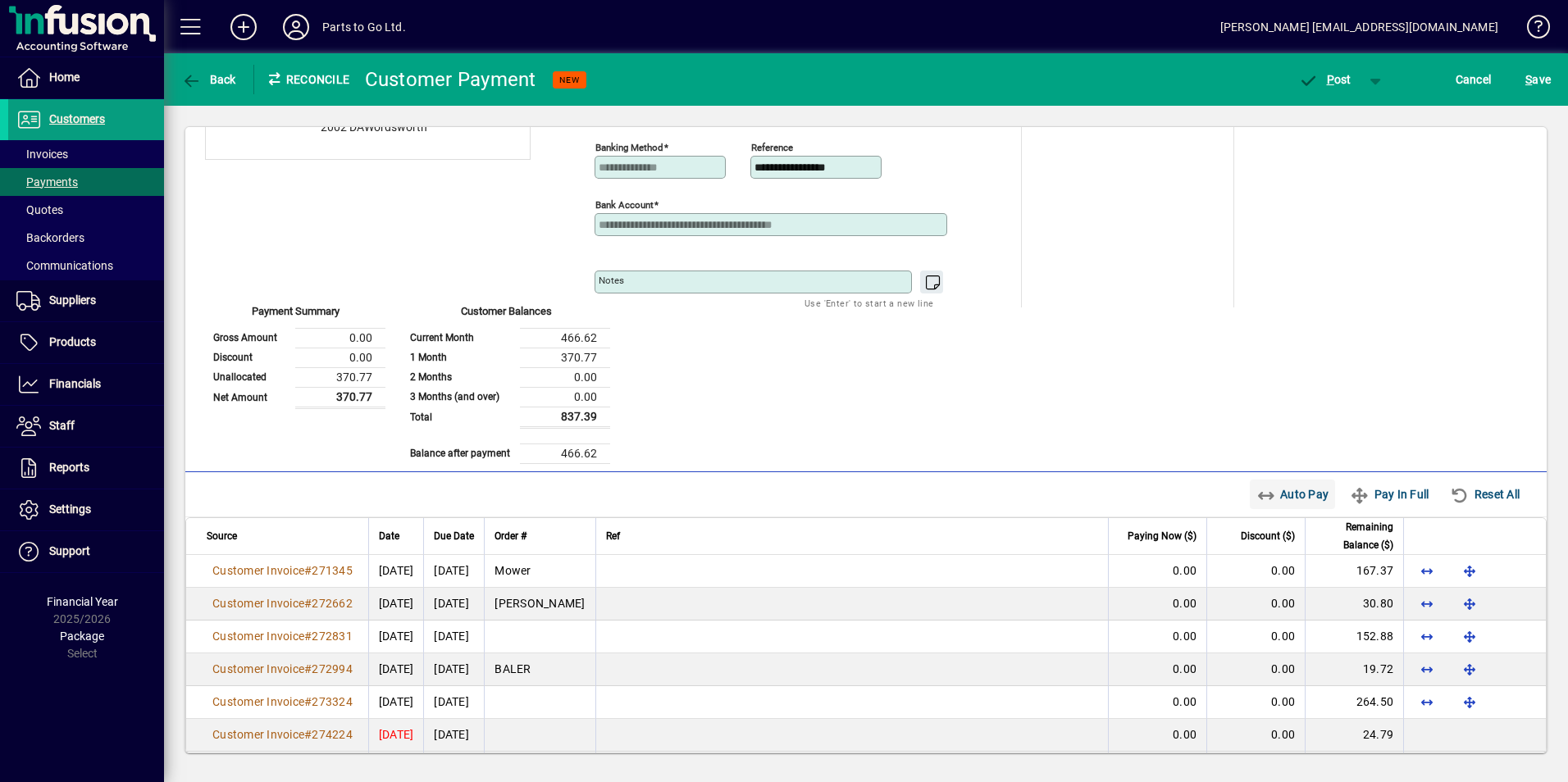
click at [1256, 491] on icon "button" at bounding box center [1266, 495] width 20 height 16
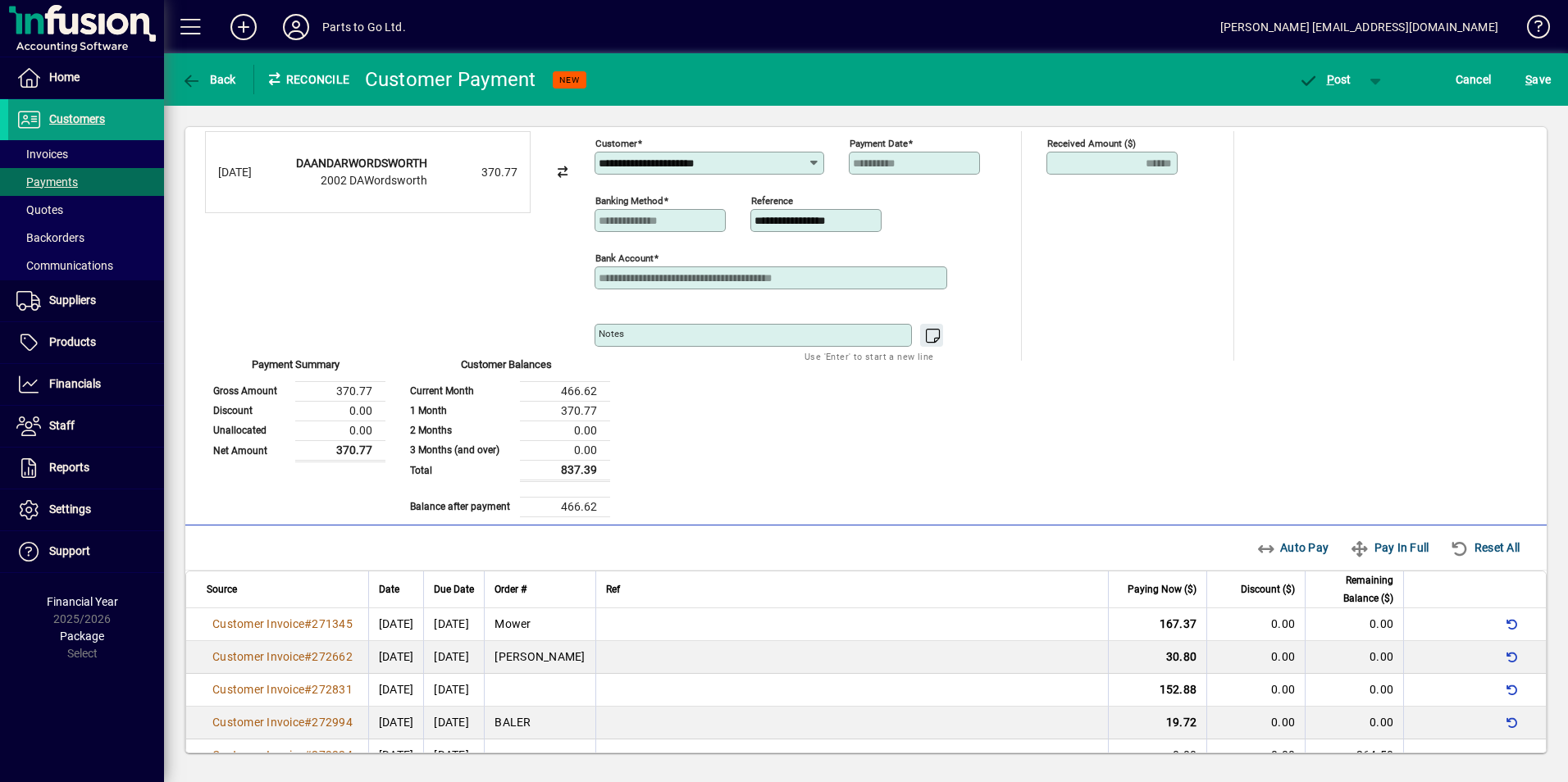
scroll to position [0, 0]
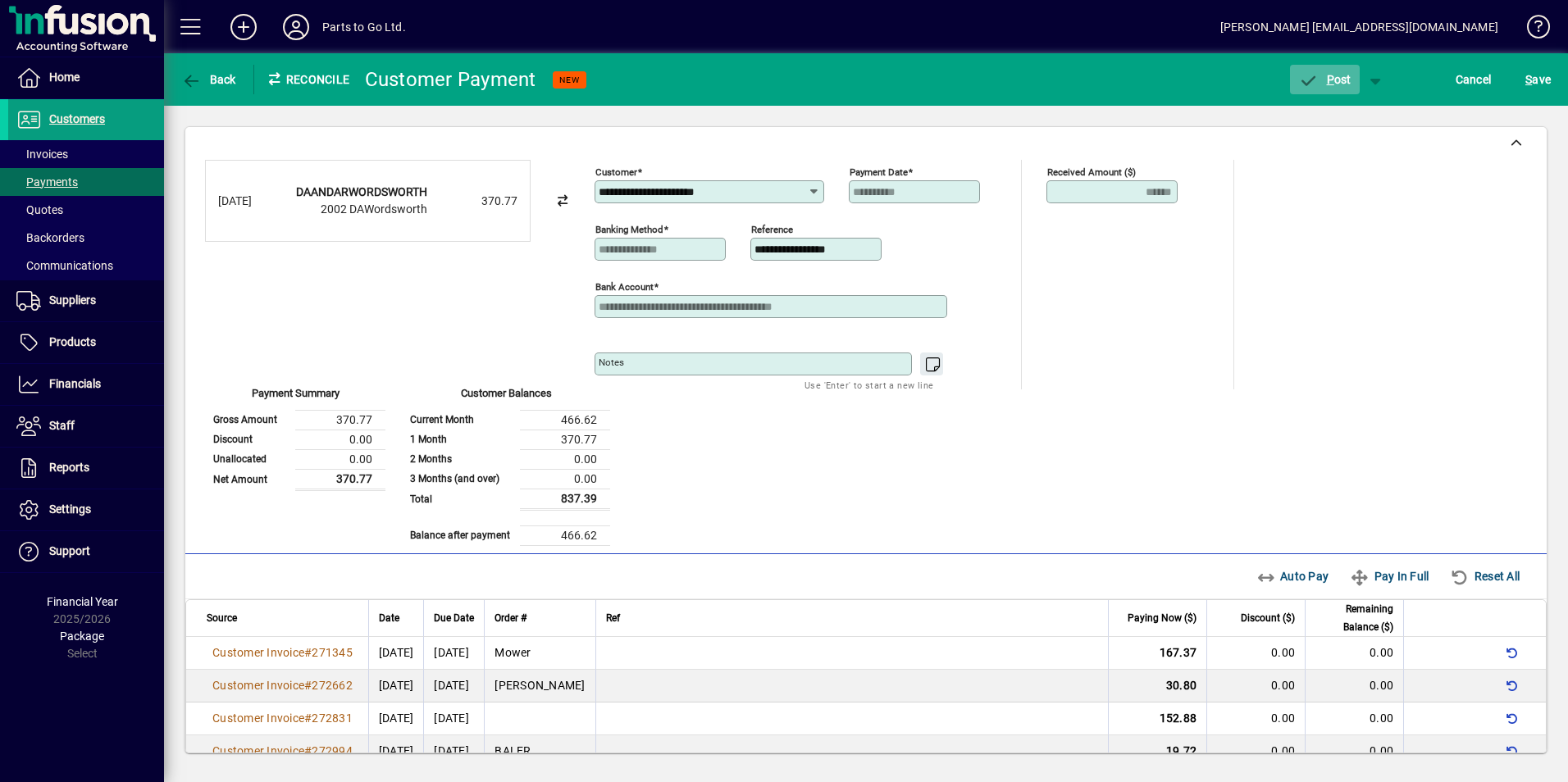
click at [1306, 84] on icon "button" at bounding box center [1308, 81] width 20 height 16
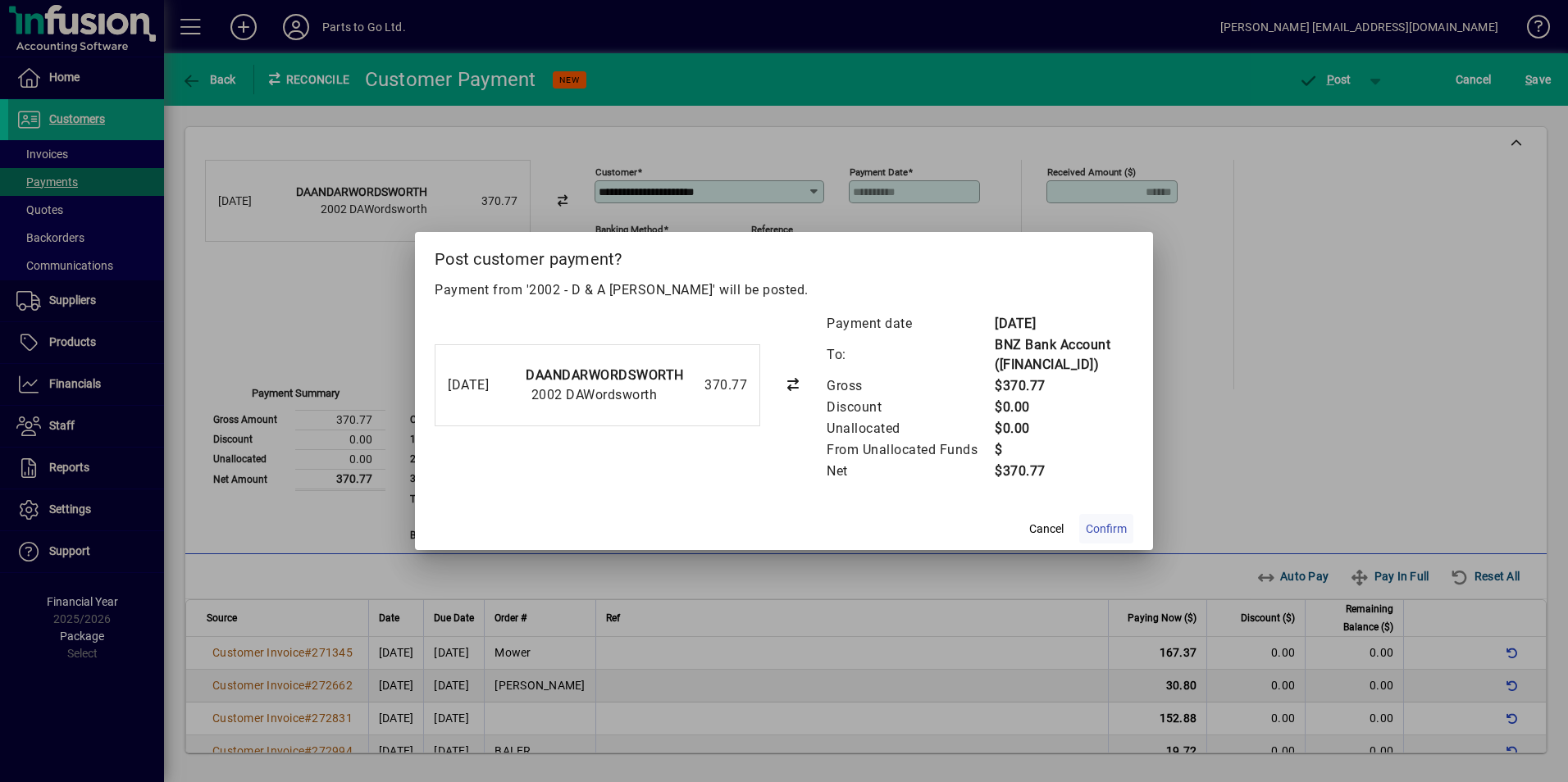
click at [1120, 548] on span at bounding box center [1106, 528] width 54 height 40
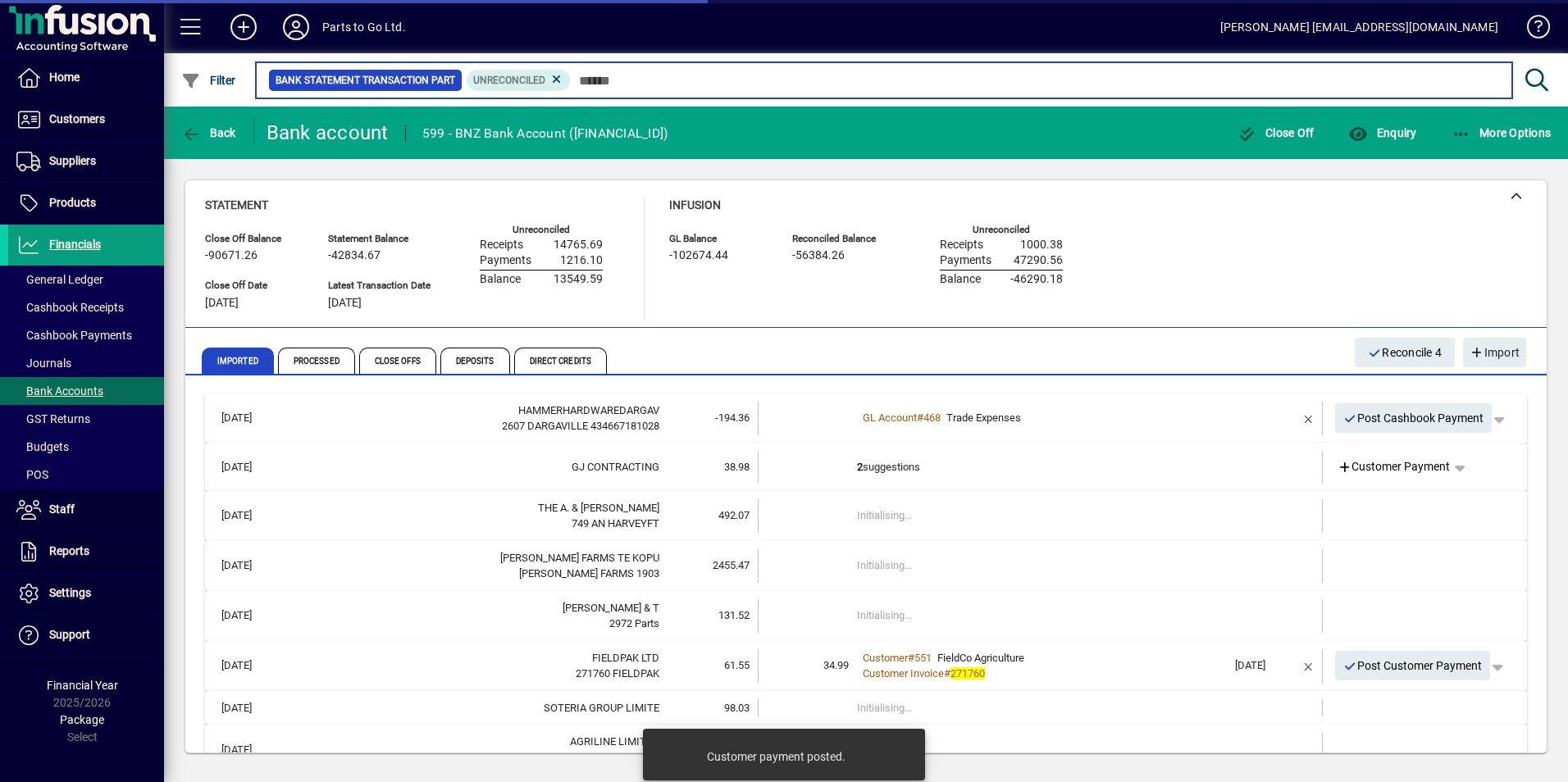
scroll to position [82, 0]
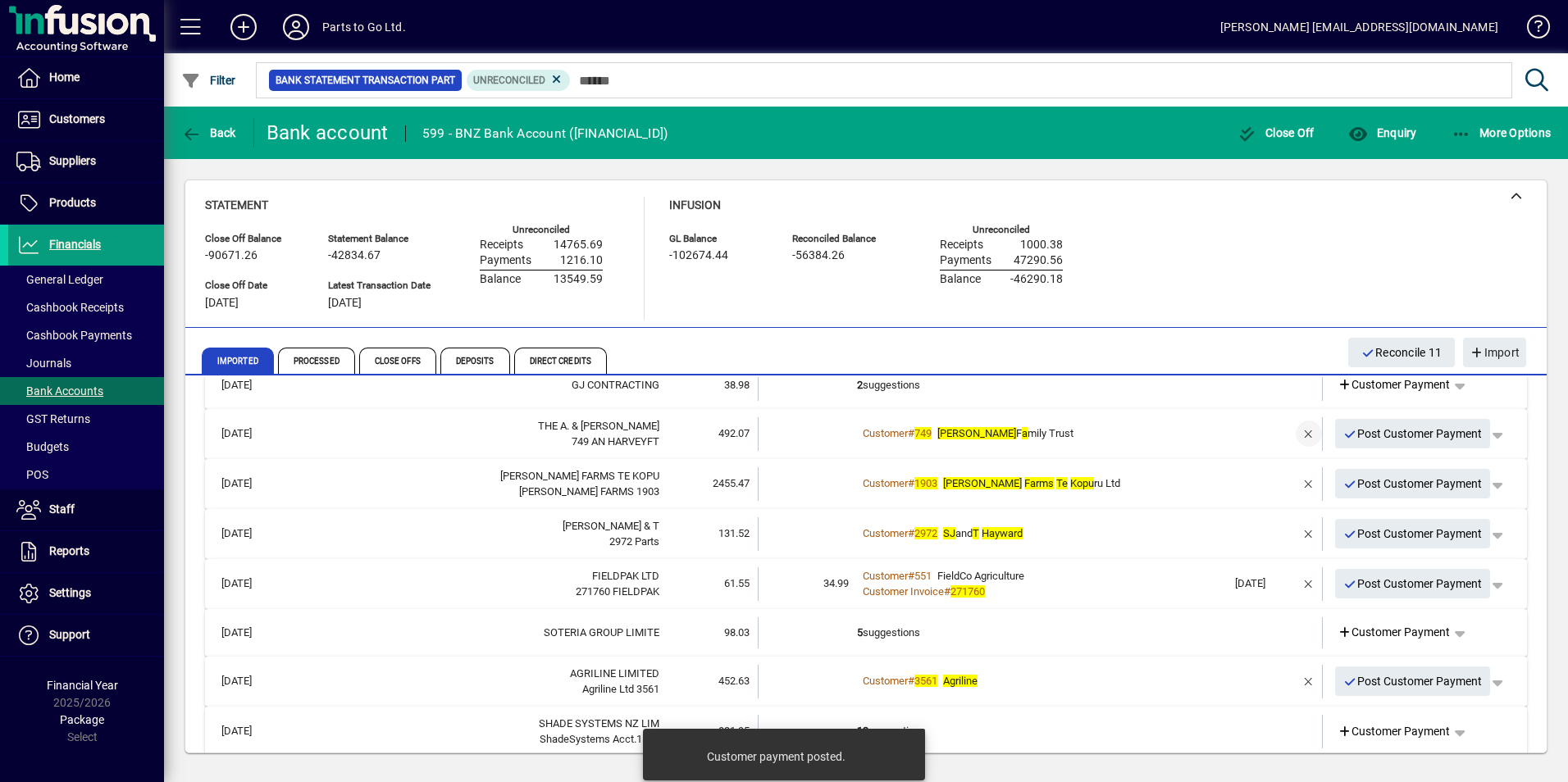
click at [1294, 433] on span "button" at bounding box center [1308, 433] width 40 height 40
click at [1366, 437] on span "Customer Payment" at bounding box center [1394, 434] width 114 height 17
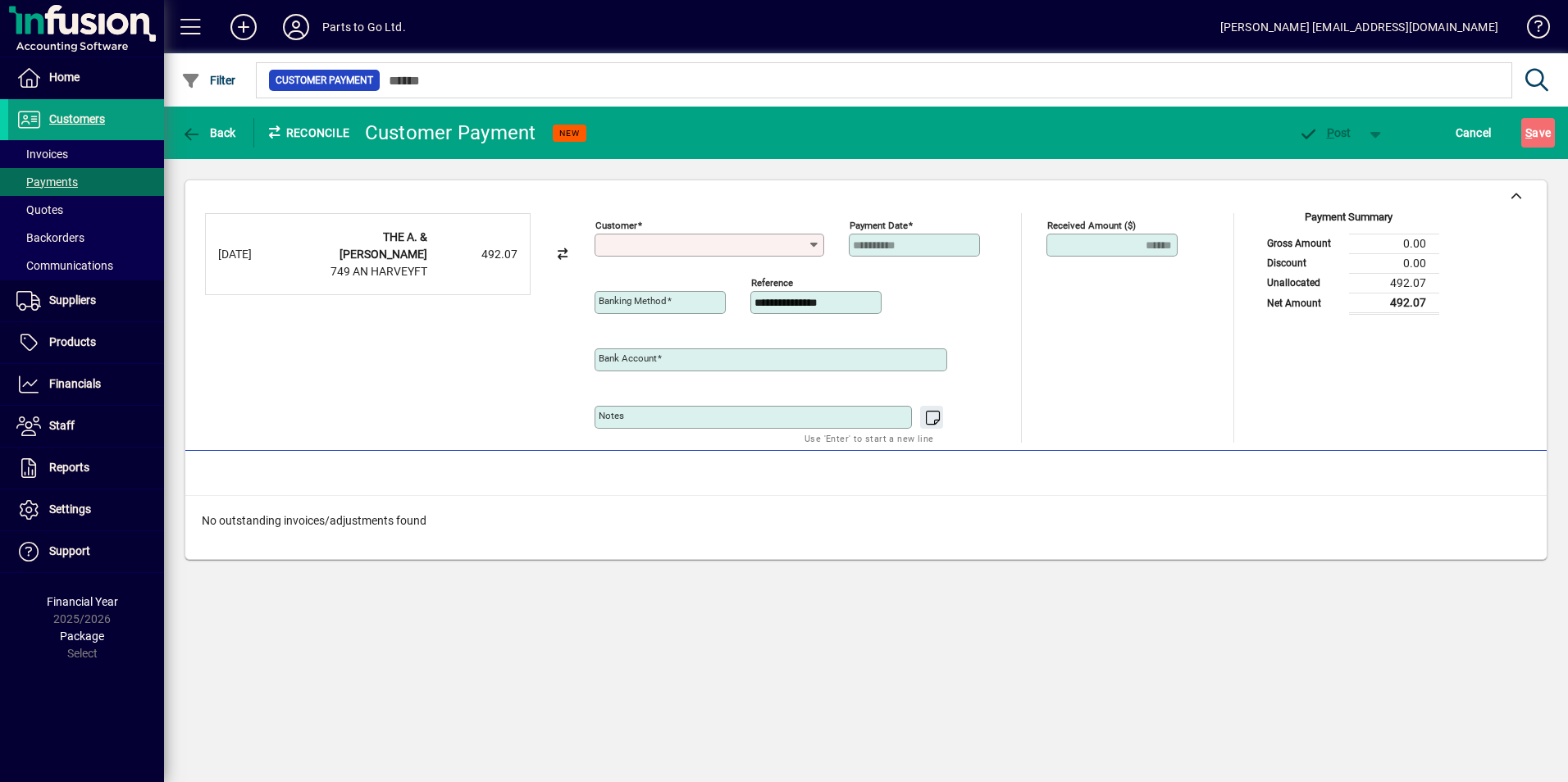
type input "**********"
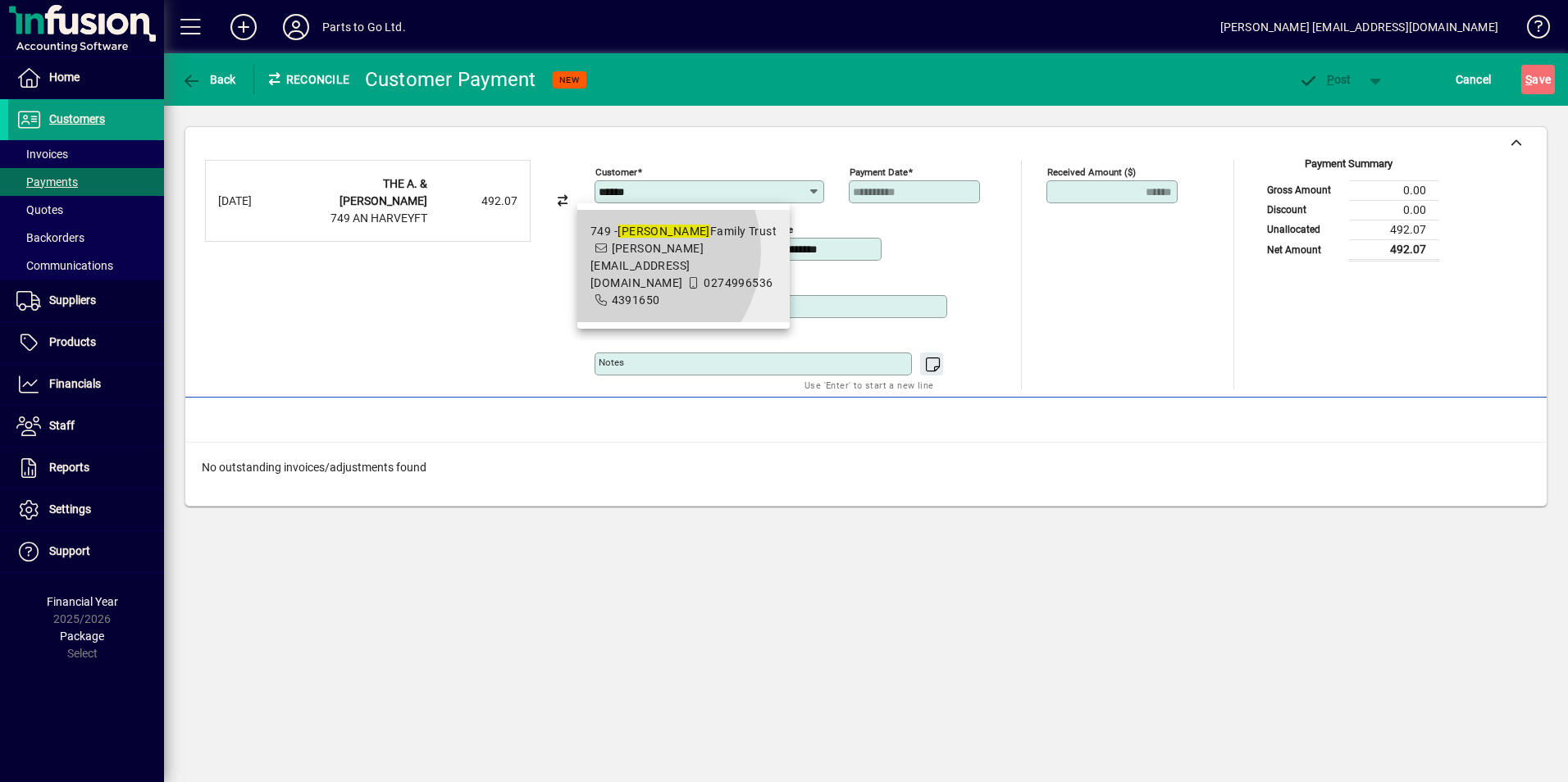
click at [623, 251] on span "749 - Harvey Family Trust alexnarda@actrix.co.nz 0274996536 4391650" at bounding box center [683, 266] width 186 height 86
type input "**********"
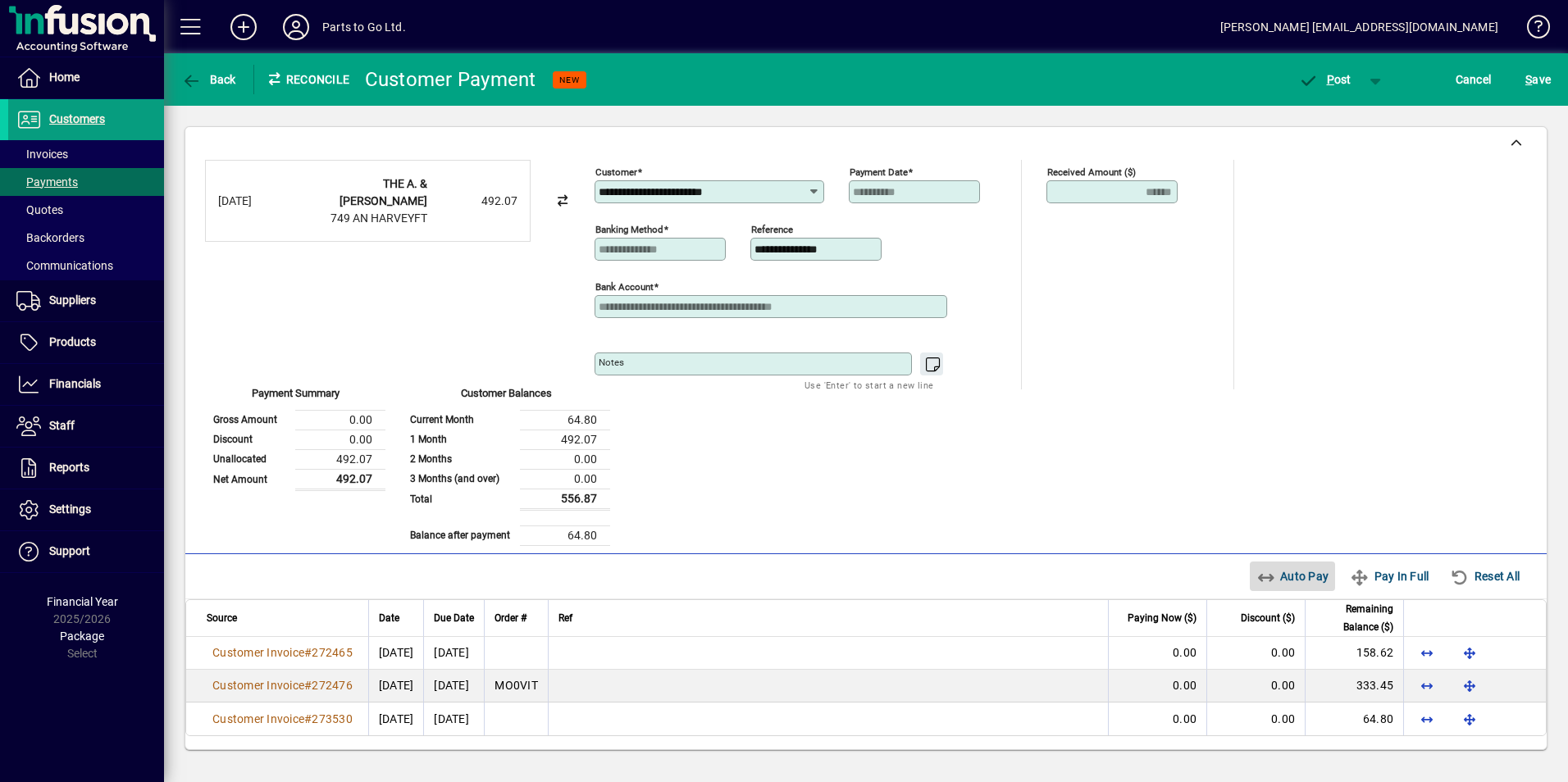
click at [1284, 581] on span "Auto Pay" at bounding box center [1292, 576] width 73 height 26
click at [1331, 84] on span "P" at bounding box center [1330, 80] width 8 height 13
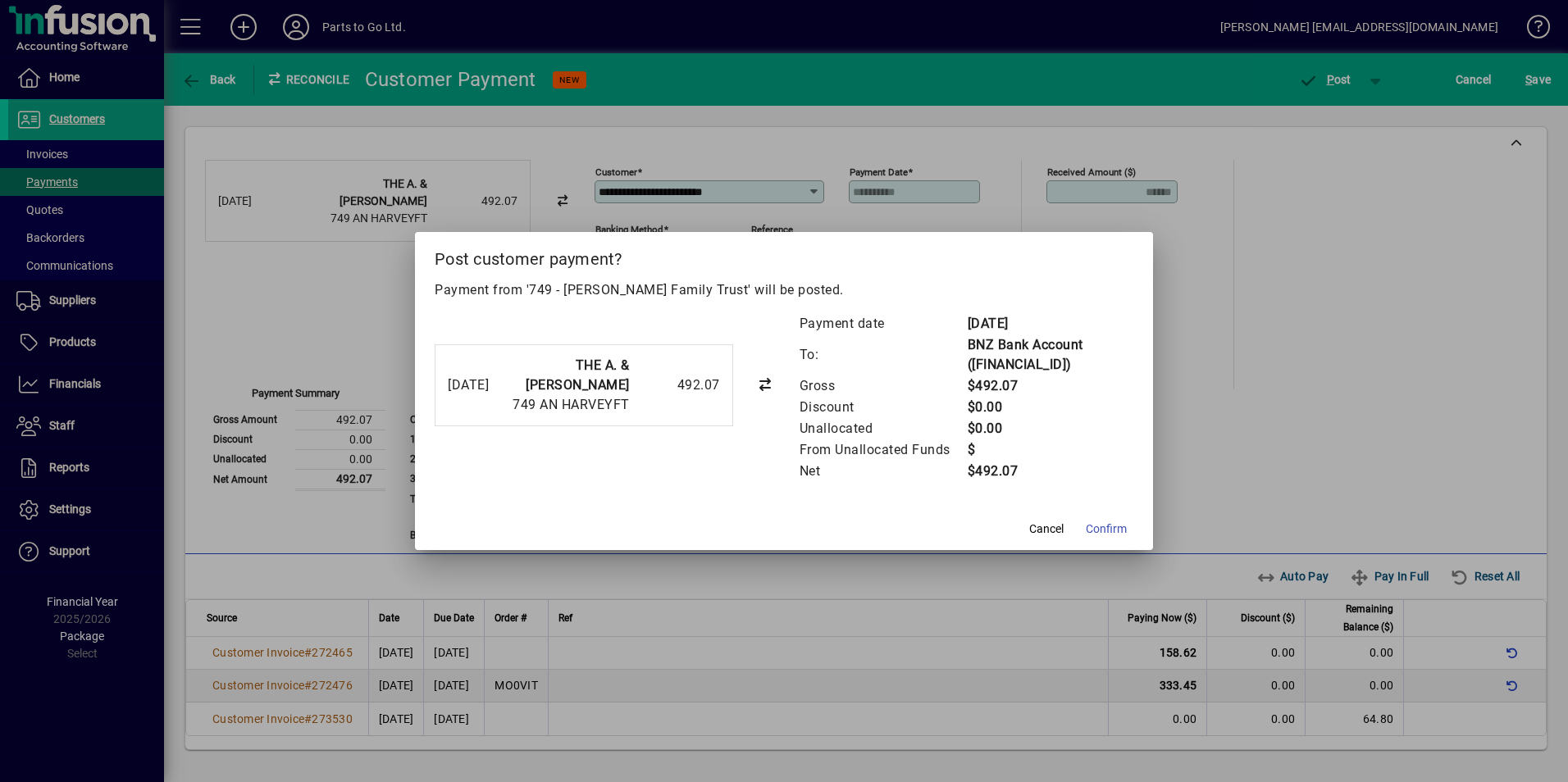
click at [1102, 525] on span "Confirm" at bounding box center [1106, 529] width 41 height 17
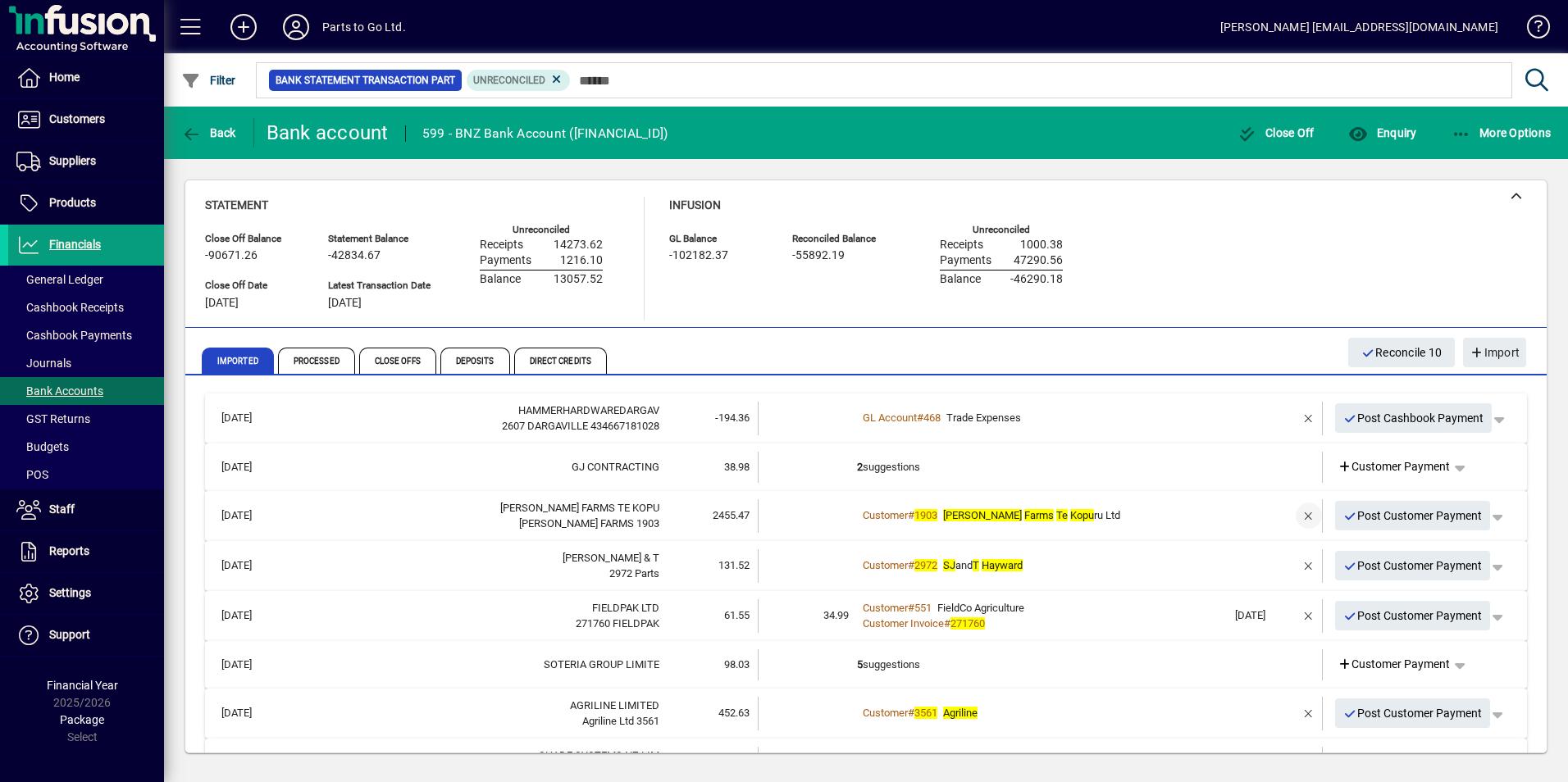
click at [1292, 517] on span "button" at bounding box center [1308, 515] width 40 height 40
click at [1348, 520] on span "Customer Payment" at bounding box center [1394, 515] width 114 height 17
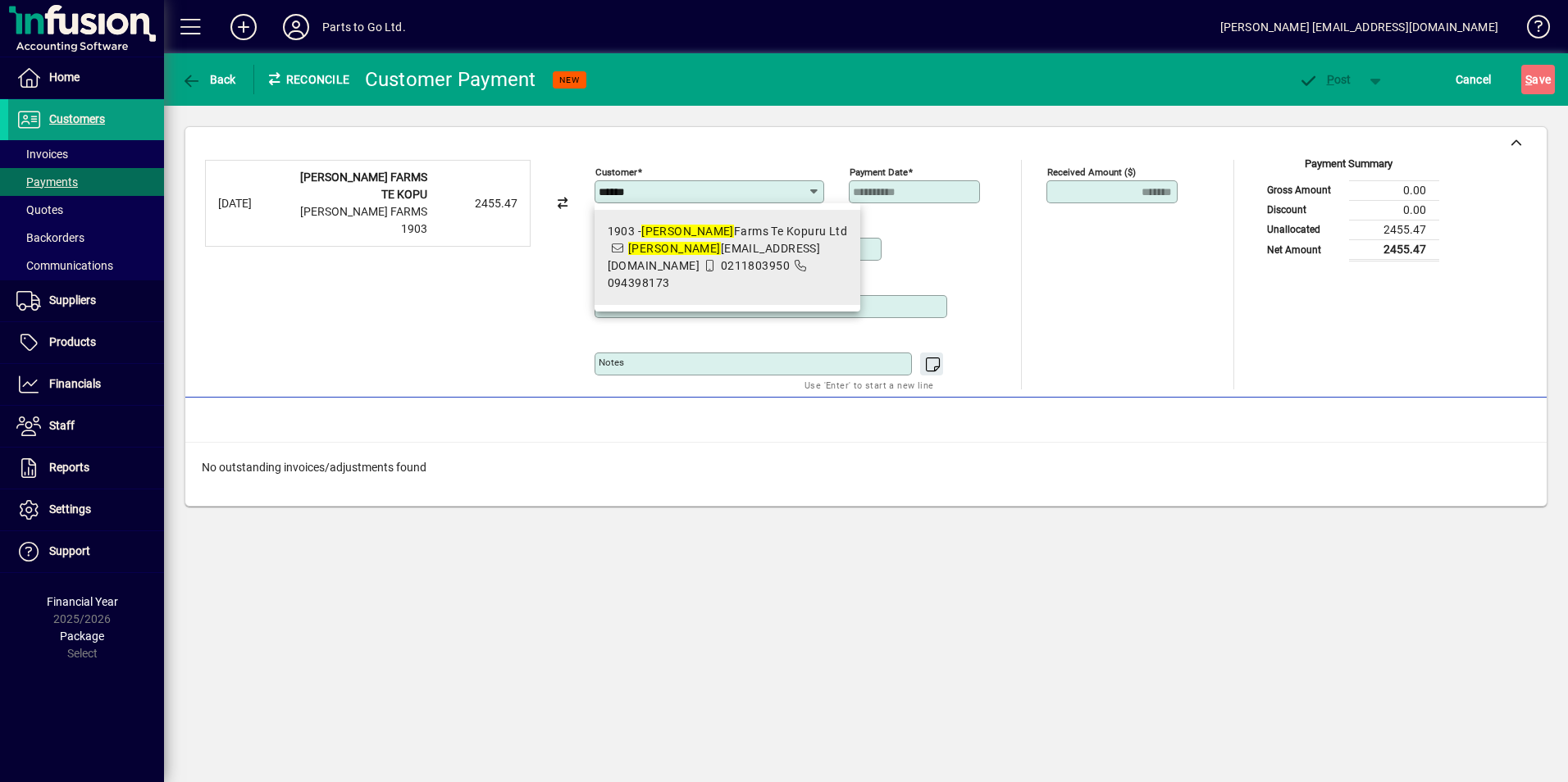
click at [738, 246] on span "walden farms1133@gmail.com" at bounding box center [713, 257] width 213 height 30
type input "**********"
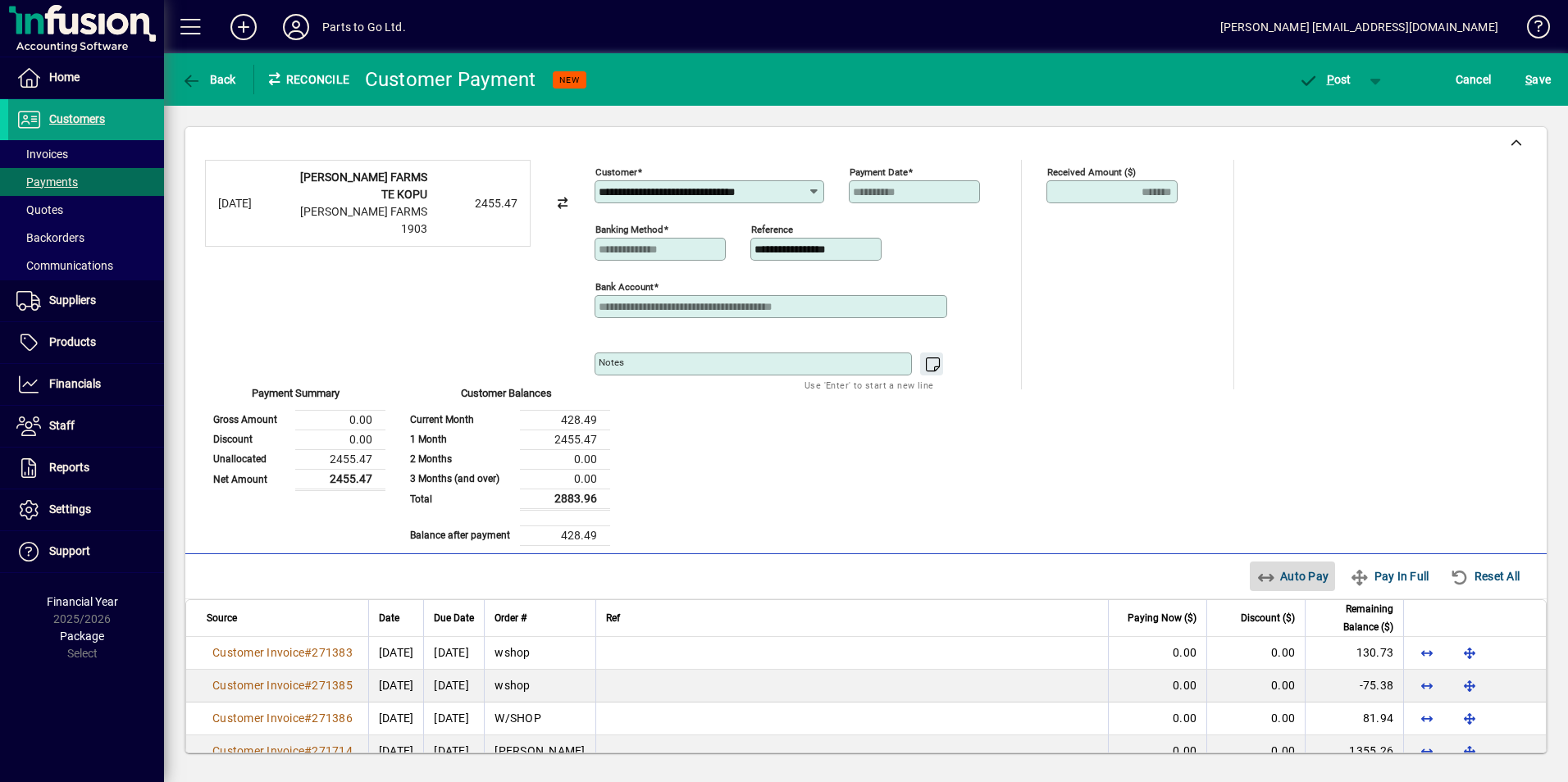
click at [1262, 575] on span "Auto Pay" at bounding box center [1292, 576] width 73 height 26
click at [1315, 73] on icon "button" at bounding box center [1308, 81] width 20 height 16
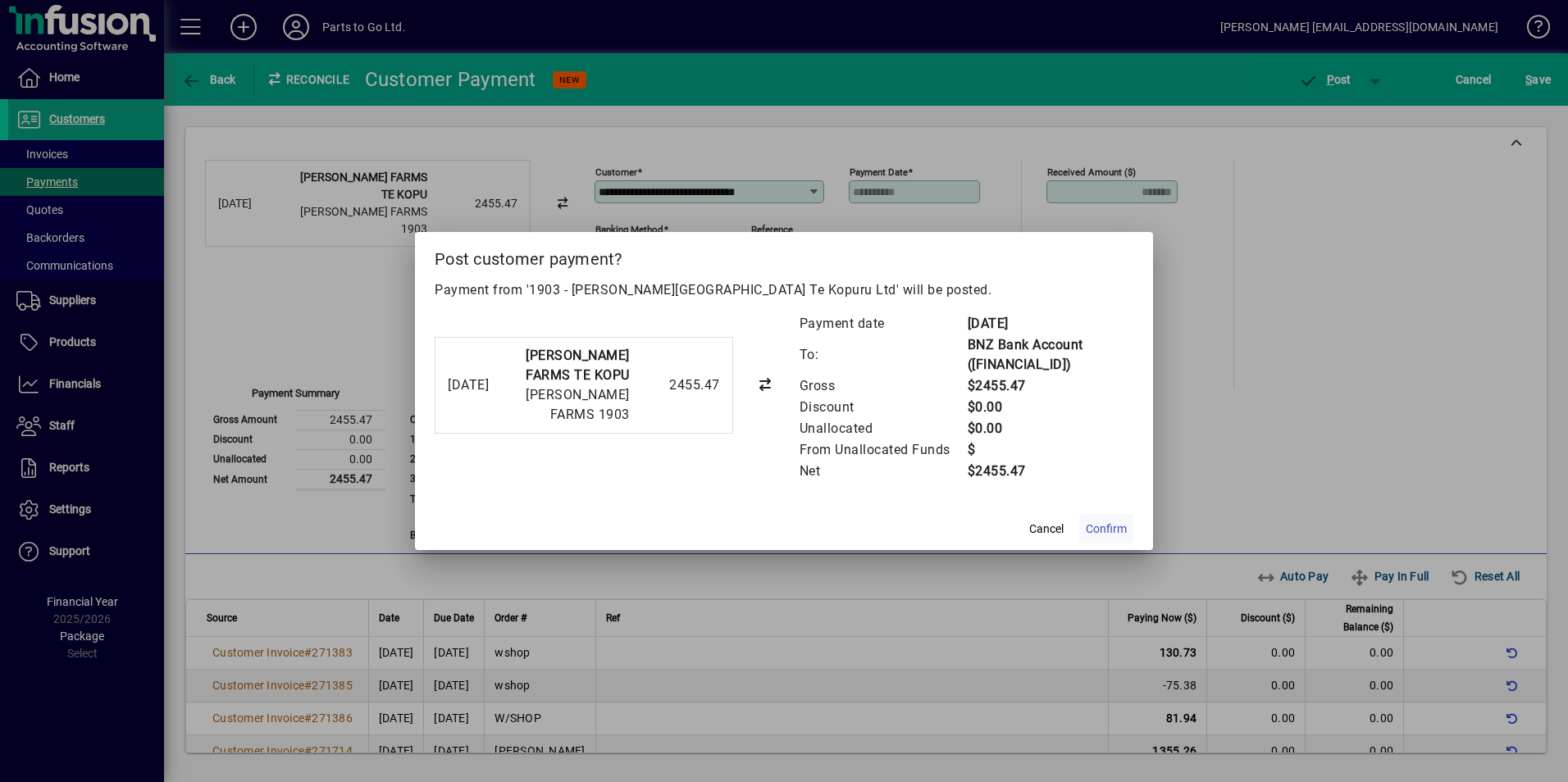
click at [1099, 529] on span "Confirm" at bounding box center [1106, 529] width 41 height 17
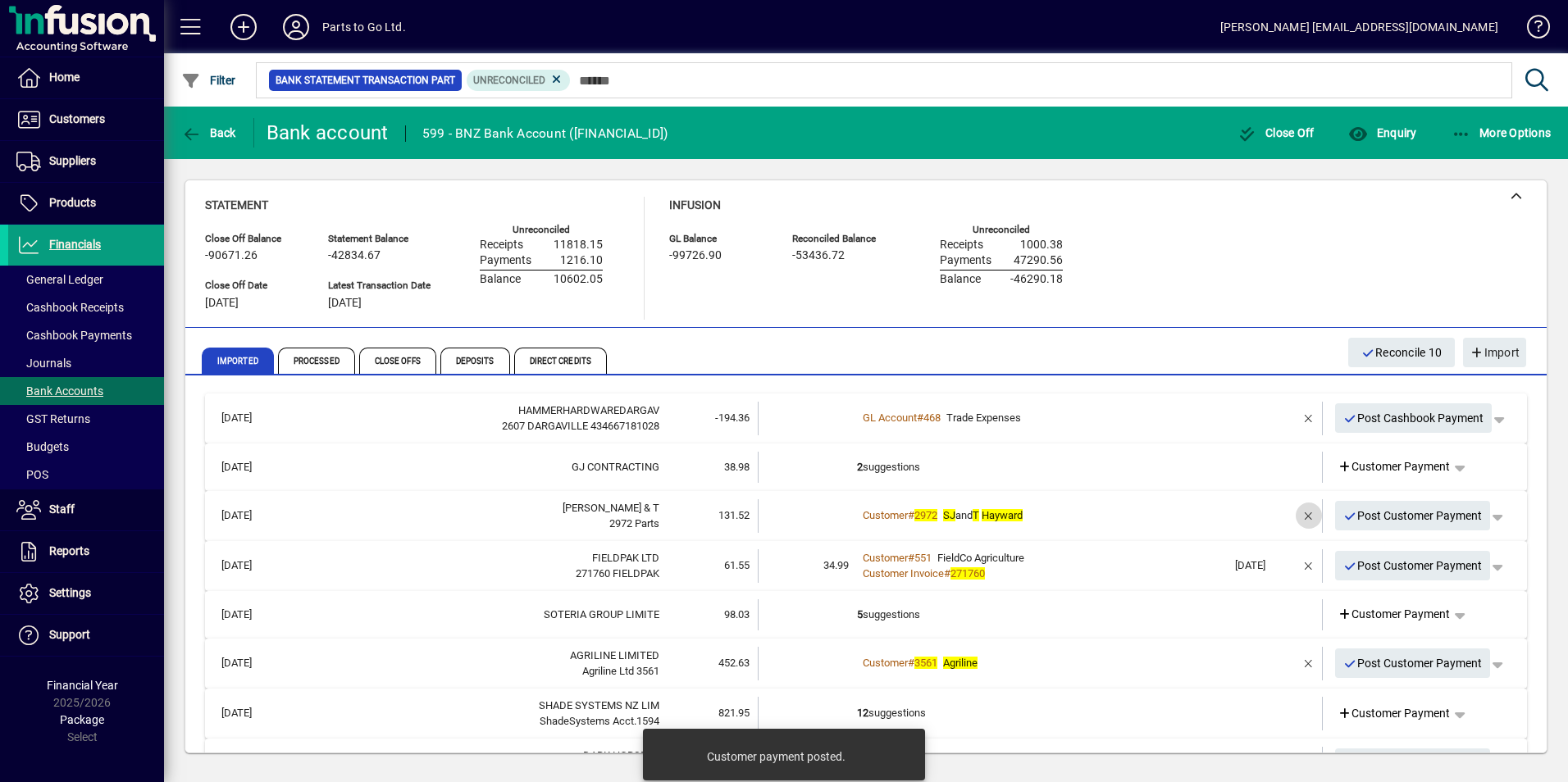
click at [1295, 515] on span "button" at bounding box center [1308, 515] width 40 height 40
click at [1380, 516] on span "Customer Payment" at bounding box center [1394, 515] width 114 height 17
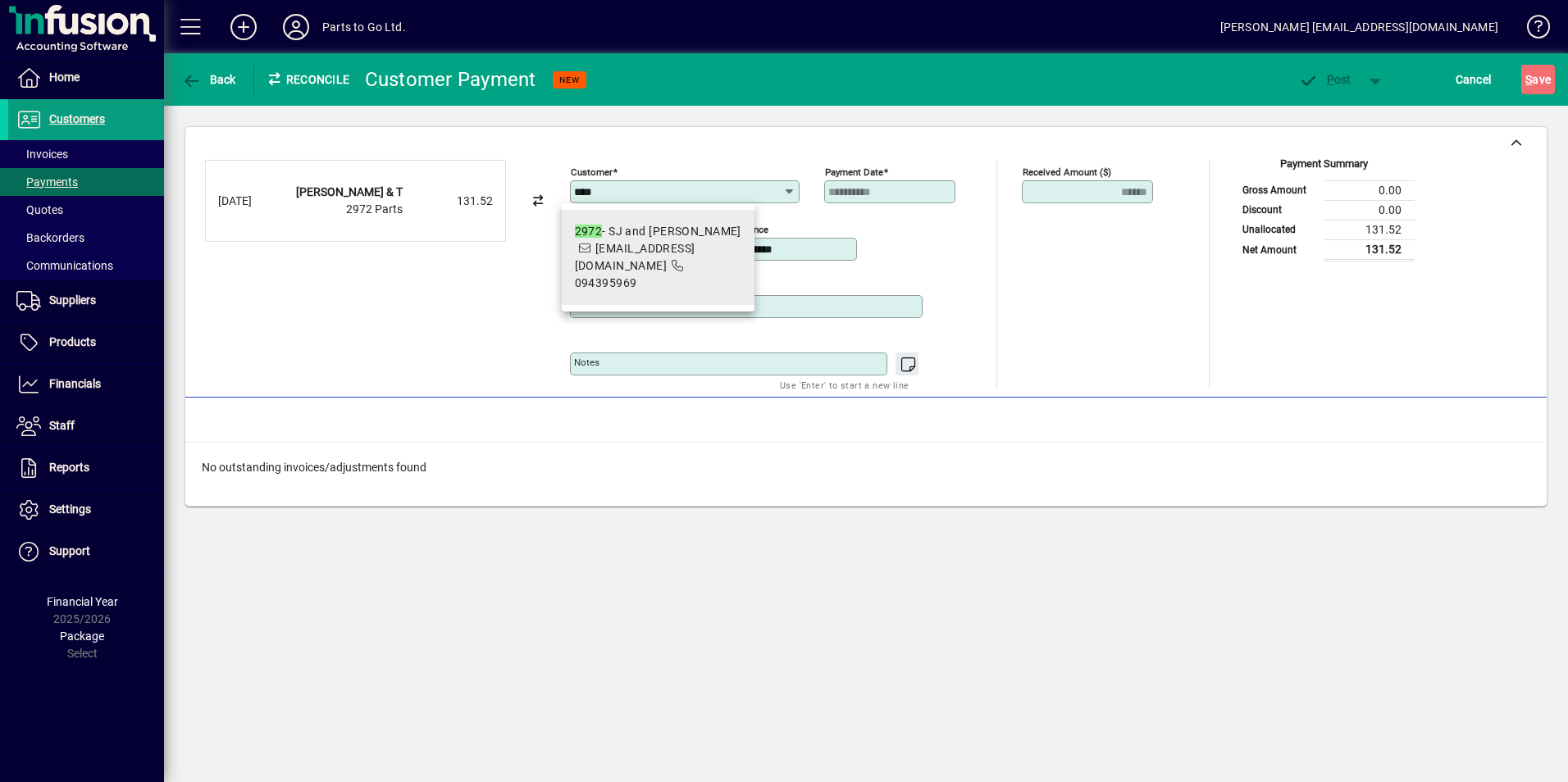
click at [607, 253] on span "2972 - SJ and T Hayward tracyhwrd9@gmail.com 094395969" at bounding box center [658, 257] width 167 height 69
type input "**********"
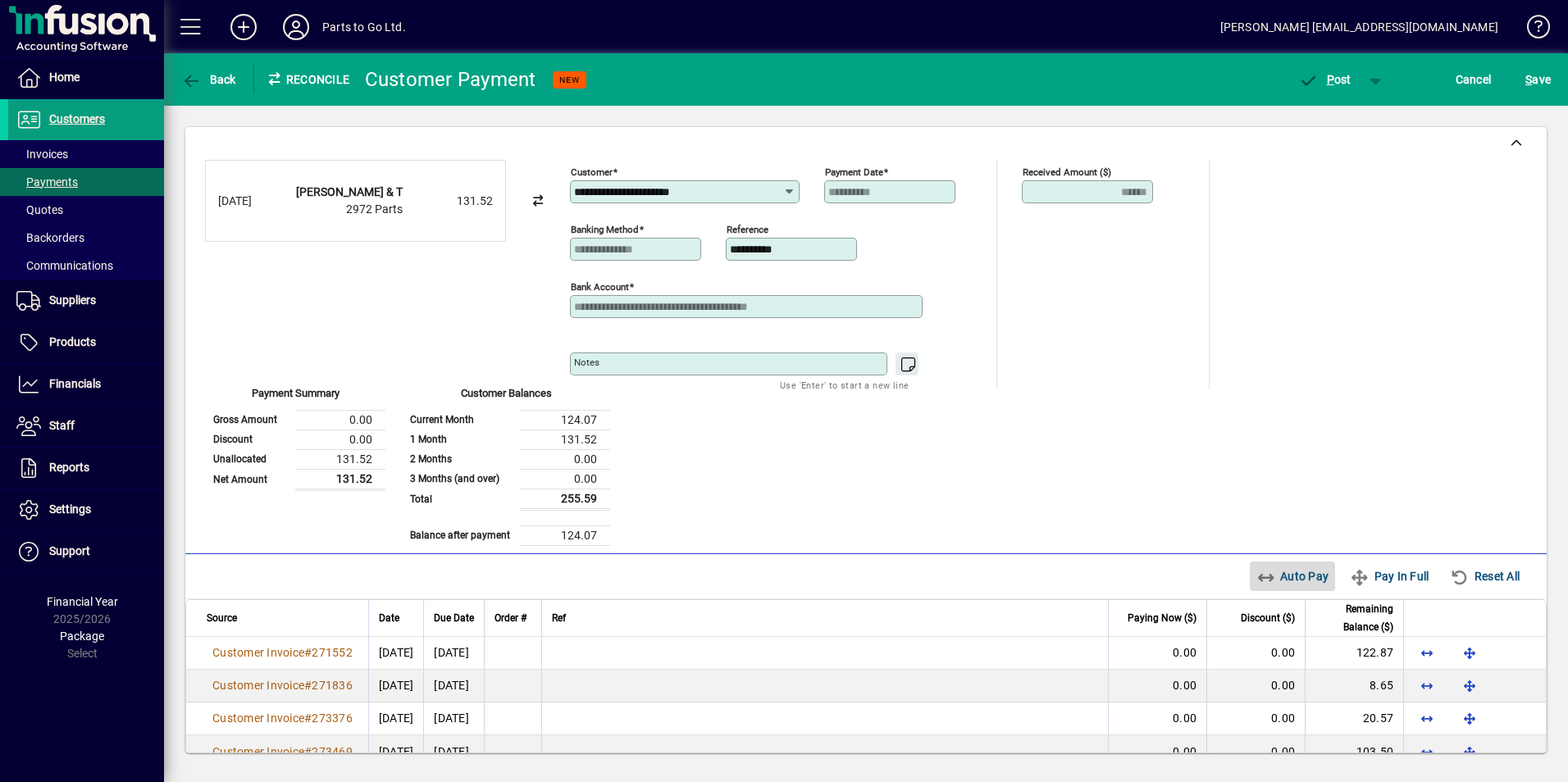
click at [1256, 569] on icon "button" at bounding box center [1266, 577] width 20 height 16
click at [1332, 82] on span "P" at bounding box center [1330, 80] width 8 height 13
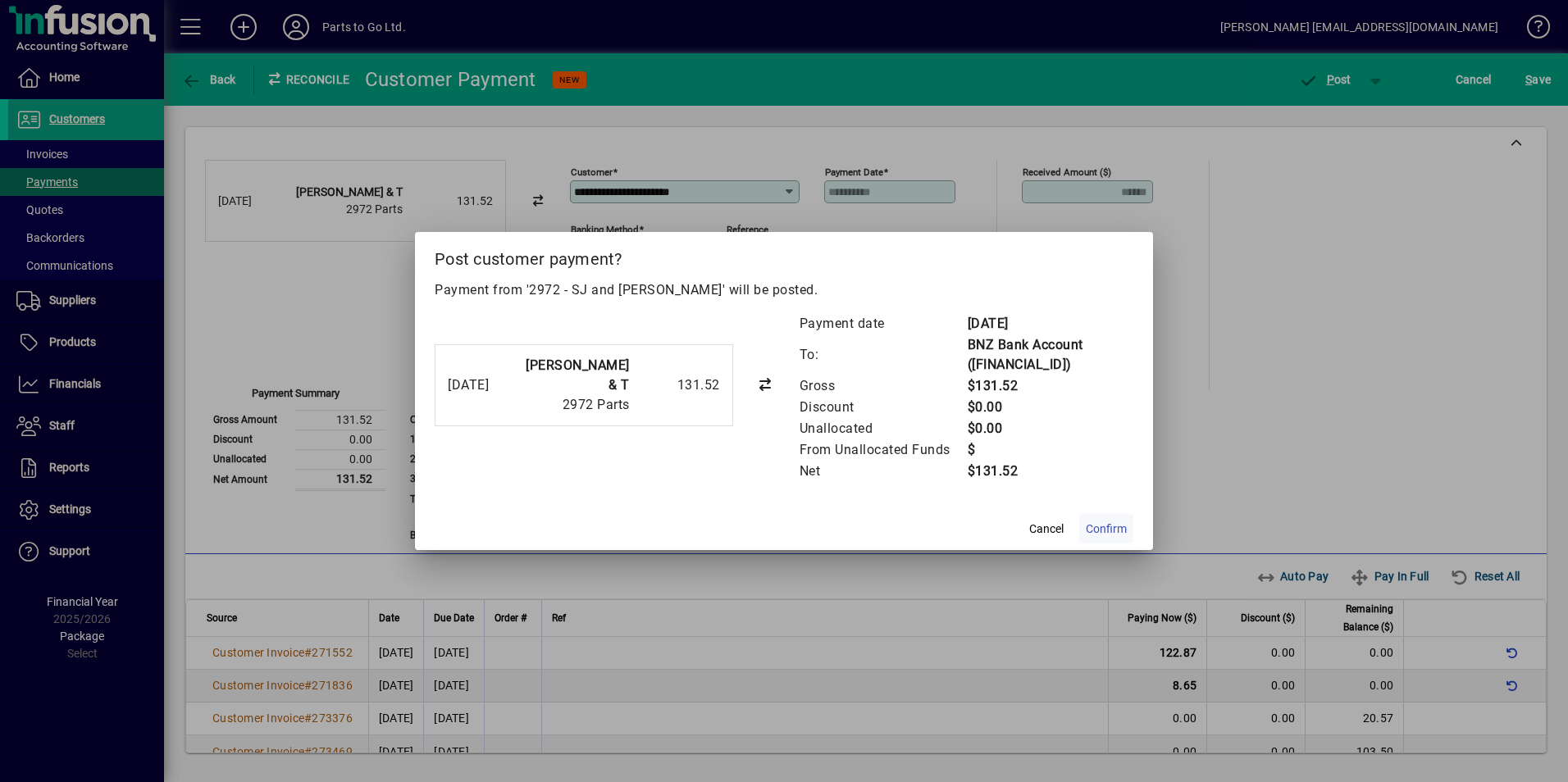
click at [1108, 531] on span "Confirm" at bounding box center [1106, 529] width 41 height 17
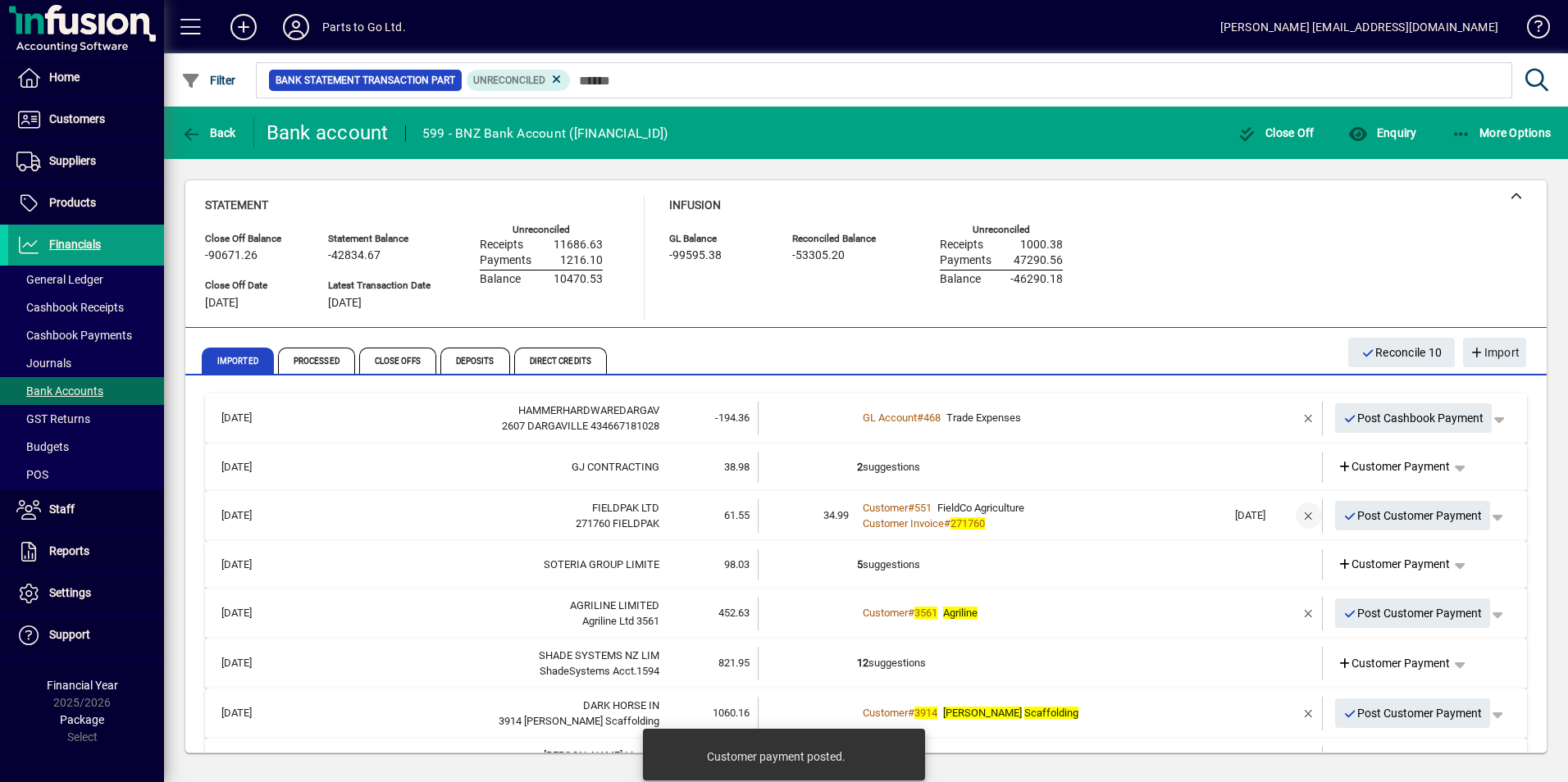
click at [1294, 513] on span "button" at bounding box center [1308, 515] width 40 height 40
click at [1358, 512] on span "Customer Payment" at bounding box center [1394, 515] width 114 height 17
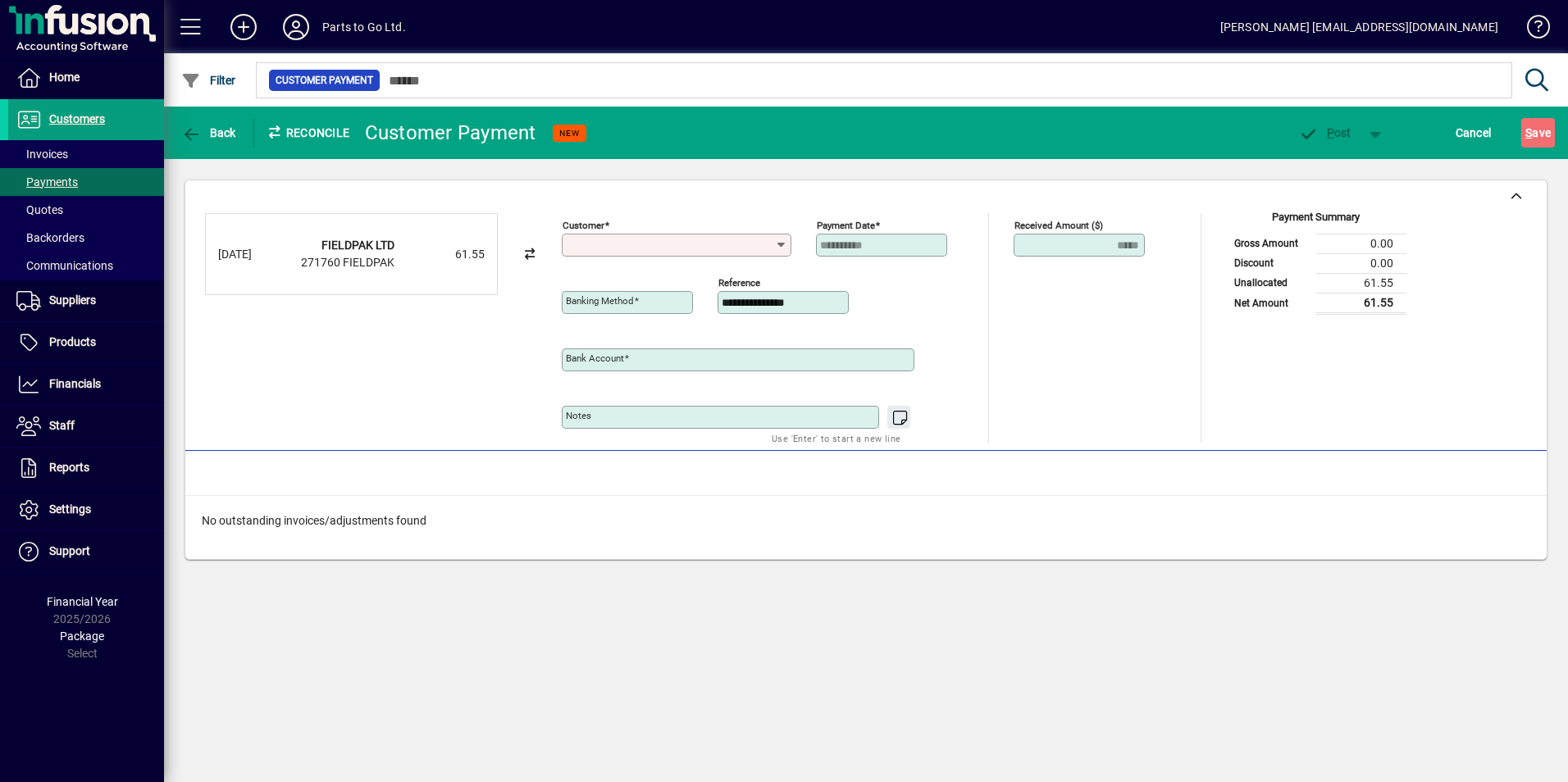
type input "**********"
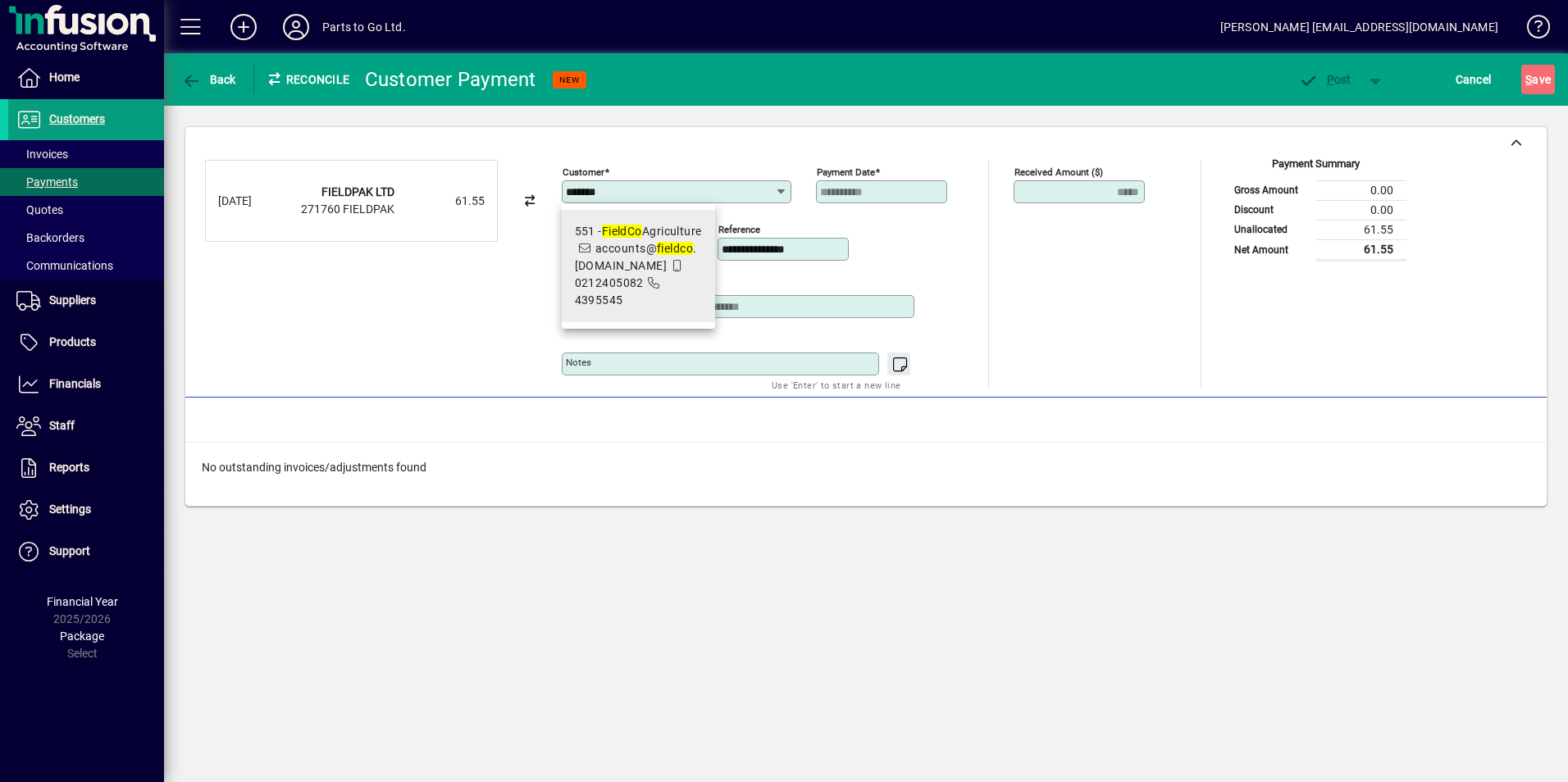
click at [656, 256] on span "551 - FieldCo Agriculture accounts@ fieldco .co.nz 0212405082 4395545" at bounding box center [638, 266] width 127 height 86
type input "**********"
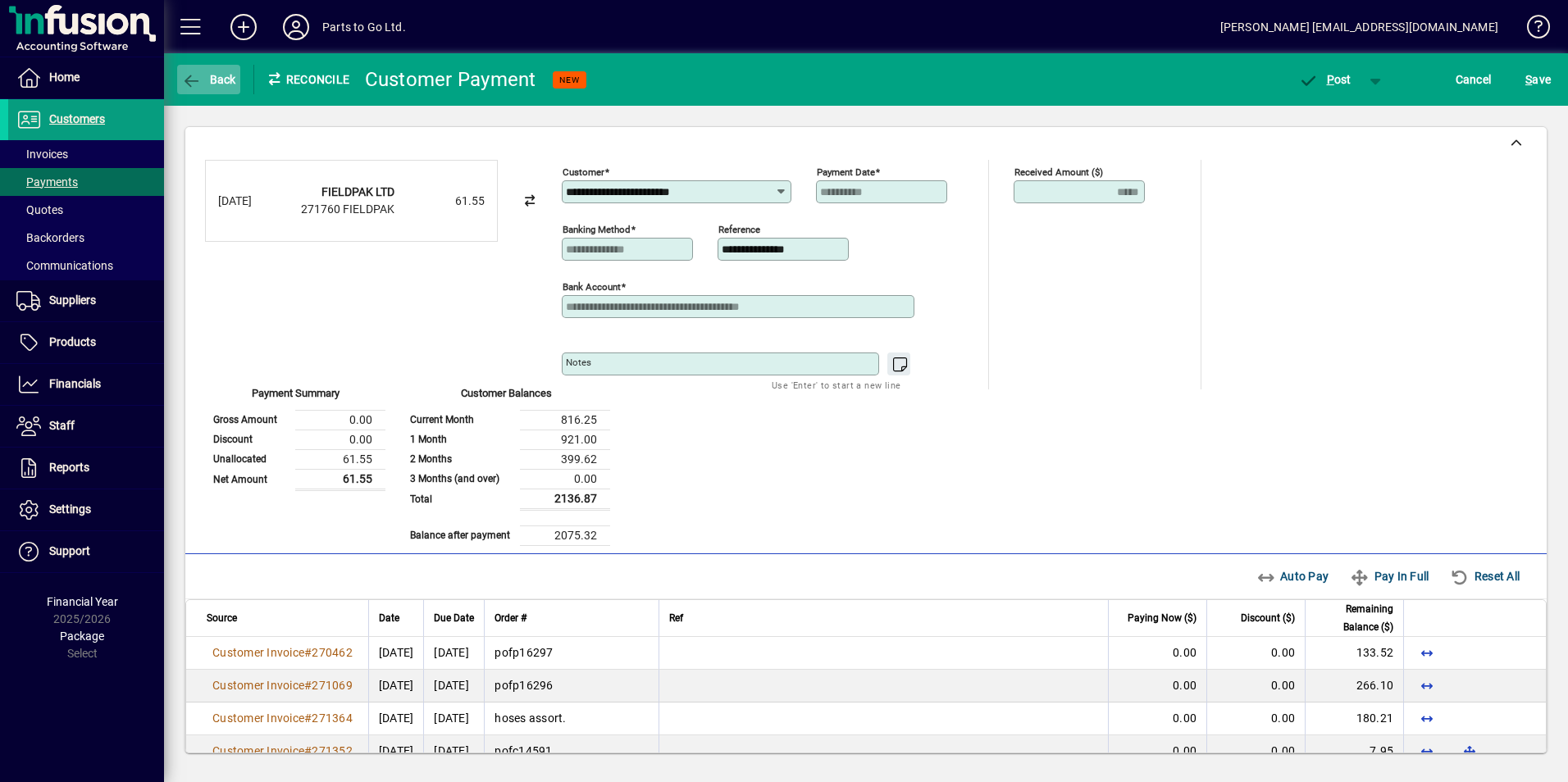
click at [205, 63] on span "button" at bounding box center [209, 79] width 63 height 40
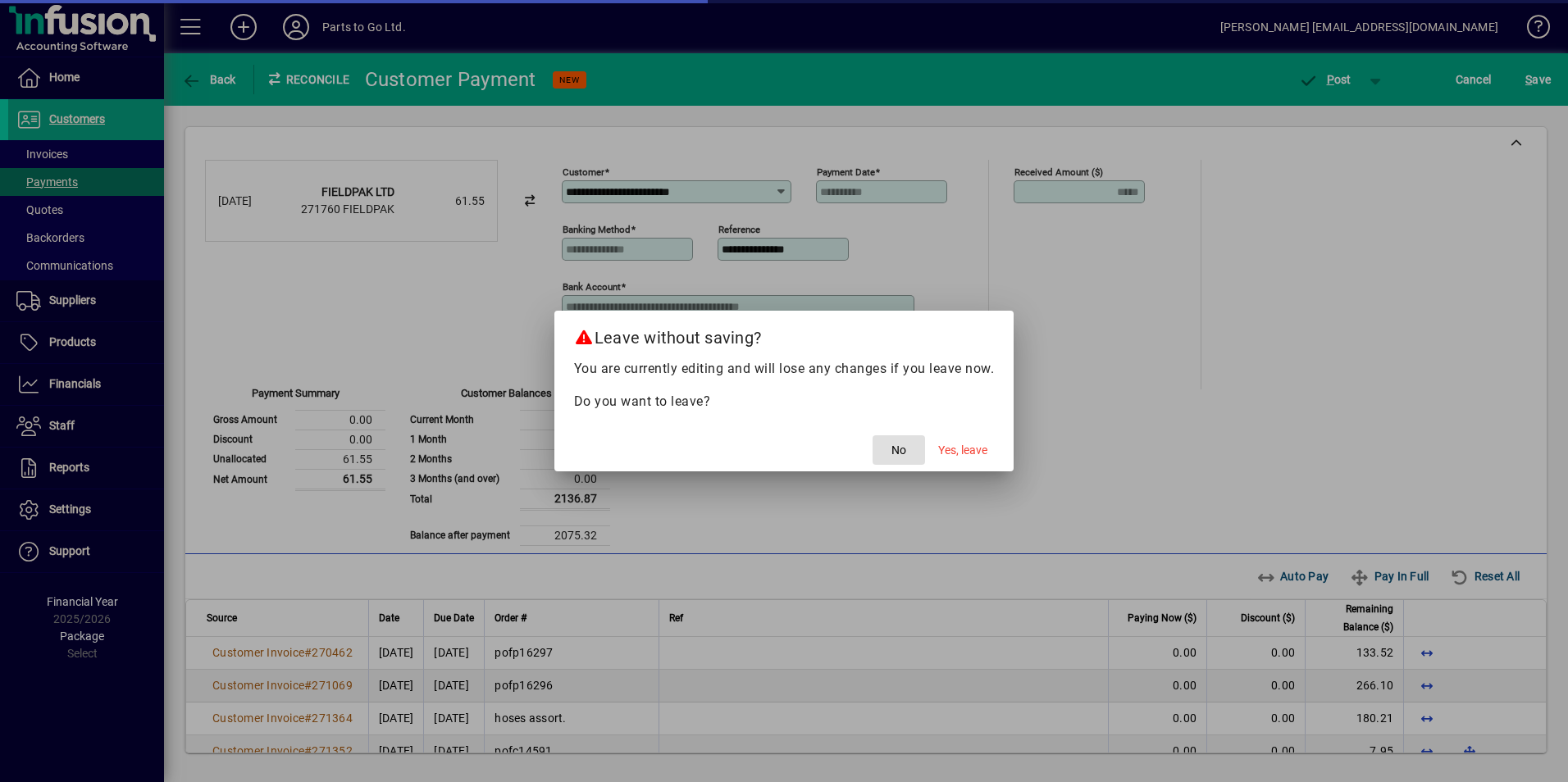
click at [1269, 292] on div at bounding box center [784, 391] width 1568 height 782
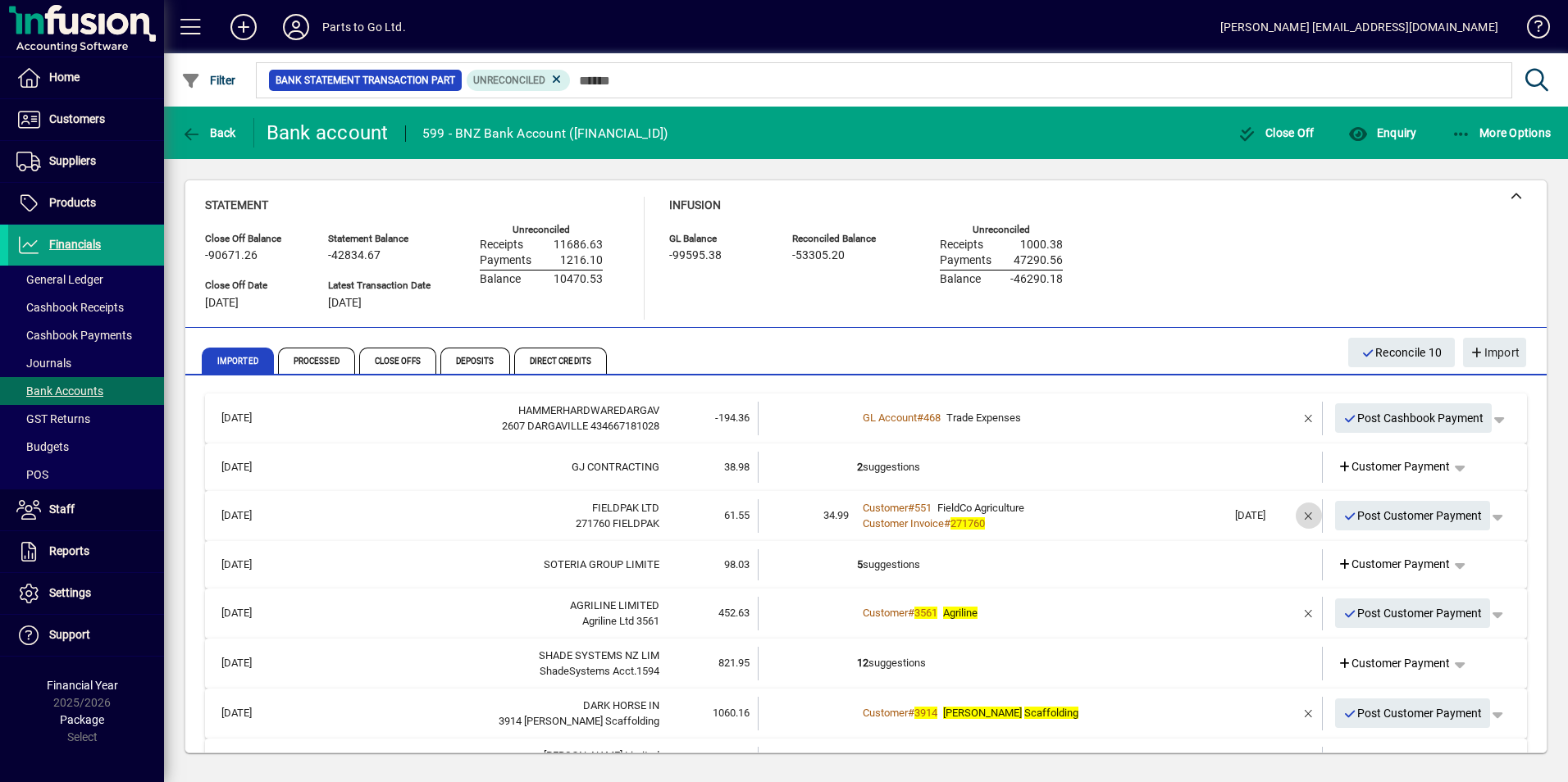
click at [1303, 514] on span "button" at bounding box center [1308, 515] width 40 height 40
click at [1380, 517] on span "Customer Payment" at bounding box center [1394, 515] width 114 height 17
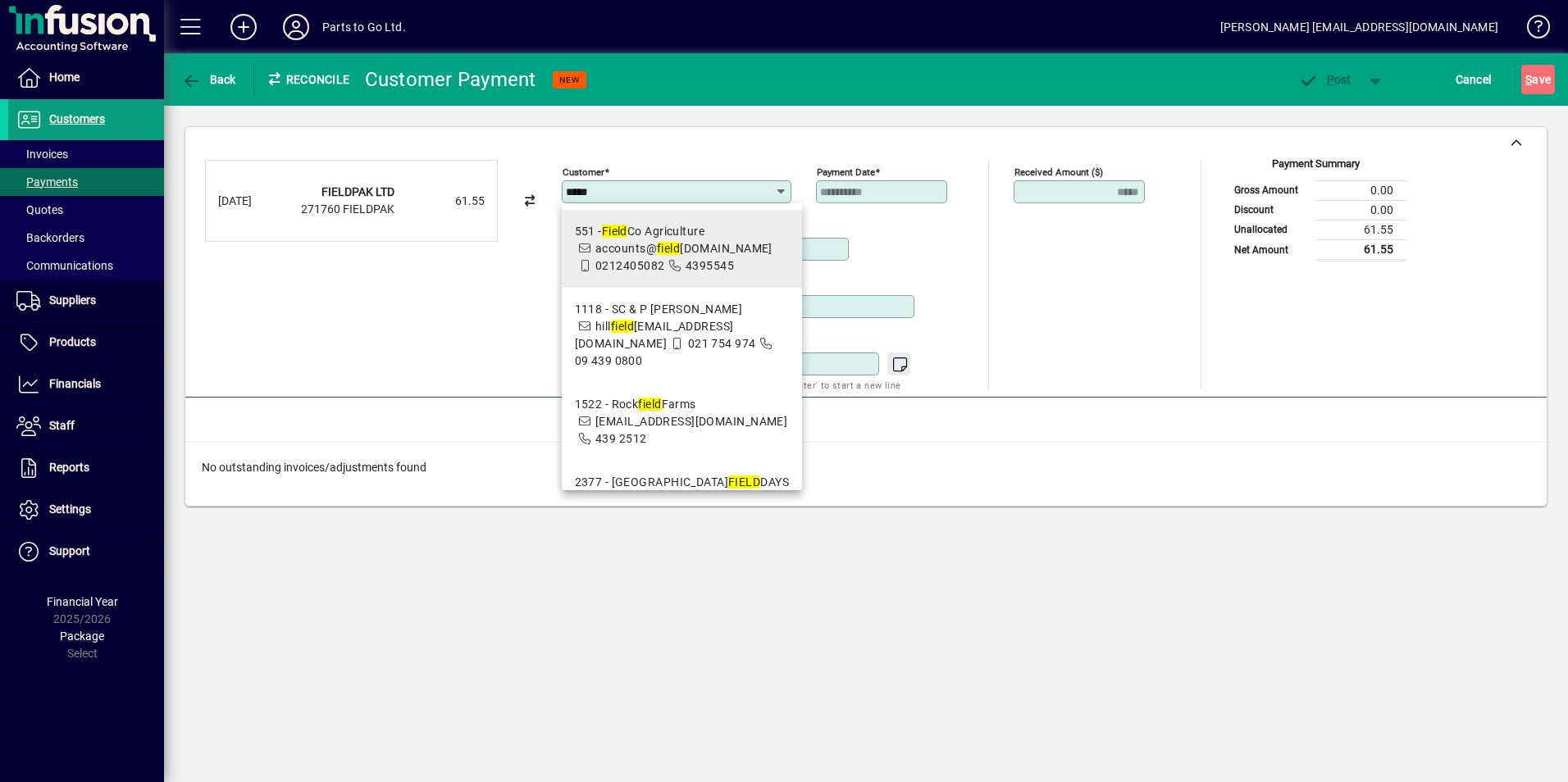
click at [677, 238] on div "551 - Field Co Agriculture" at bounding box center [681, 231] width 214 height 17
type input "**********"
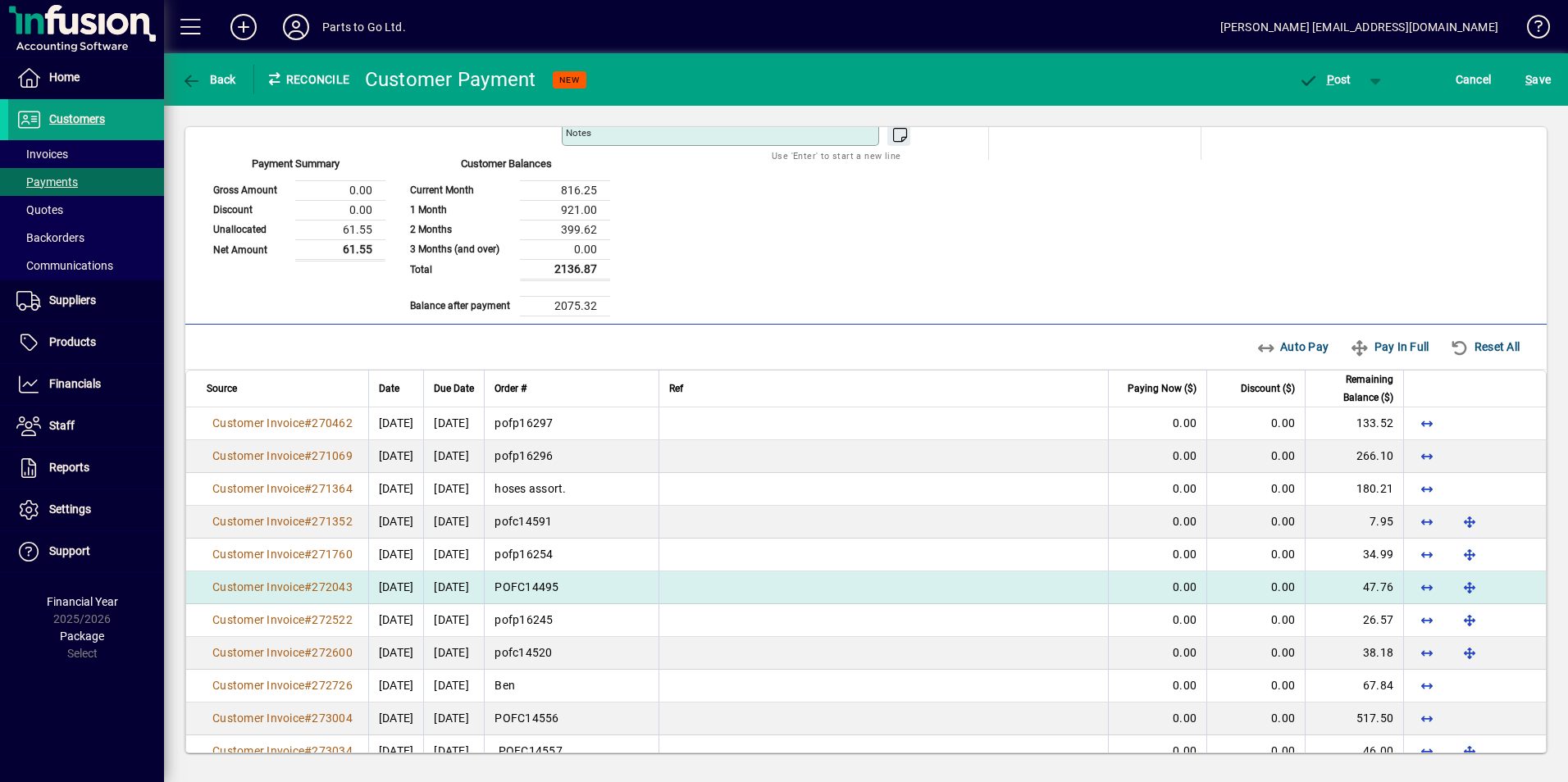
scroll to position [246, 0]
